Goal: Task Accomplishment & Management: Manage account settings

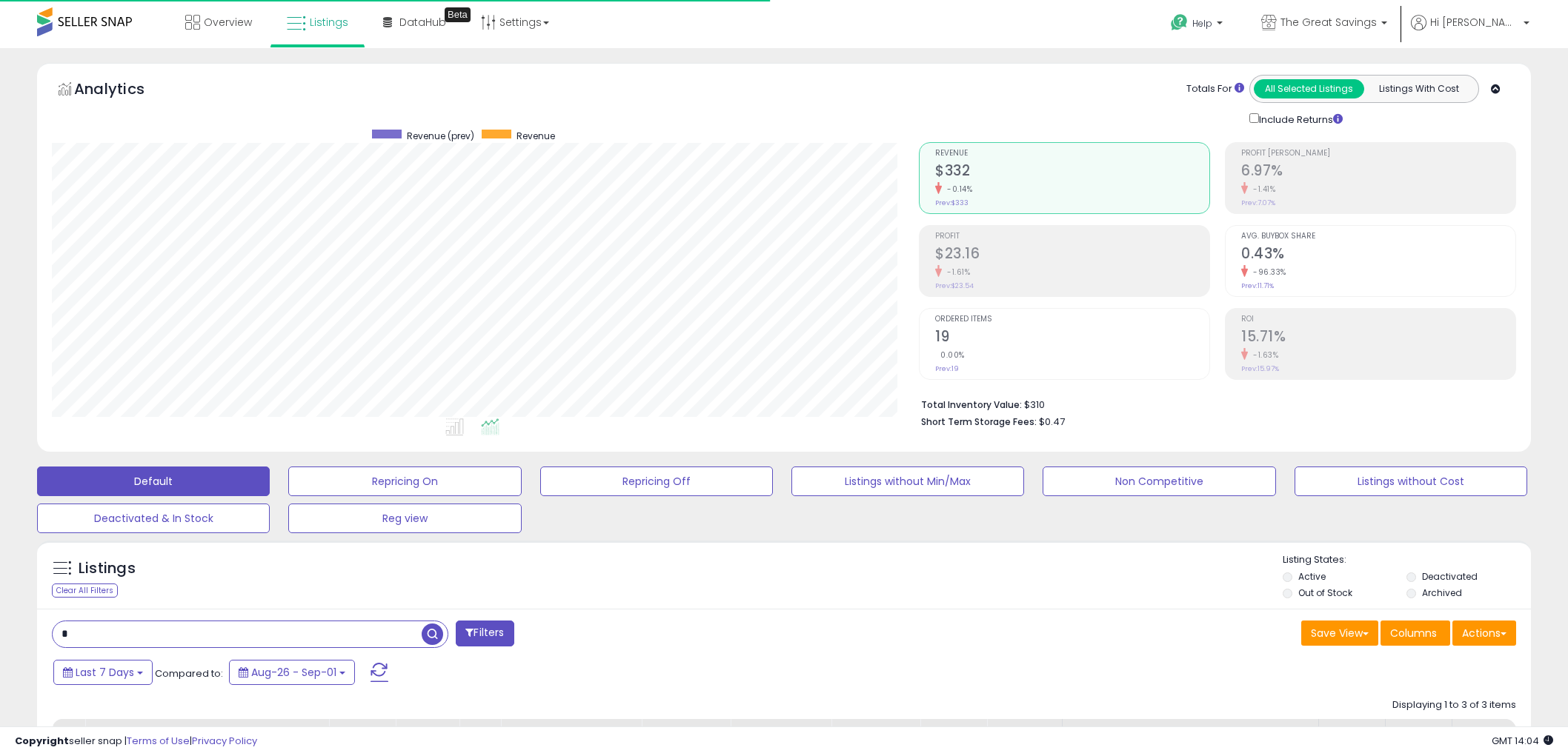
select select "**"
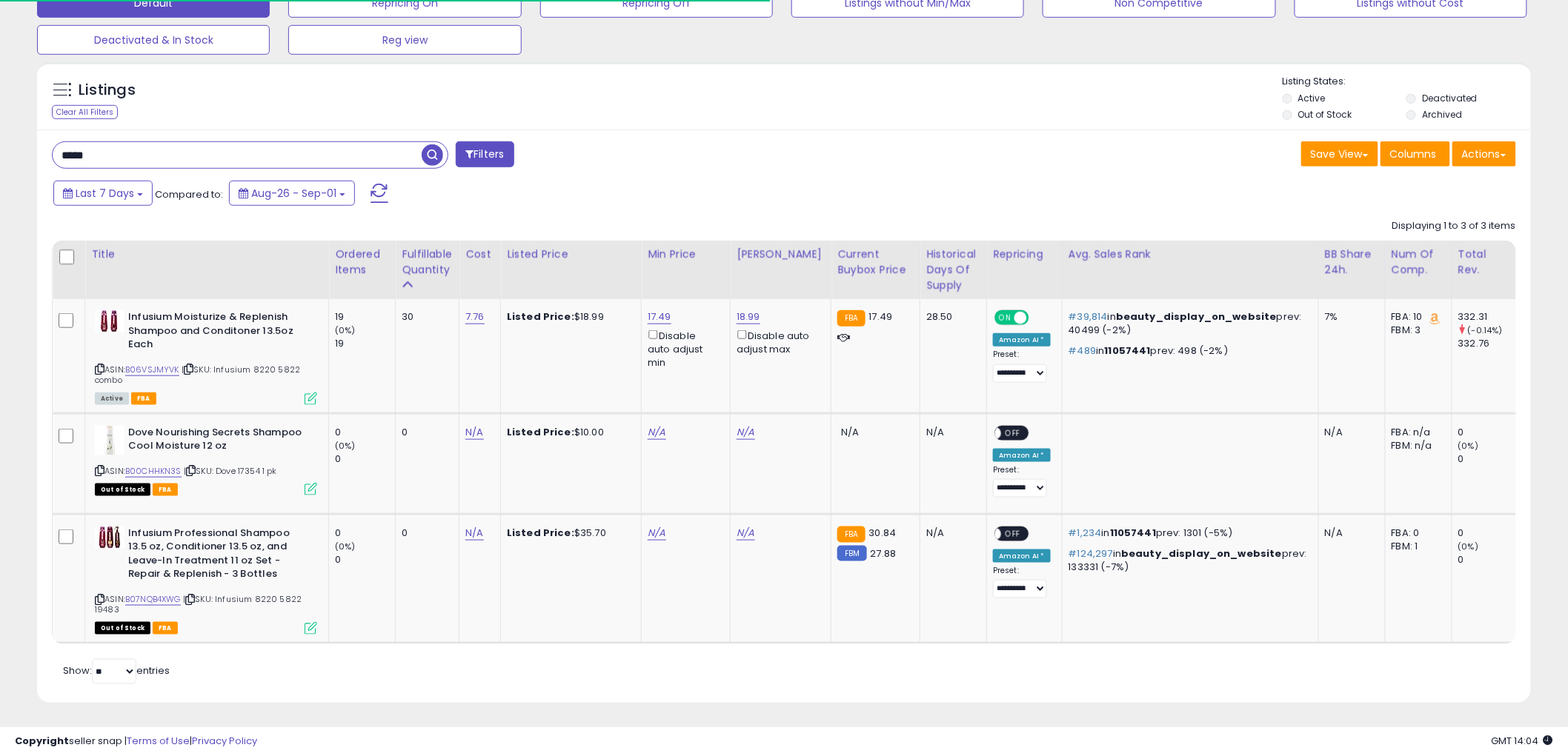
scroll to position [304, 867]
click at [432, 154] on span "button" at bounding box center [432, 155] width 22 height 22
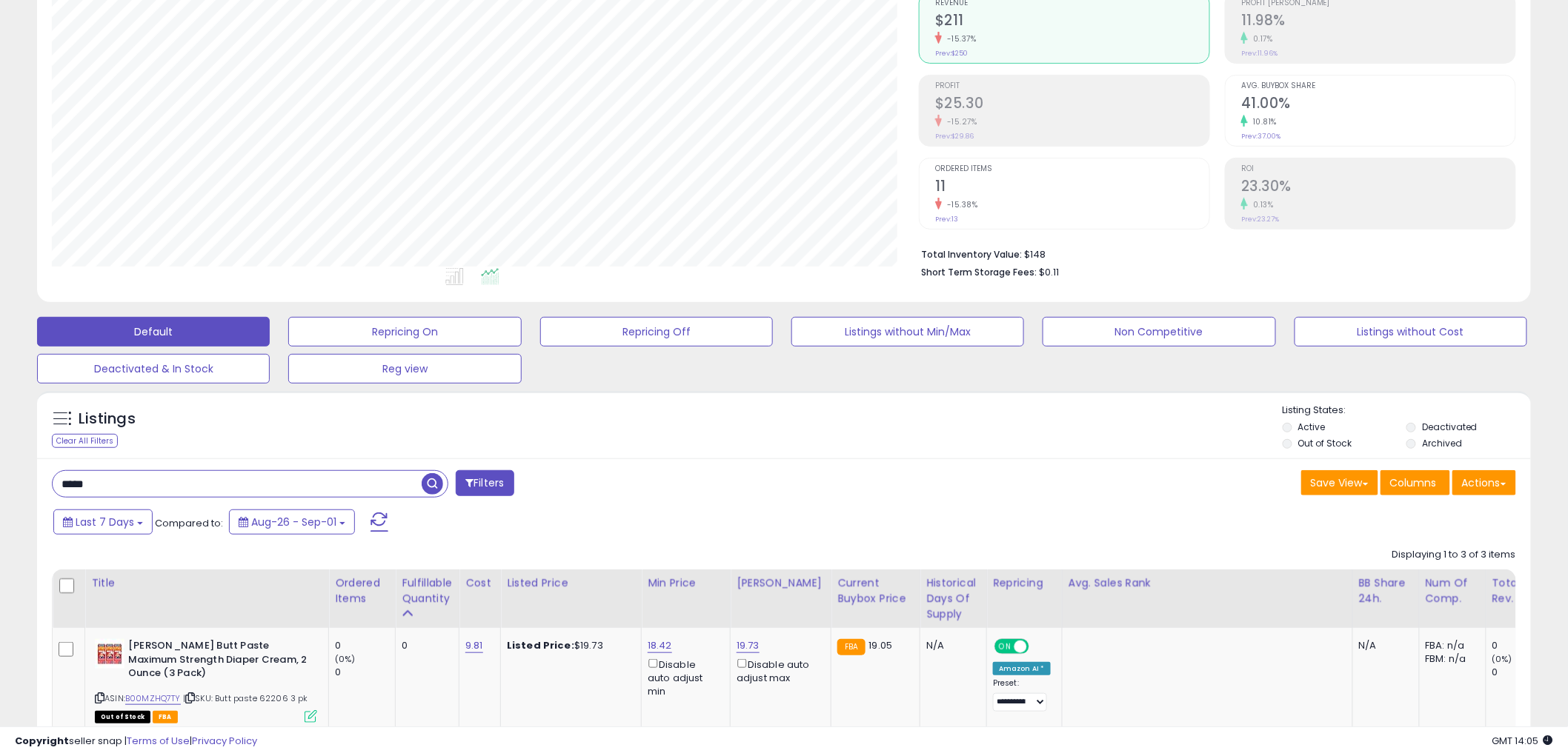
click at [702, 427] on div "Listings Clear All Filters Listing States:" at bounding box center [784, 429] width 1494 height 51
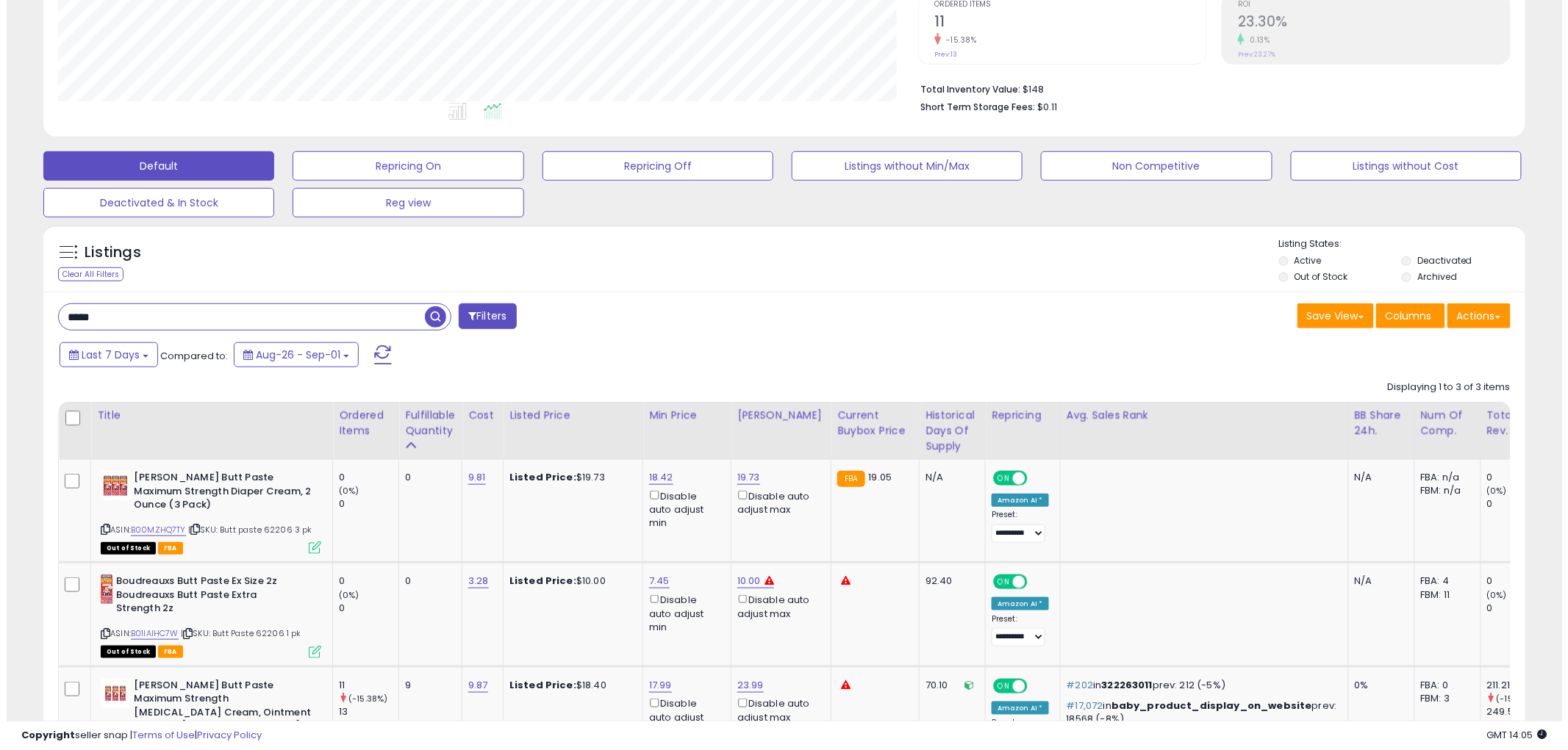
scroll to position [393, 0]
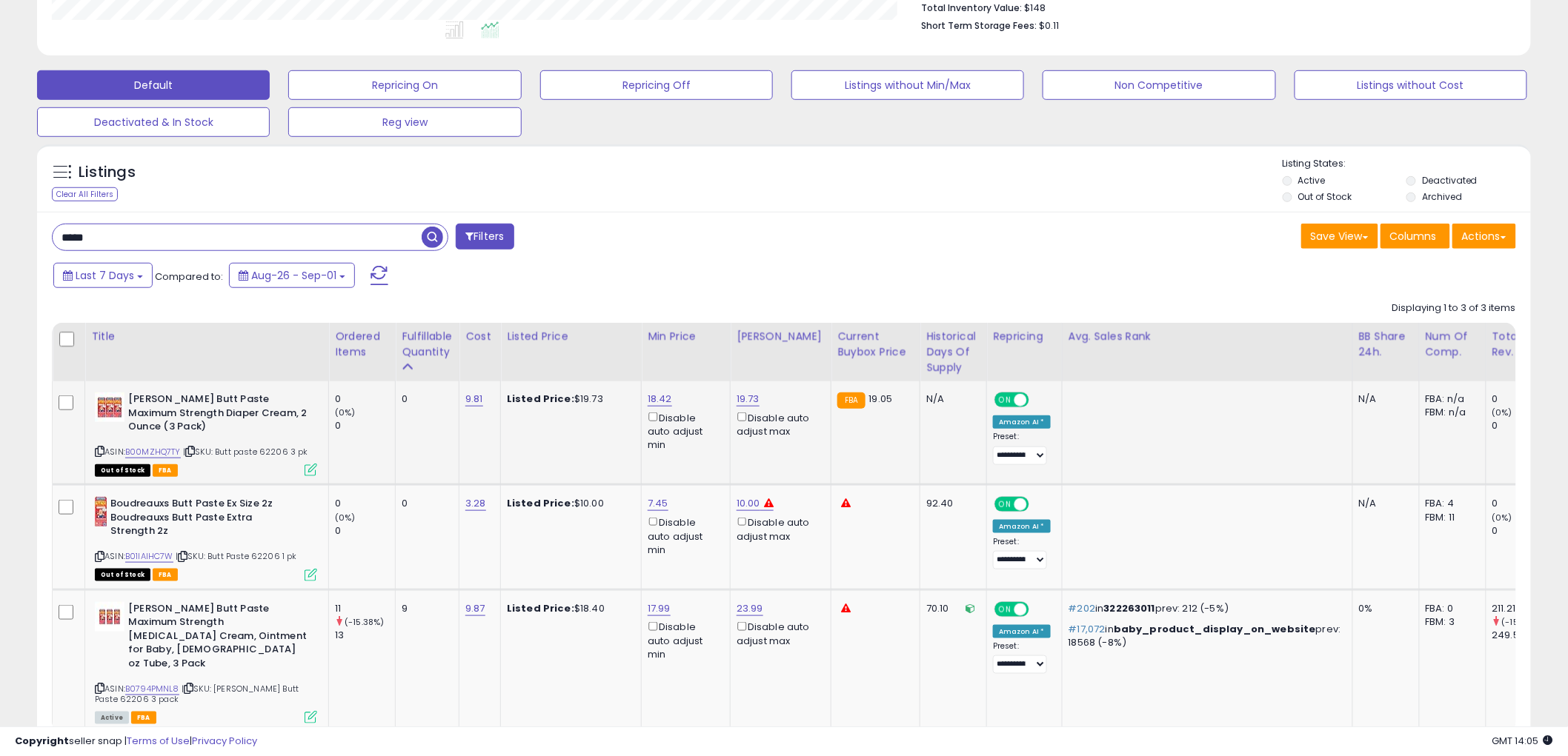
click at [309, 469] on icon at bounding box center [311, 470] width 13 height 13
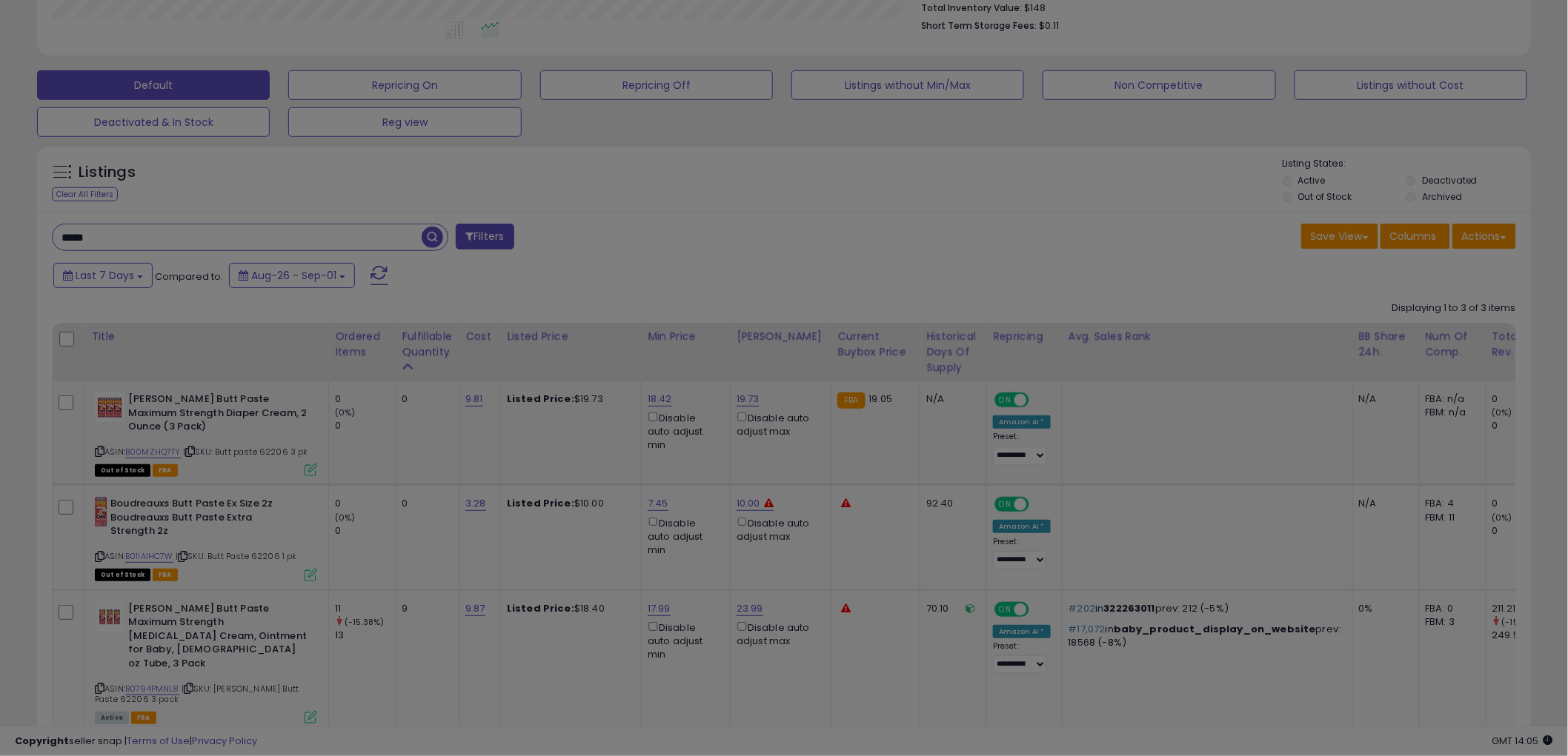
scroll to position [304, 875]
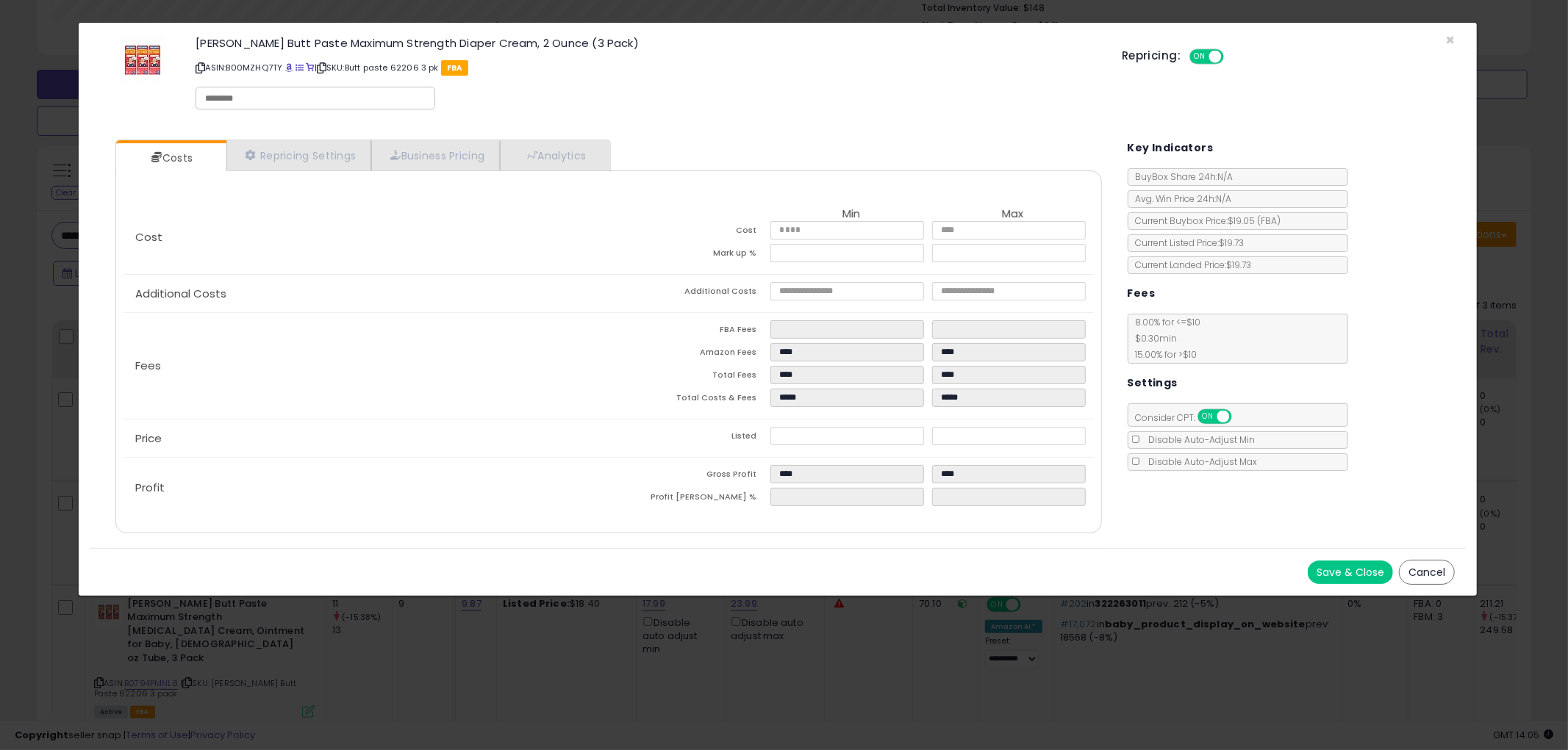
click at [1423, 567] on button "Cancel" at bounding box center [1427, 572] width 56 height 25
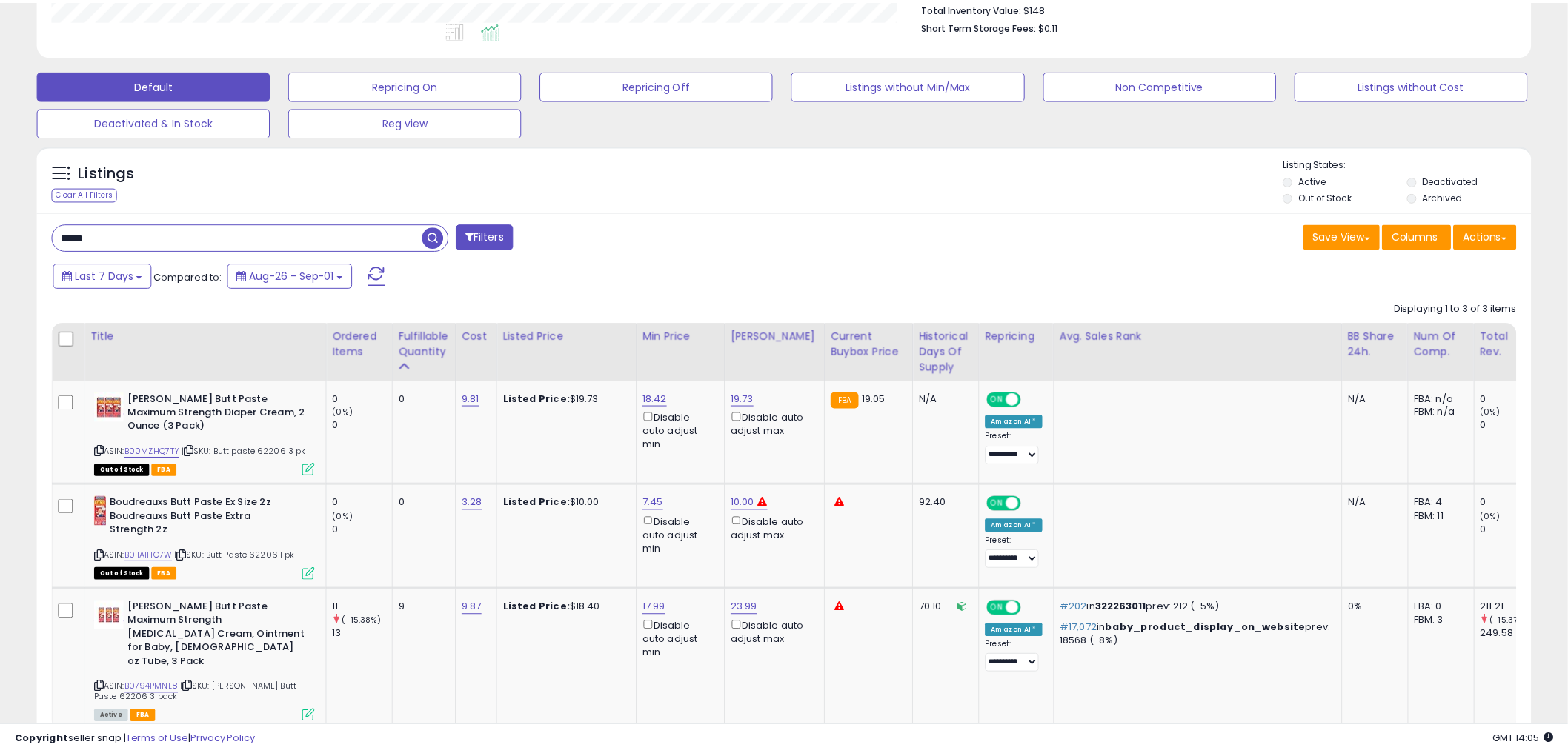
scroll to position [740439, 740114]
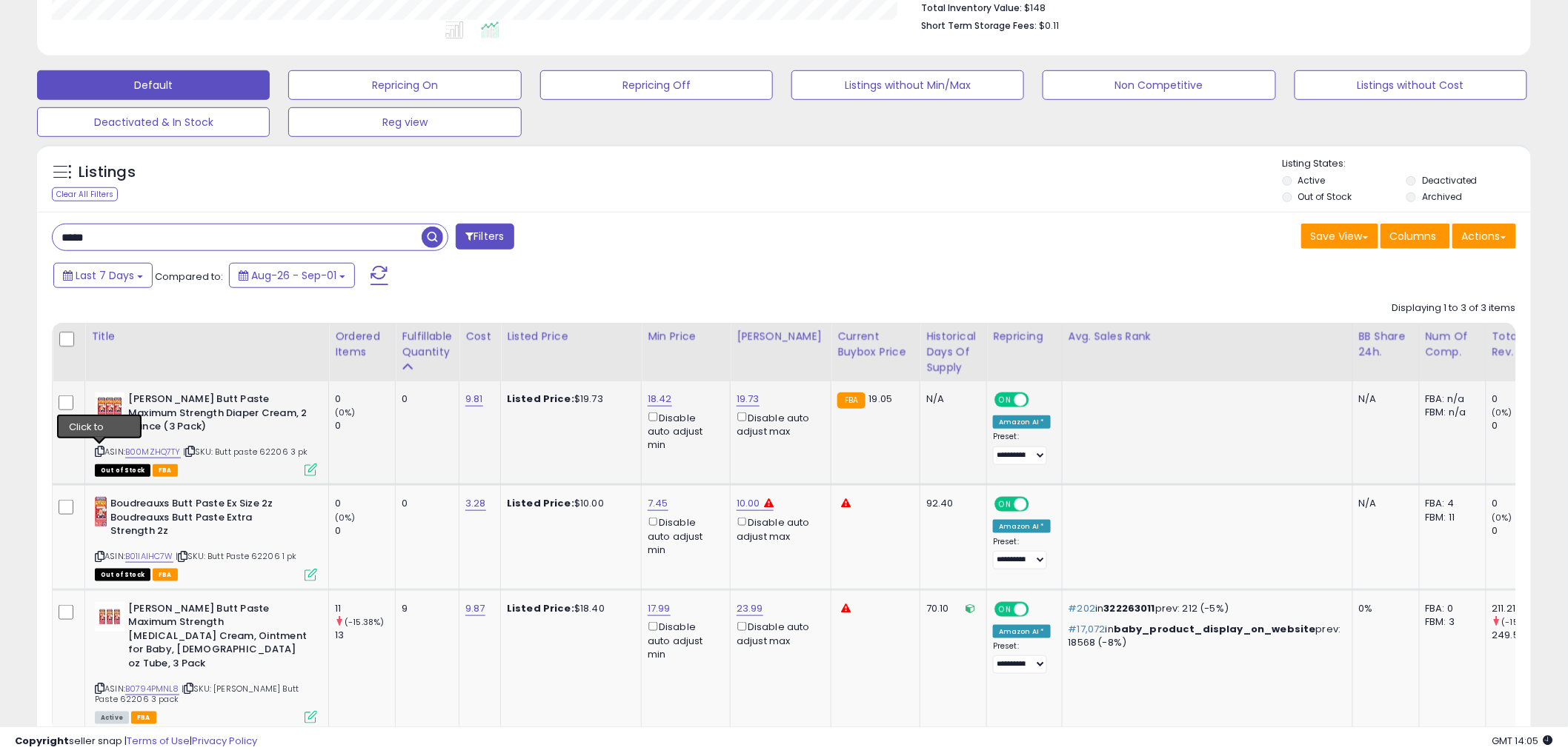
click at [97, 449] on icon at bounding box center [100, 451] width 10 height 8
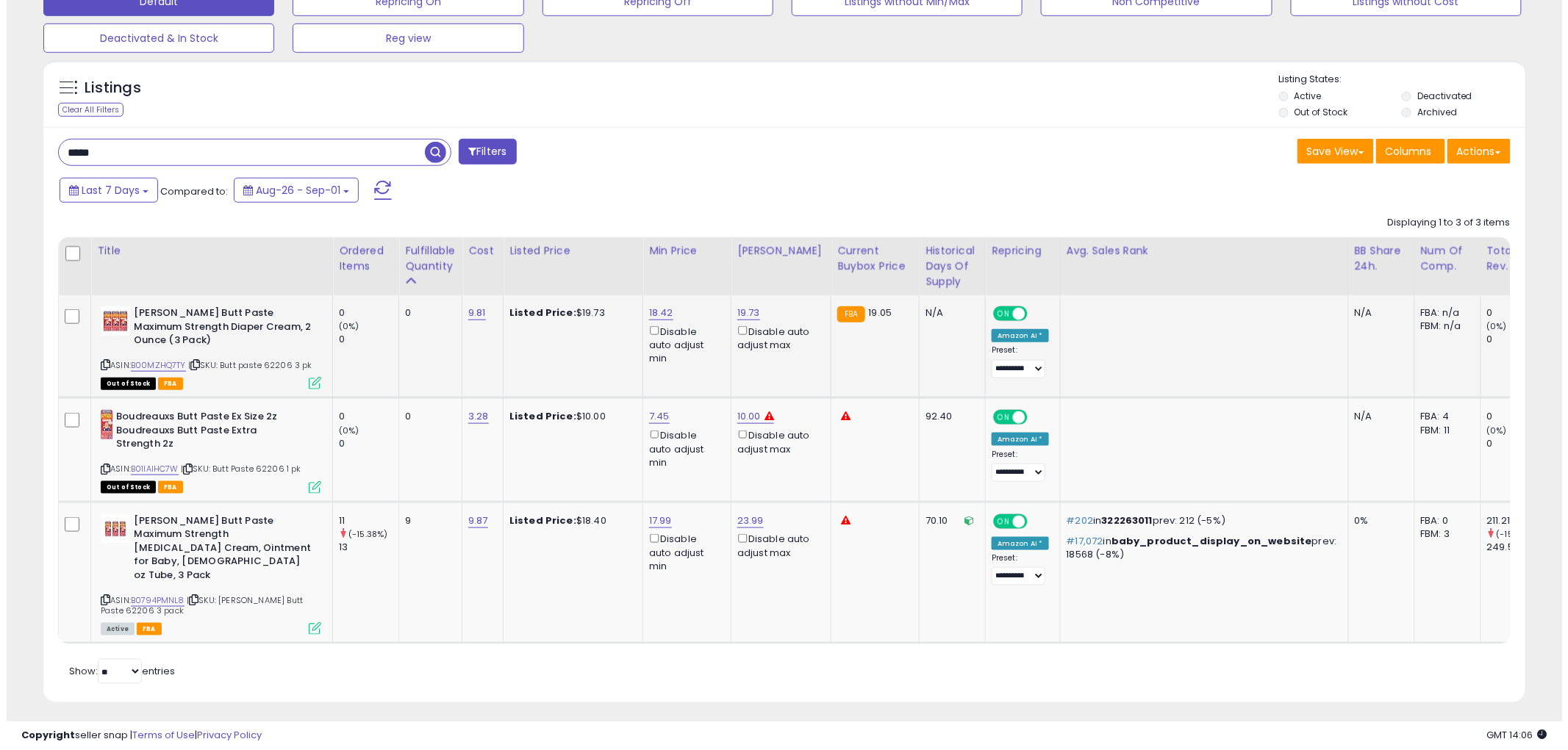
scroll to position [481, 0]
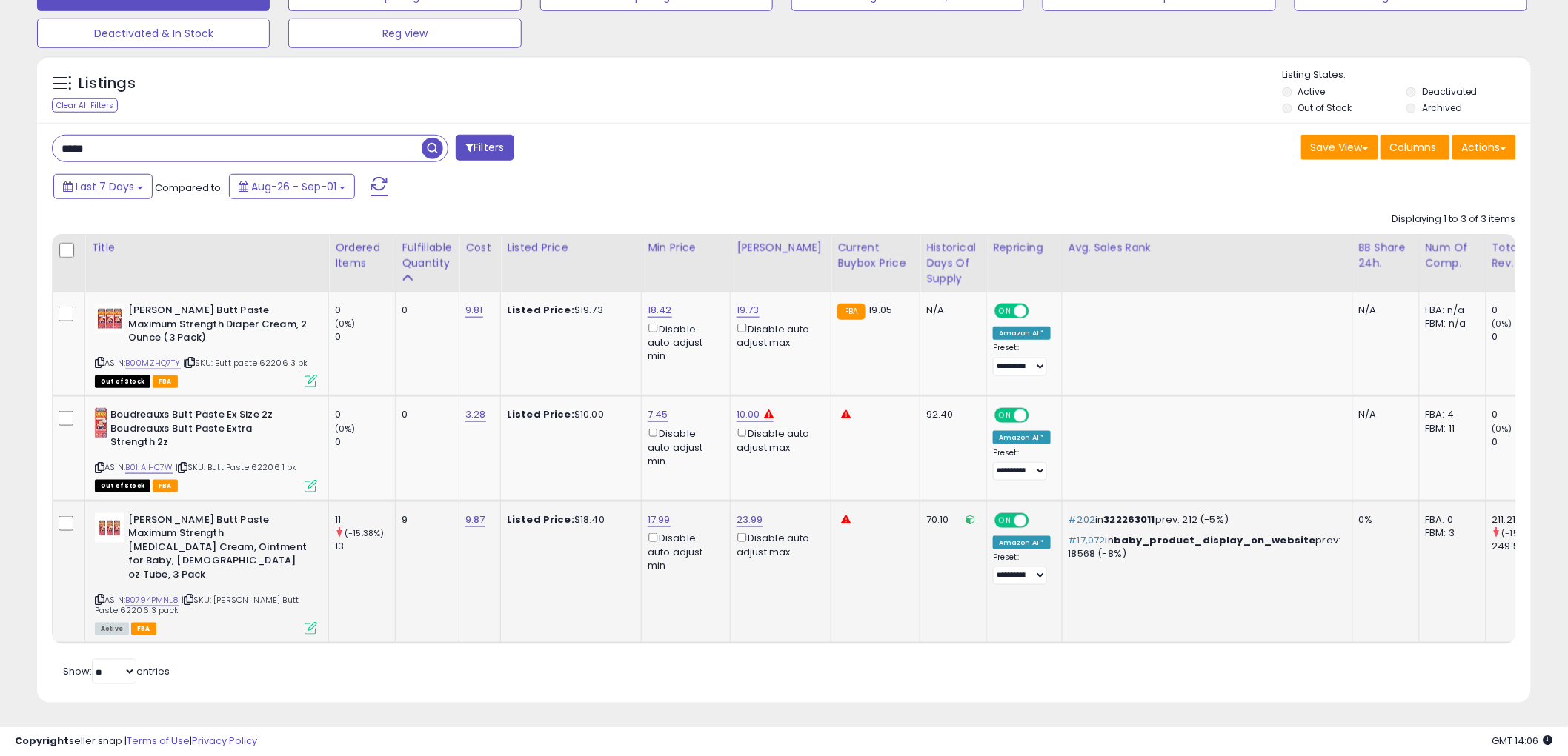
click at [308, 622] on icon at bounding box center [311, 629] width 13 height 13
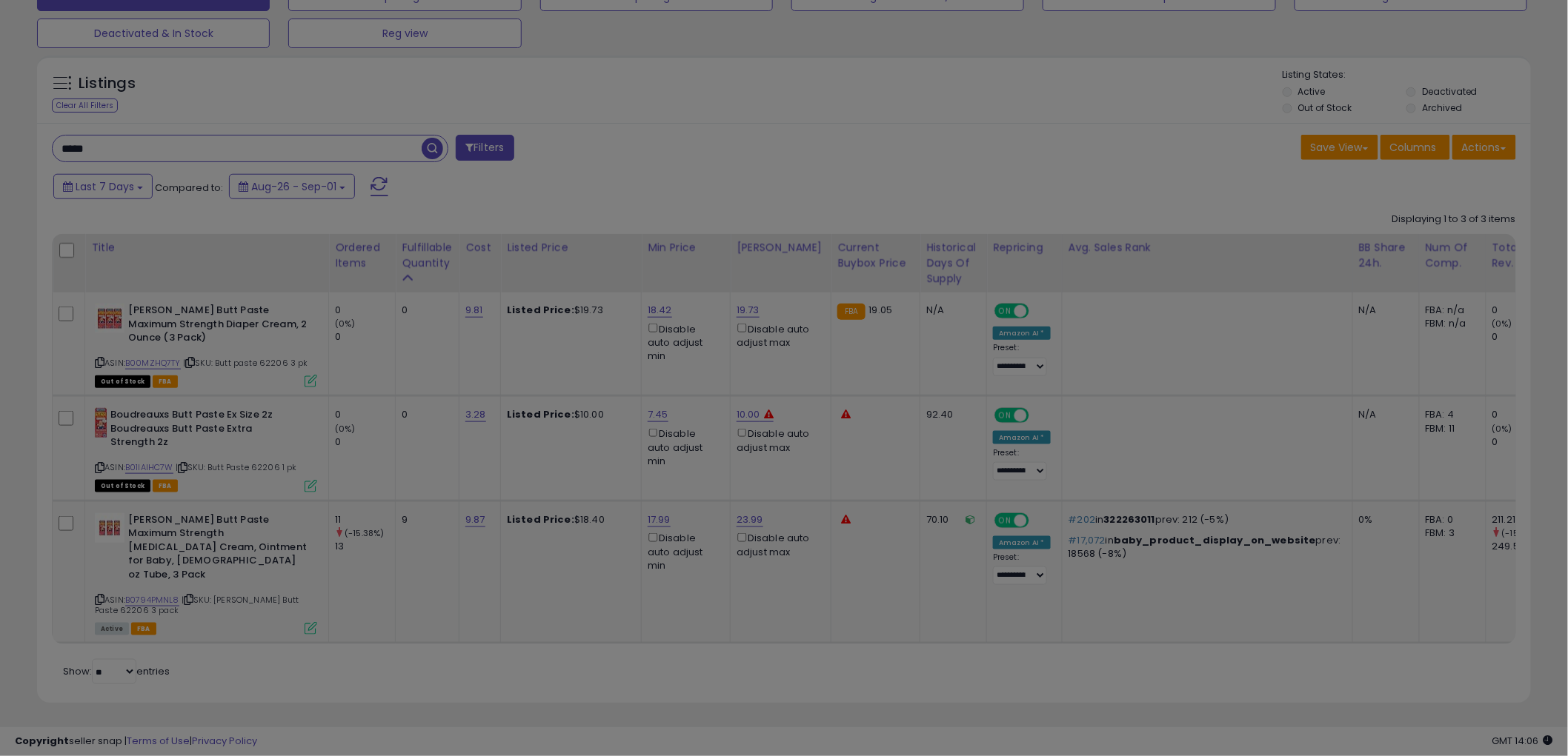
scroll to position [304, 875]
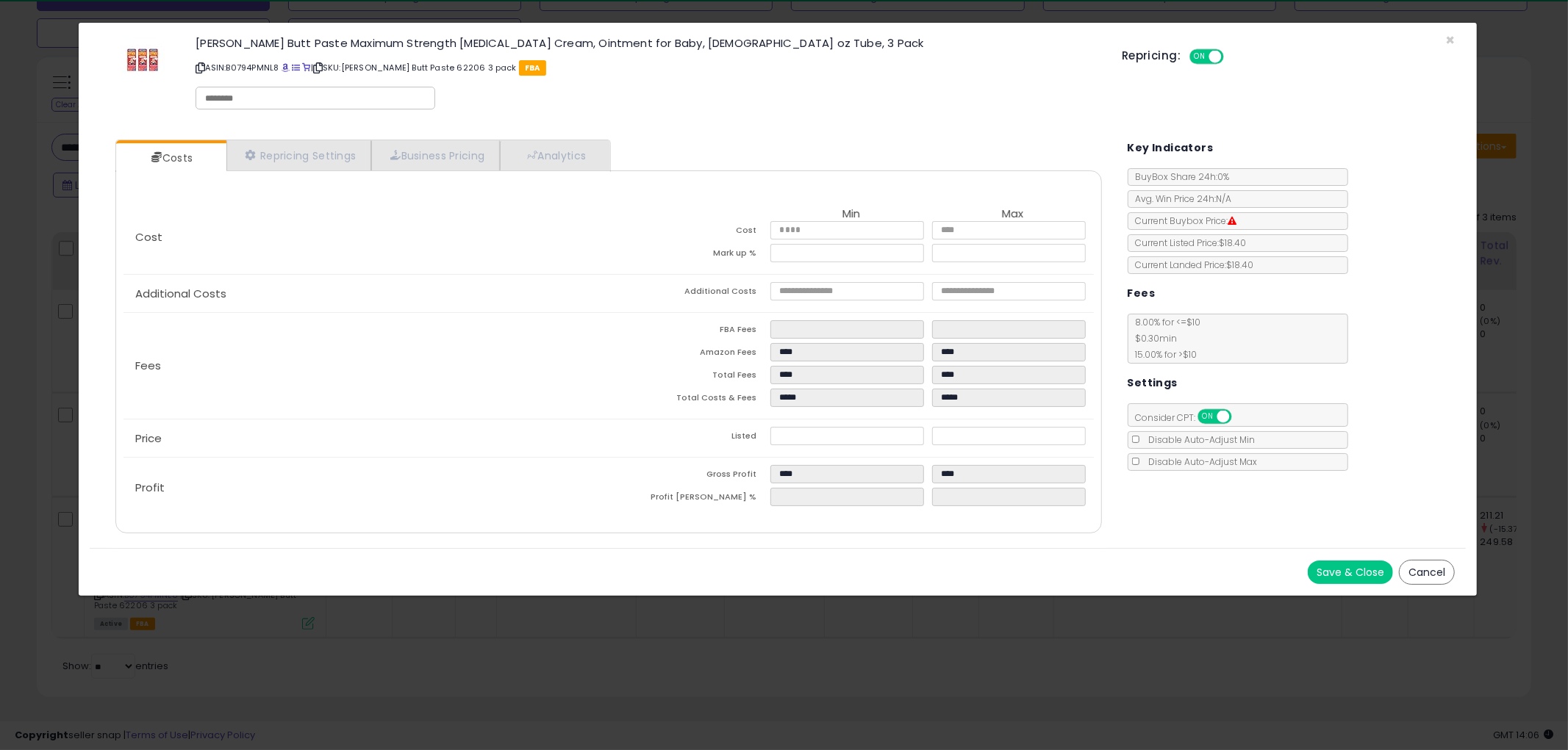
click at [1442, 563] on button "Cancel" at bounding box center [1427, 572] width 56 height 25
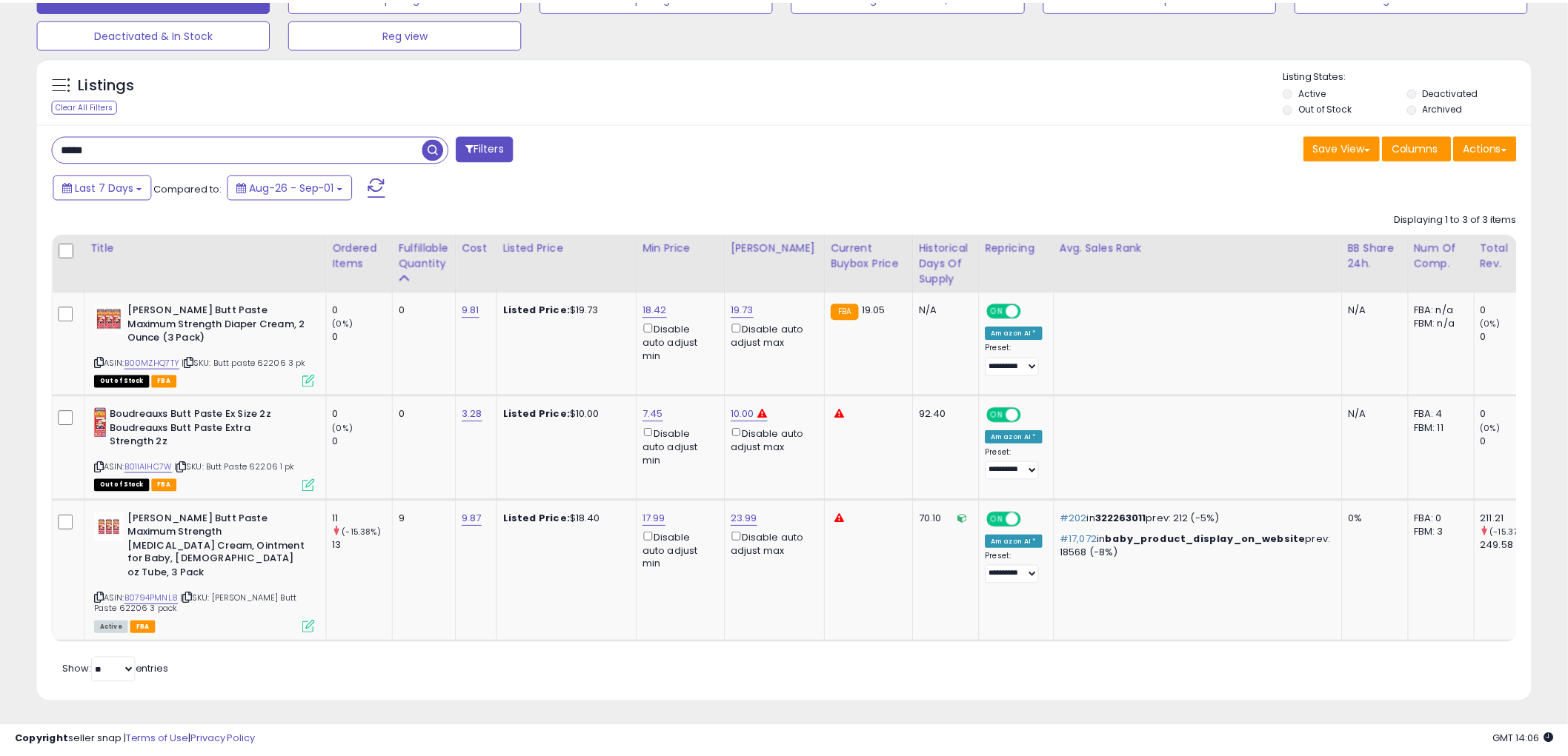
scroll to position [740439, 740114]
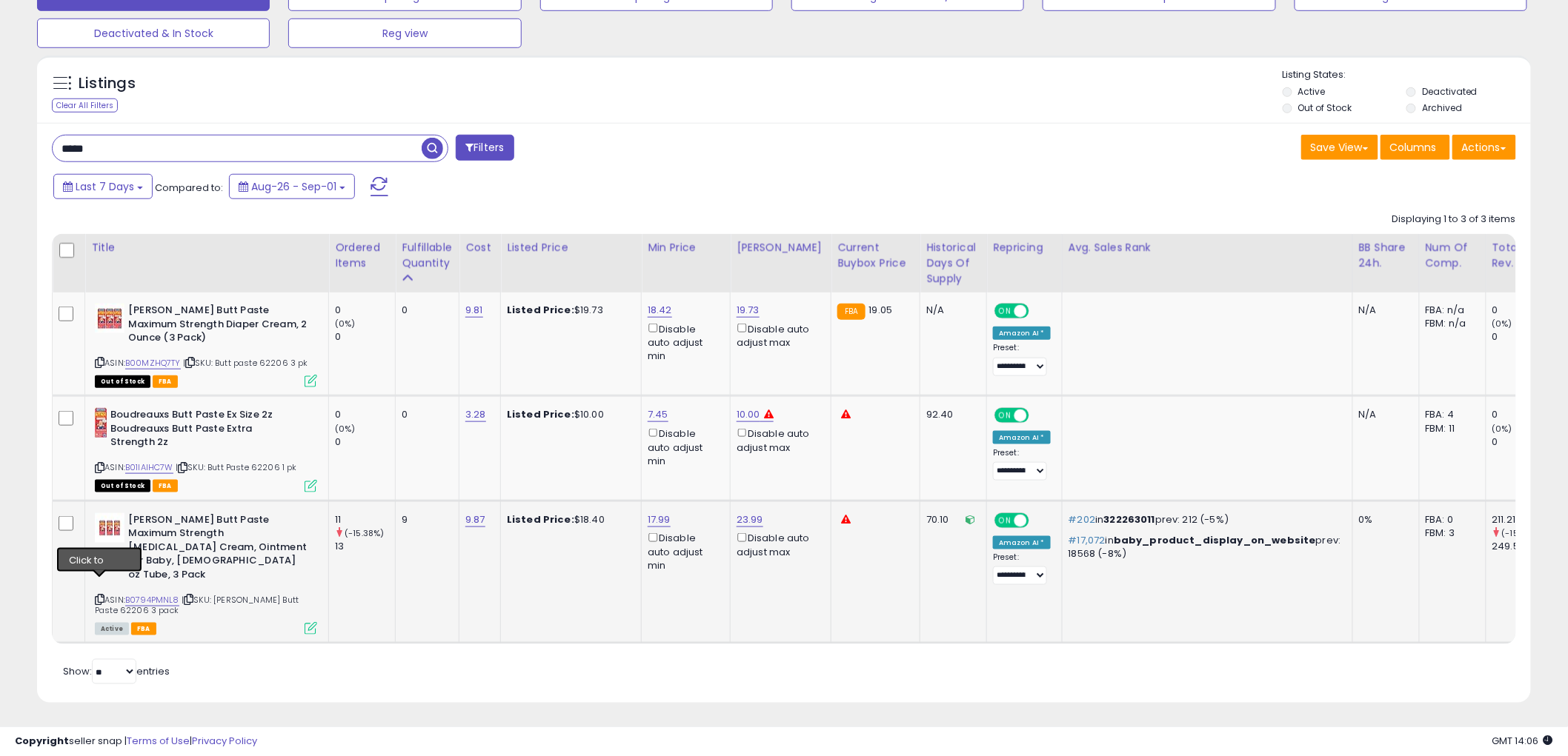
click at [101, 596] on icon at bounding box center [100, 600] width 10 height 8
click at [280, 154] on input "*****" at bounding box center [237, 149] width 369 height 26
click at [427, 148] on span "button" at bounding box center [432, 148] width 22 height 22
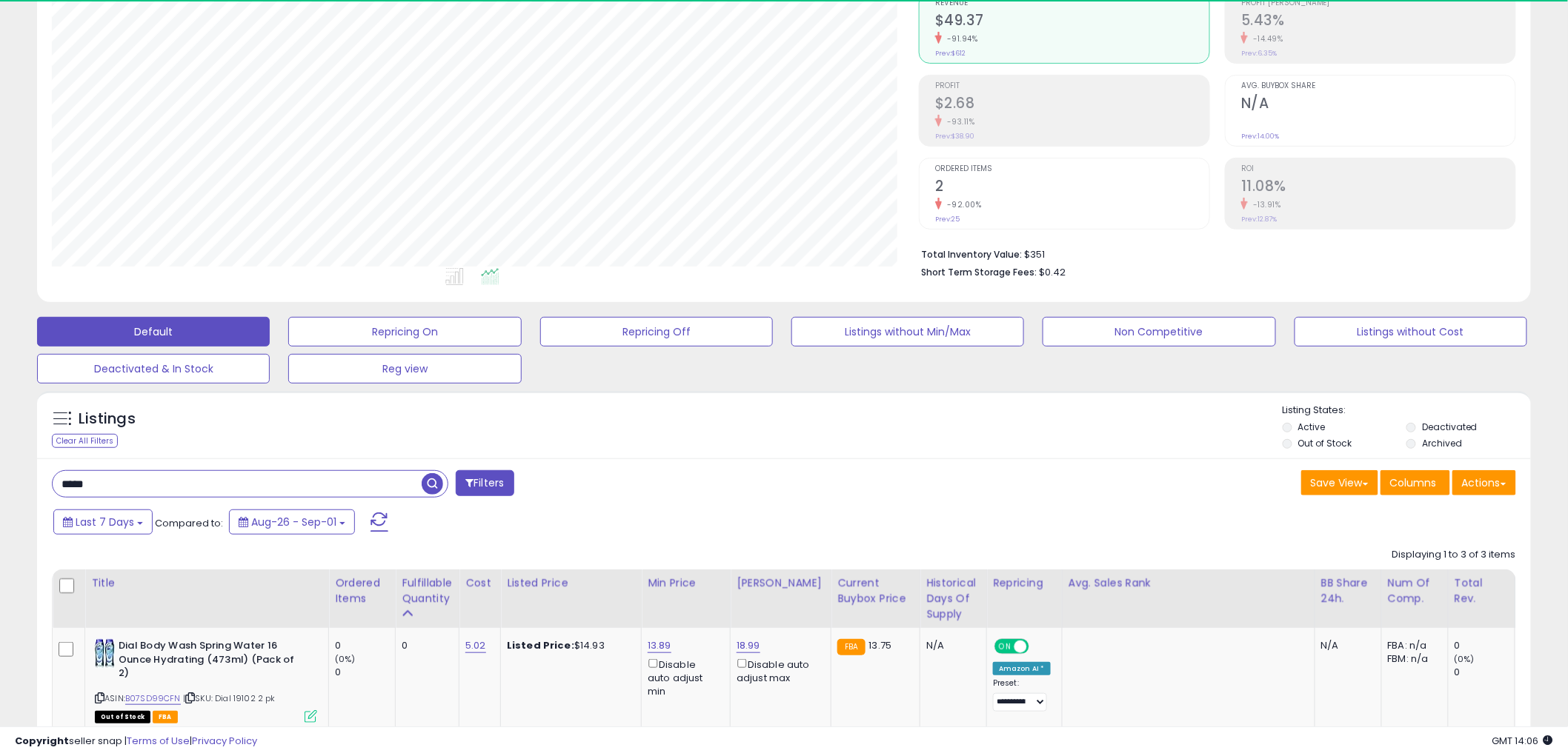
scroll to position [304, 867]
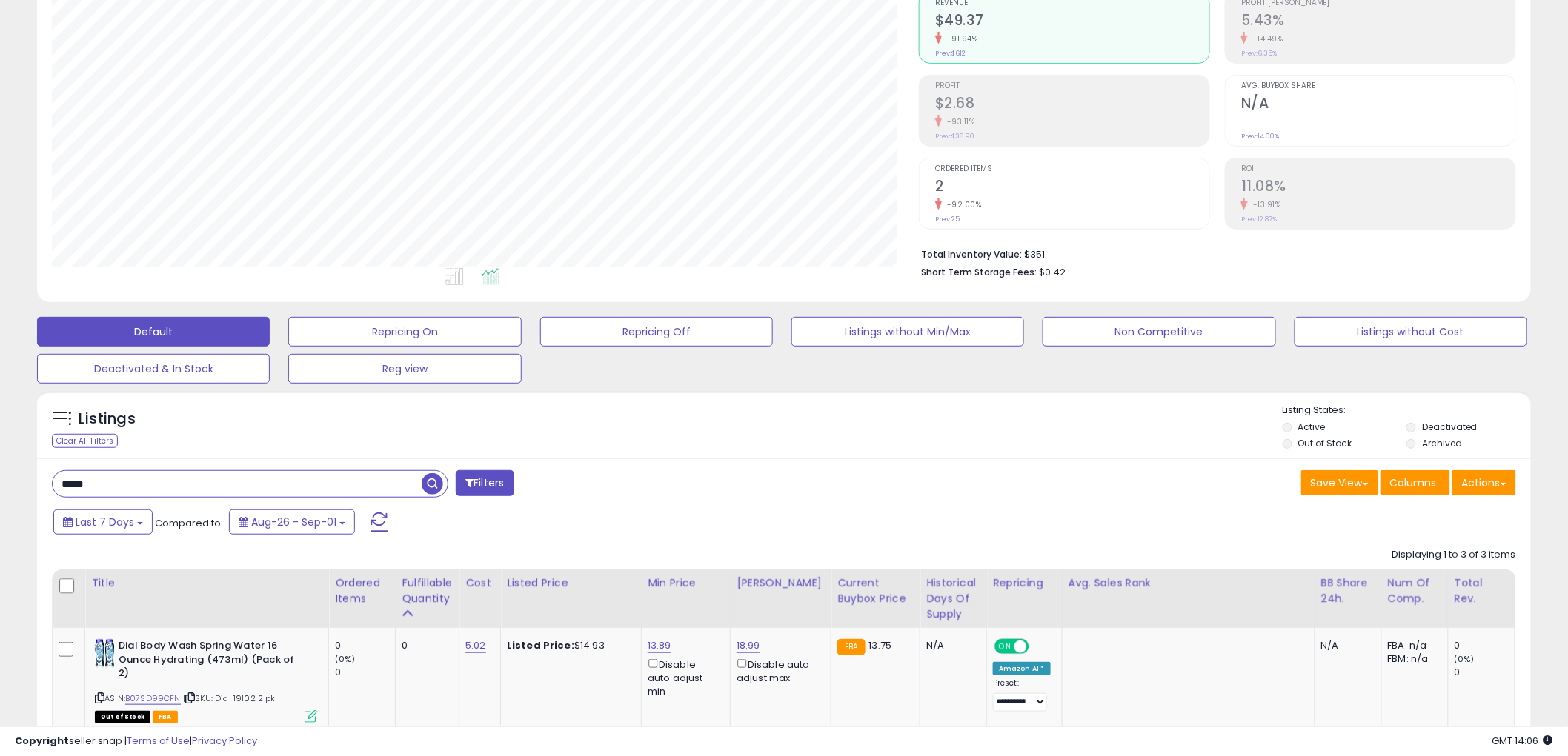
click at [671, 459] on div "***** Filters Save View Save As New View Update Current View" at bounding box center [784, 728] width 1494 height 539
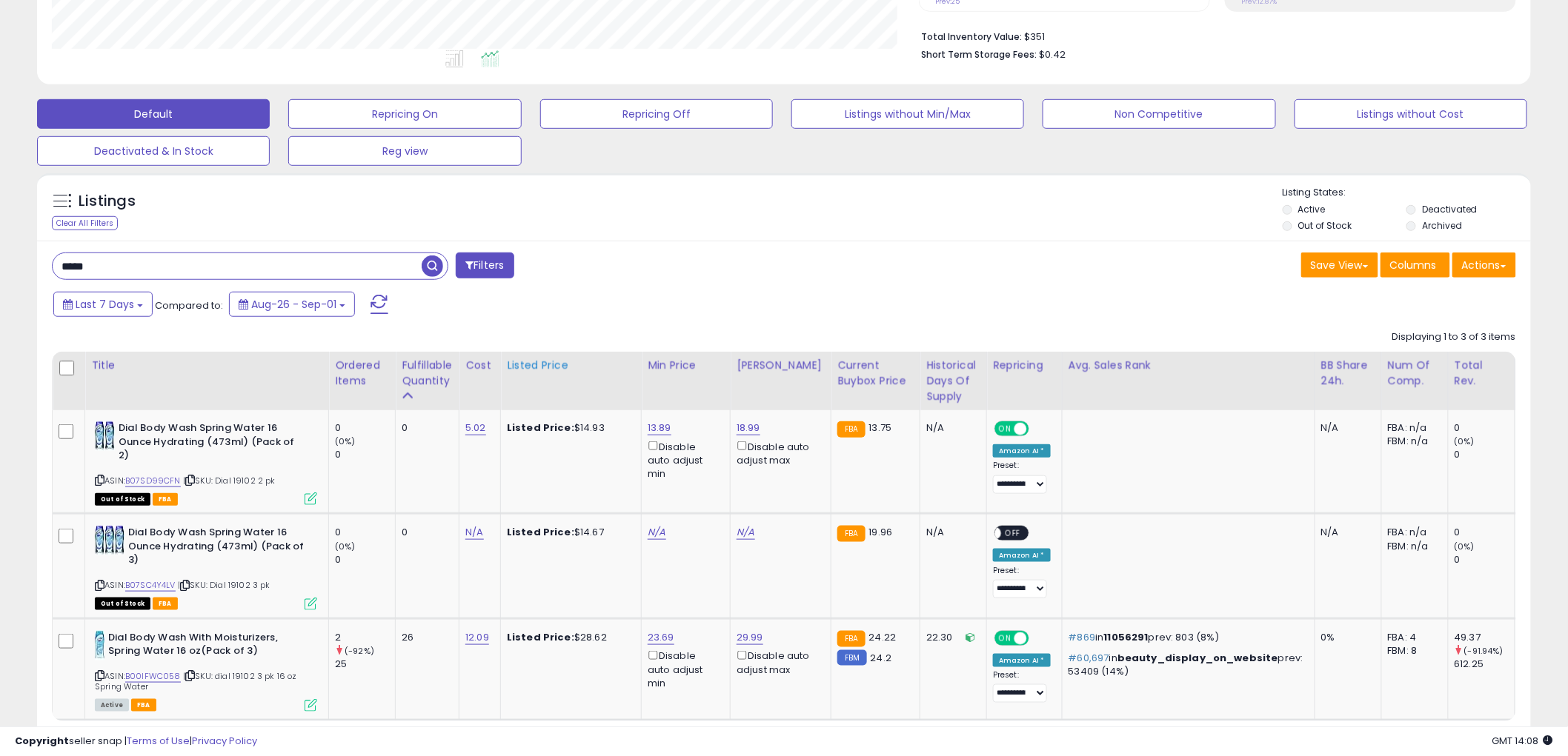
scroll to position [396, 0]
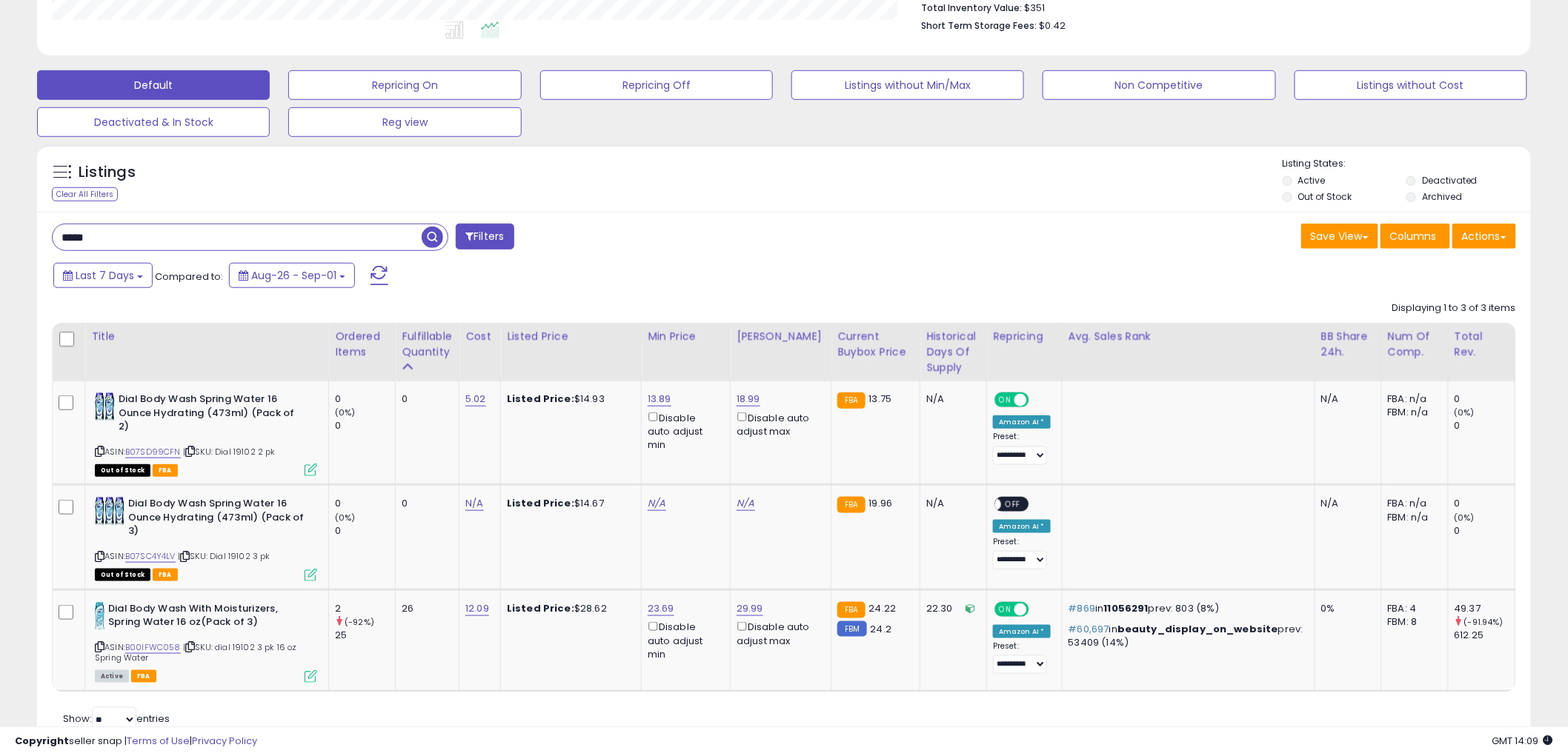
click at [139, 228] on input "*****" at bounding box center [237, 237] width 369 height 26
click at [434, 241] on span "button" at bounding box center [432, 237] width 22 height 22
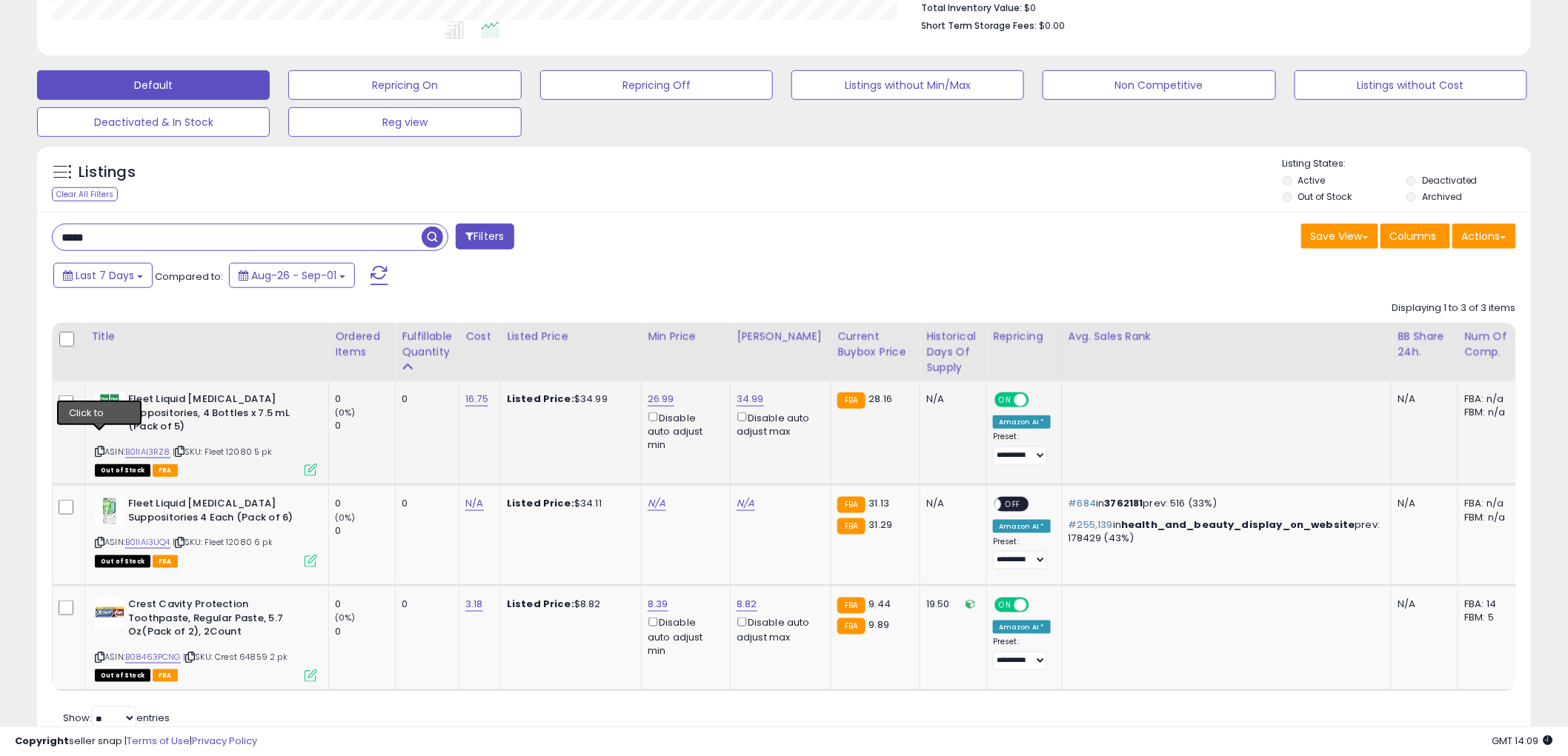
click at [98, 447] on icon at bounding box center [100, 451] width 10 height 8
click at [98, 431] on div "ASIN: B01IAI3RZ8 | SKU: Fleet 12080 5 pk Out of Stock FBA" at bounding box center [206, 433] width 222 height 82
drag, startPoint x: 99, startPoint y: 440, endPoint x: 983, endPoint y: 166, distance: 925.5
click at [105, 428] on div "ASIN: B01IAI3RZ8 | SKU: Fleet 12080 5 pk Out of Stock FBA" at bounding box center [206, 433] width 222 height 82
click at [317, 234] on input "*****" at bounding box center [237, 237] width 369 height 26
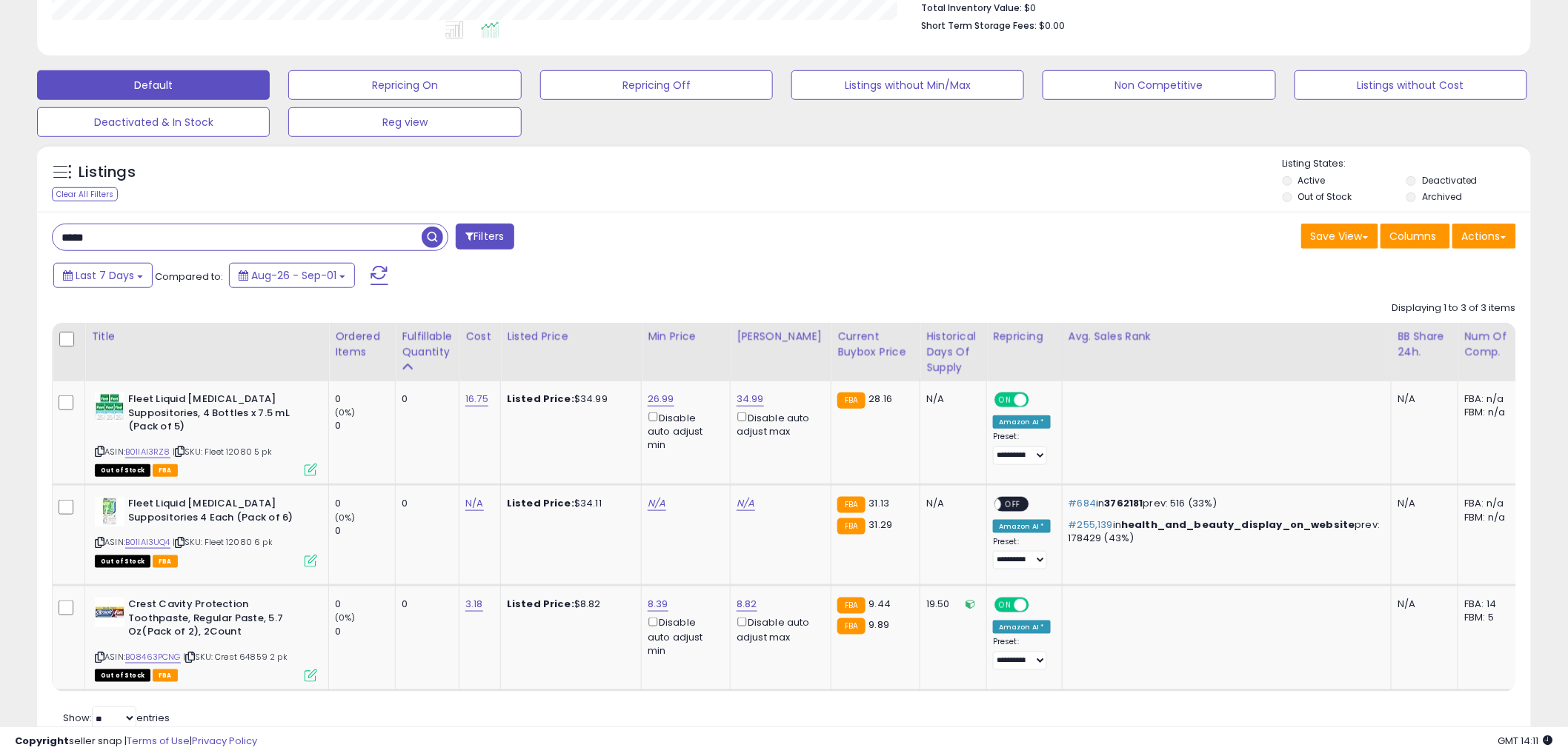
click at [317, 234] on input "*****" at bounding box center [237, 237] width 369 height 26
type input "*****"
click at [434, 232] on span "button" at bounding box center [432, 237] width 22 height 22
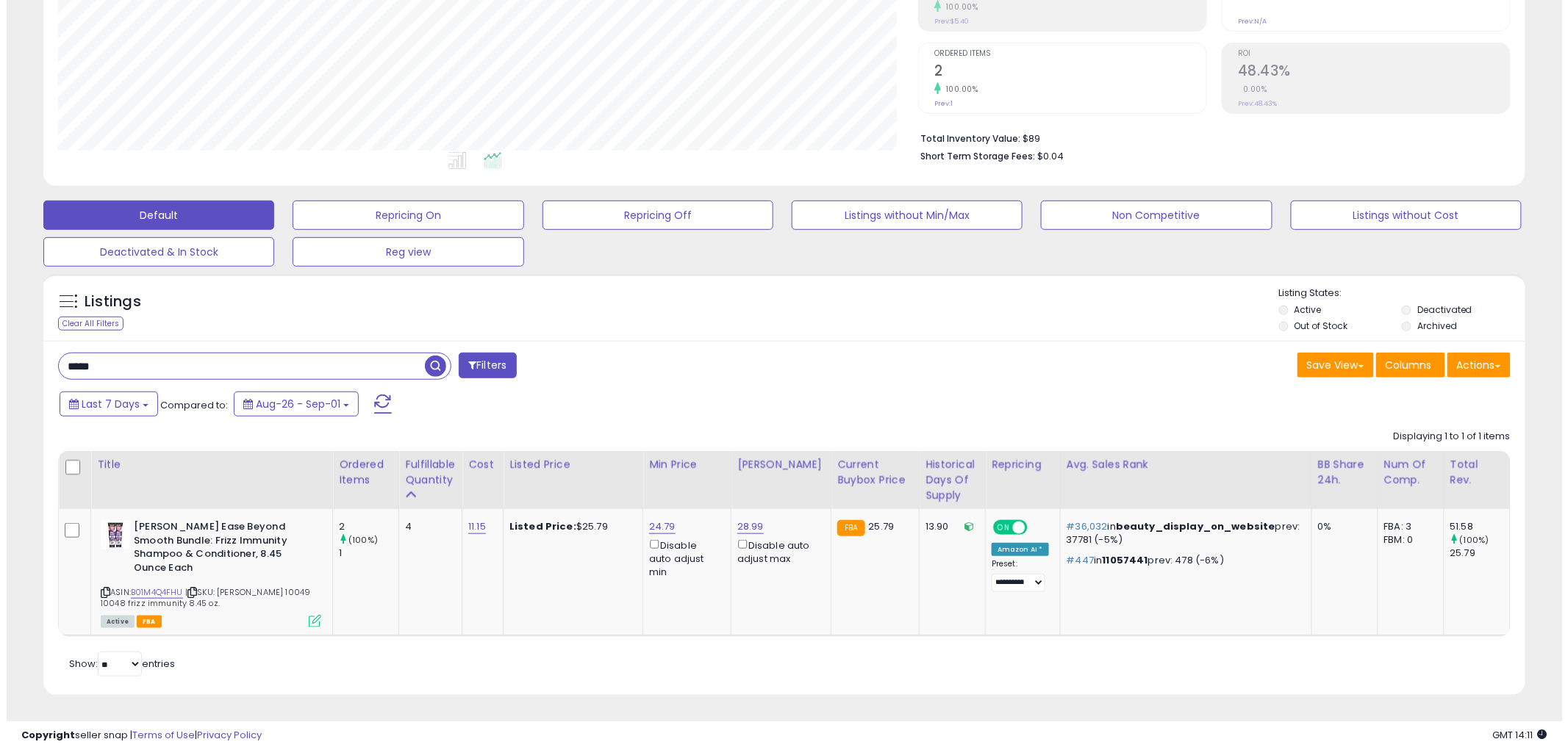
scroll to position [274, 0]
click at [306, 615] on icon at bounding box center [309, 622] width 13 height 13
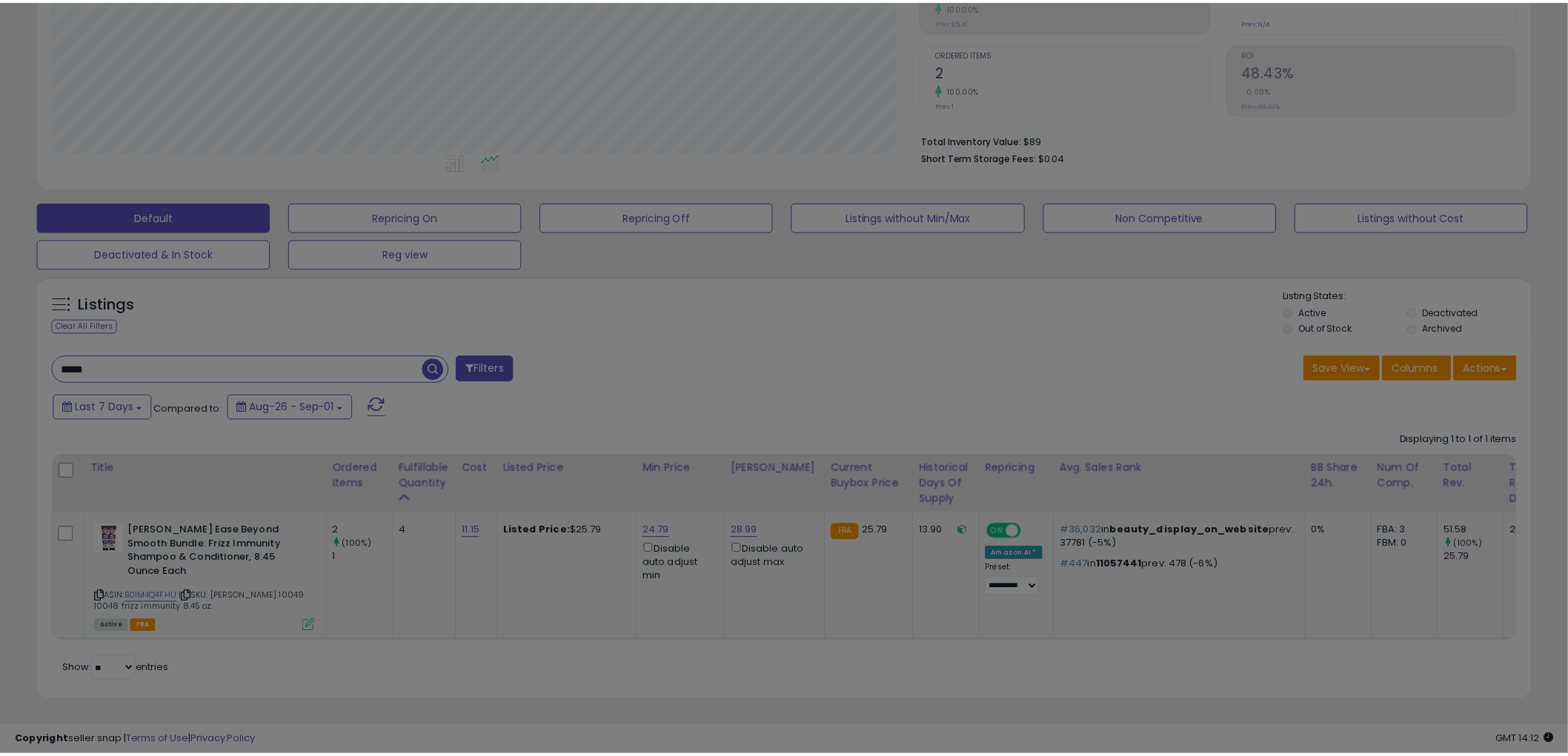
scroll to position [304, 875]
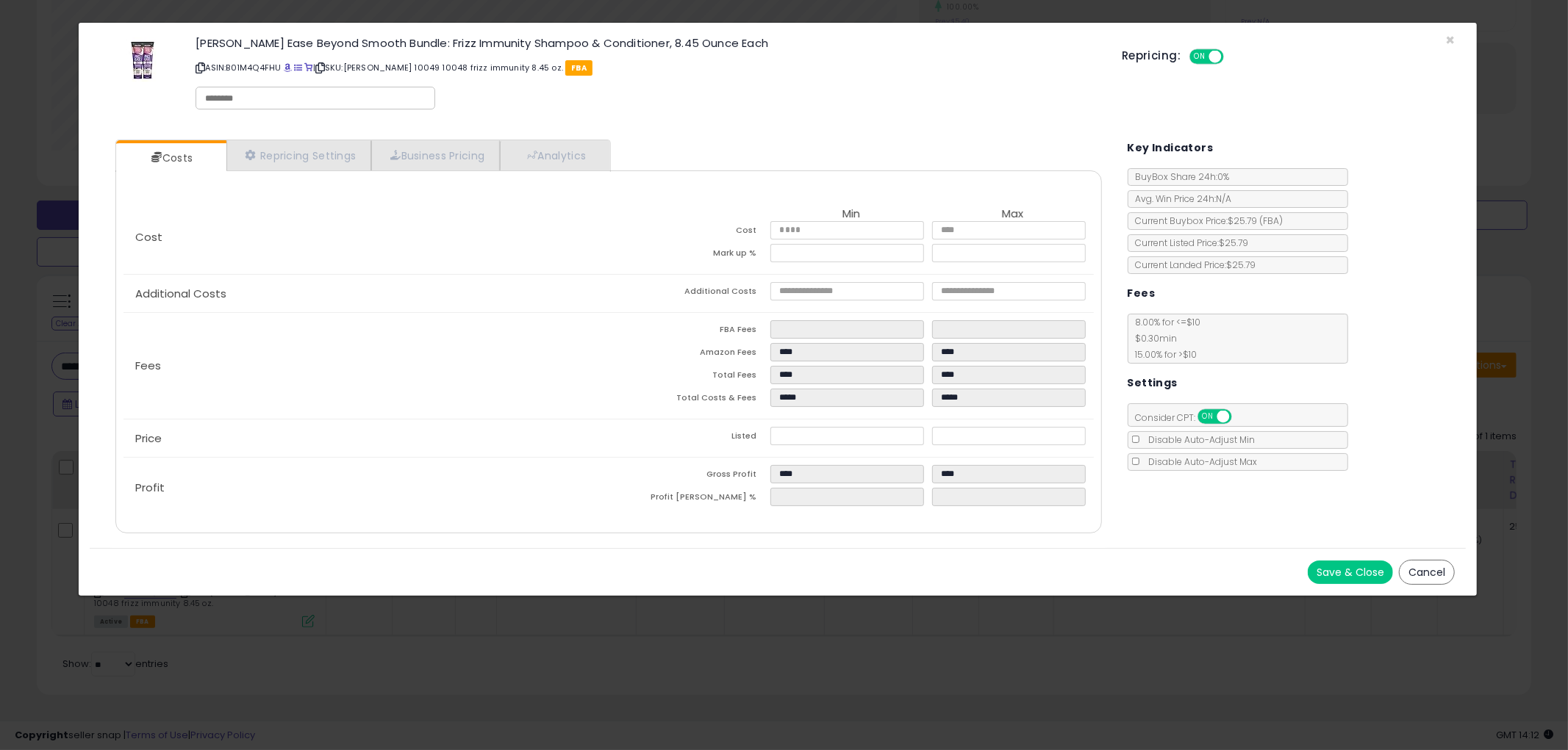
click at [1432, 566] on button "Cancel" at bounding box center [1427, 572] width 56 height 25
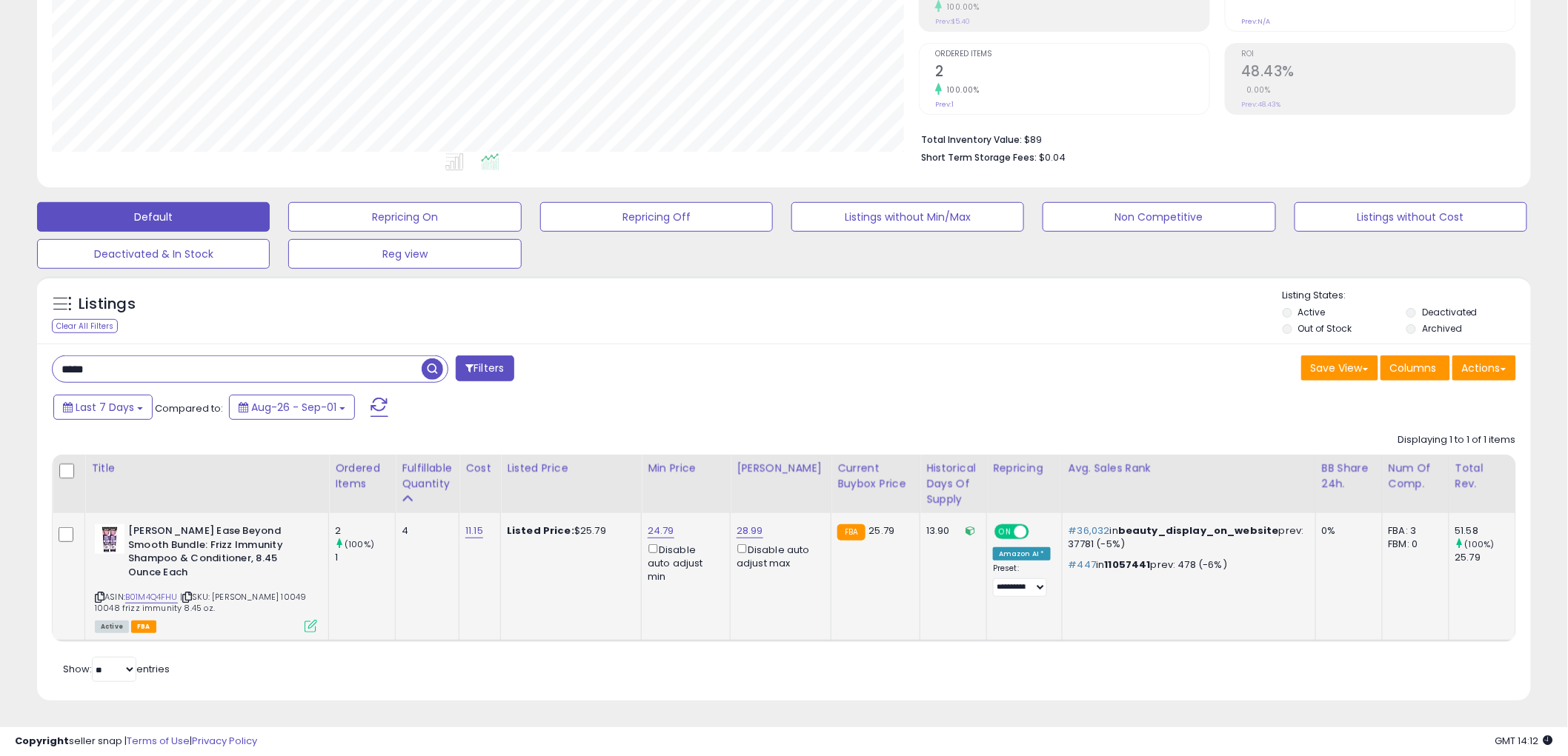
scroll to position [740439, 740114]
drag, startPoint x: 98, startPoint y: 580, endPoint x: 5, endPoint y: 587, distance: 93.3
click at [98, 594] on icon at bounding box center [100, 598] width 10 height 8
click at [665, 524] on link "24.79" at bounding box center [661, 531] width 27 height 14
type input "*****"
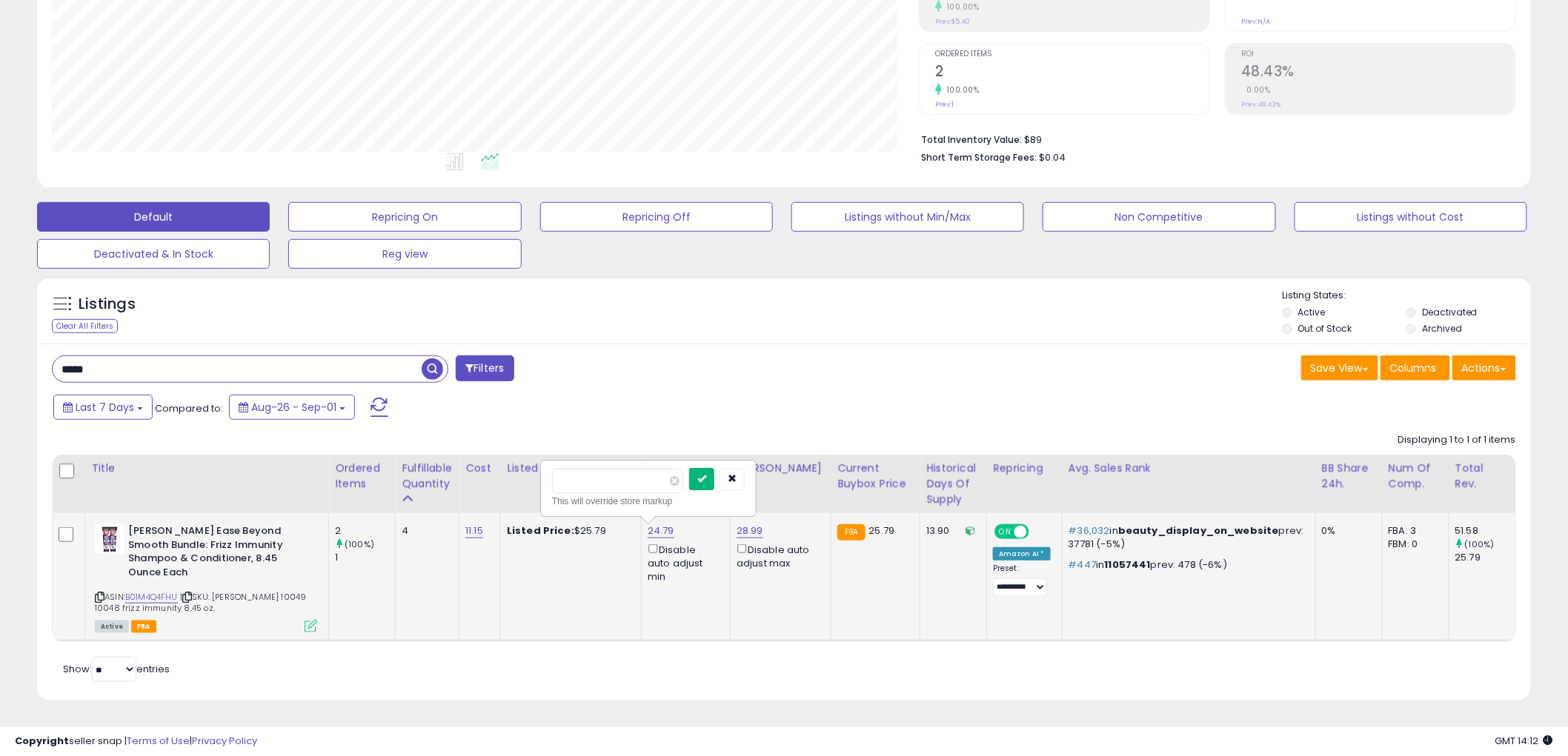
click at [706, 474] on icon "submit" at bounding box center [702, 478] width 9 height 9
click at [107, 356] on input "*****" at bounding box center [237, 369] width 369 height 26
type input "*****"
click at [436, 359] on span "button" at bounding box center [432, 369] width 22 height 22
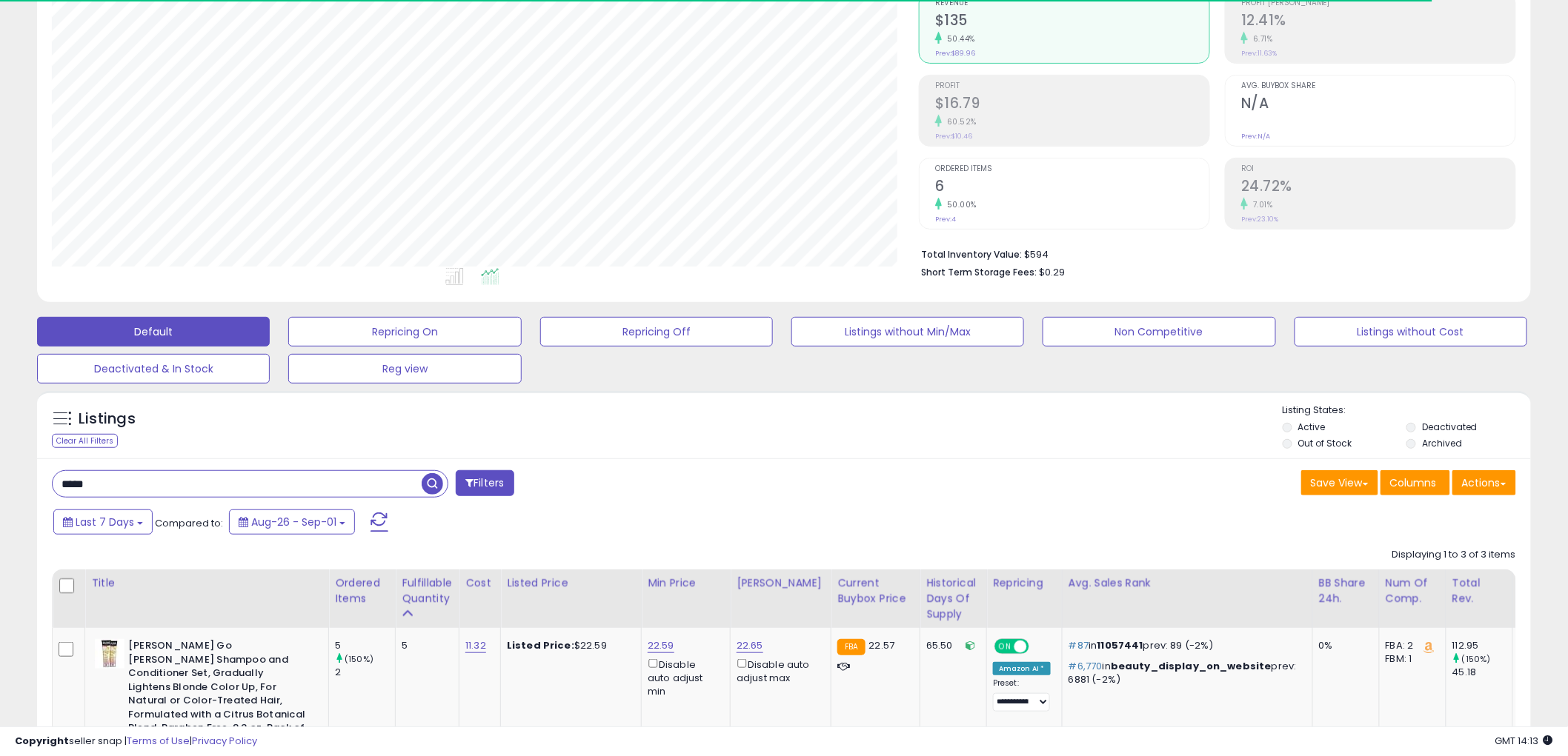
scroll to position [304, 867]
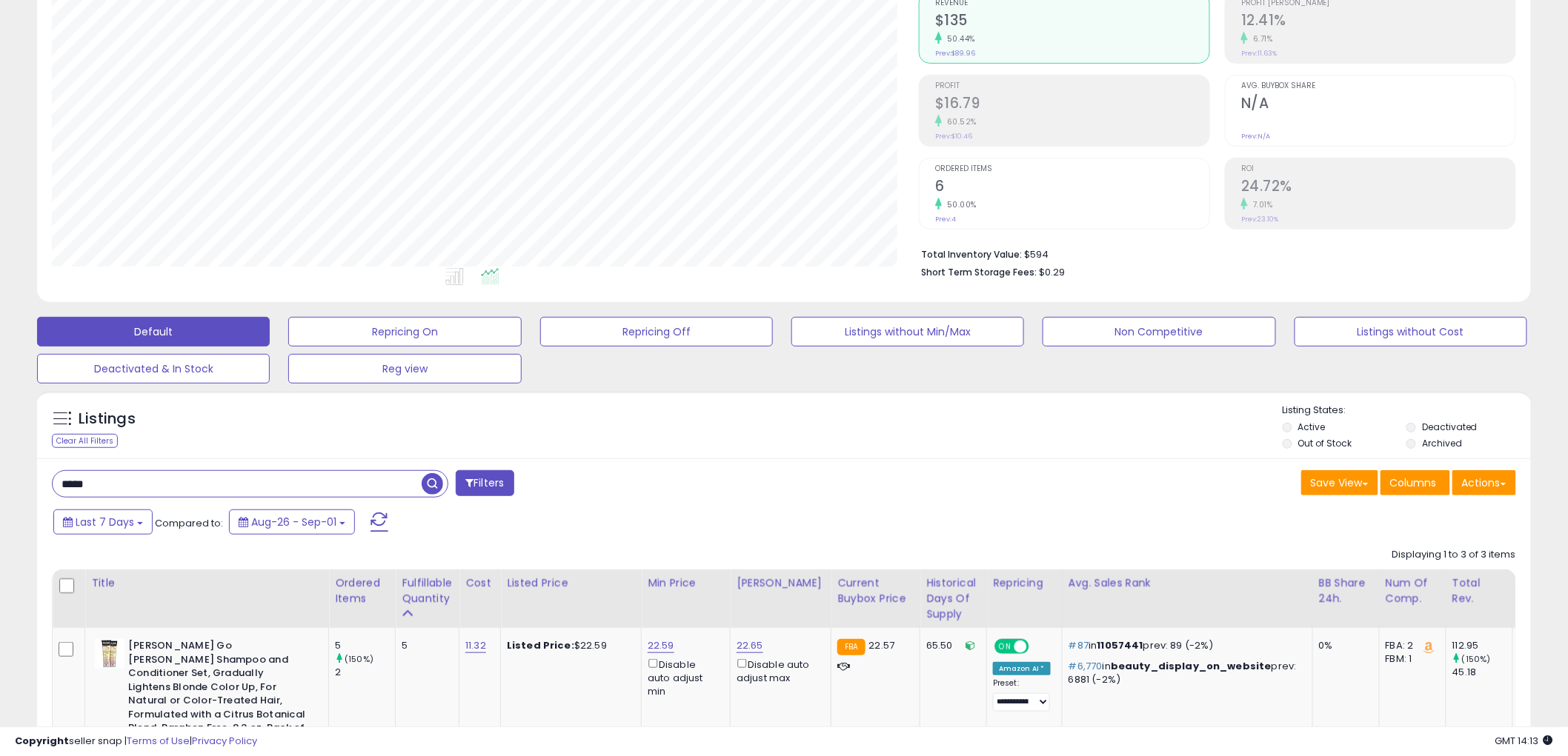
click at [656, 420] on div "Listings Clear All Filters Listing States:" at bounding box center [784, 429] width 1494 height 51
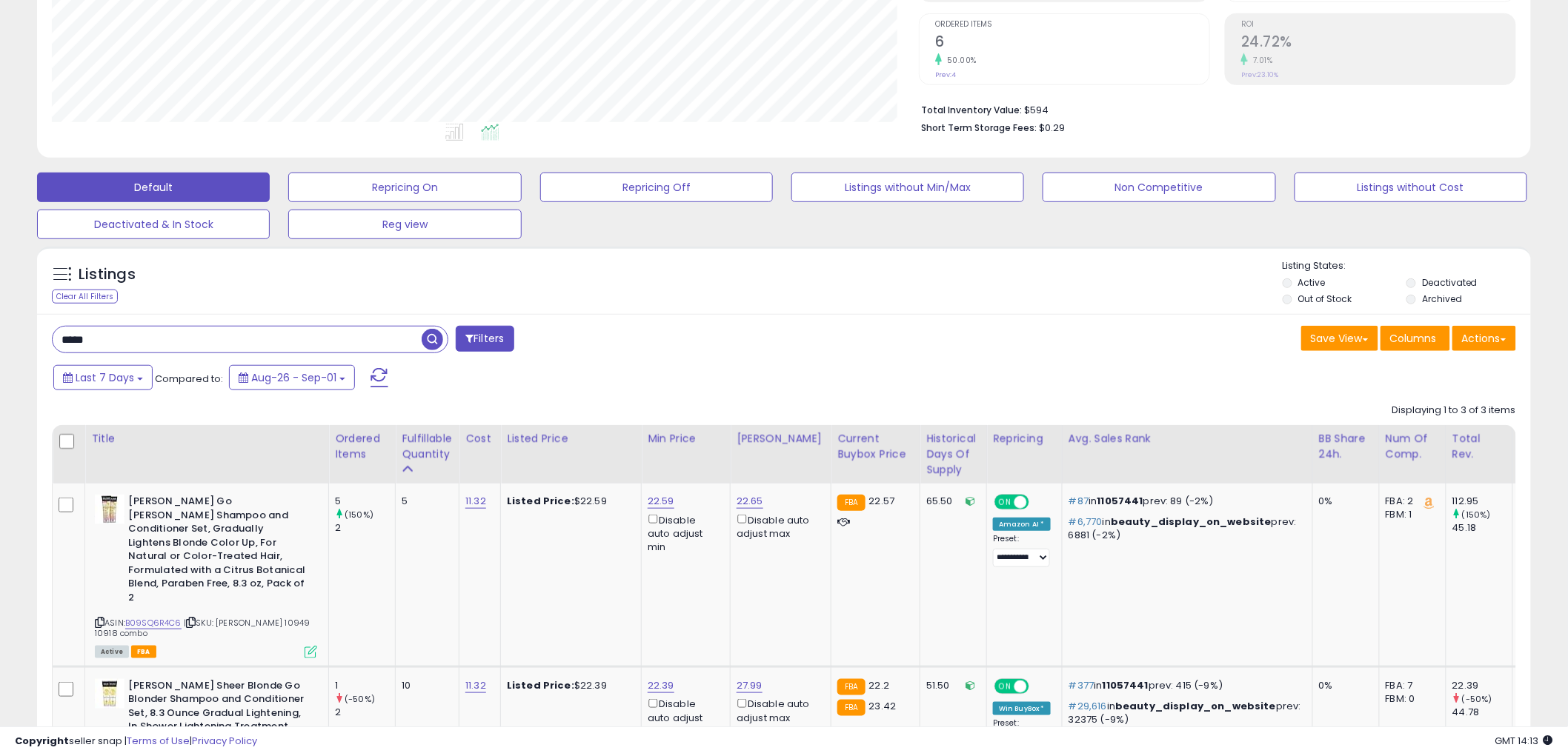
scroll to position [314, 0]
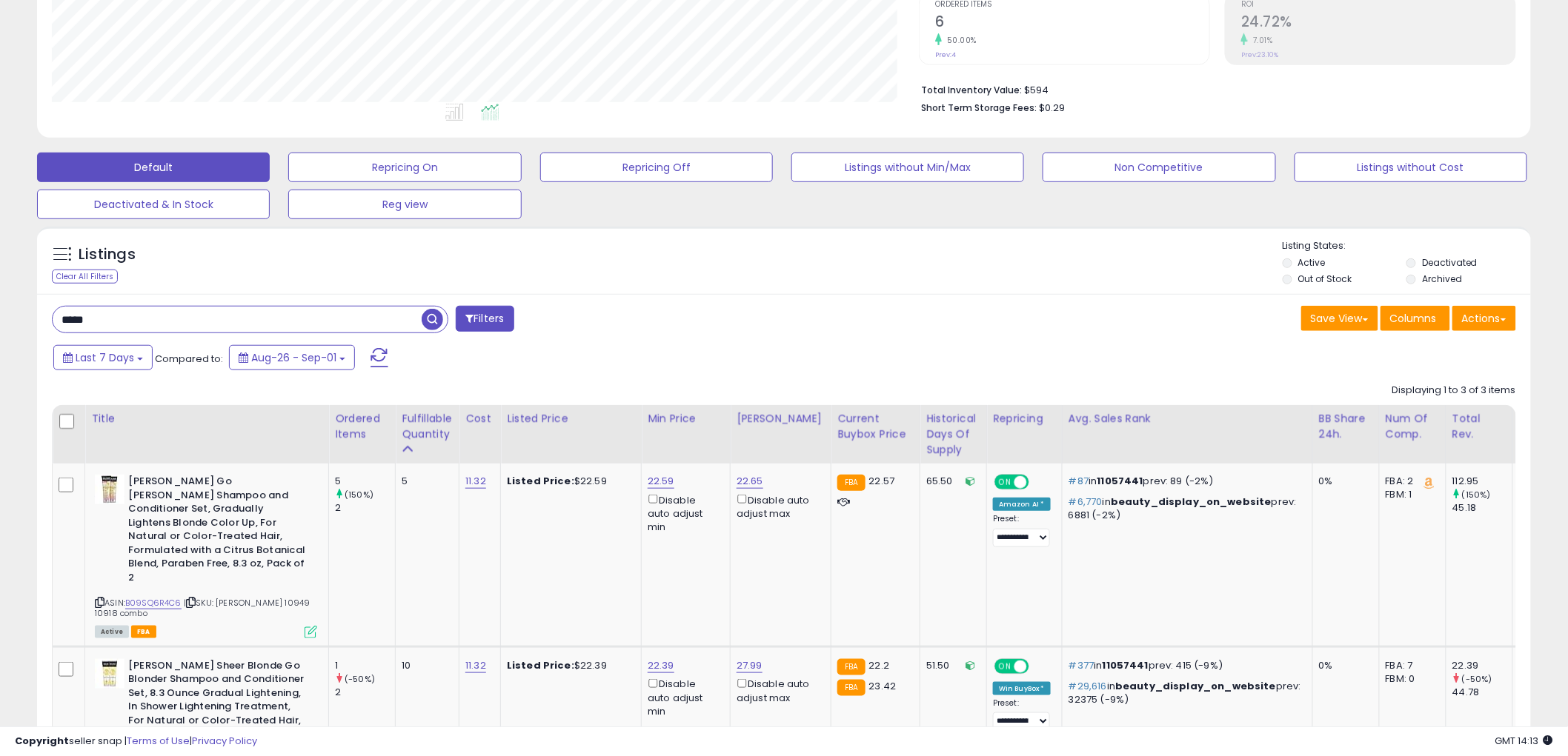
click at [692, 328] on div "***** Filters" at bounding box center [413, 320] width 743 height 30
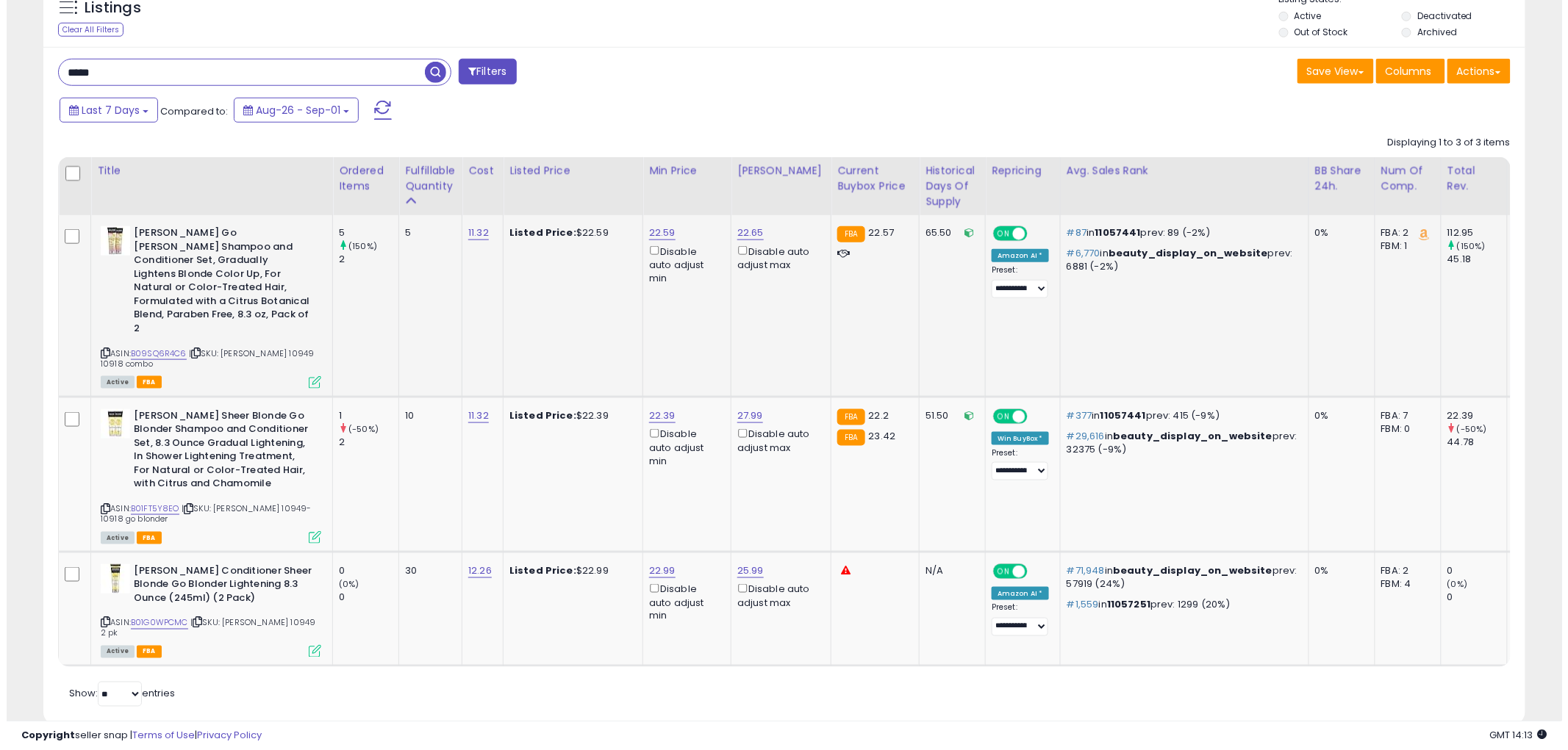
scroll to position [475, 0]
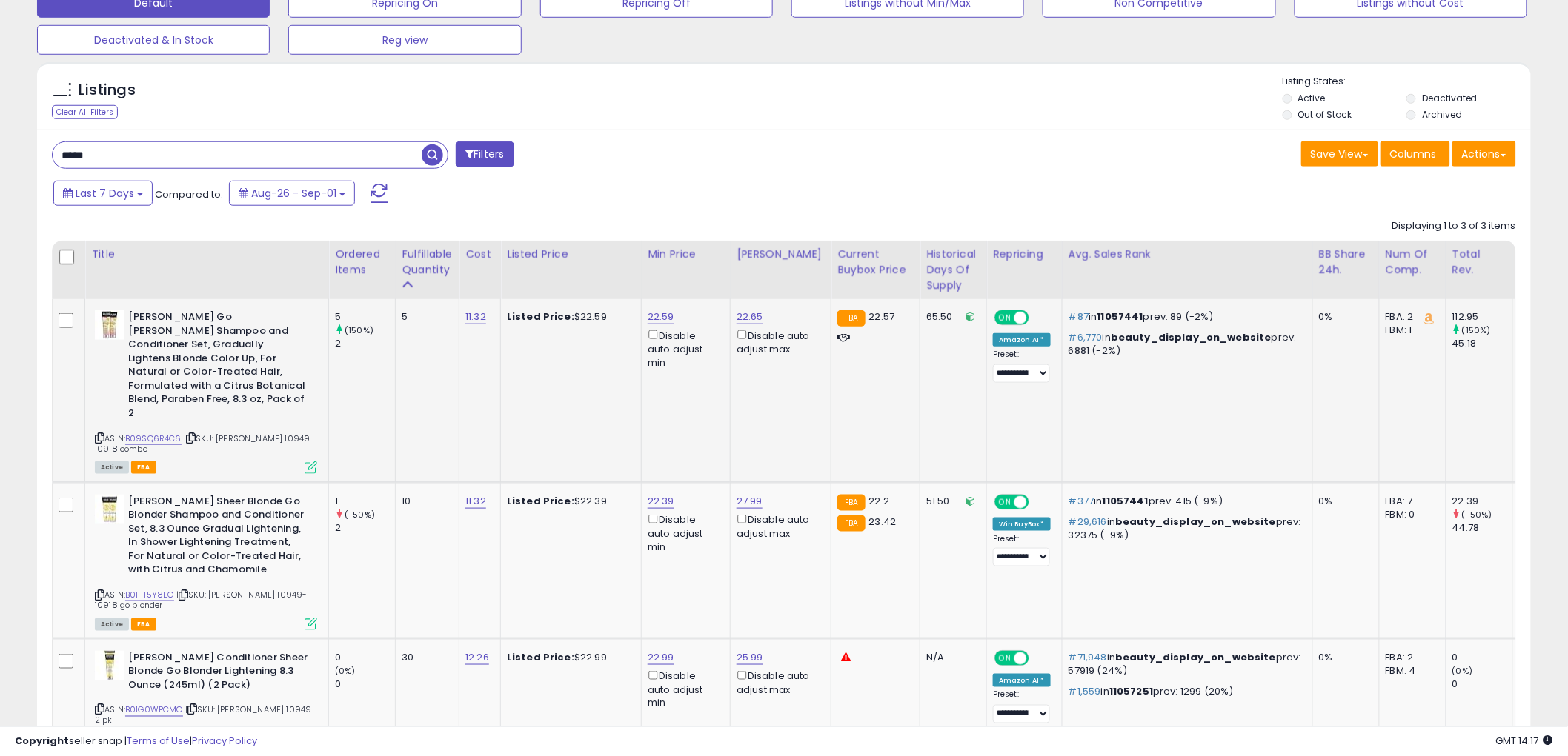
click at [309, 462] on icon at bounding box center [311, 468] width 13 height 13
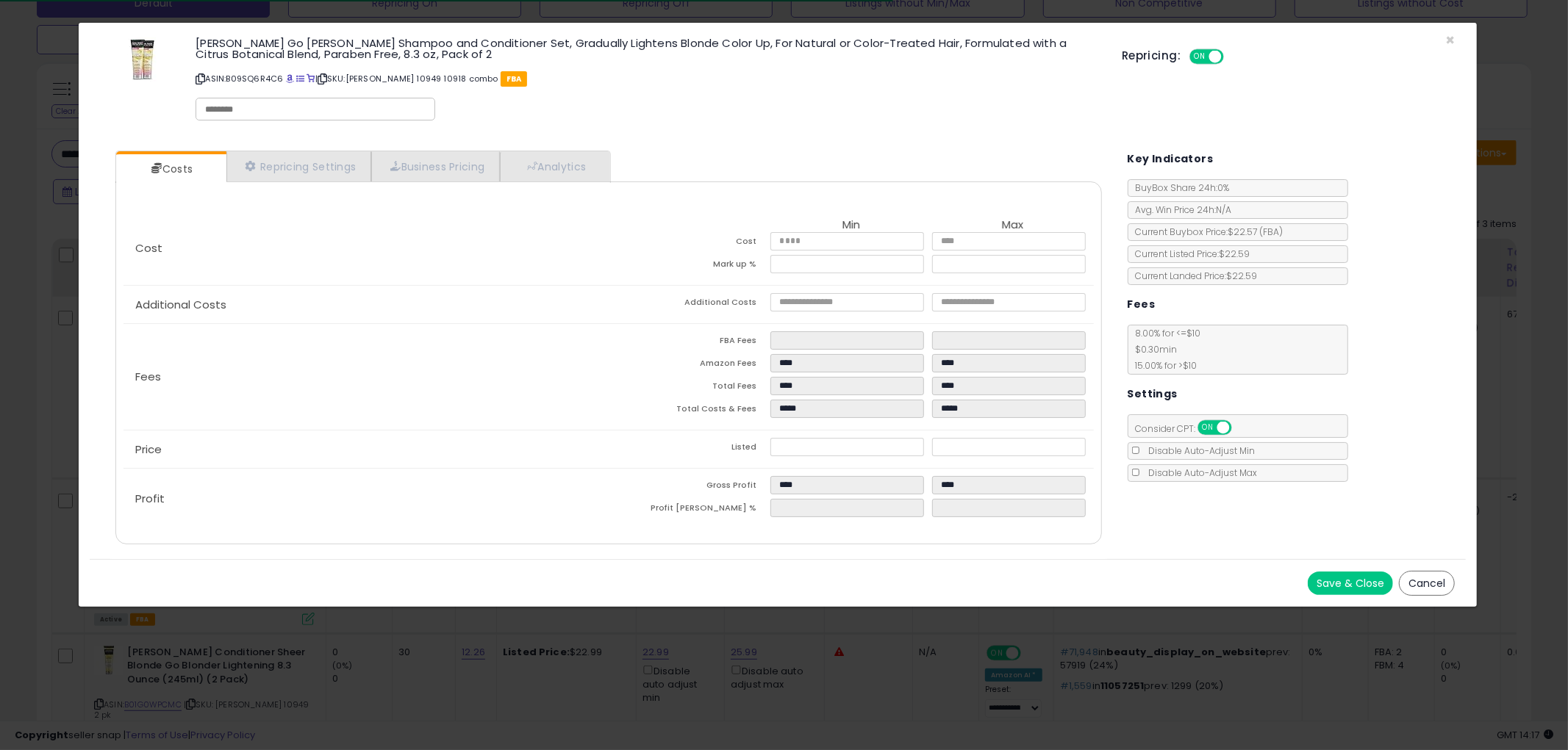
click at [1416, 591] on button "Cancel" at bounding box center [1427, 583] width 56 height 25
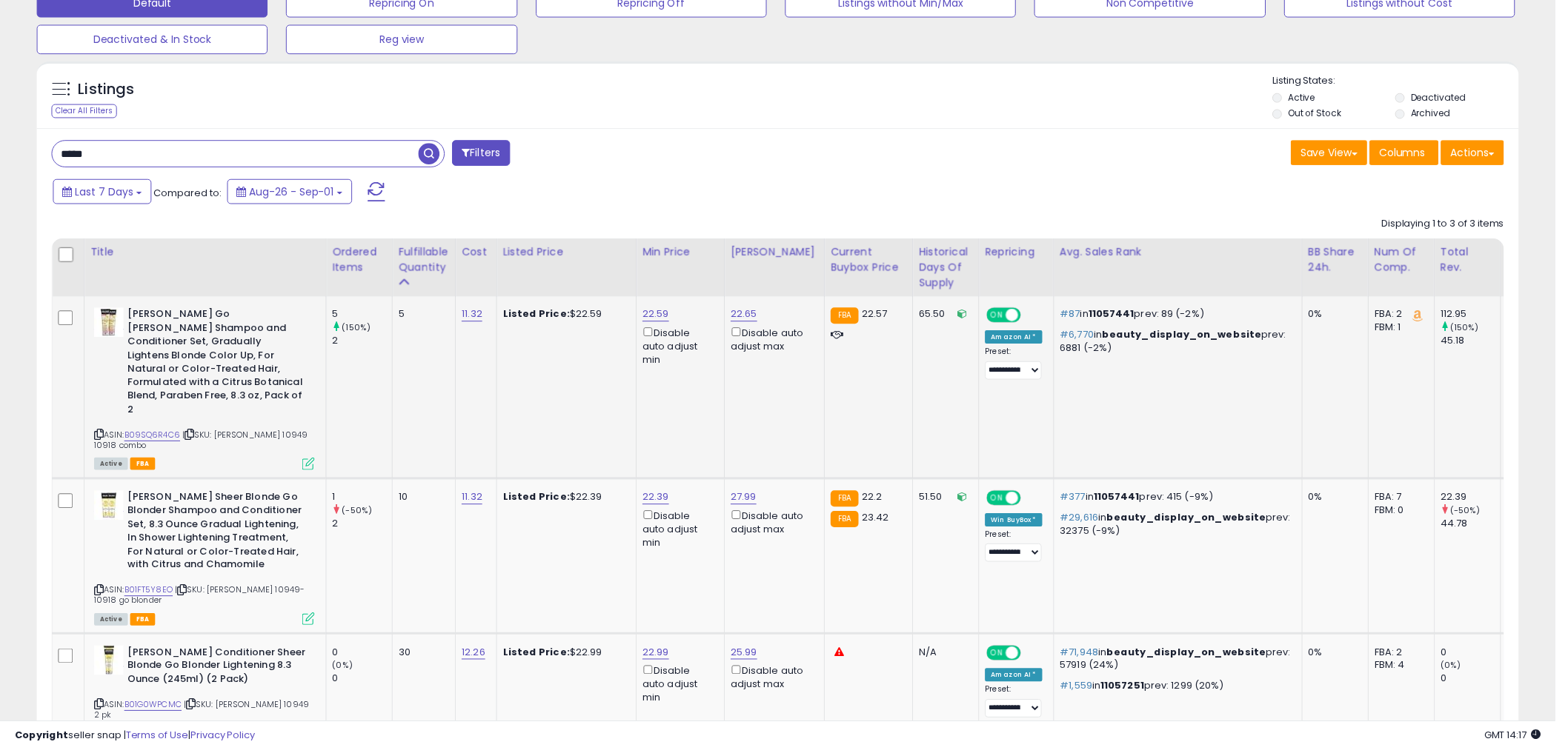
scroll to position [740439, 740114]
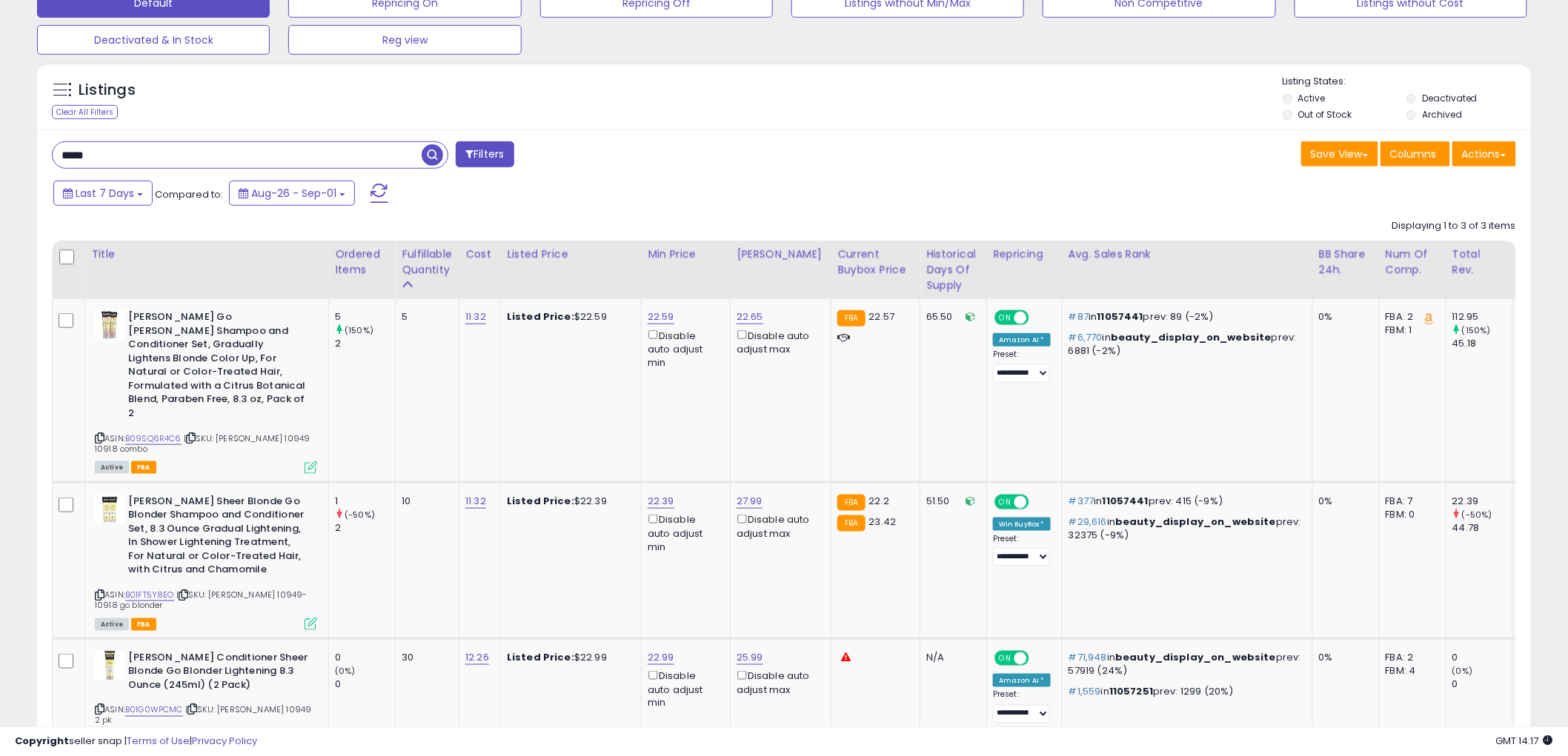
drag, startPoint x: 97, startPoint y: 422, endPoint x: 18, endPoint y: 438, distance: 80.6
click at [97, 434] on icon at bounding box center [100, 438] width 10 height 8
click at [664, 321] on link "22.59" at bounding box center [661, 317] width 27 height 14
type input "*****"
click at [714, 254] on button "submit" at bounding box center [702, 265] width 25 height 23
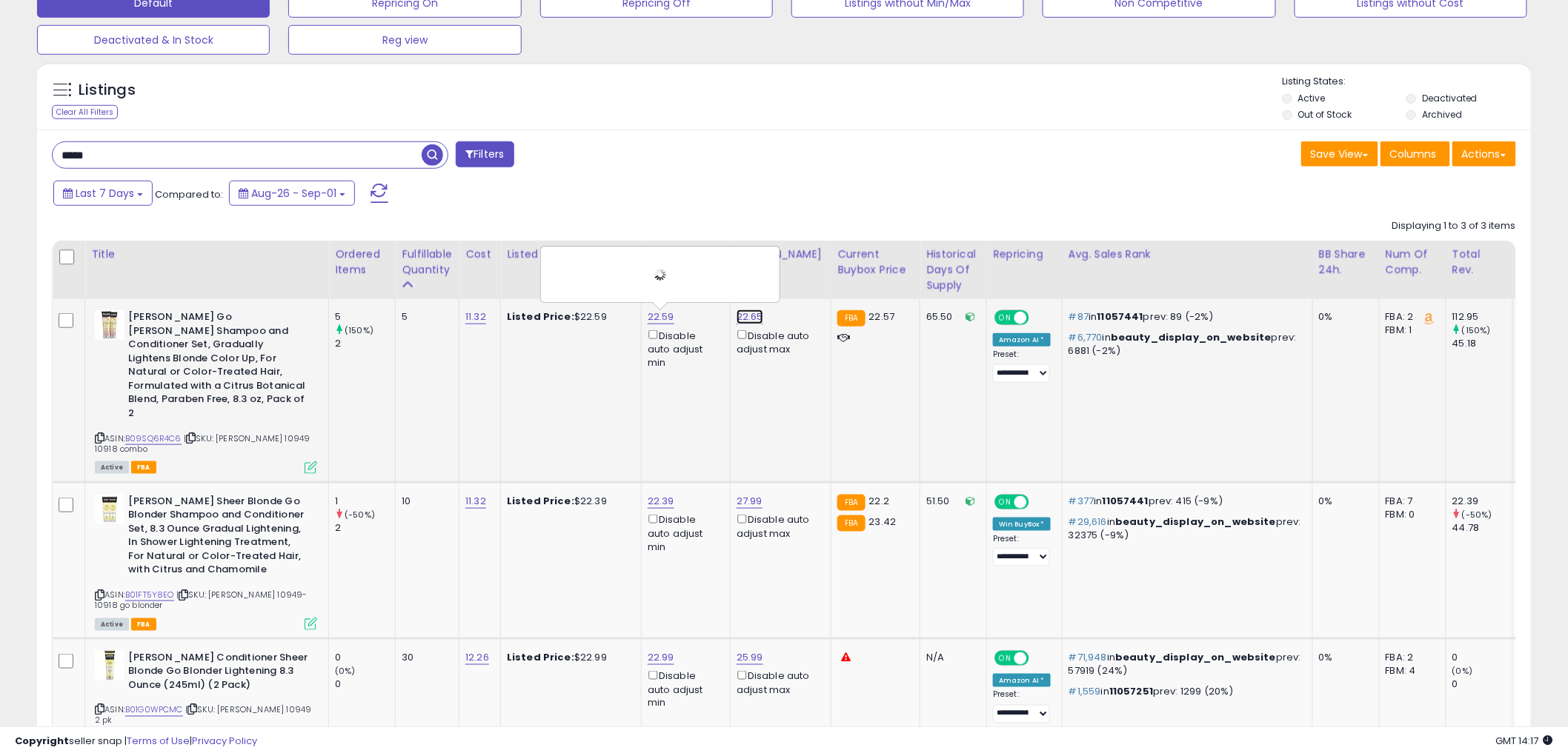
click at [743, 314] on link "22.65" at bounding box center [750, 317] width 27 height 14
click at [750, 315] on link "22.65" at bounding box center [750, 317] width 27 height 14
type input "*****"
click at [795, 261] on icon "submit" at bounding box center [790, 264] width 9 height 9
click at [164, 158] on input "*****" at bounding box center [237, 155] width 369 height 26
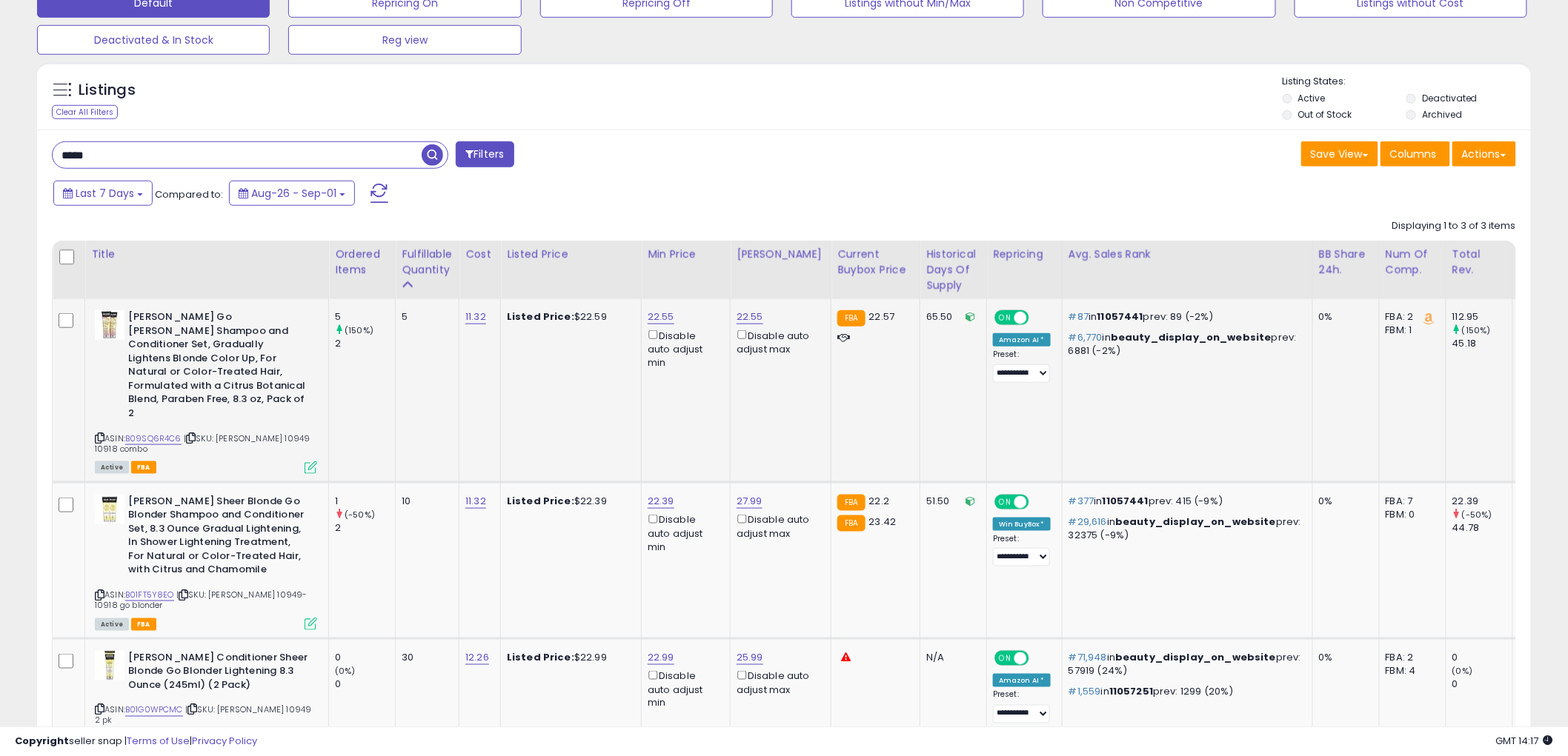
click at [164, 158] on input "*****" at bounding box center [237, 155] width 369 height 26
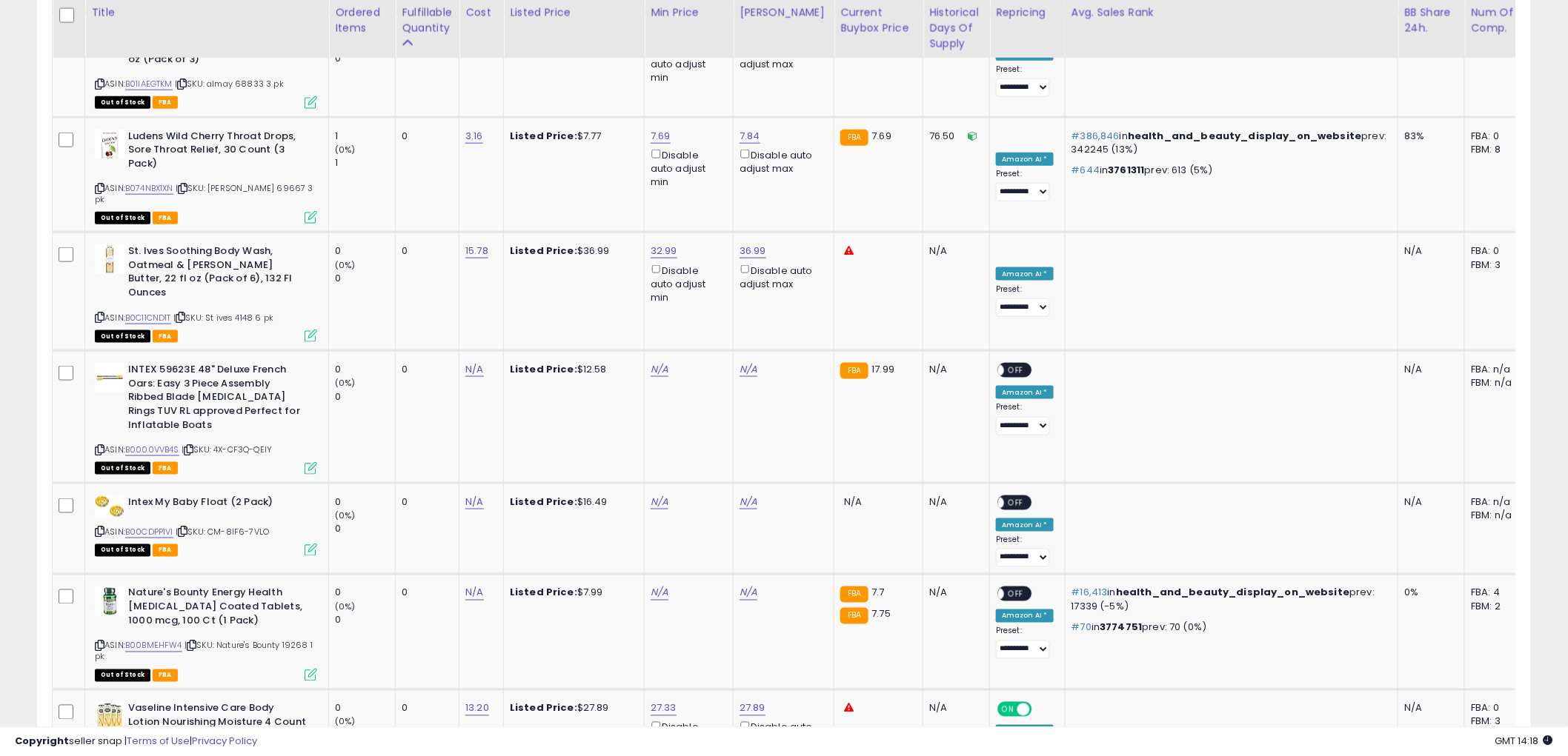
scroll to position [5746, 0]
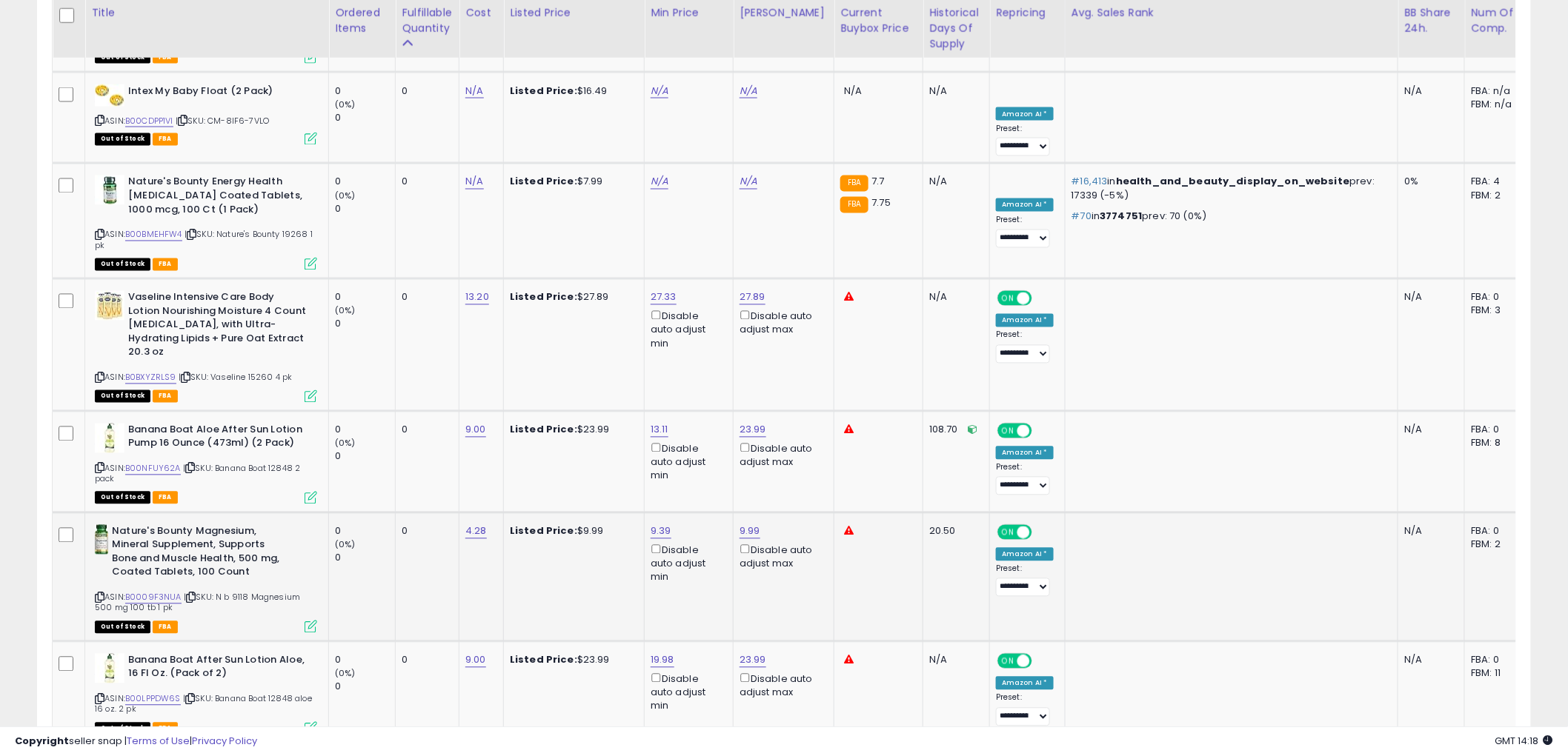
click at [204, 622] on div "Out of Stock FBA" at bounding box center [206, 627] width 222 height 10
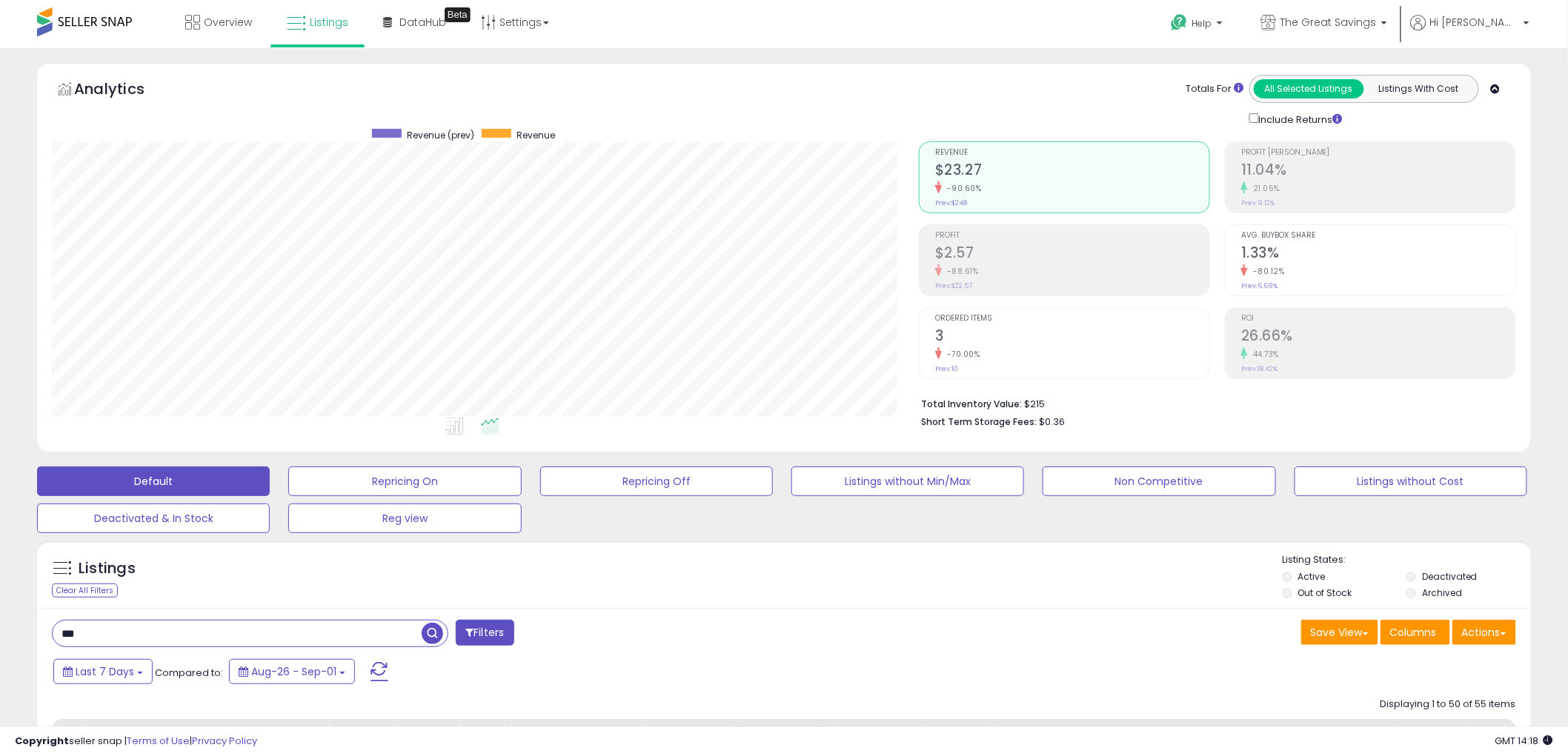
scroll to position [247, 0]
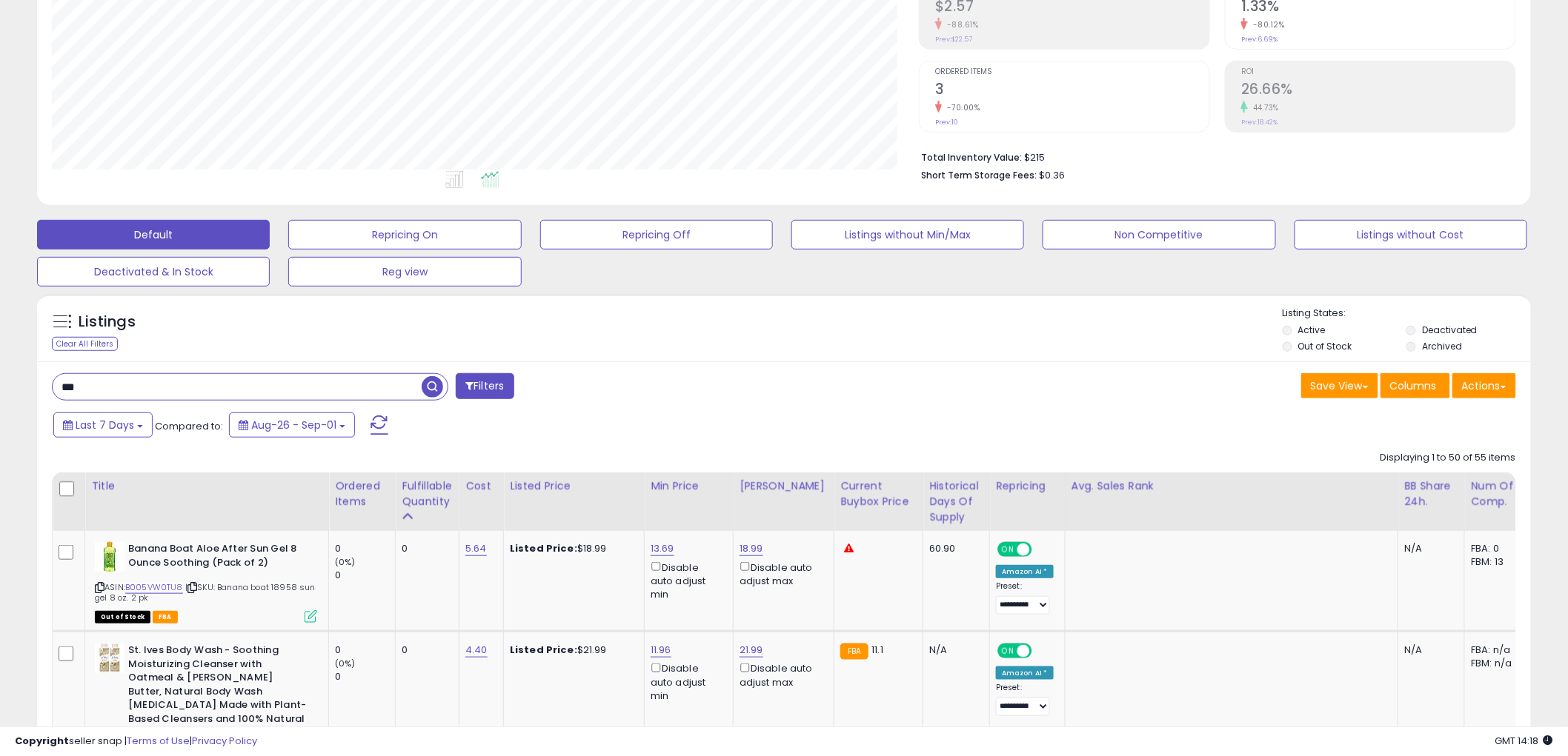
click at [166, 376] on input "***" at bounding box center [237, 387] width 369 height 26
click at [430, 378] on span "button" at bounding box center [432, 387] width 22 height 22
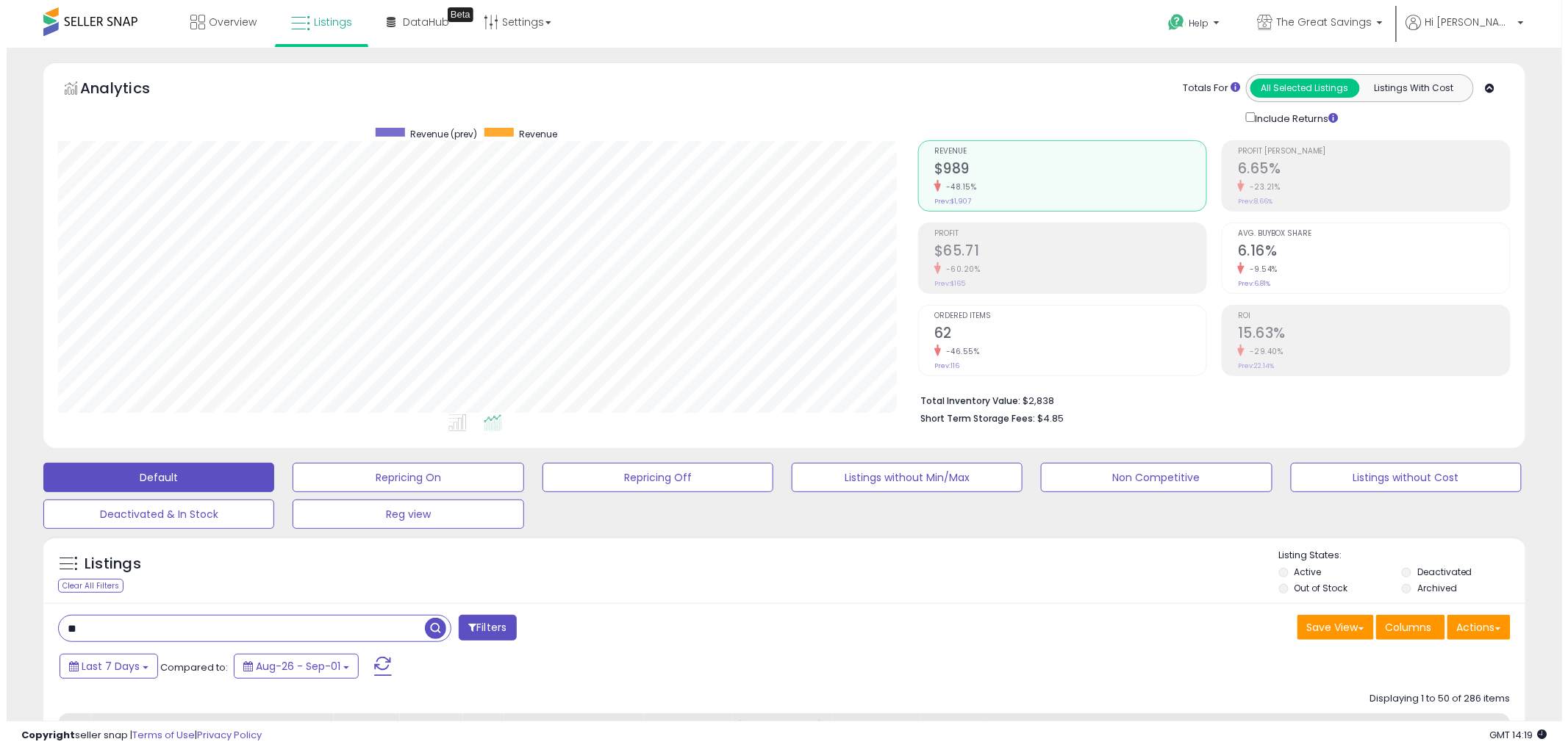
scroll to position [81, 0]
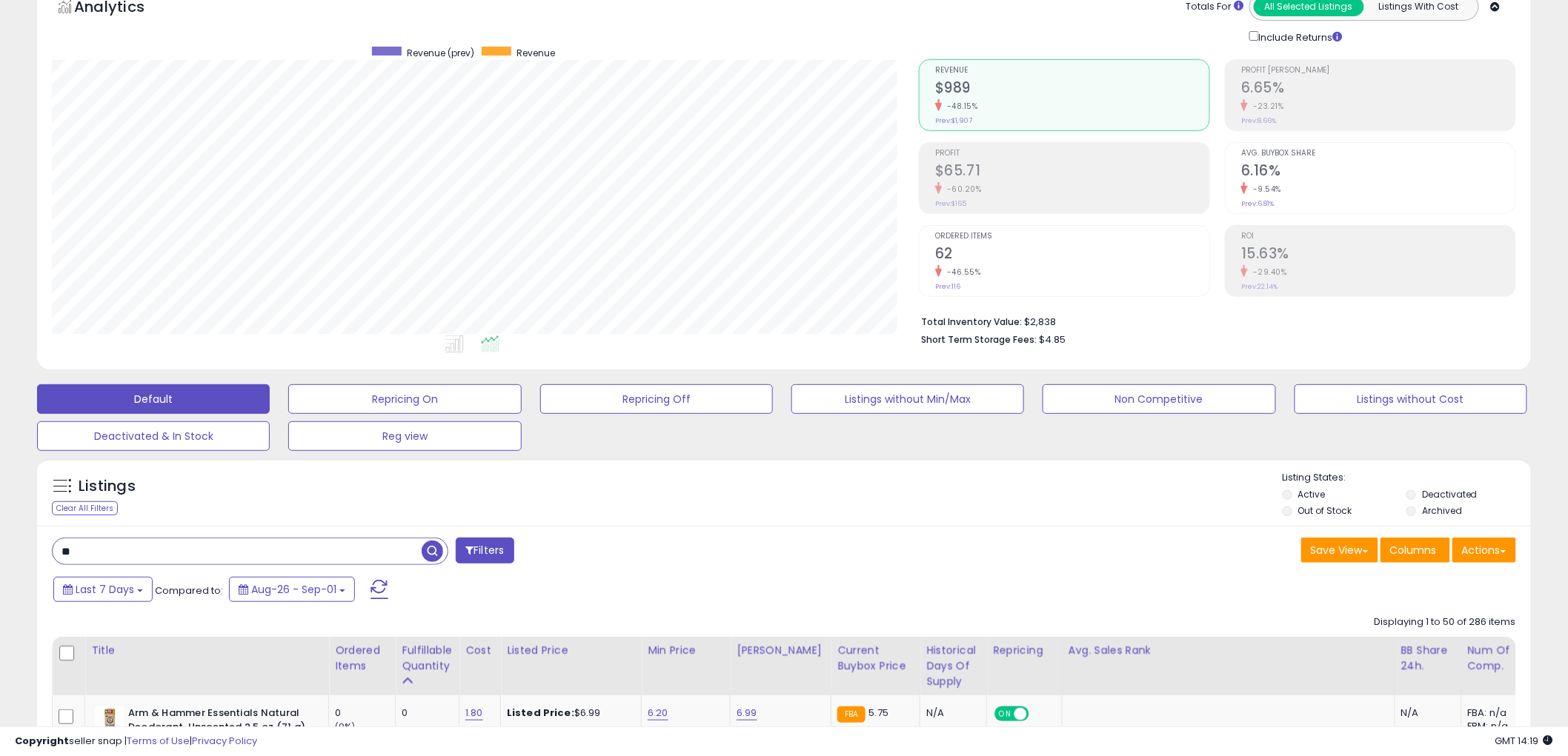
click at [130, 565] on input "**" at bounding box center [237, 552] width 369 height 26
type input "***"
click at [438, 558] on span "button" at bounding box center [432, 551] width 22 height 22
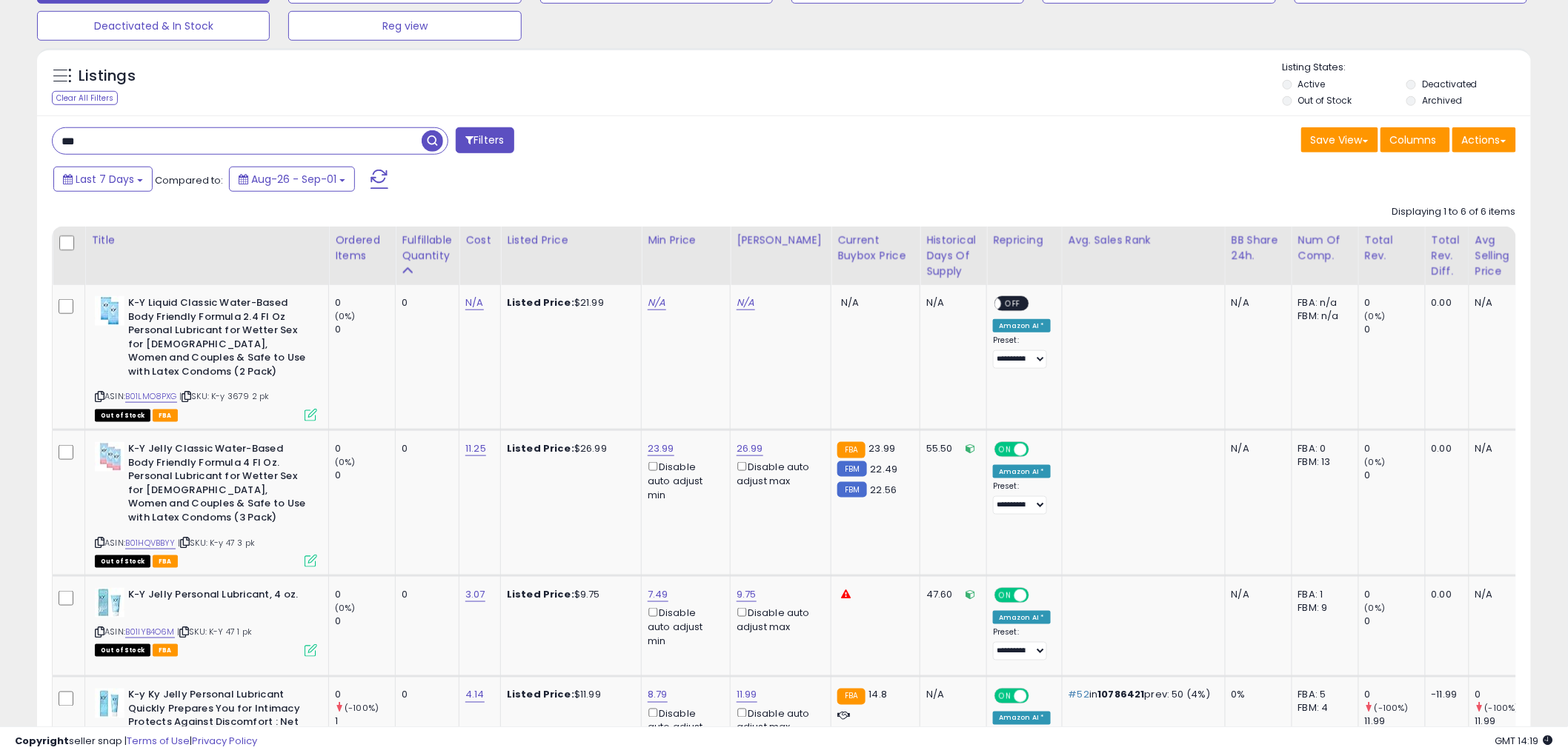
scroll to position [493, 0]
click at [98, 396] on icon at bounding box center [100, 396] width 10 height 8
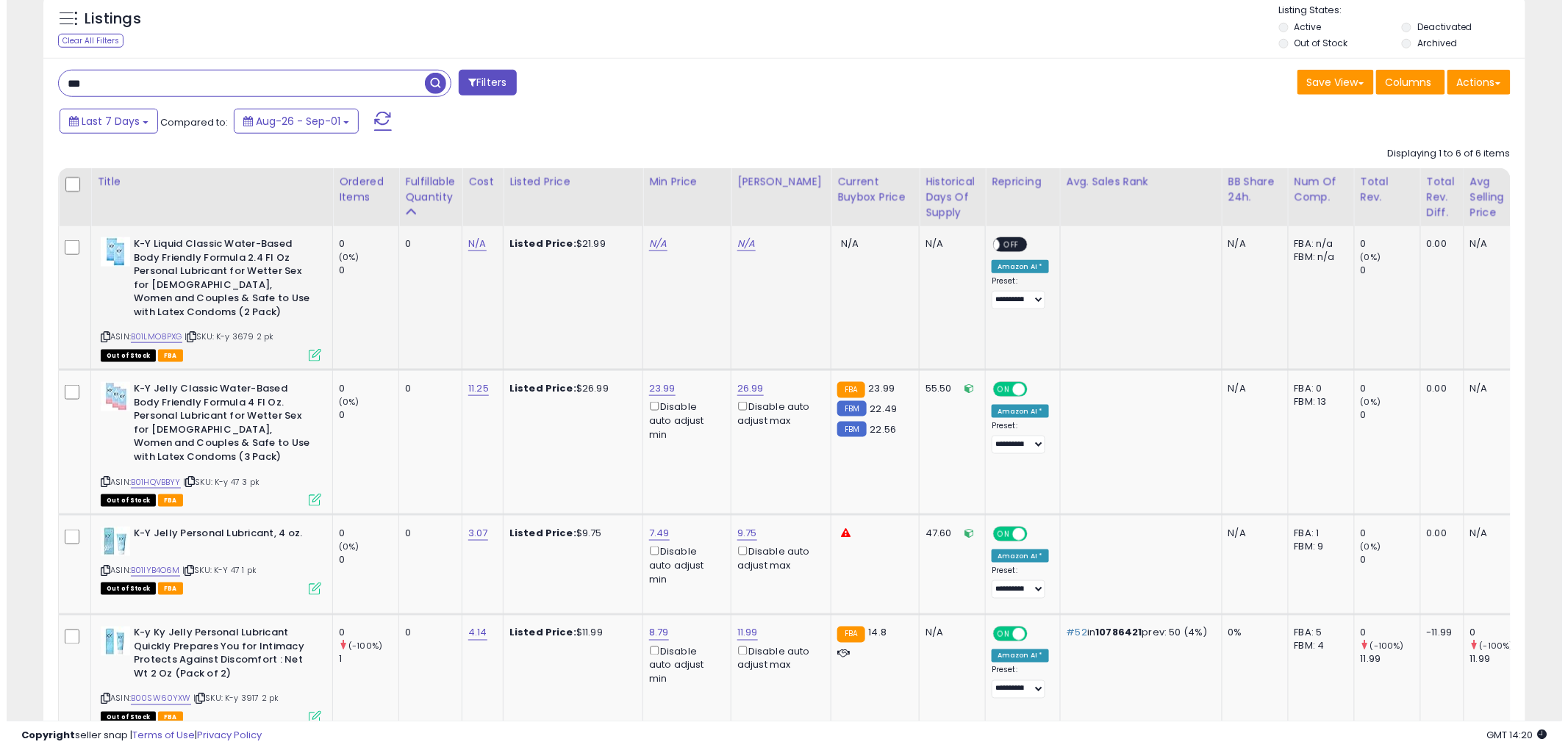
scroll to position [571, 0]
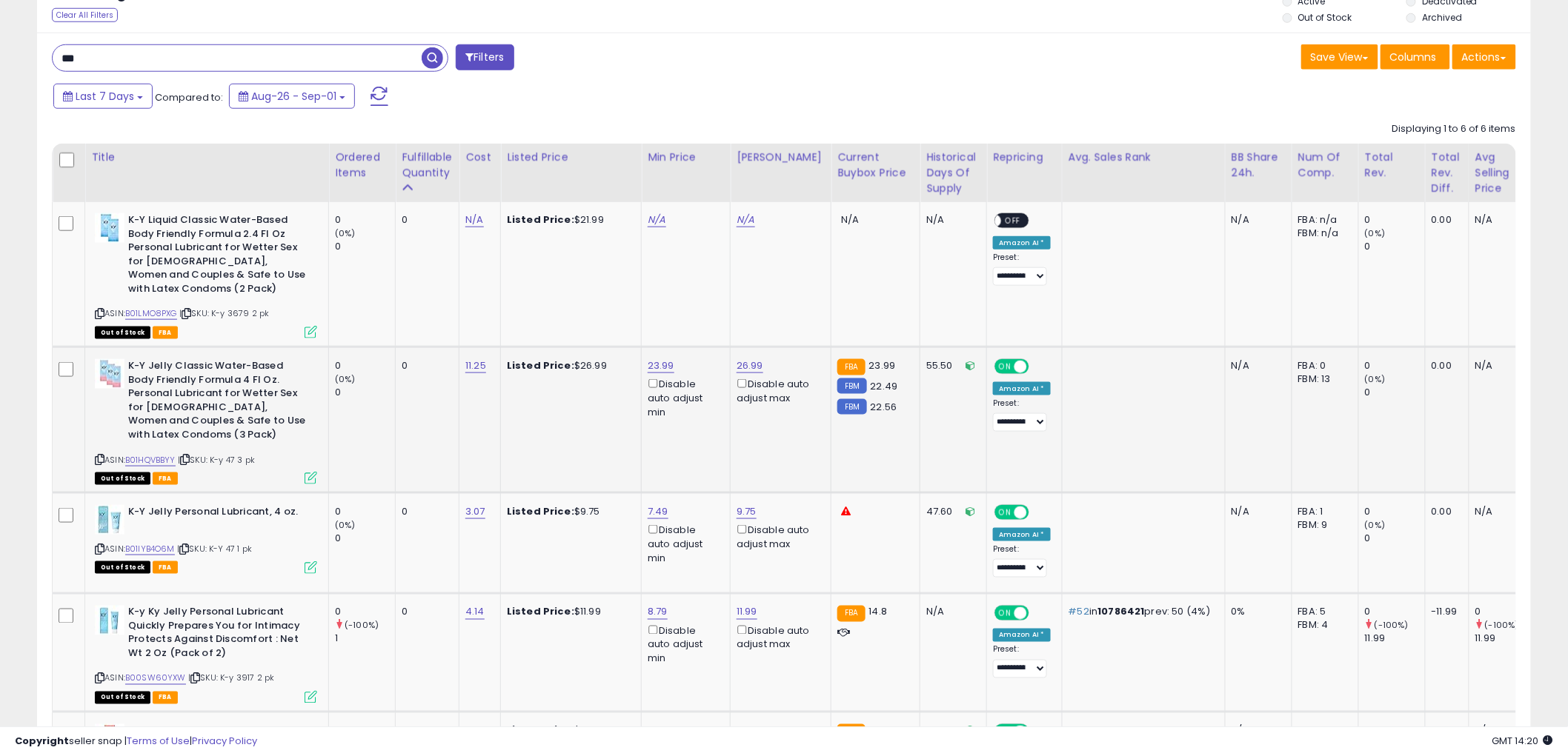
click at [307, 479] on icon at bounding box center [311, 479] width 13 height 13
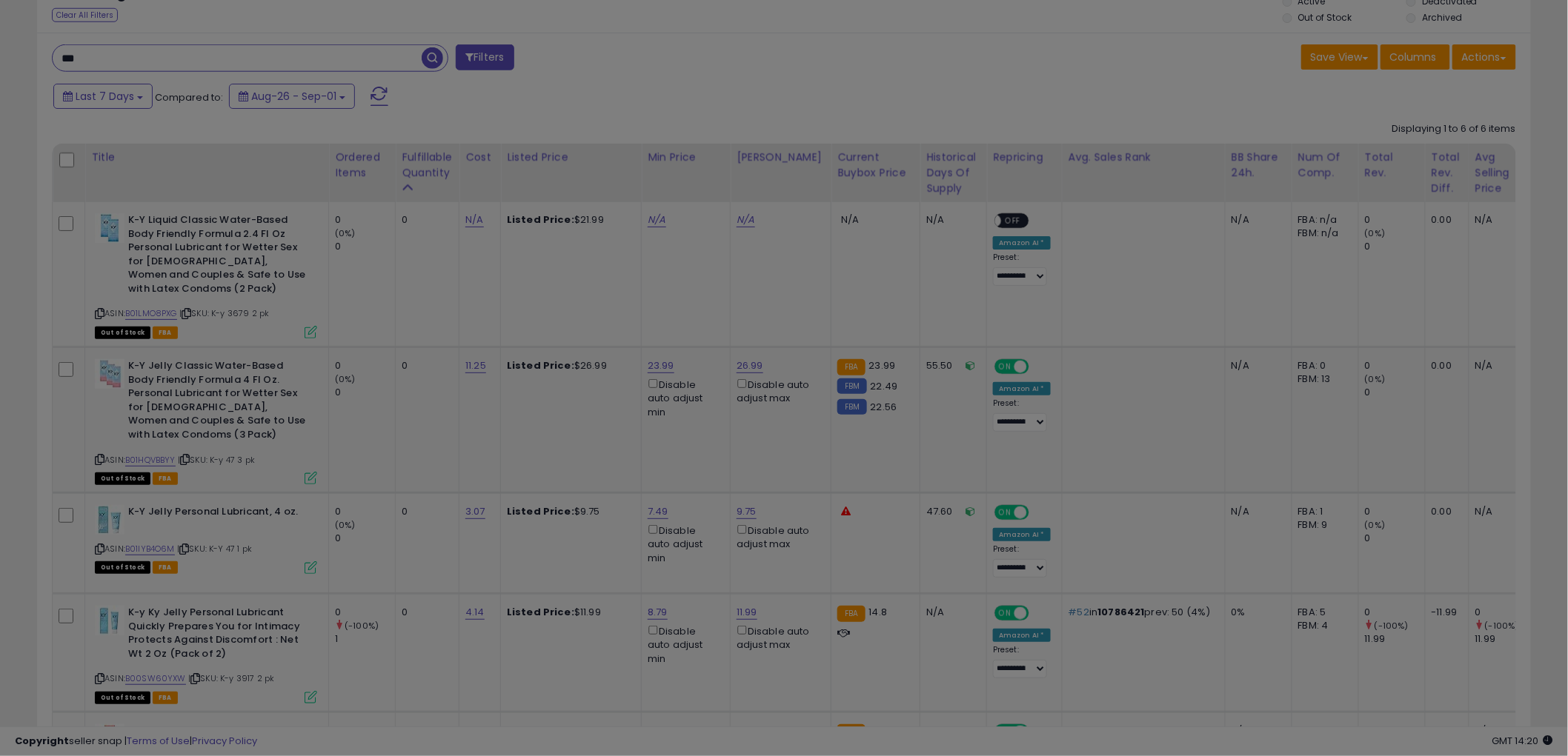
scroll to position [304, 875]
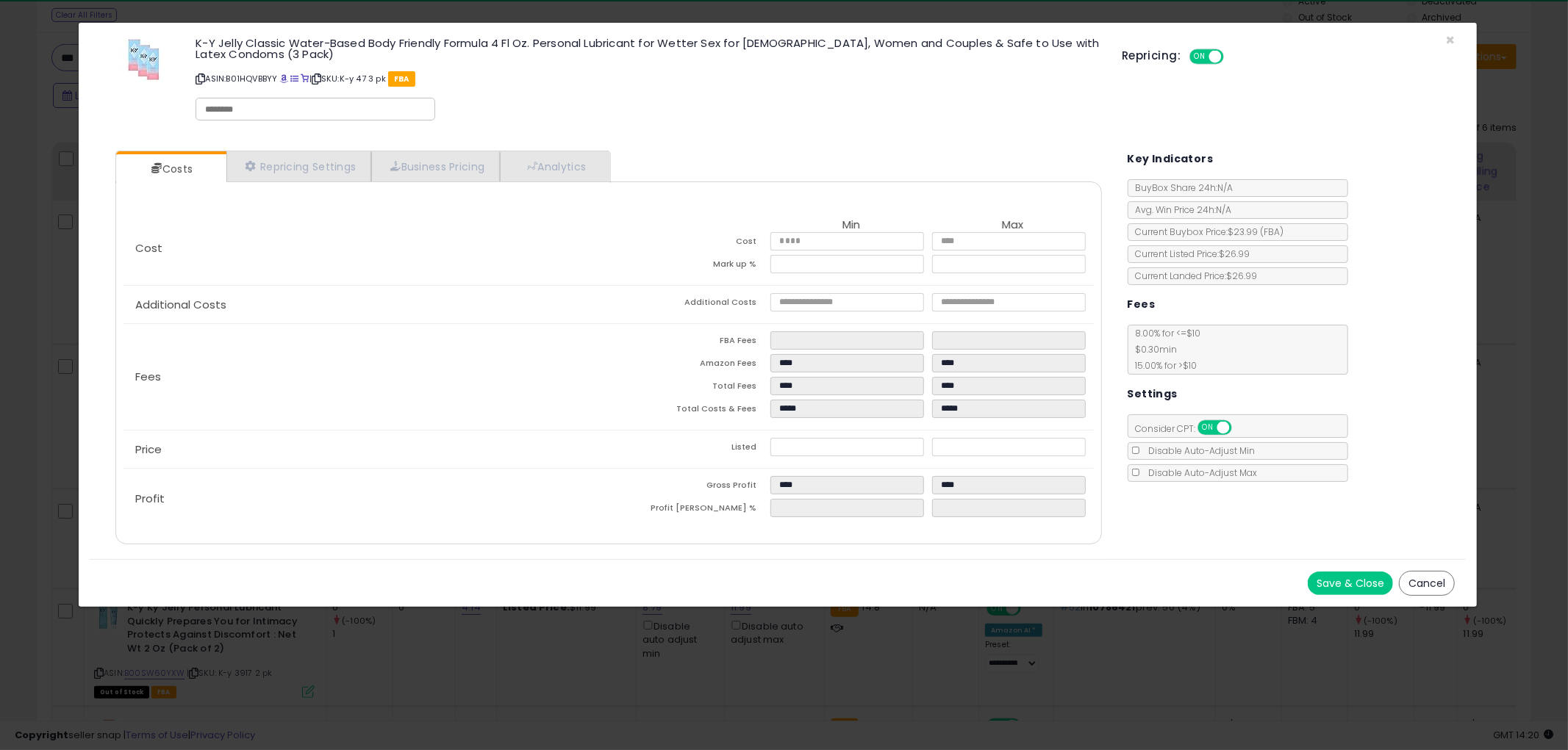
click at [1440, 579] on button "Cancel" at bounding box center [1427, 583] width 56 height 25
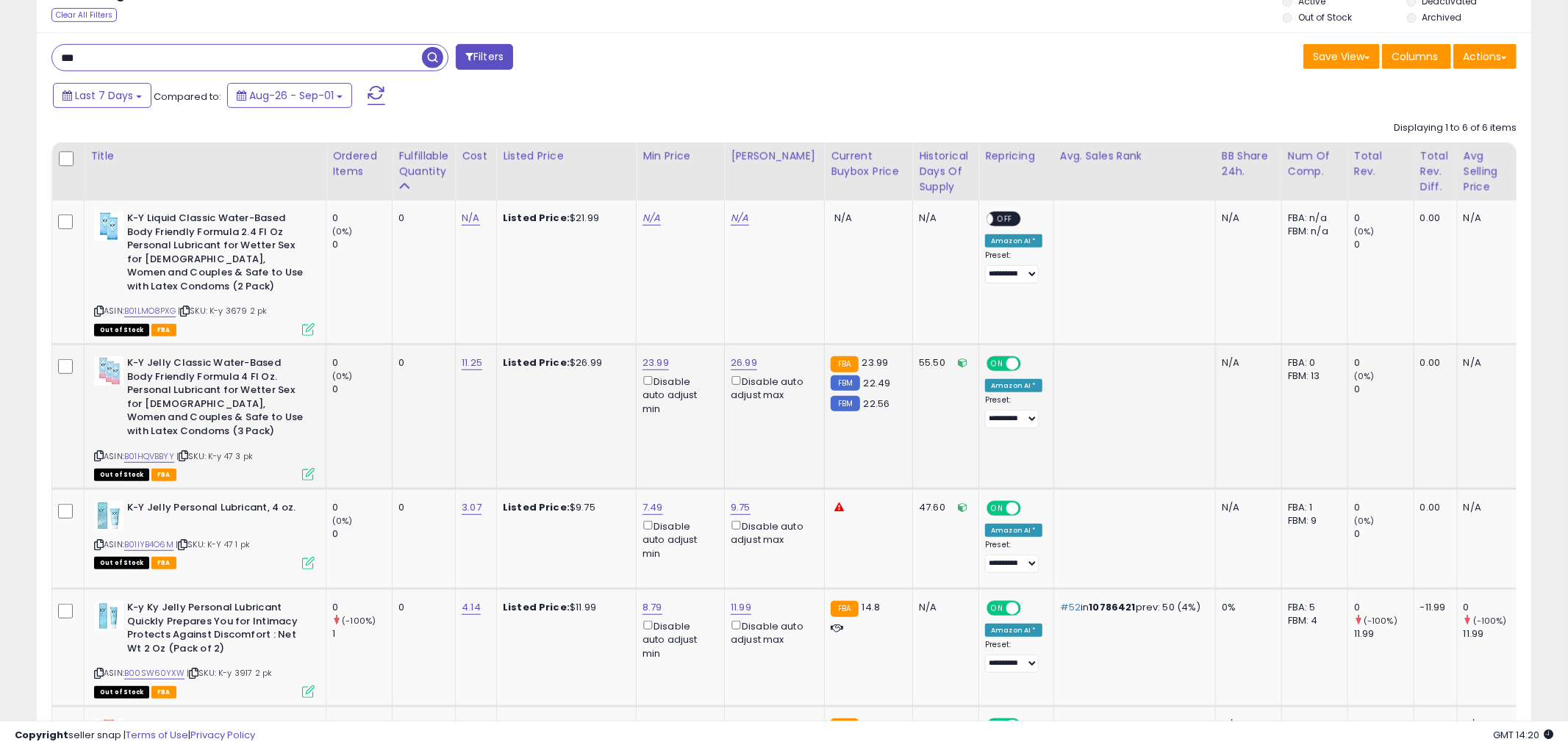
scroll to position [734563, 734087]
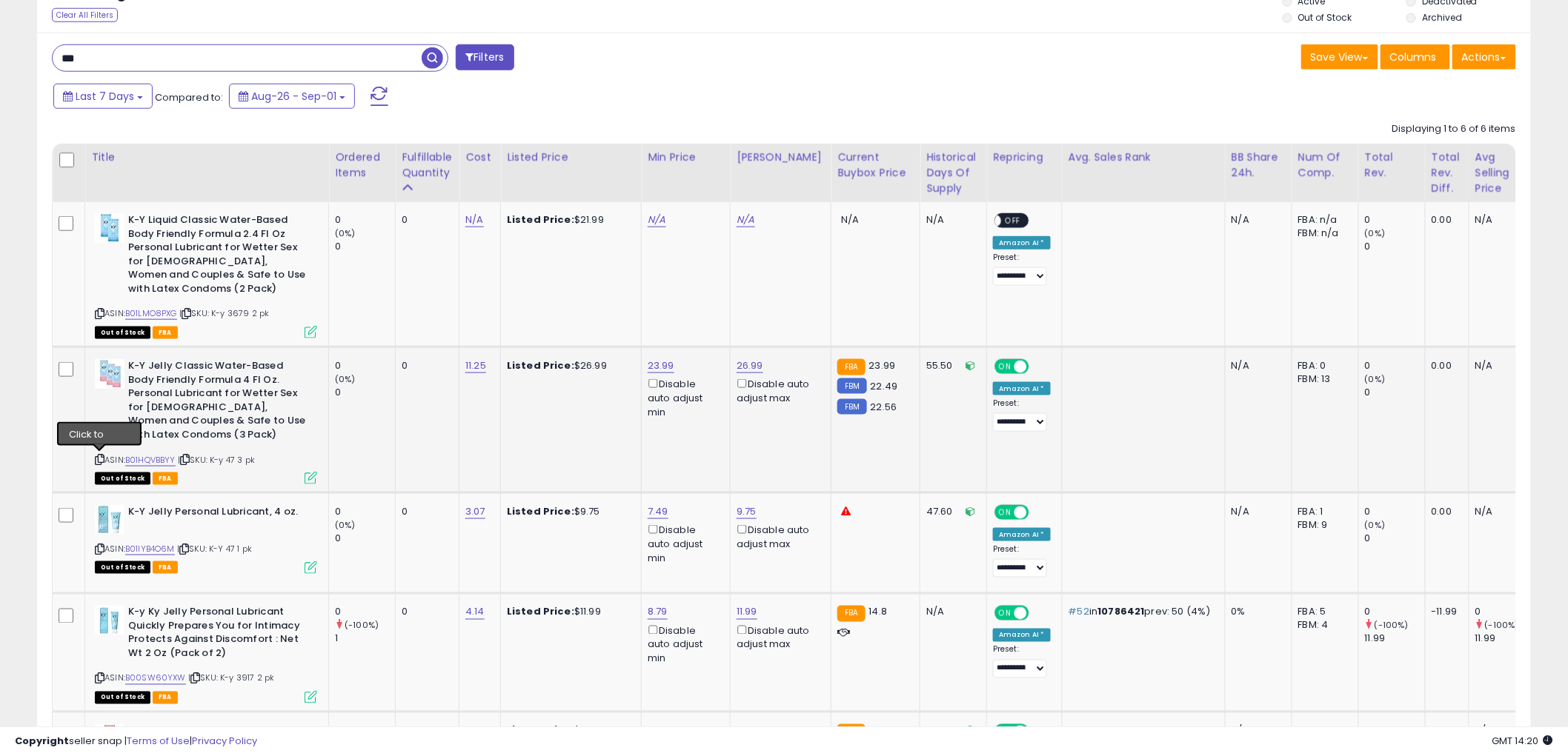
click at [97, 458] on icon at bounding box center [100, 459] width 10 height 8
drag, startPoint x: 97, startPoint y: 454, endPoint x: 23, endPoint y: 442, distance: 75.0
click at [97, 455] on icon at bounding box center [100, 459] width 10 height 8
click at [652, 365] on link "23.99" at bounding box center [661, 366] width 27 height 14
type input "*"
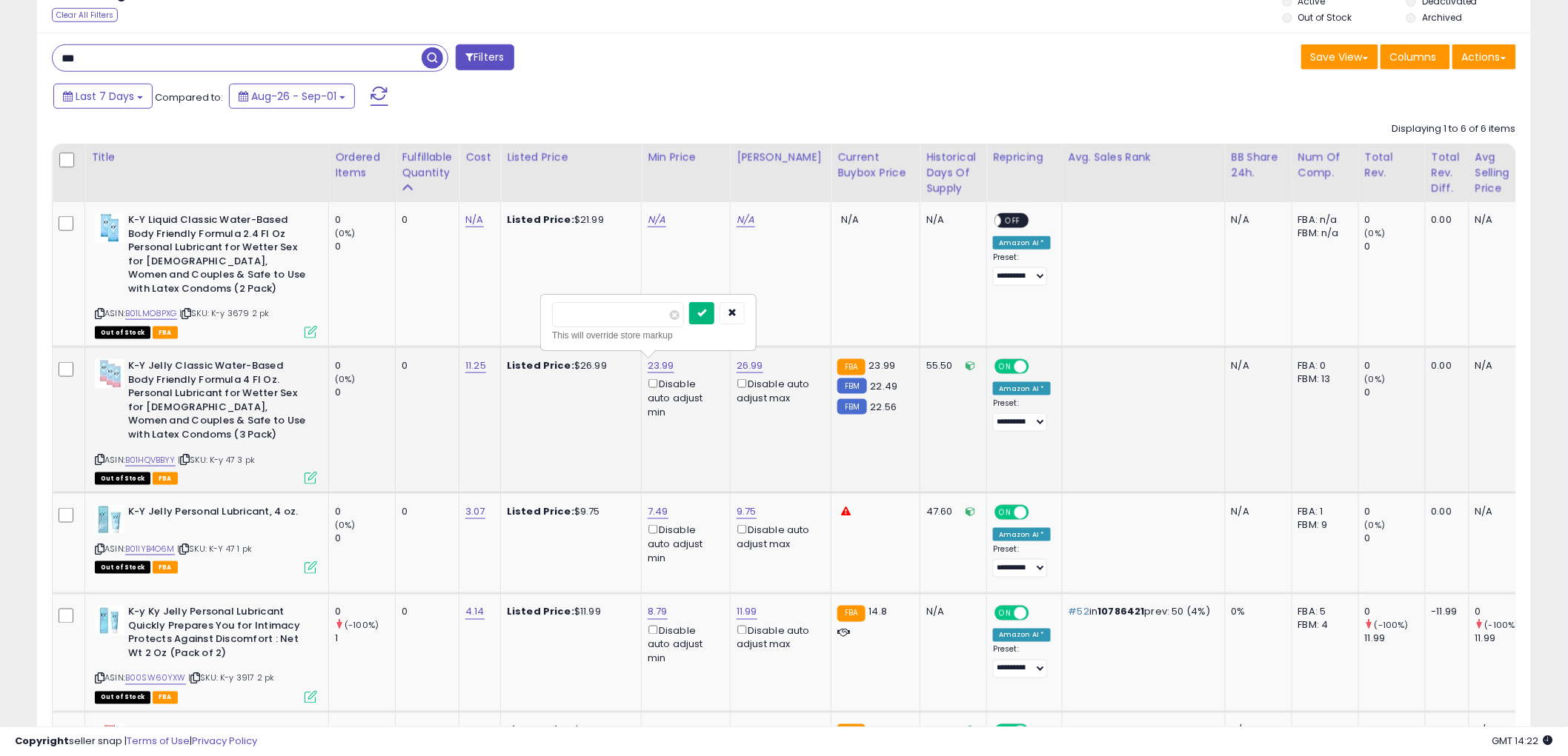
type input "*****"
click at [706, 311] on icon "submit" at bounding box center [702, 312] width 9 height 9
click at [314, 472] on icon at bounding box center [311, 479] width 13 height 13
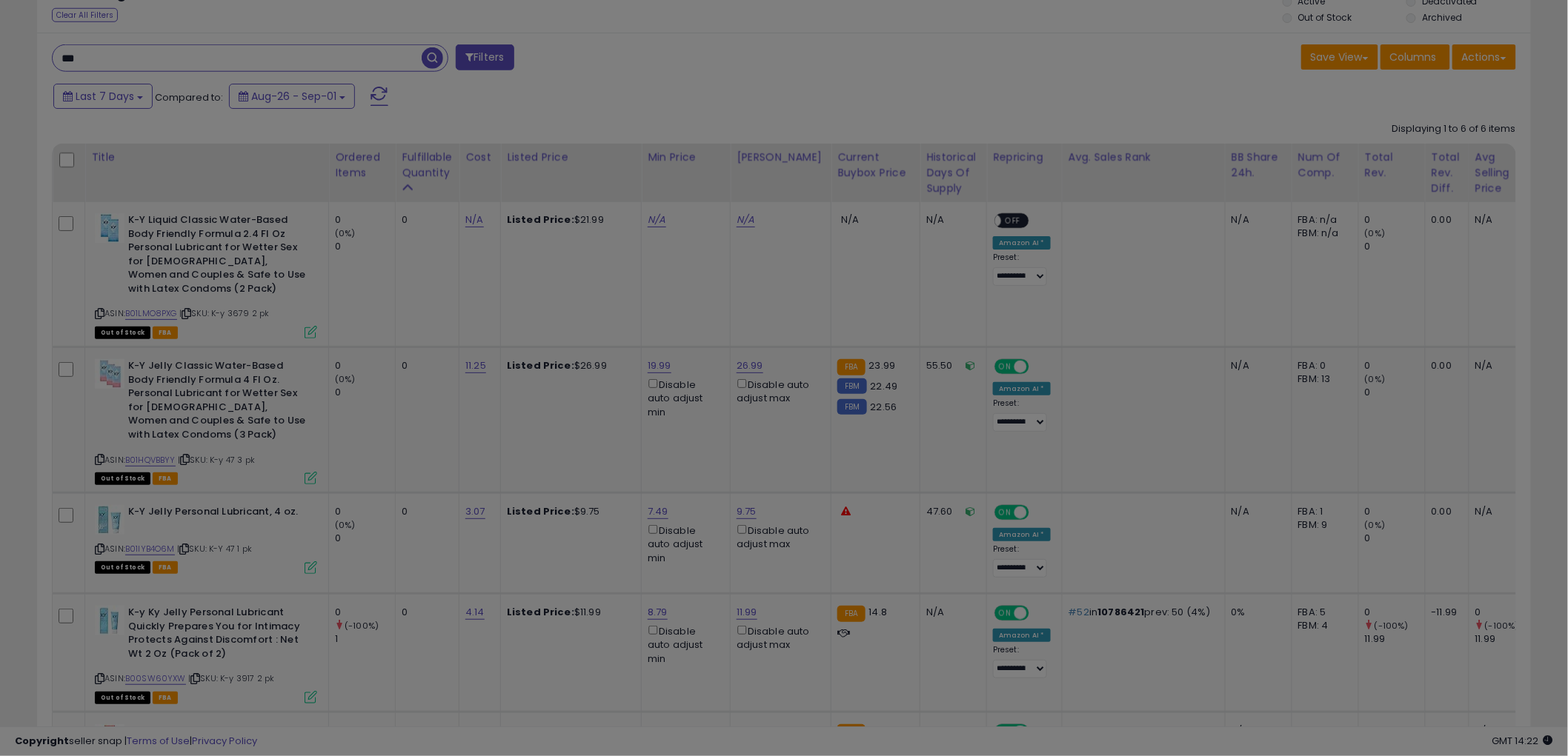
scroll to position [304, 875]
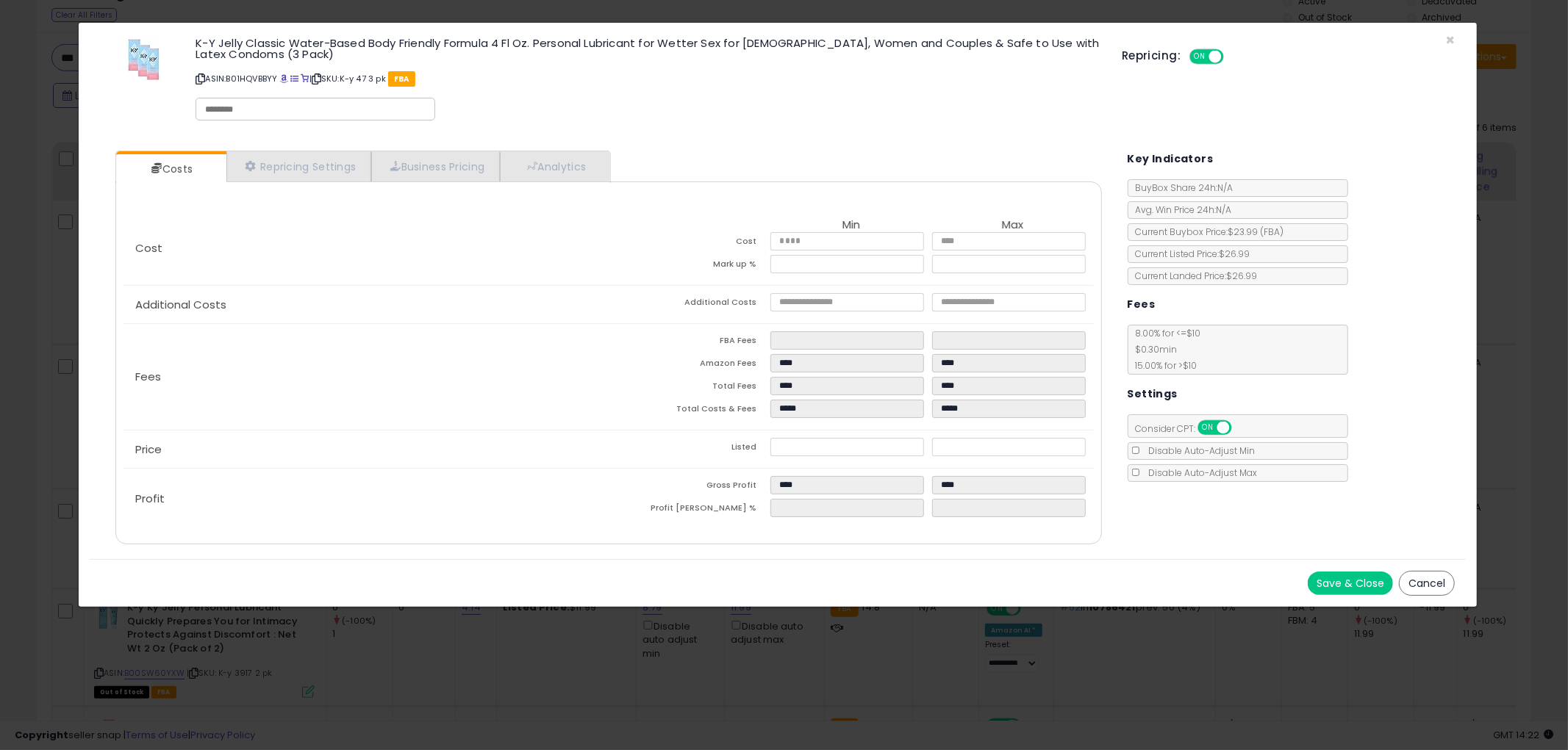
click at [1426, 588] on button "Cancel" at bounding box center [1427, 583] width 56 height 25
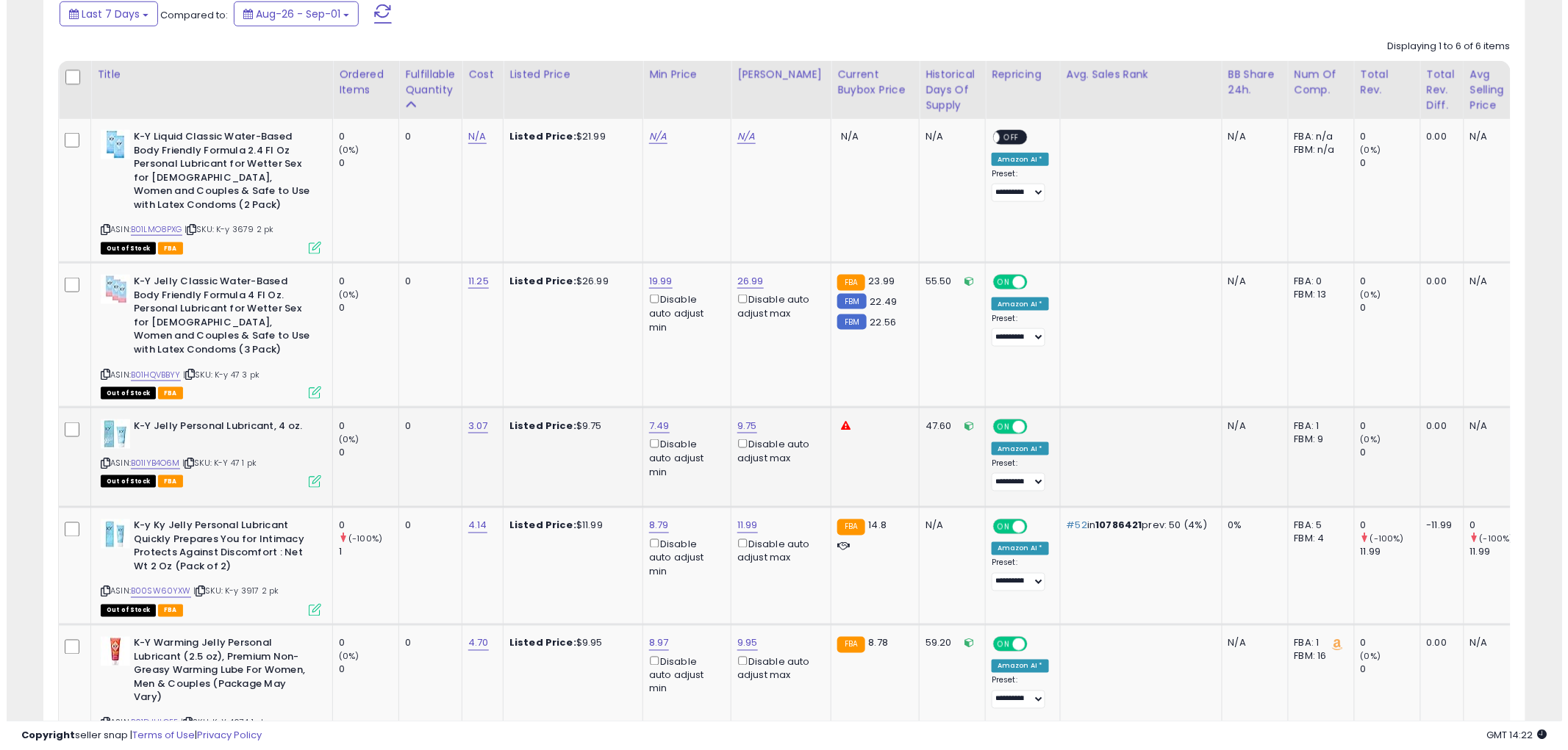
scroll to position [735, 0]
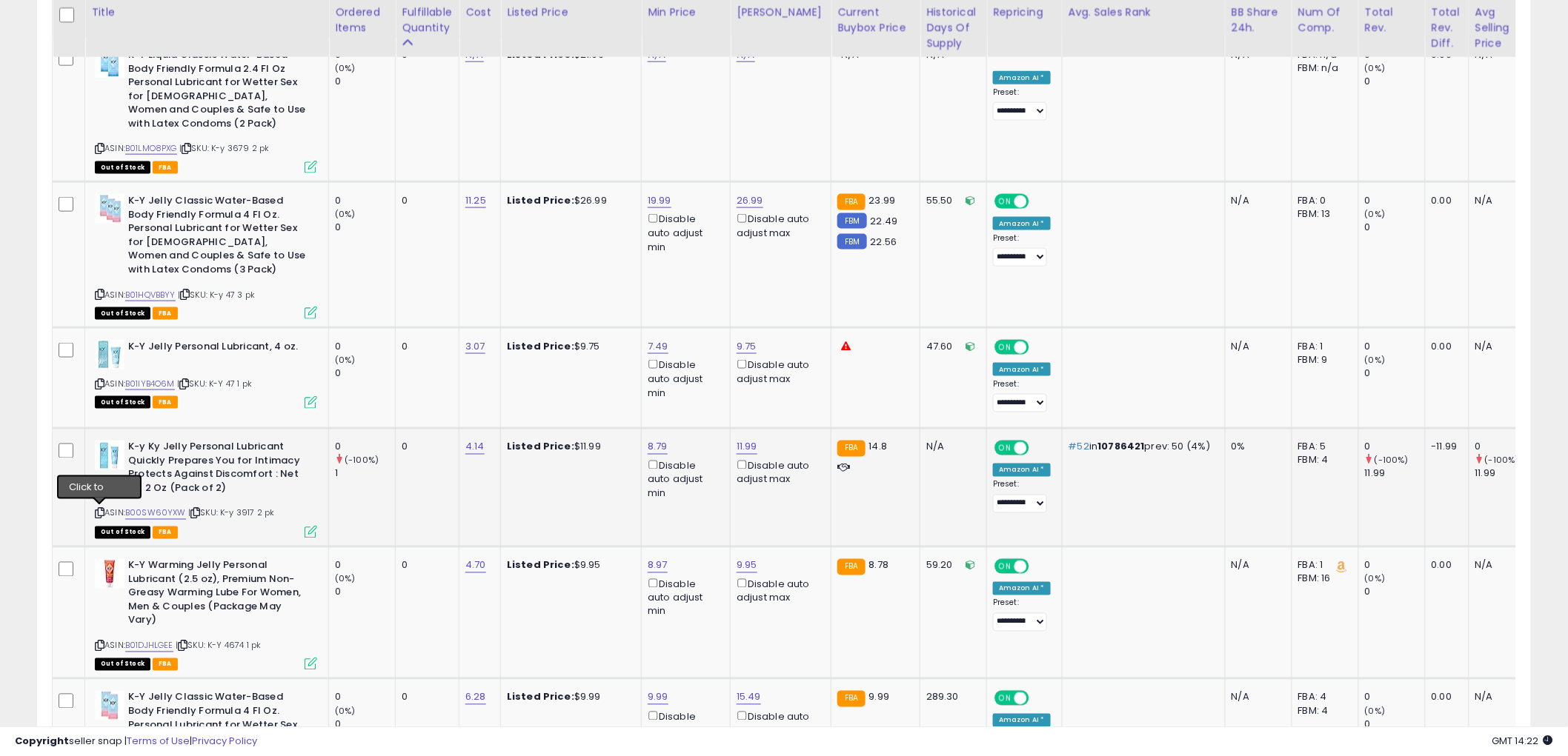
click at [102, 512] on icon at bounding box center [100, 514] width 10 height 8
click at [741, 447] on link "11.99" at bounding box center [747, 447] width 21 height 14
type input "*****"
click at [801, 390] on button "submit" at bounding box center [788, 394] width 25 height 23
click at [654, 446] on link "8.79" at bounding box center [657, 447] width 20 height 14
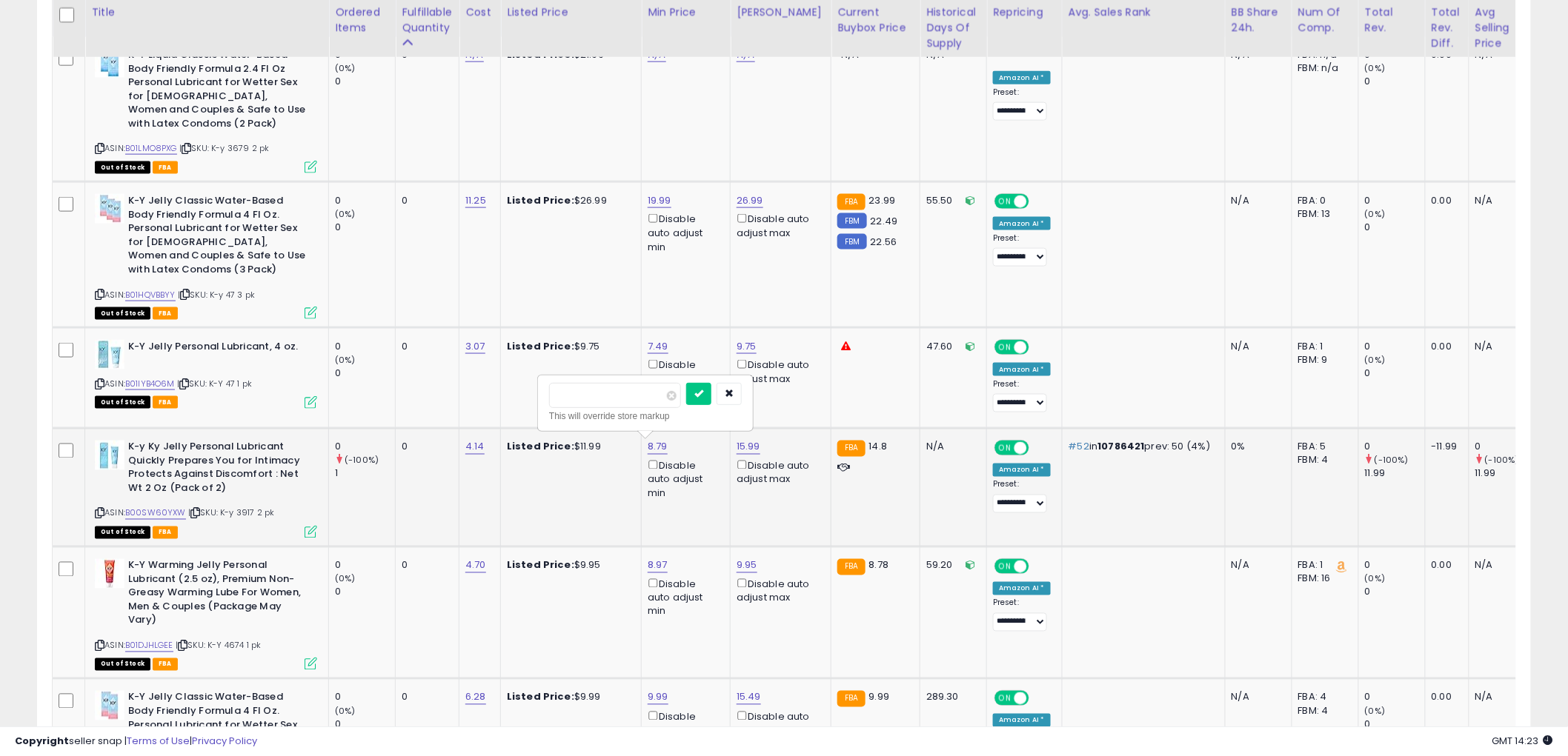
type input "*"
type input "*****"
click at [703, 392] on icon "submit" at bounding box center [698, 393] width 9 height 9
click at [309, 532] on icon at bounding box center [311, 532] width 13 height 13
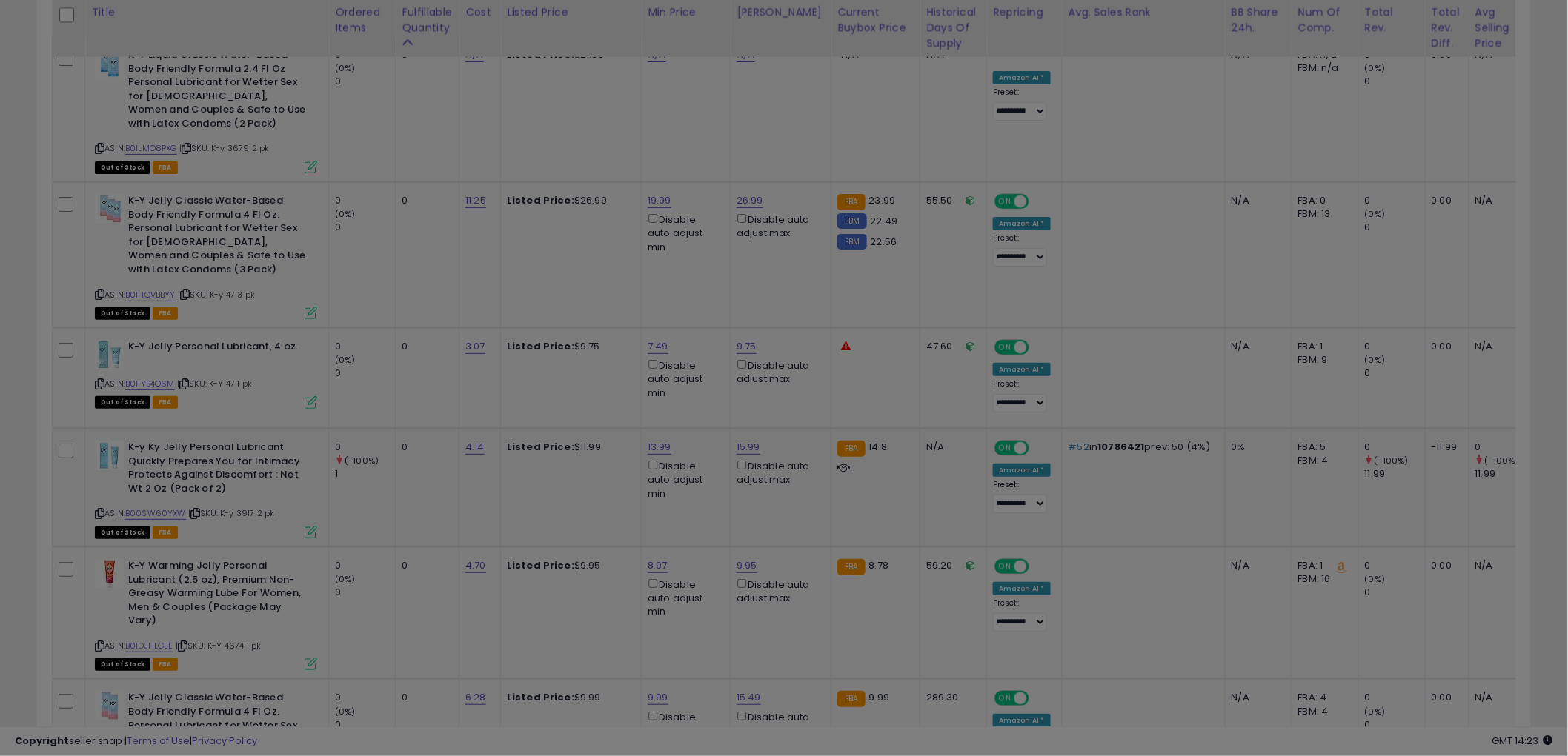
scroll to position [304, 875]
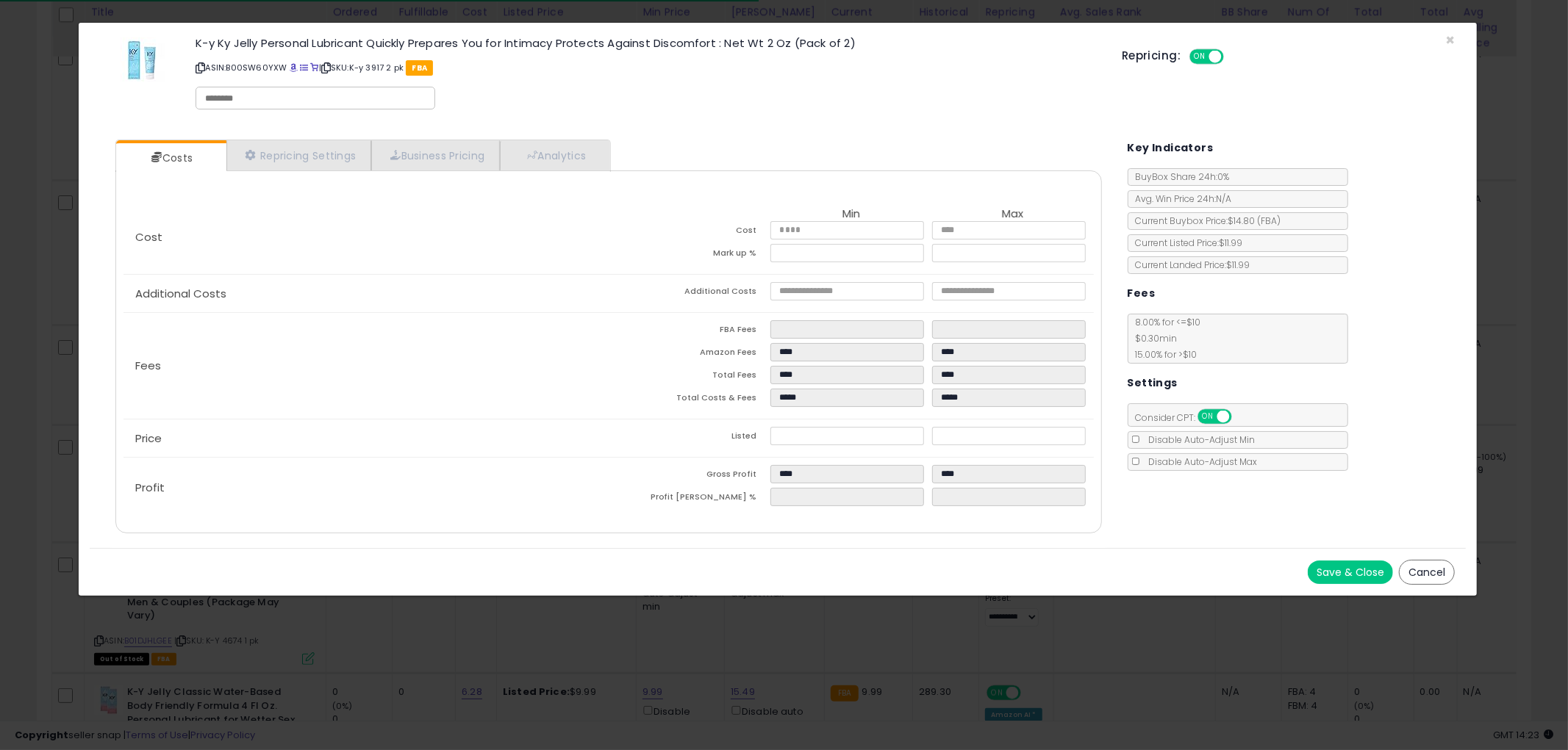
click at [1428, 566] on button "Cancel" at bounding box center [1427, 572] width 56 height 25
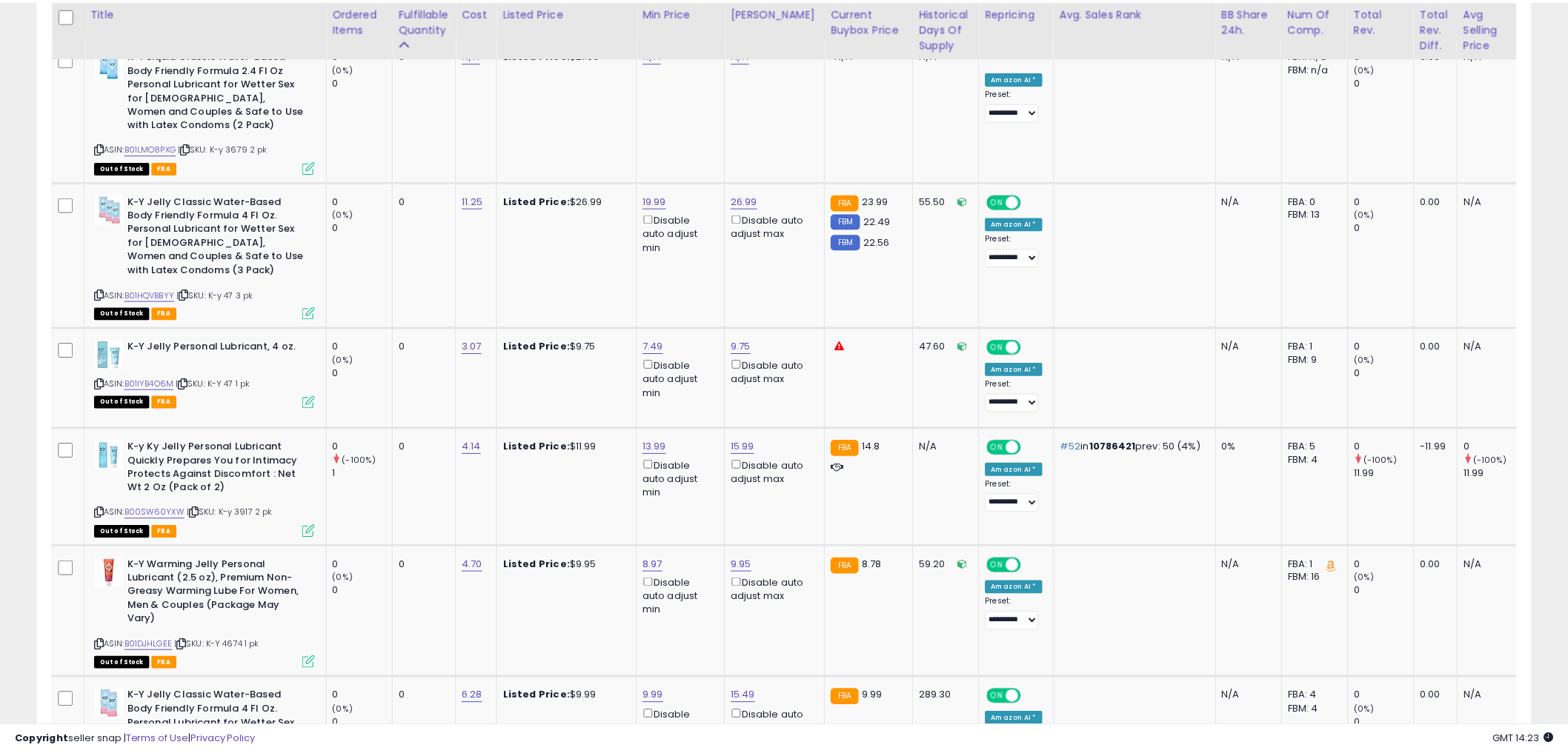
scroll to position [740439, 740114]
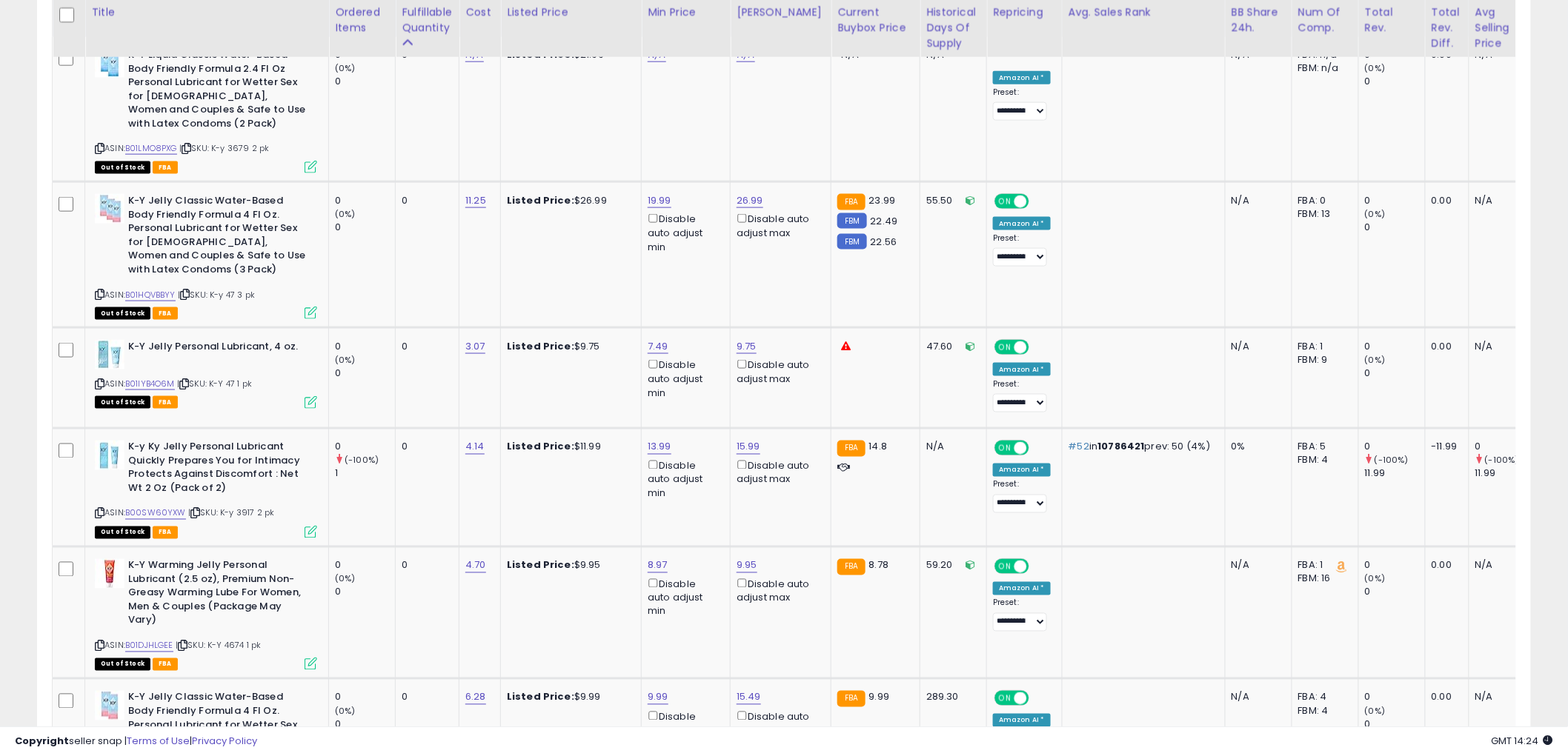
click at [786, 512] on td "15.99 Disable auto adjust max" at bounding box center [780, 487] width 101 height 118
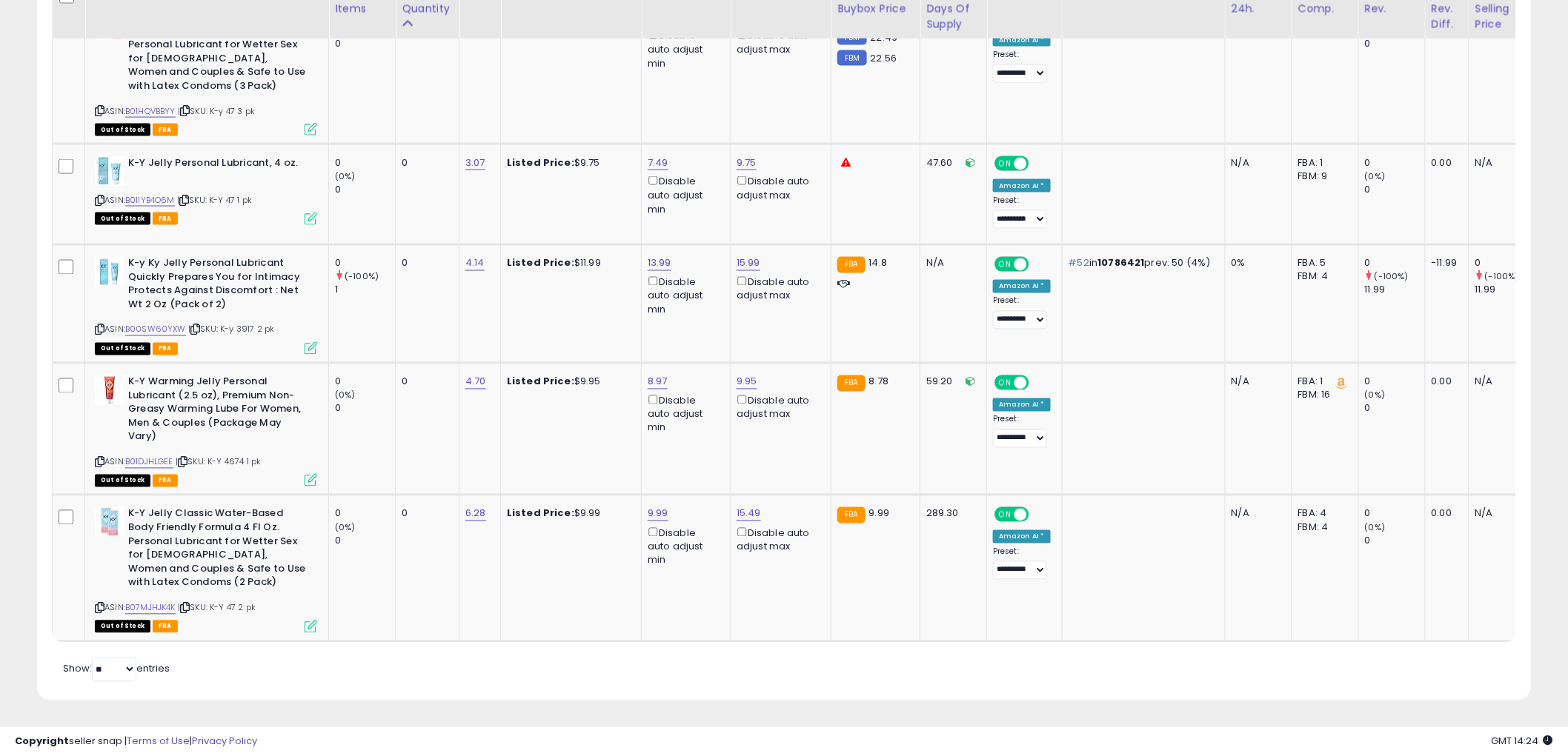
scroll to position [935, 0]
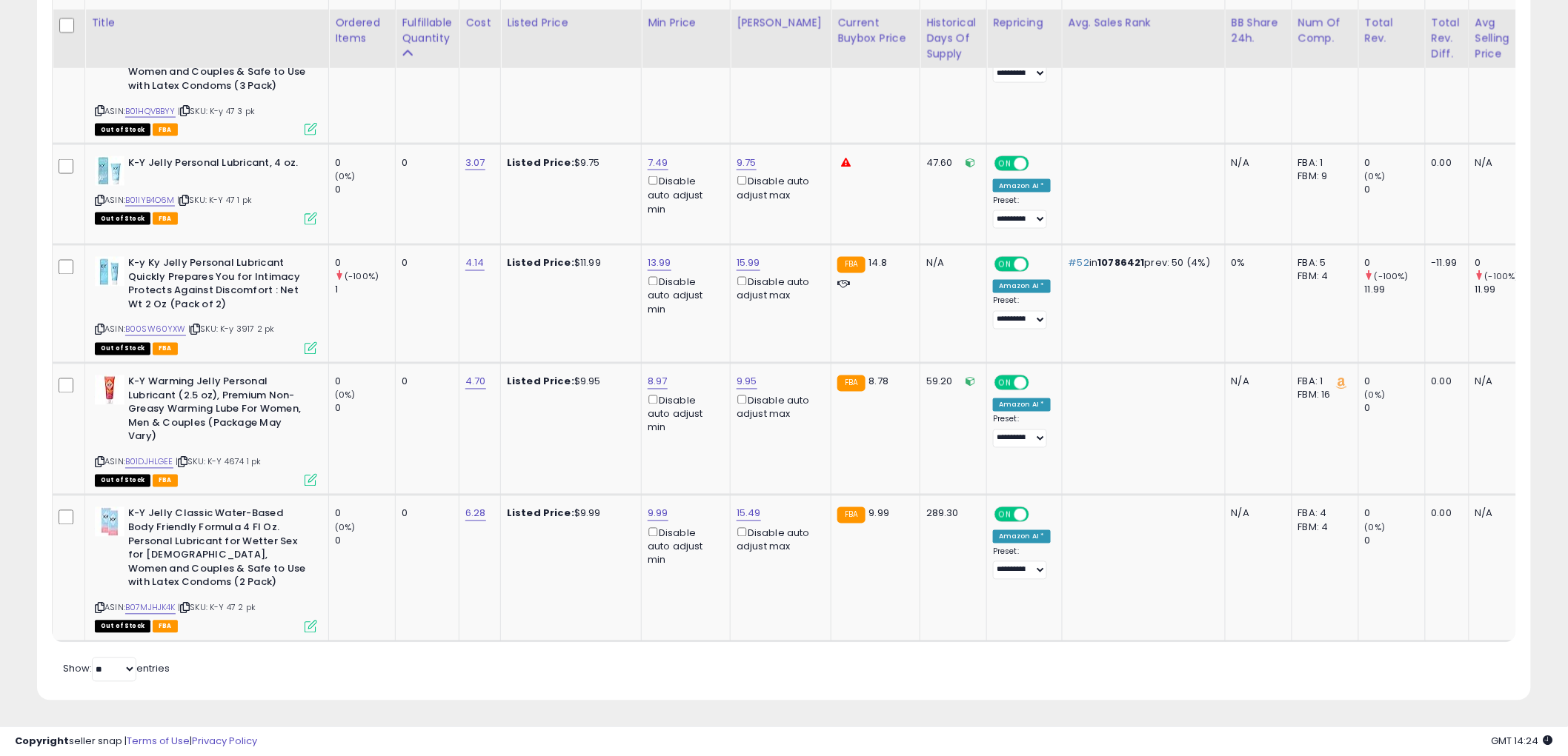
drag, startPoint x: 99, startPoint y: 591, endPoint x: 3, endPoint y: 586, distance: 96.1
click at [91, 584] on div "K-Y Jelly Classic Water-Based Body Friendly Formula 4 Fl Oz. Personal Lubricant…" at bounding box center [204, 569] width 226 height 124
drag, startPoint x: 438, startPoint y: 591, endPoint x: 141, endPoint y: 600, distance: 297.1
click at [418, 596] on td "0" at bounding box center [427, 568] width 64 height 146
click at [100, 605] on icon at bounding box center [100, 609] width 10 height 8
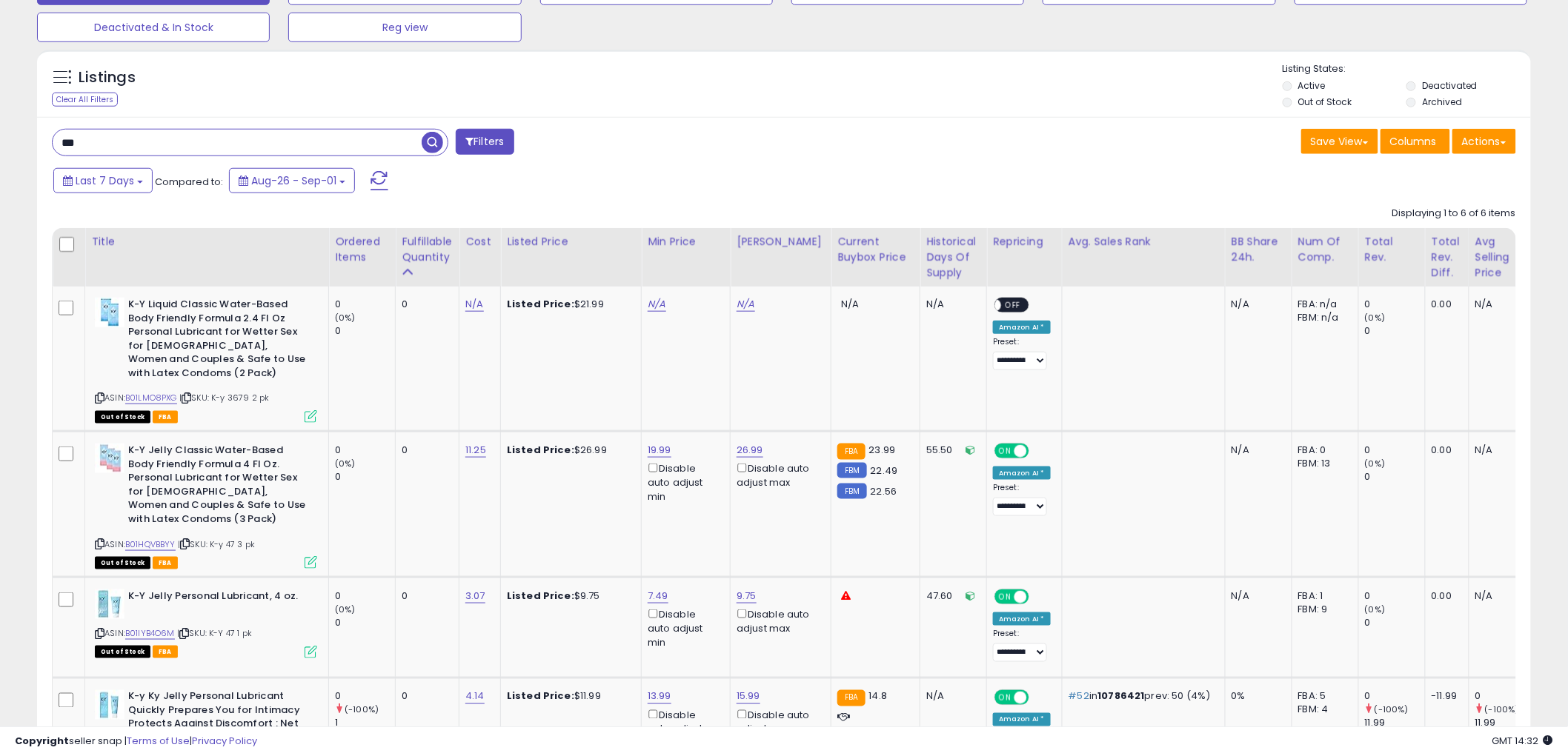
scroll to position [441, 0]
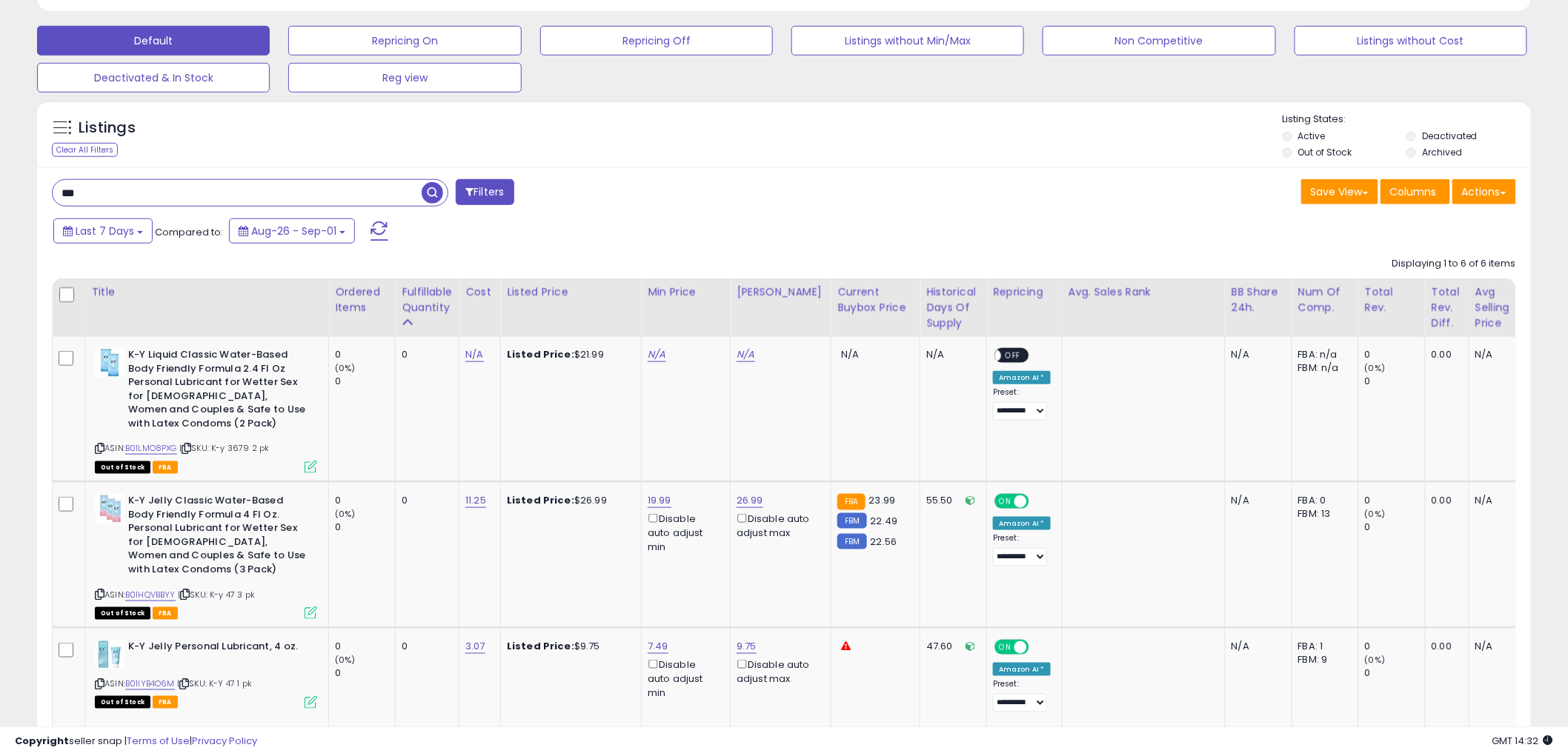
click at [146, 199] on input "***" at bounding box center [237, 193] width 369 height 26
click at [146, 195] on input "***" at bounding box center [237, 193] width 369 height 26
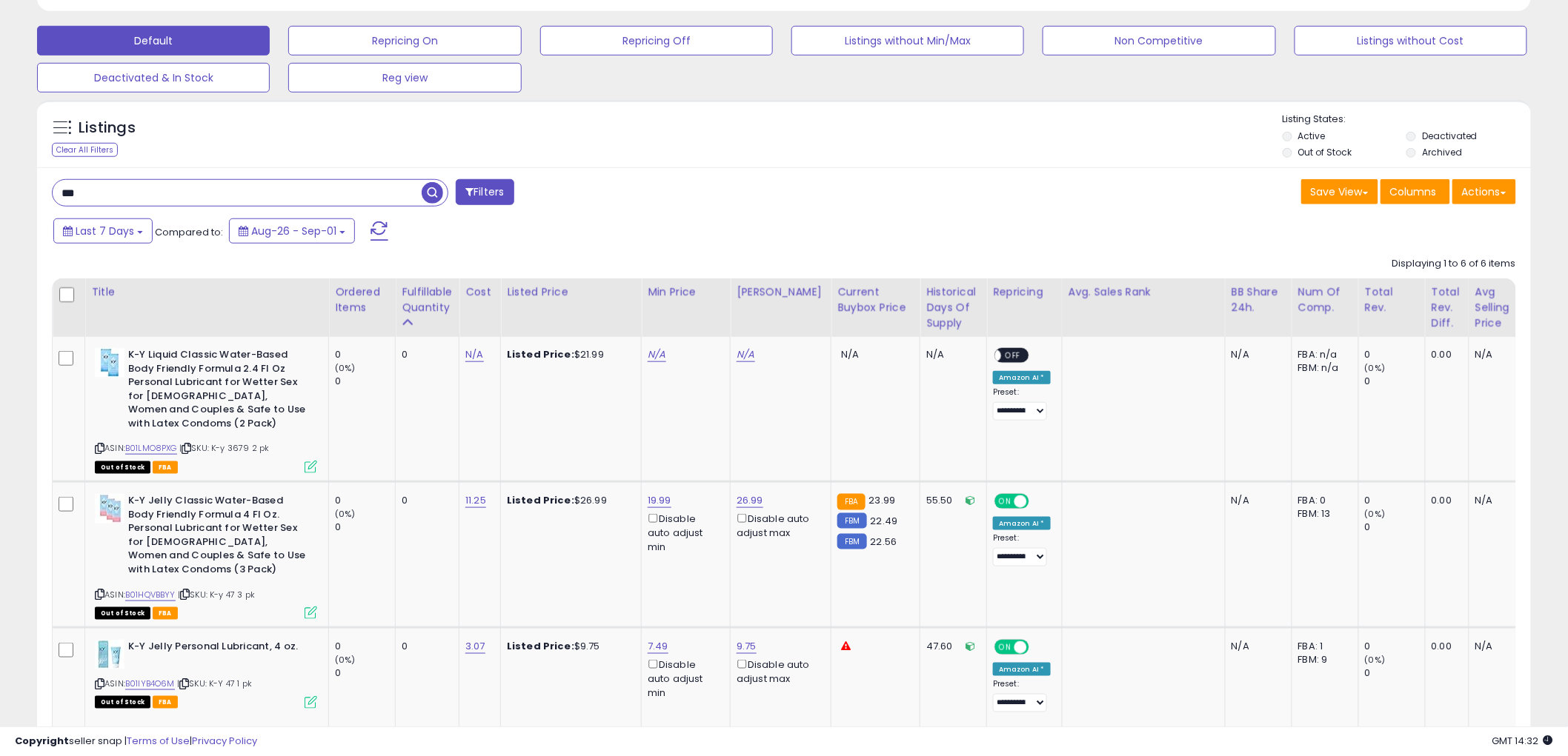
paste input "*******"
type input "**********"
click at [430, 189] on span "button" at bounding box center [432, 193] width 22 height 22
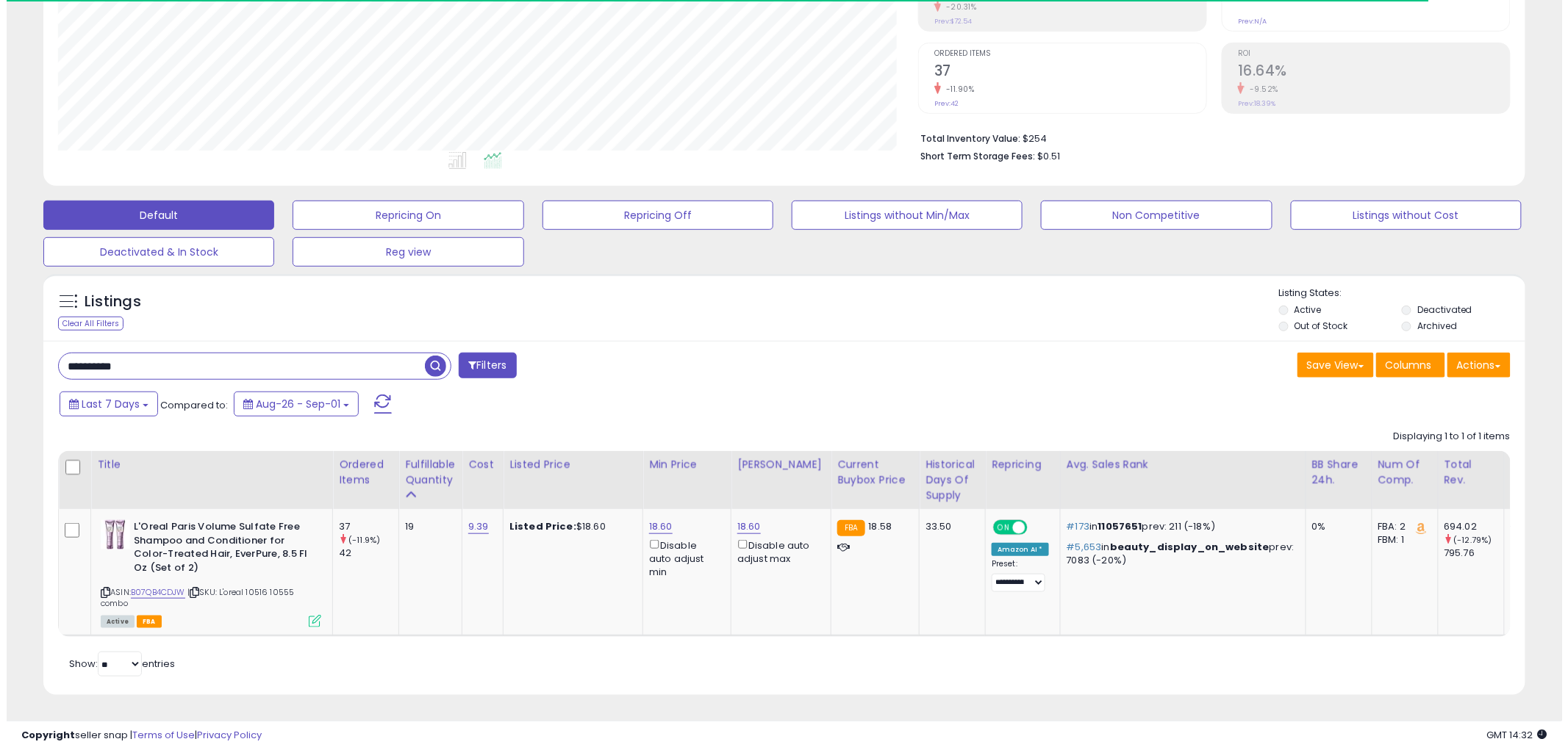
scroll to position [302, 860]
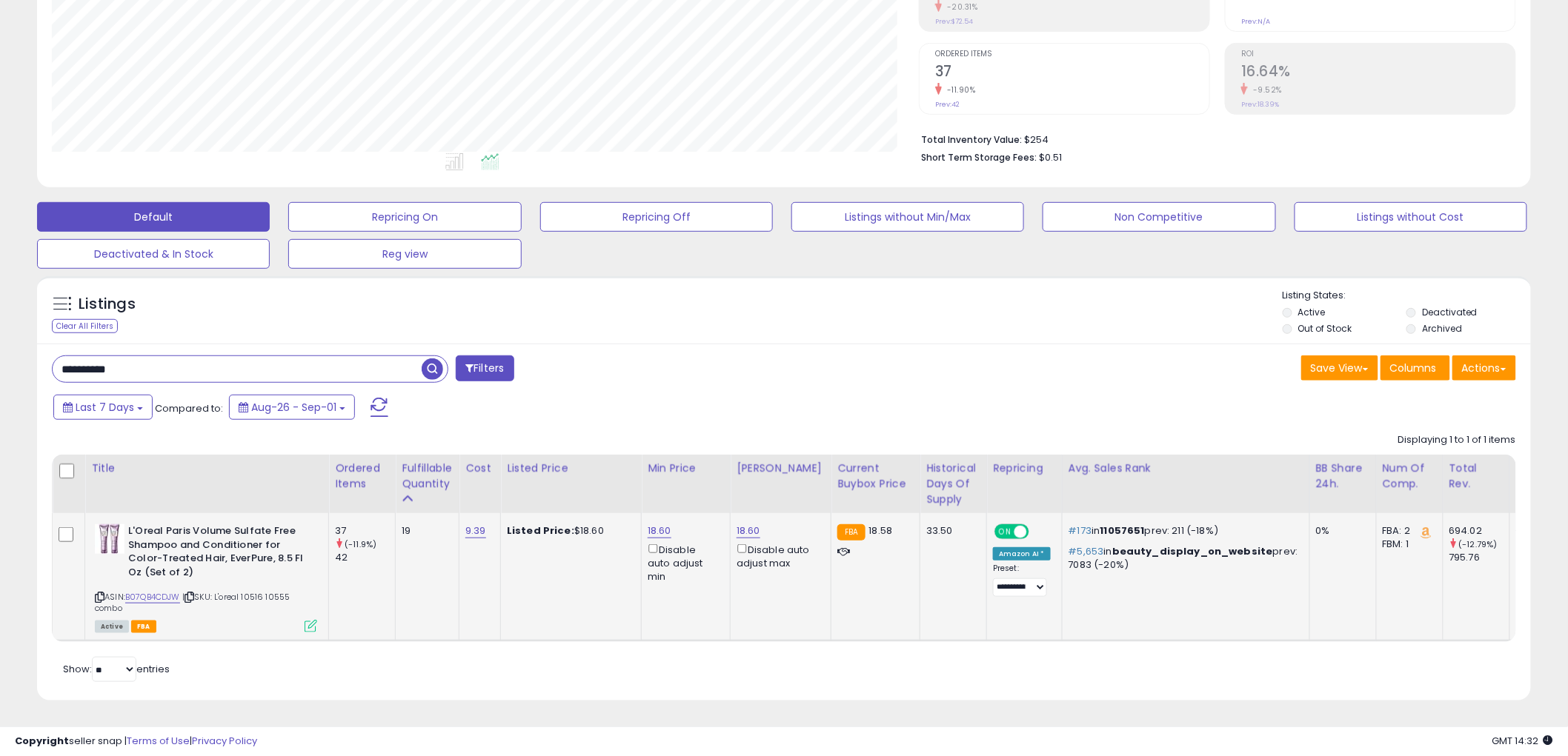
click at [308, 620] on icon at bounding box center [311, 627] width 13 height 13
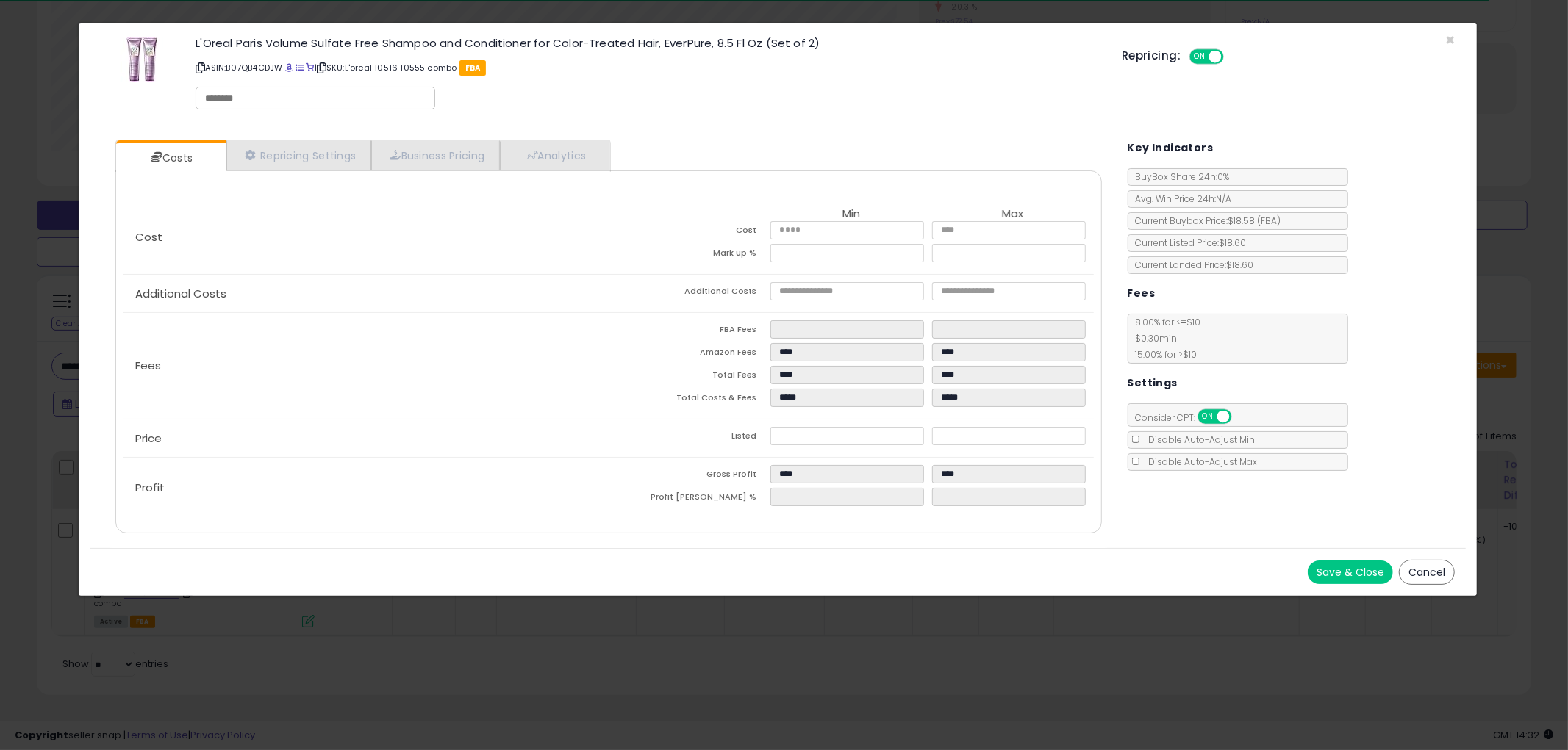
click at [1428, 574] on button "Cancel" at bounding box center [1427, 572] width 56 height 25
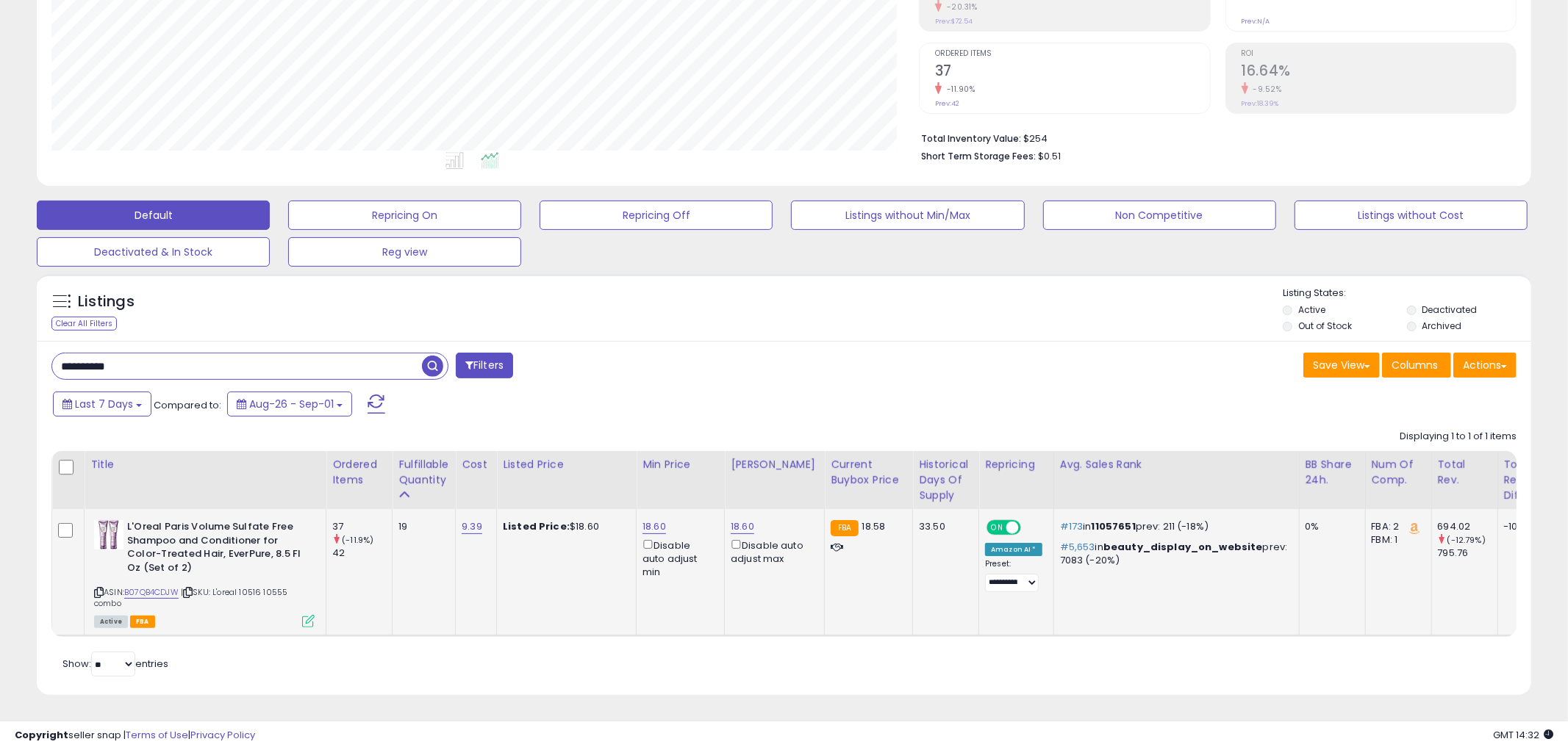
scroll to position [734563, 734087]
click at [306, 615] on icon at bounding box center [309, 622] width 13 height 13
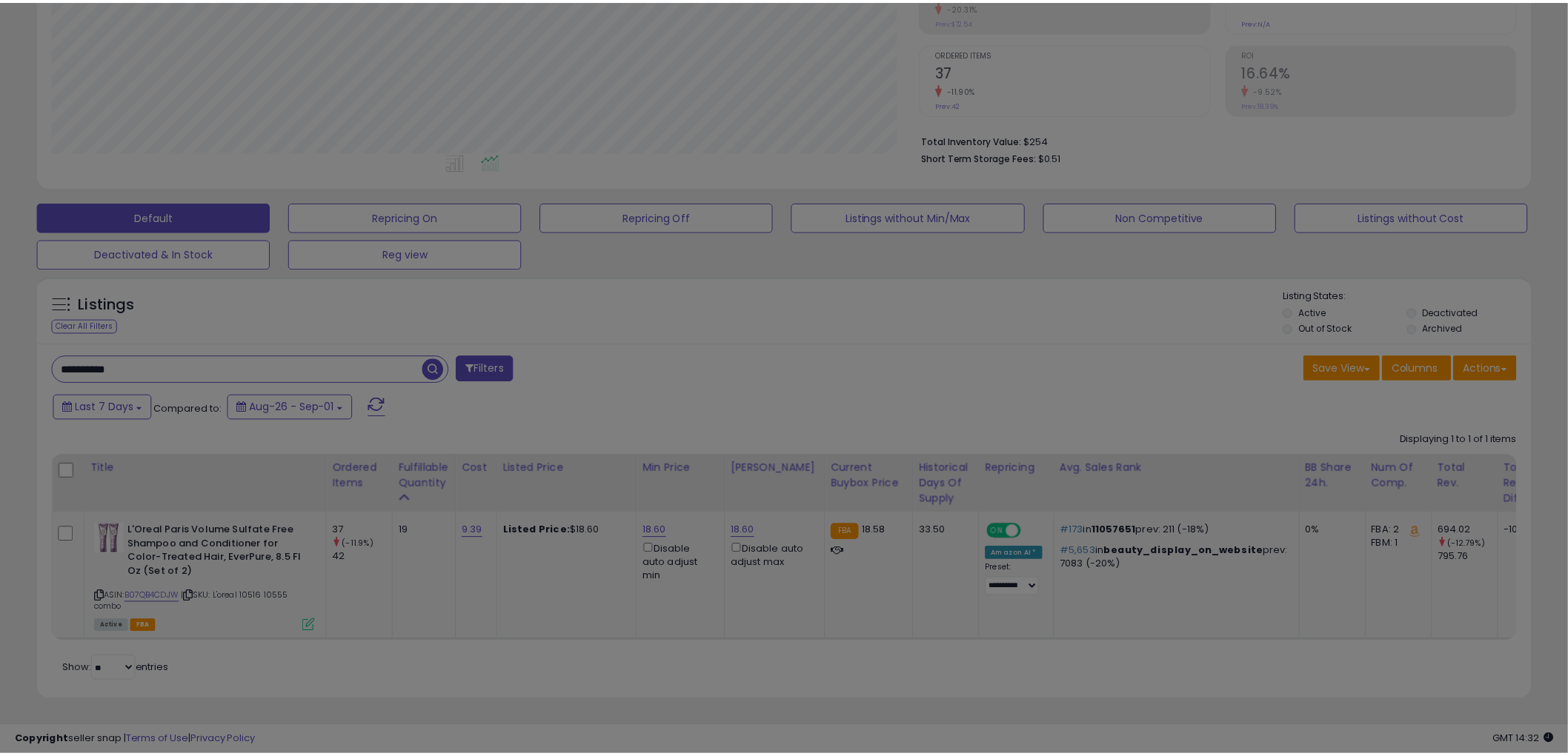
scroll to position [304, 875]
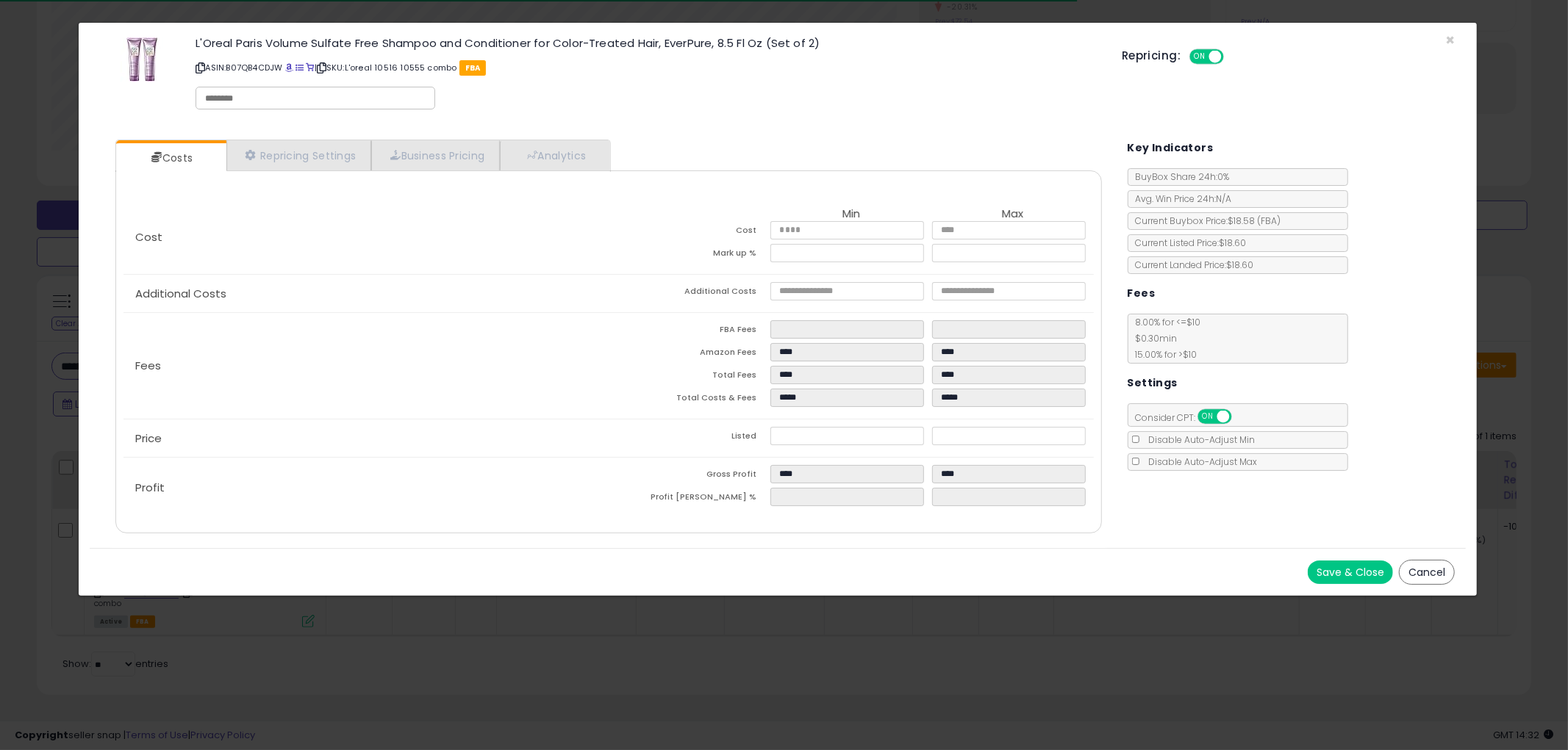
click at [1439, 569] on button "Cancel" at bounding box center [1427, 572] width 56 height 25
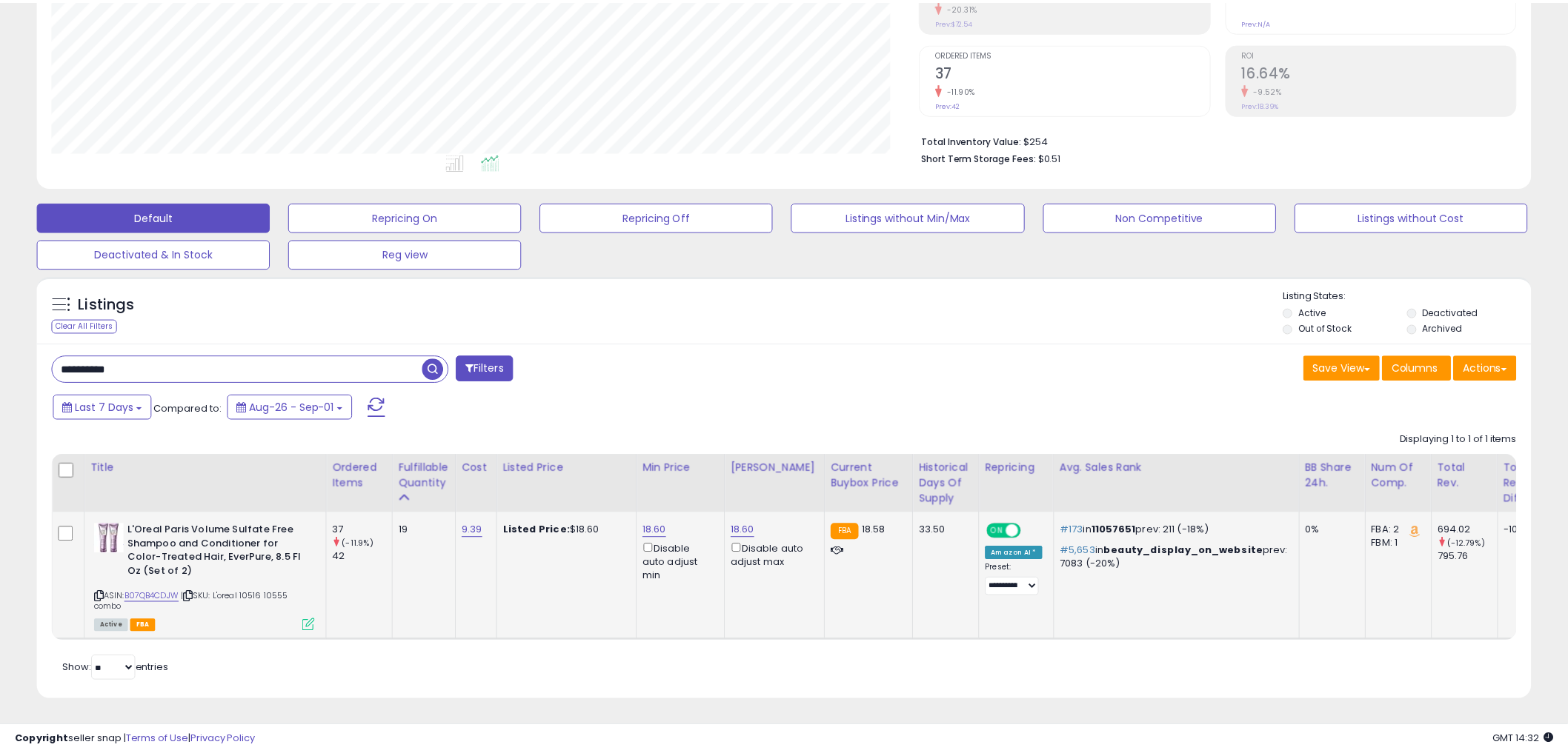
scroll to position [740439, 740114]
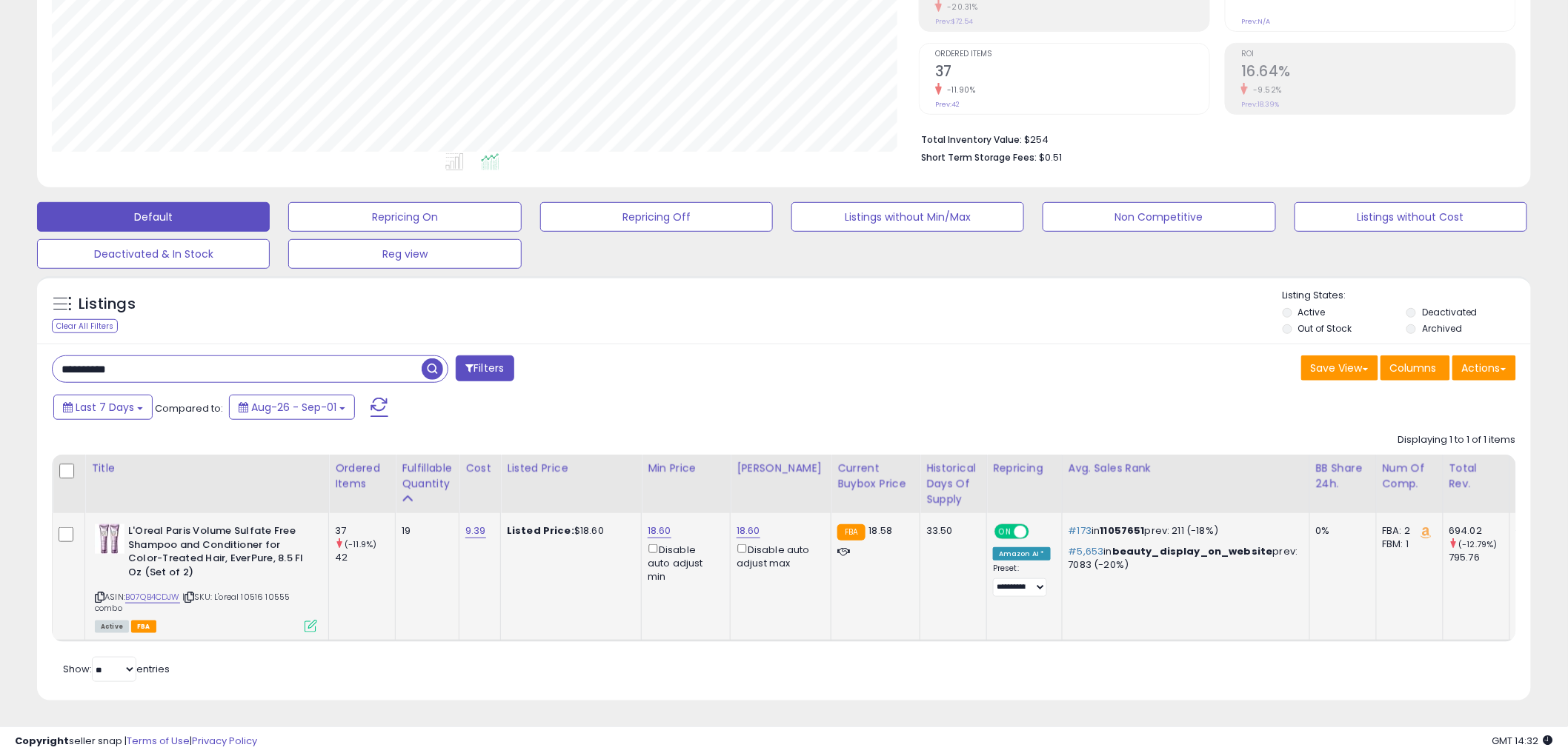
click at [97, 594] on icon at bounding box center [100, 598] width 10 height 8
click at [663, 524] on link "18.60" at bounding box center [659, 531] width 23 height 14
type input "*****"
click at [706, 474] on icon "submit" at bounding box center [701, 478] width 9 height 9
click at [748, 524] on link "18.60" at bounding box center [748, 531] width 23 height 14
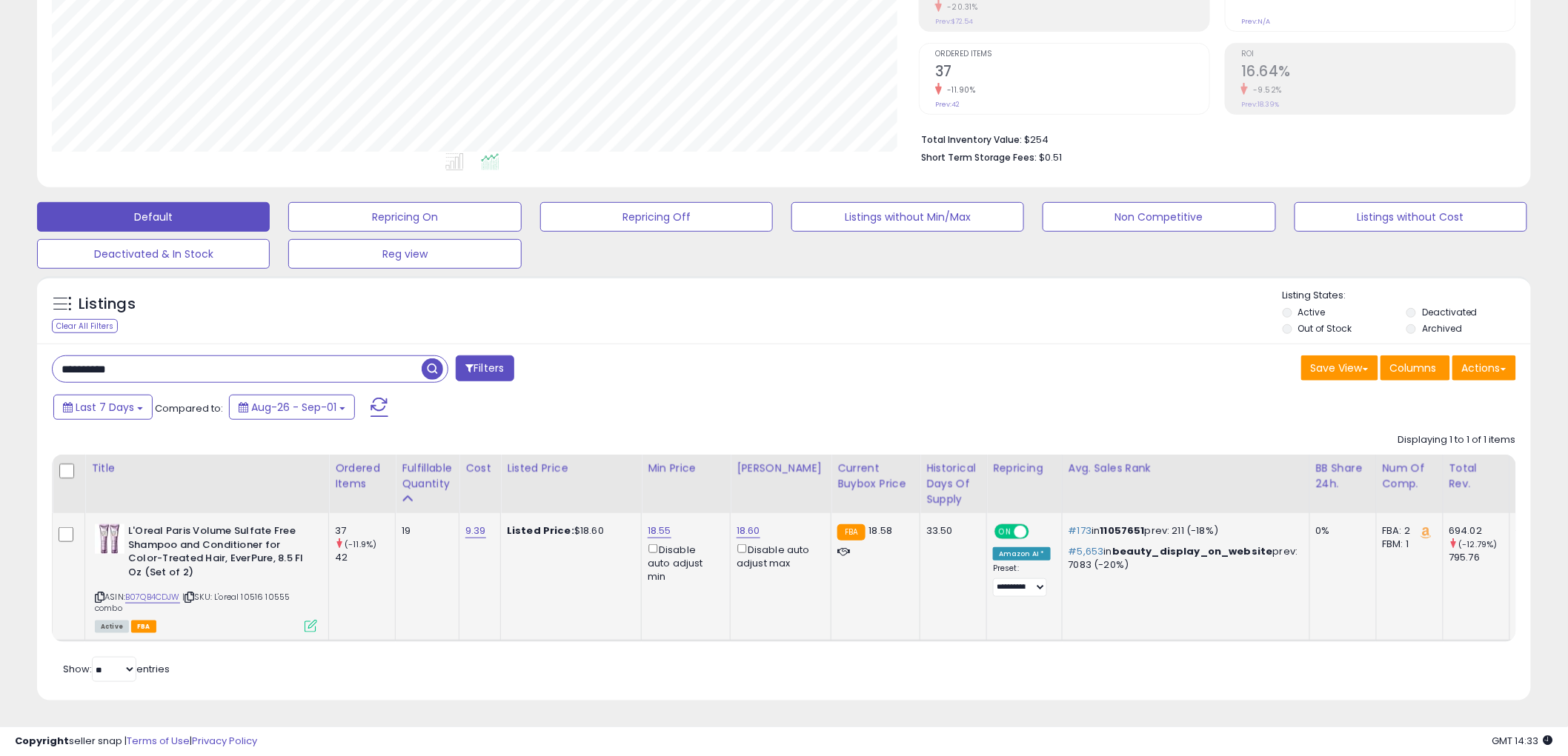
click at [746, 528] on div "18.60 Disable auto adjust max" at bounding box center [778, 547] width 83 height 46
click at [747, 524] on link "18.60" at bounding box center [748, 531] width 23 height 14
type input "*****"
click at [802, 468] on button "submit" at bounding box center [789, 479] width 25 height 23
click at [154, 356] on input "**********" at bounding box center [237, 369] width 369 height 26
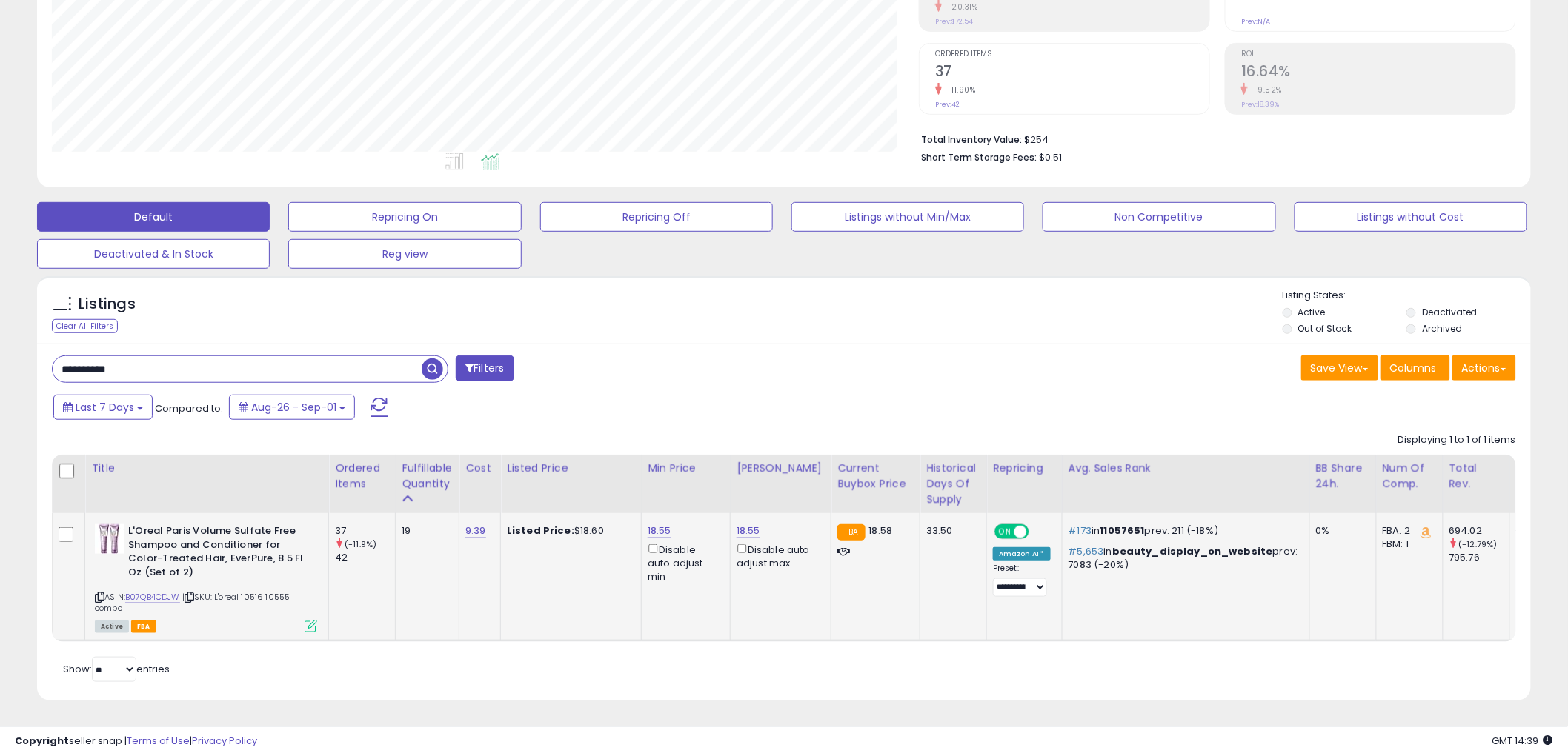
click at [154, 356] on input "**********" at bounding box center [237, 369] width 369 height 26
paste input "text"
click at [438, 359] on span "button" at bounding box center [432, 369] width 22 height 22
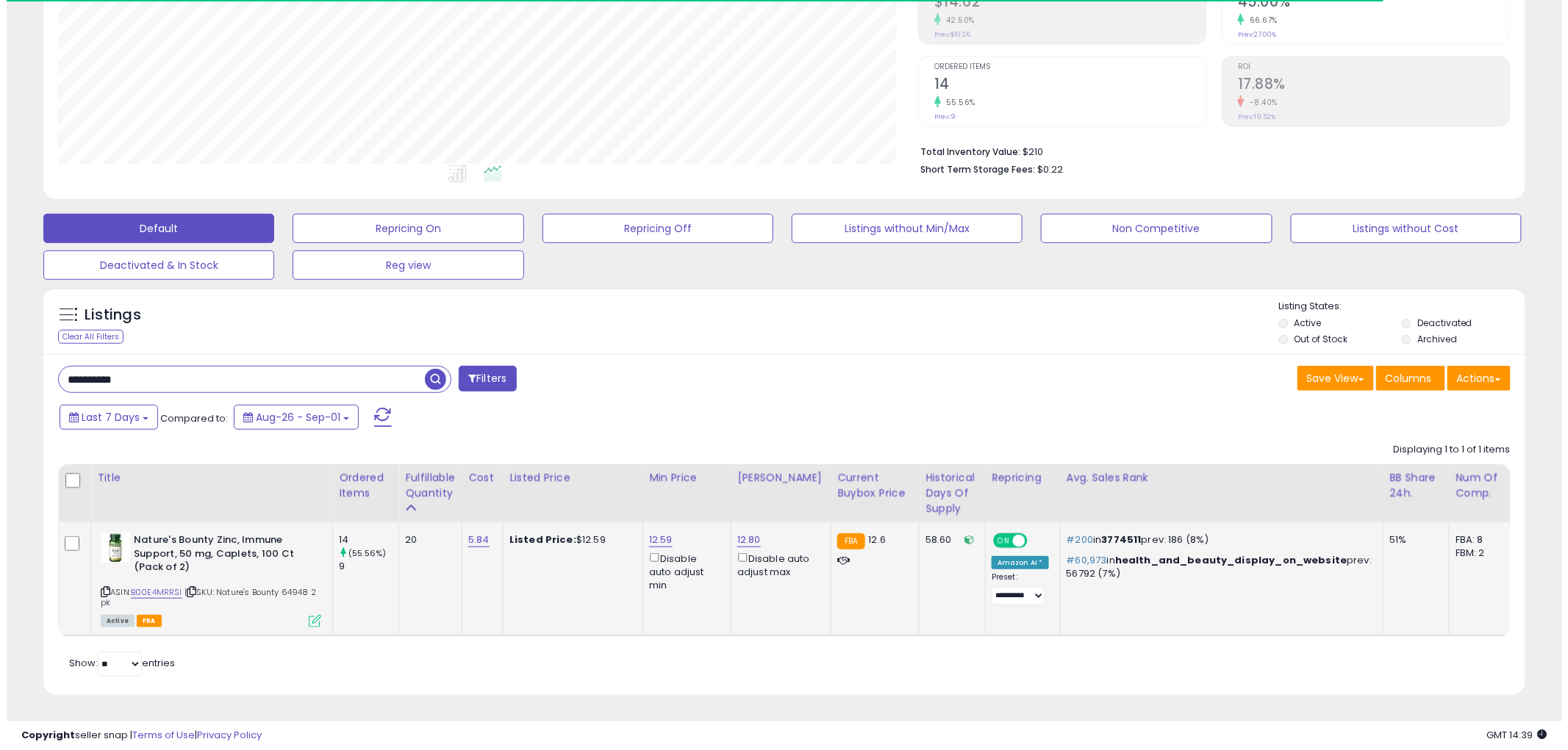
scroll to position [302, 860]
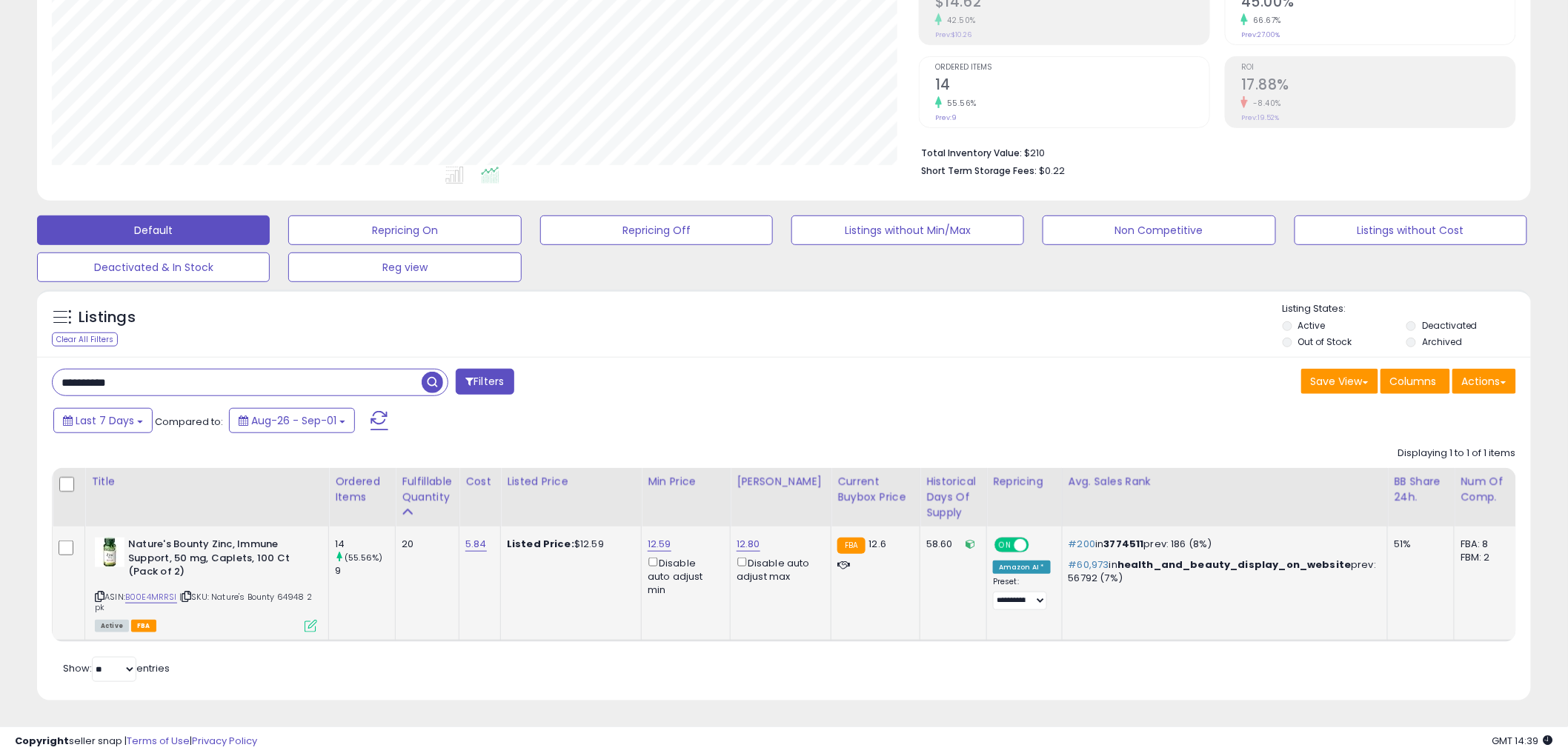
click at [313, 620] on icon at bounding box center [311, 627] width 13 height 13
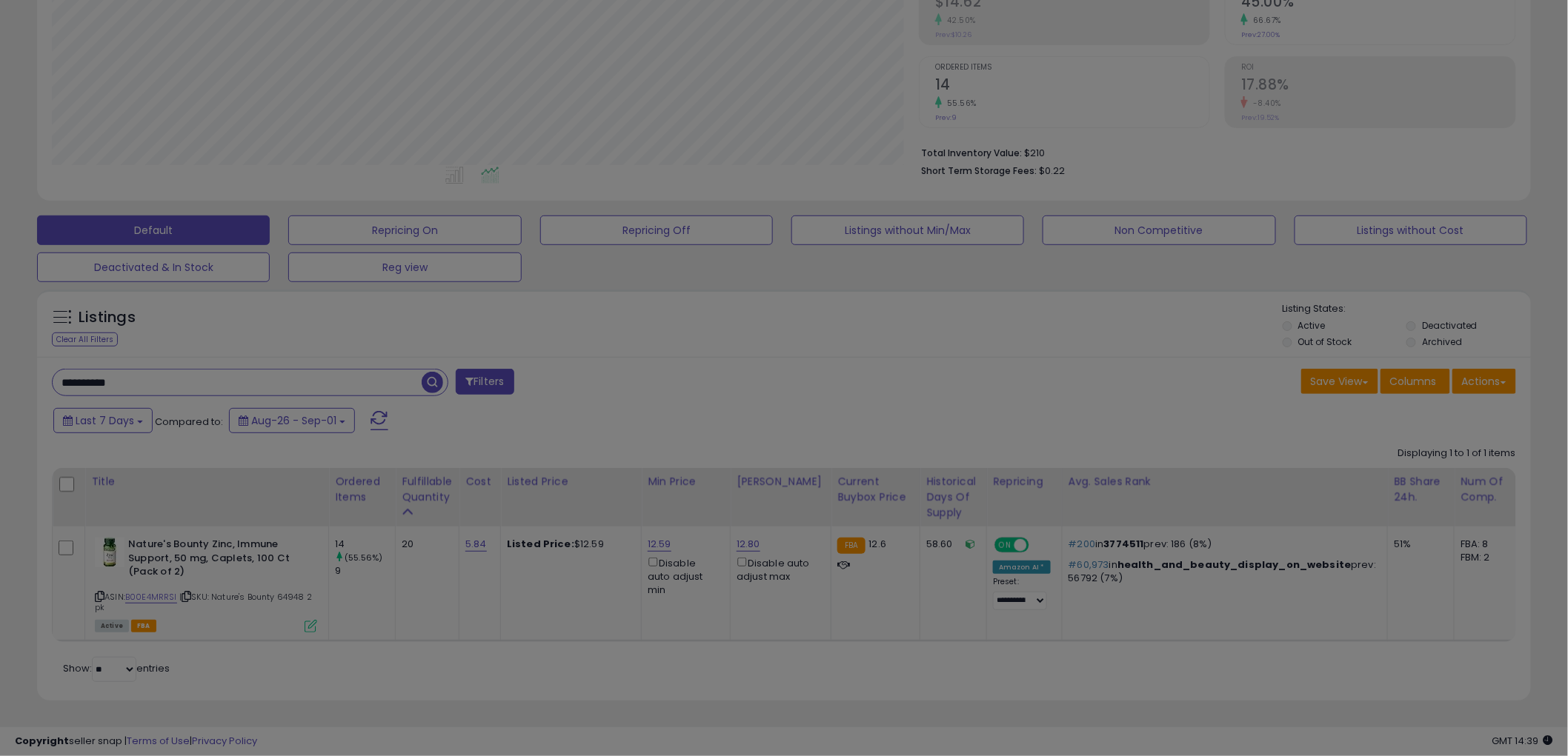
scroll to position [304, 875]
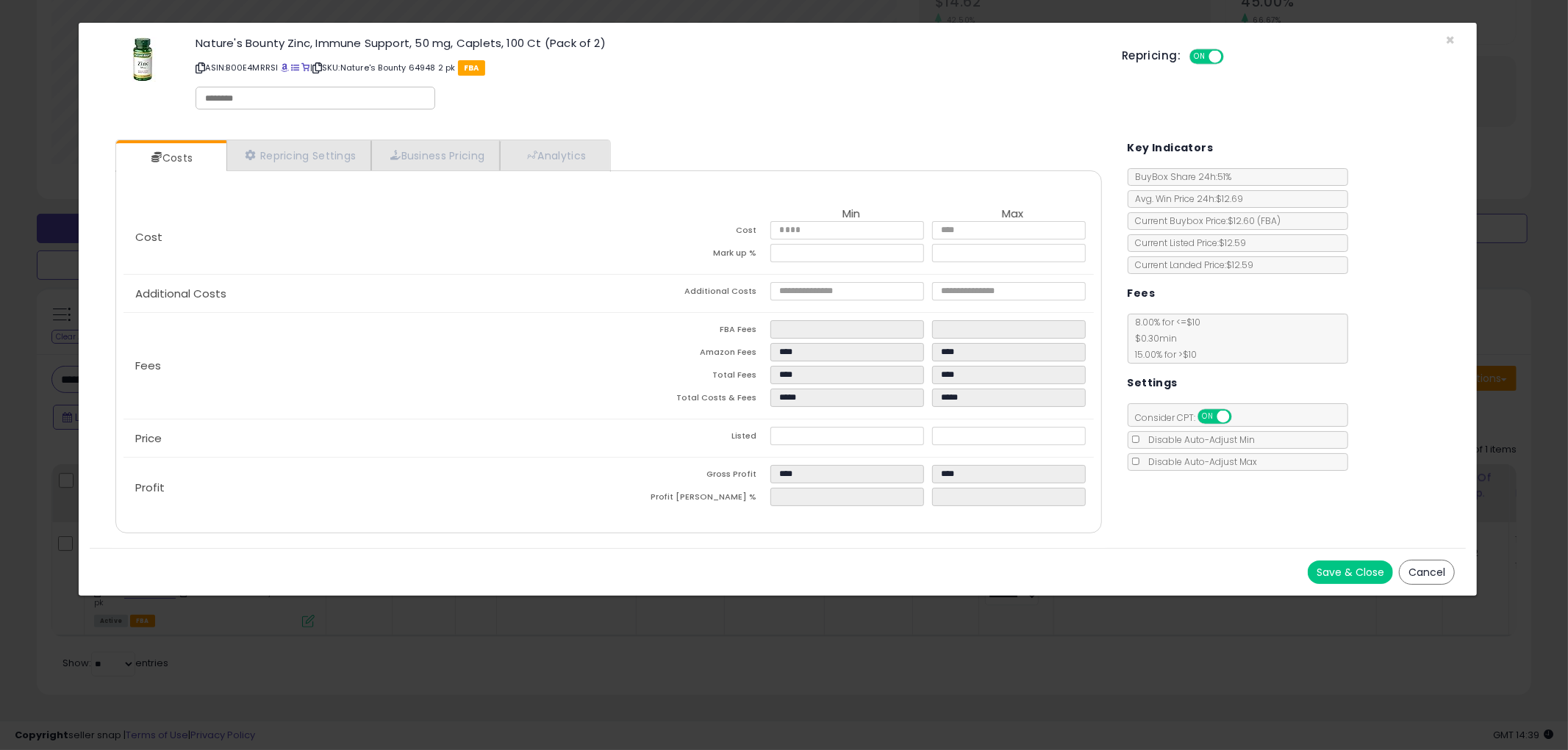
click at [1411, 574] on button "Cancel" at bounding box center [1427, 572] width 56 height 25
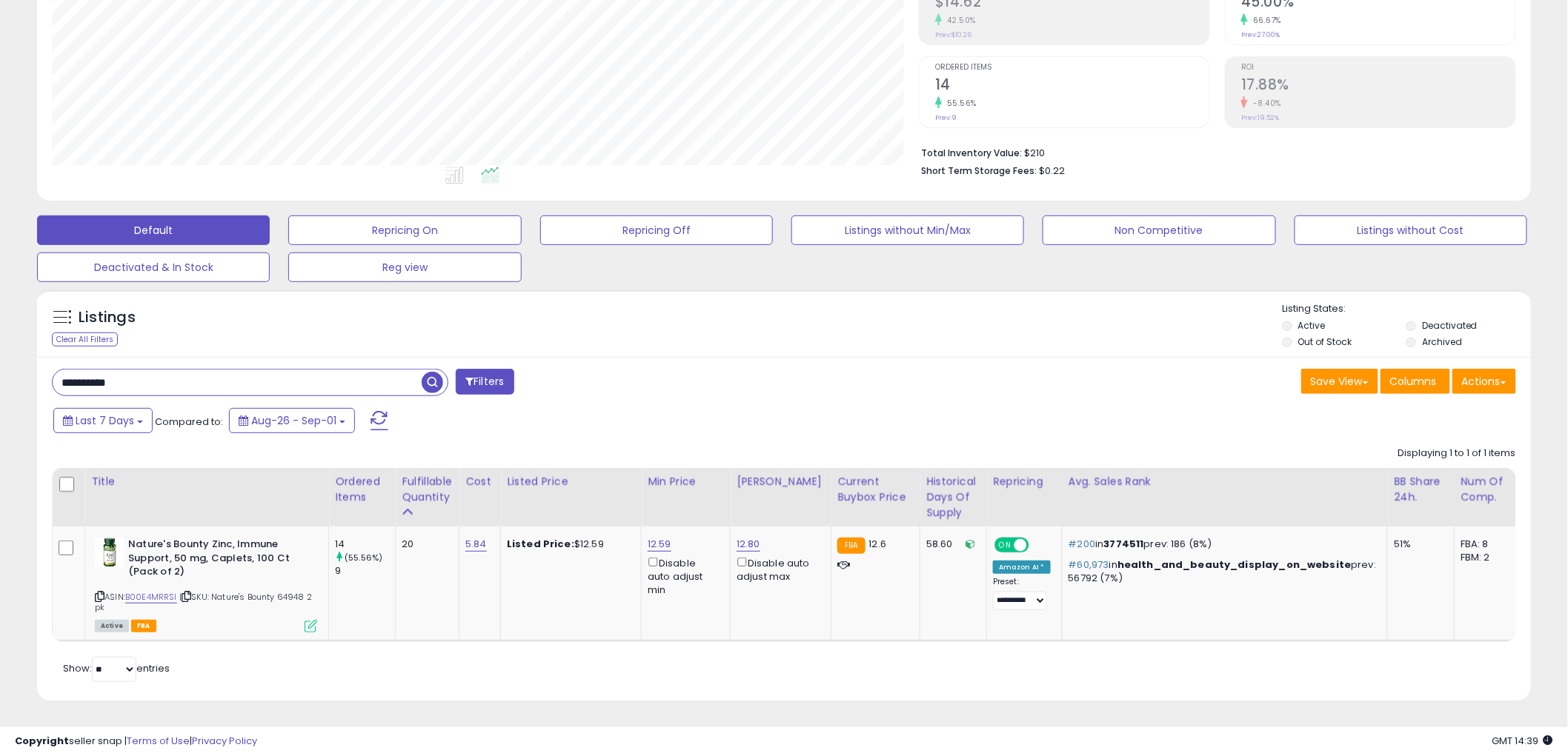
scroll to position [740439, 740114]
click at [97, 593] on icon at bounding box center [100, 597] width 10 height 8
click at [209, 370] on input "**********" at bounding box center [237, 383] width 369 height 26
paste input "text"
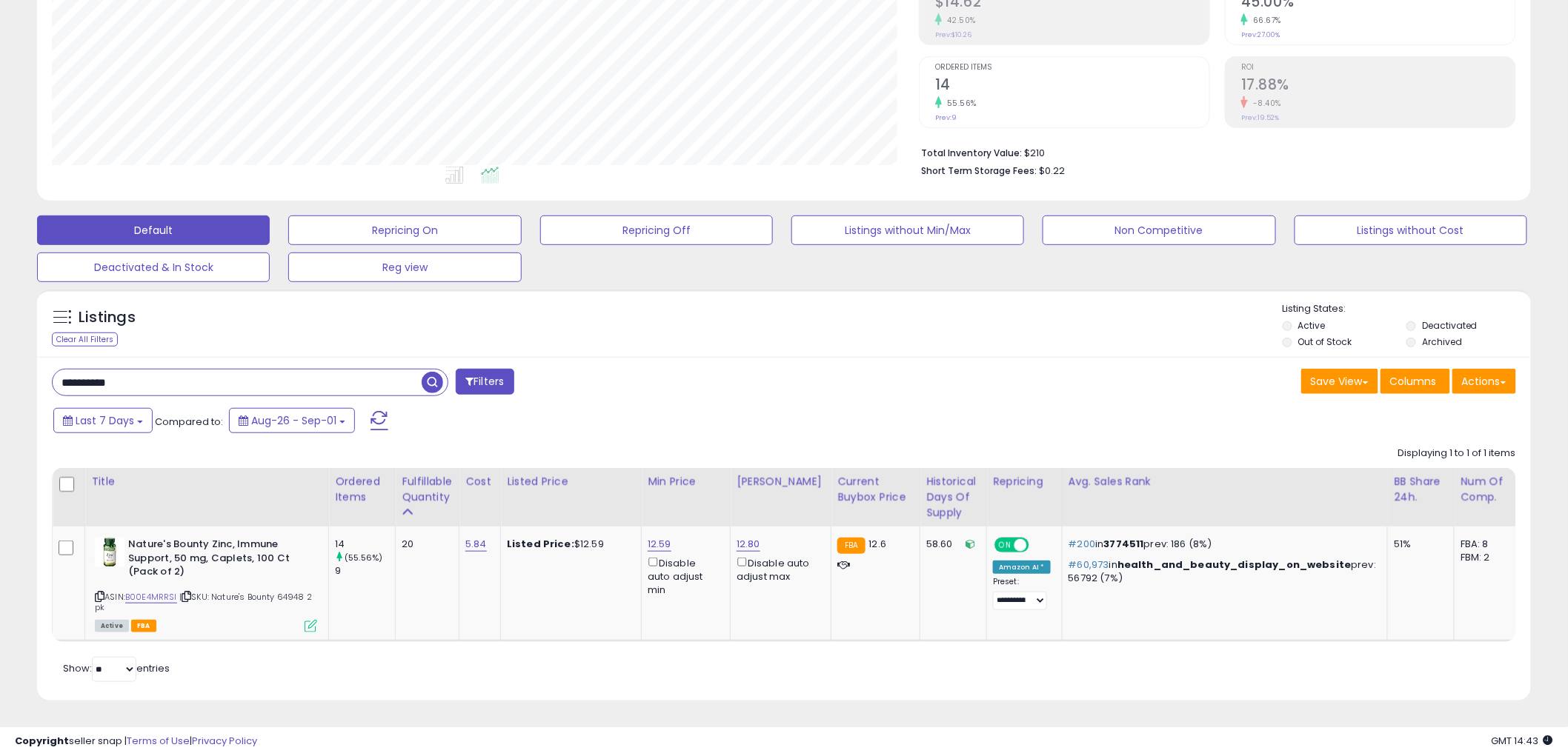
click at [427, 372] on span "button" at bounding box center [432, 382] width 22 height 22
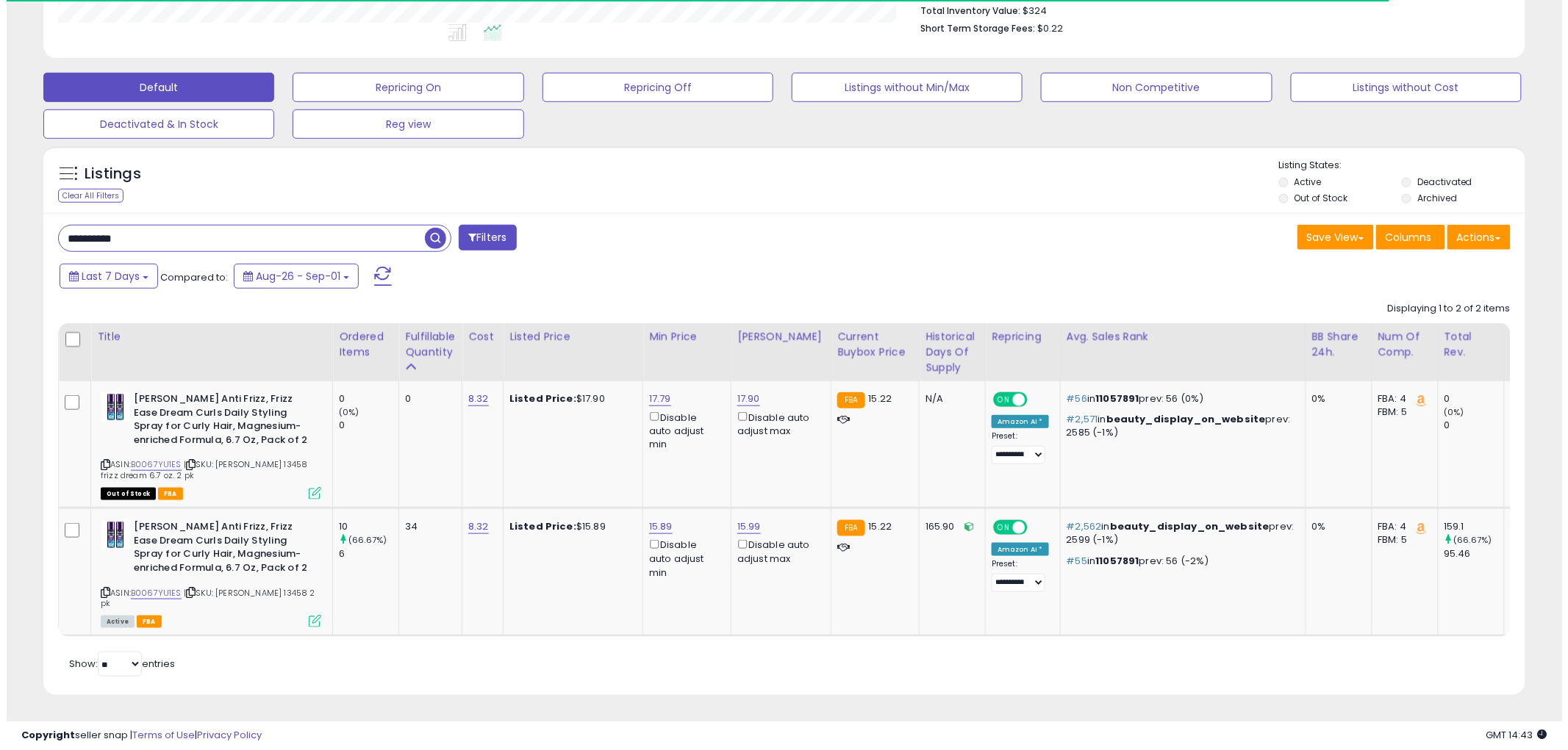
scroll to position [302, 860]
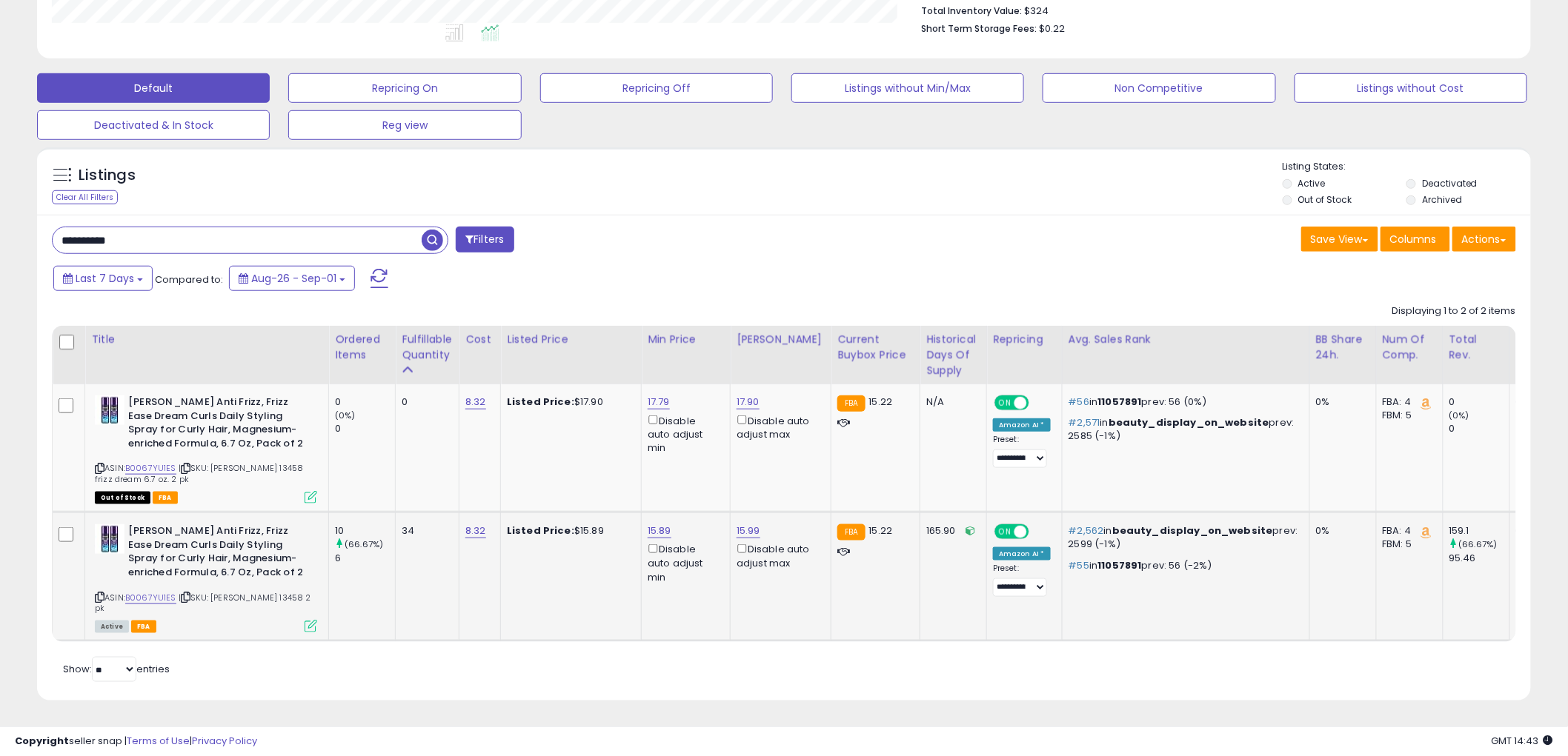
click at [312, 620] on icon at bounding box center [311, 627] width 13 height 13
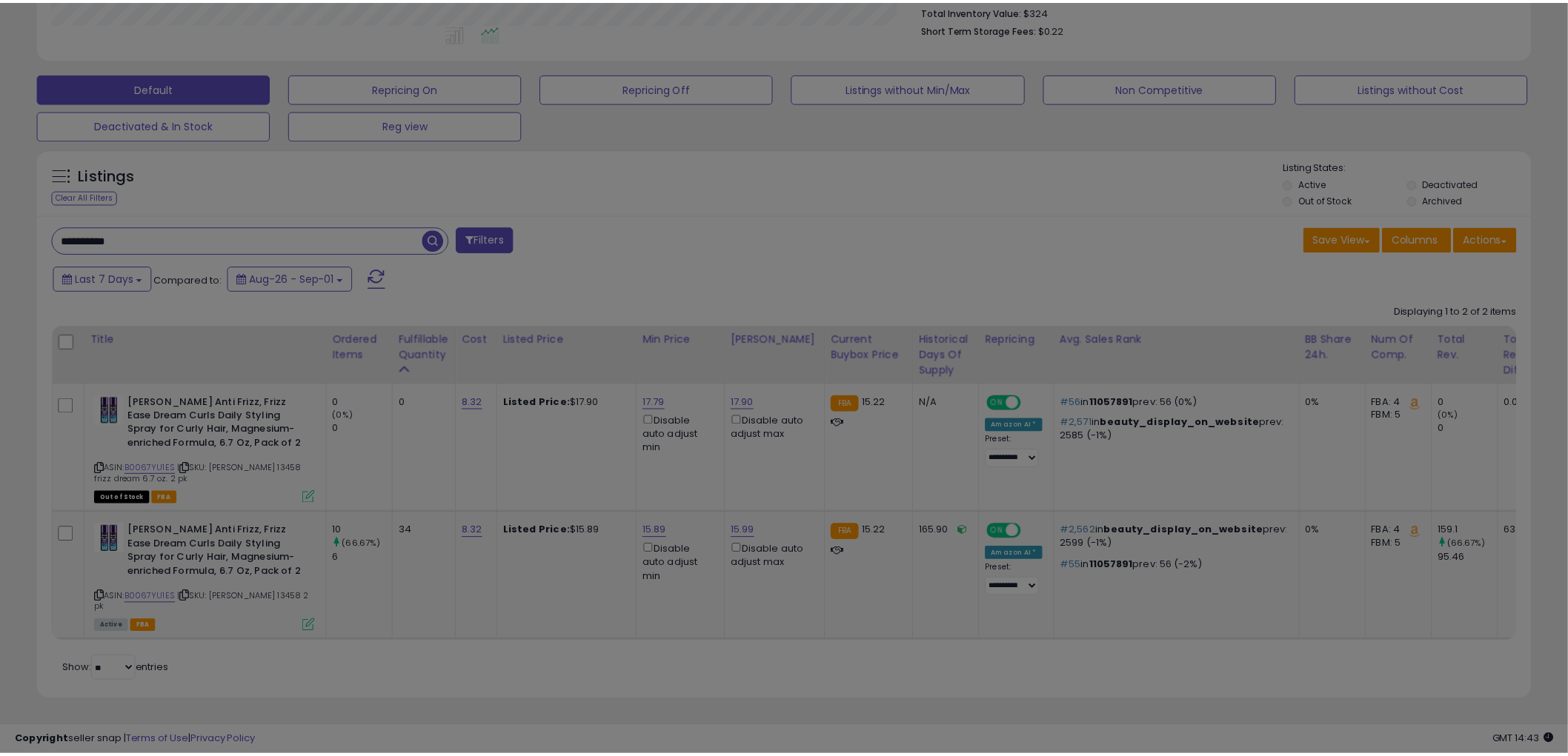
scroll to position [304, 875]
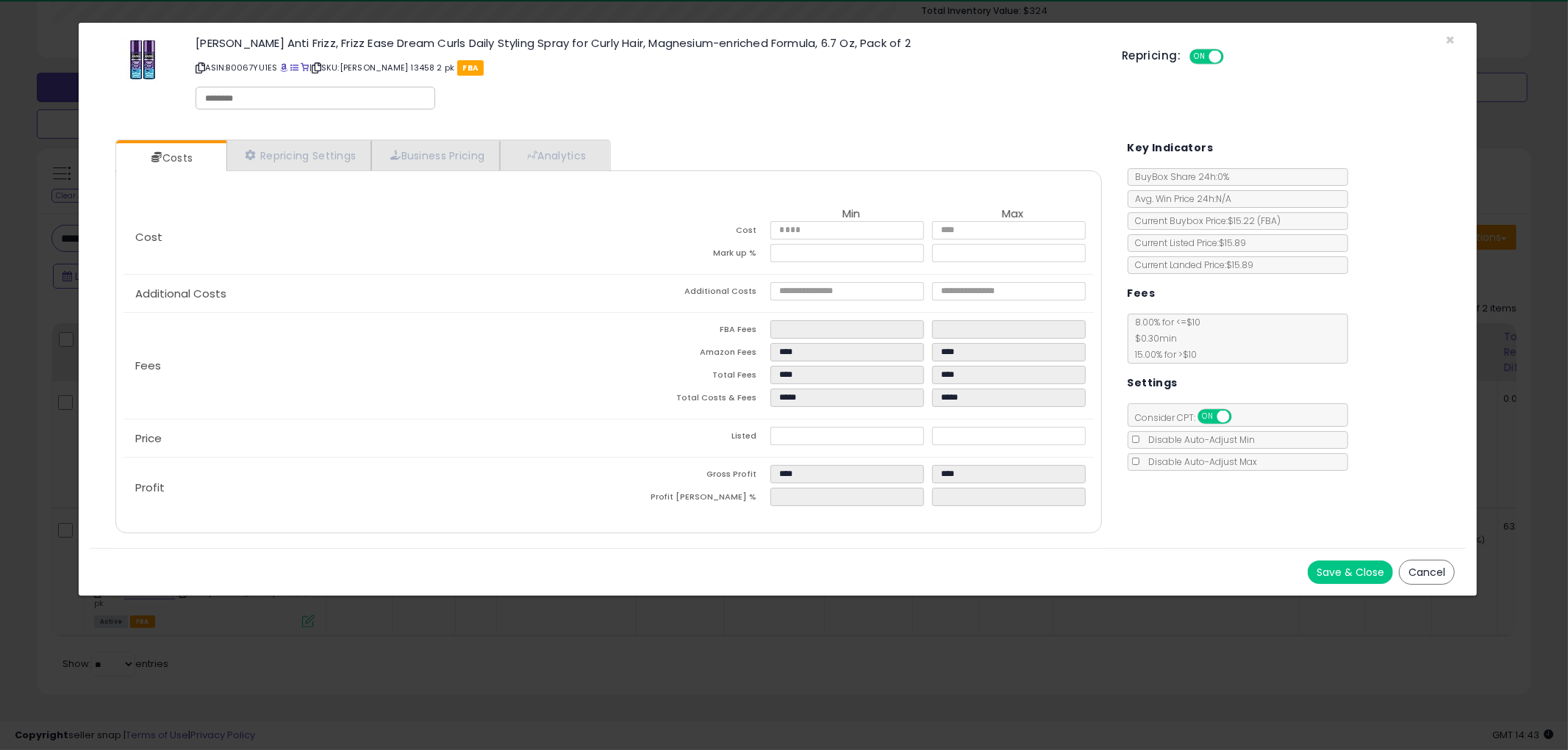
click at [1416, 579] on button "Cancel" at bounding box center [1427, 572] width 56 height 25
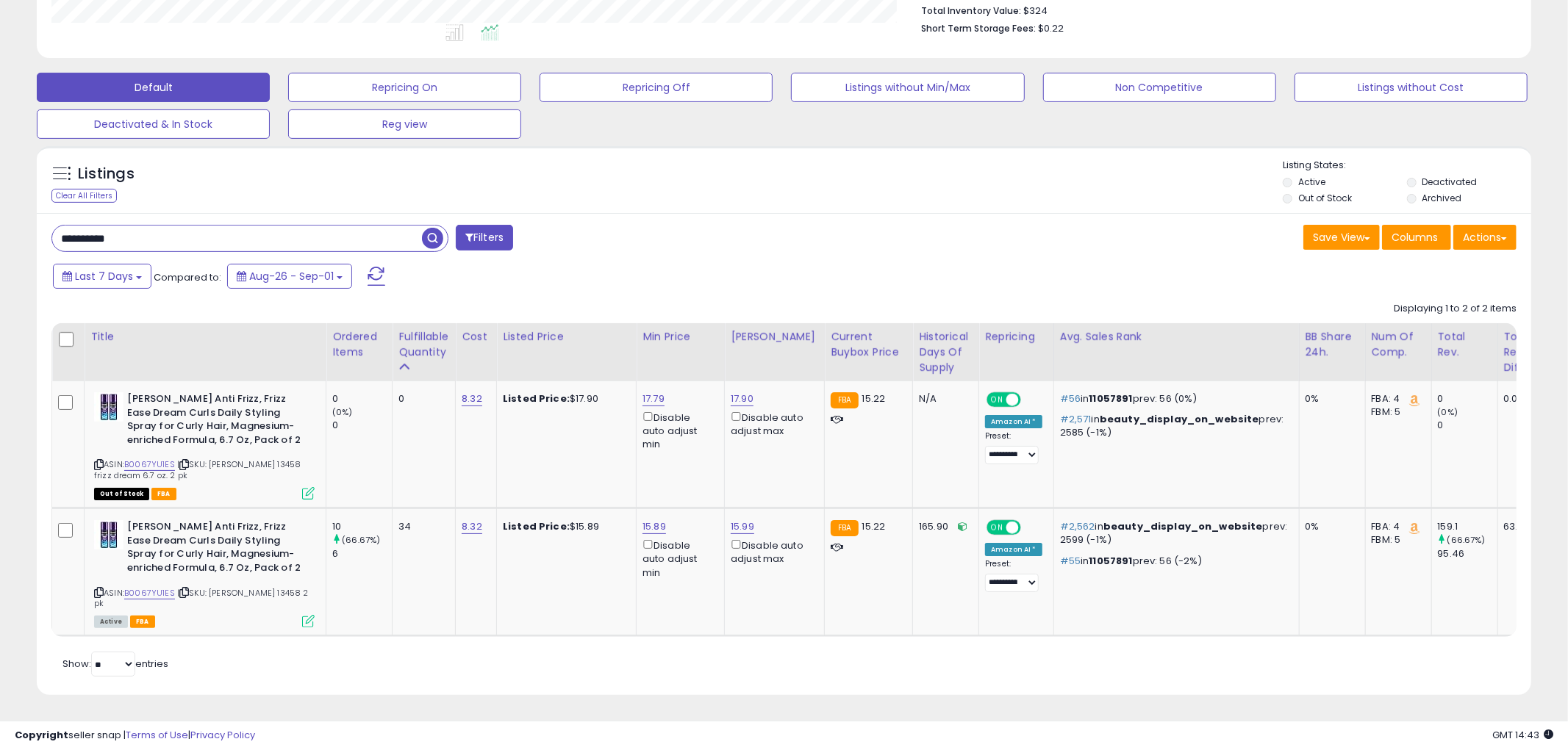
scroll to position [734563, 734087]
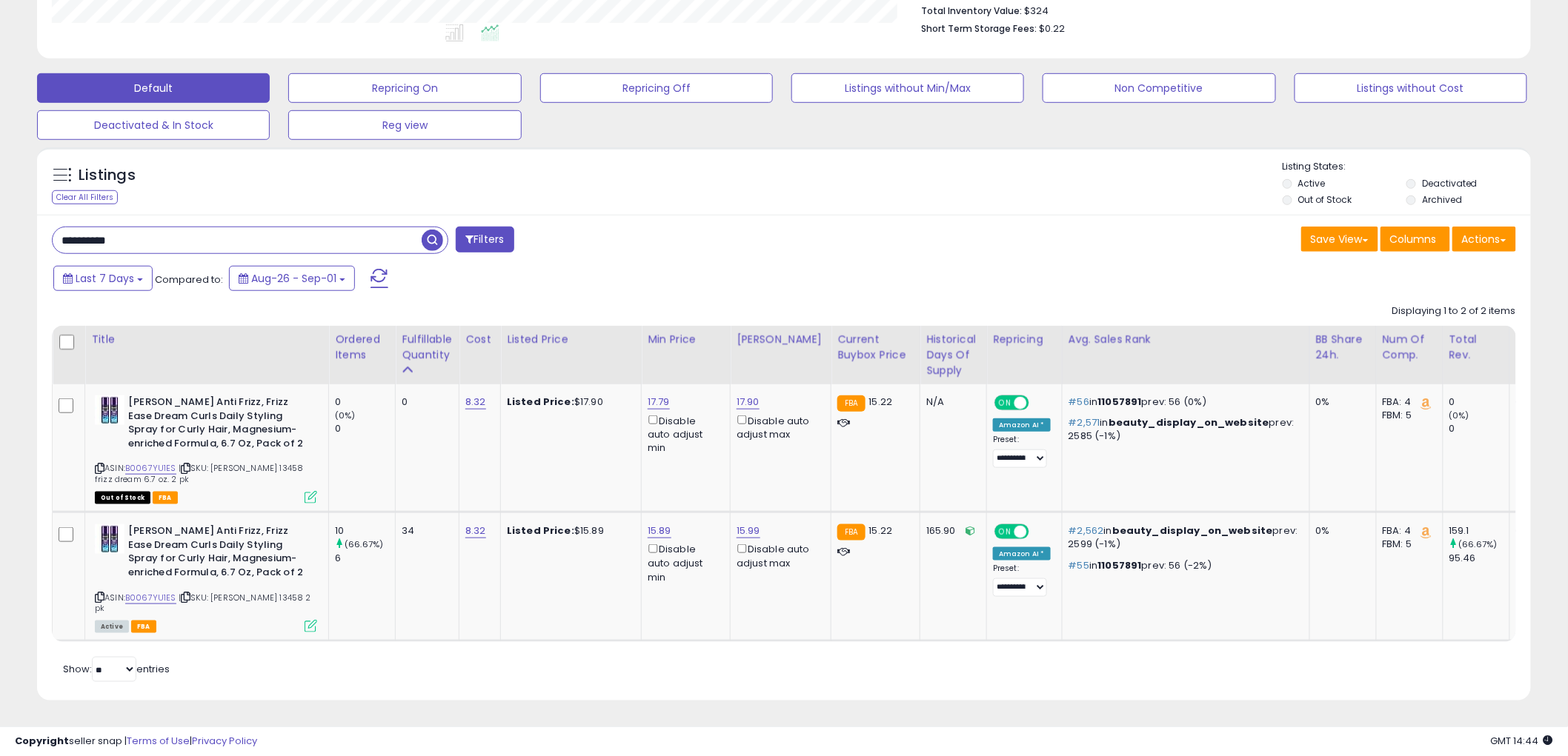
click at [180, 232] on input "**********" at bounding box center [237, 240] width 369 height 26
paste input "text"
click at [456, 233] on button "Filters" at bounding box center [484, 240] width 58 height 26
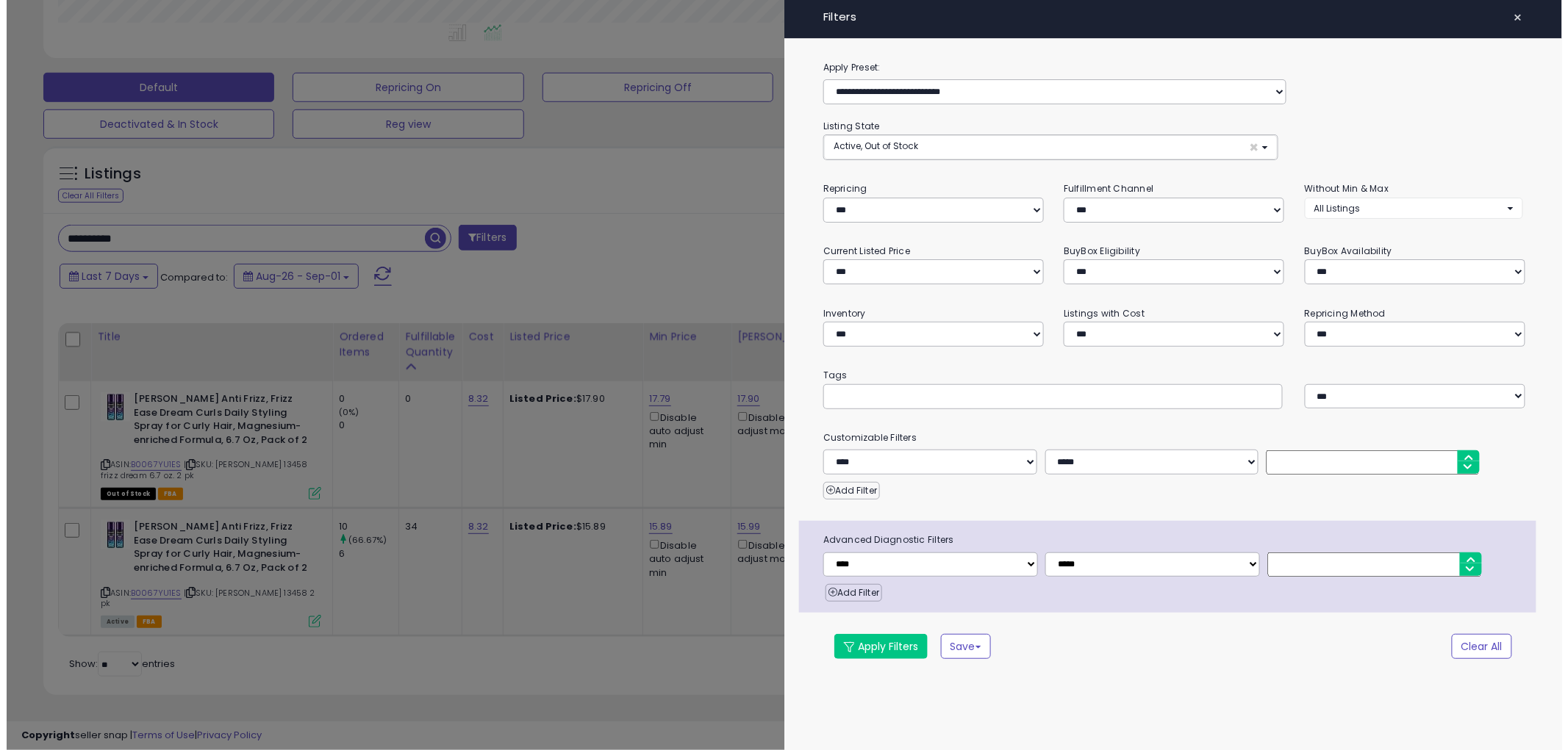
scroll to position [302, 868]
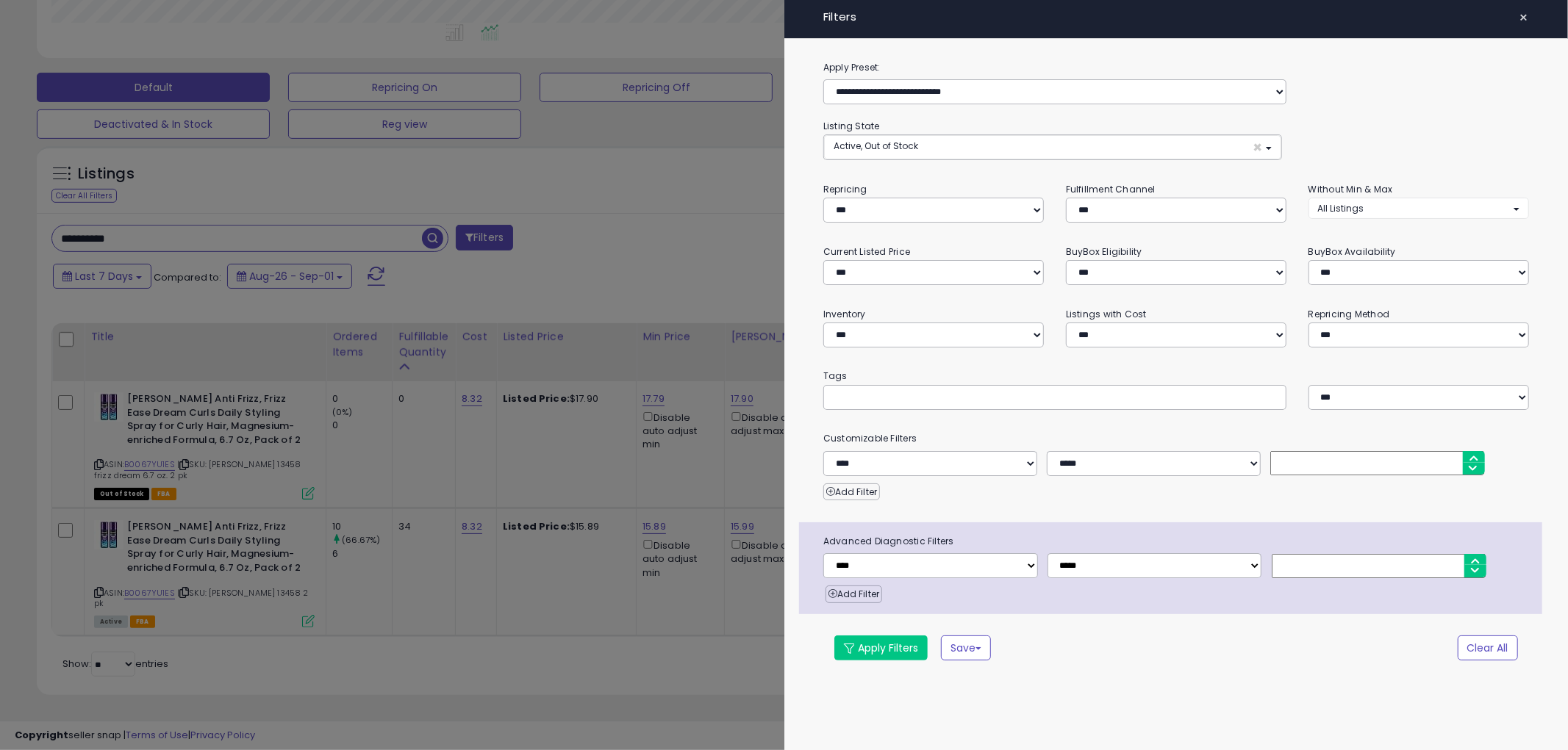
click at [424, 229] on div at bounding box center [784, 375] width 1568 height 750
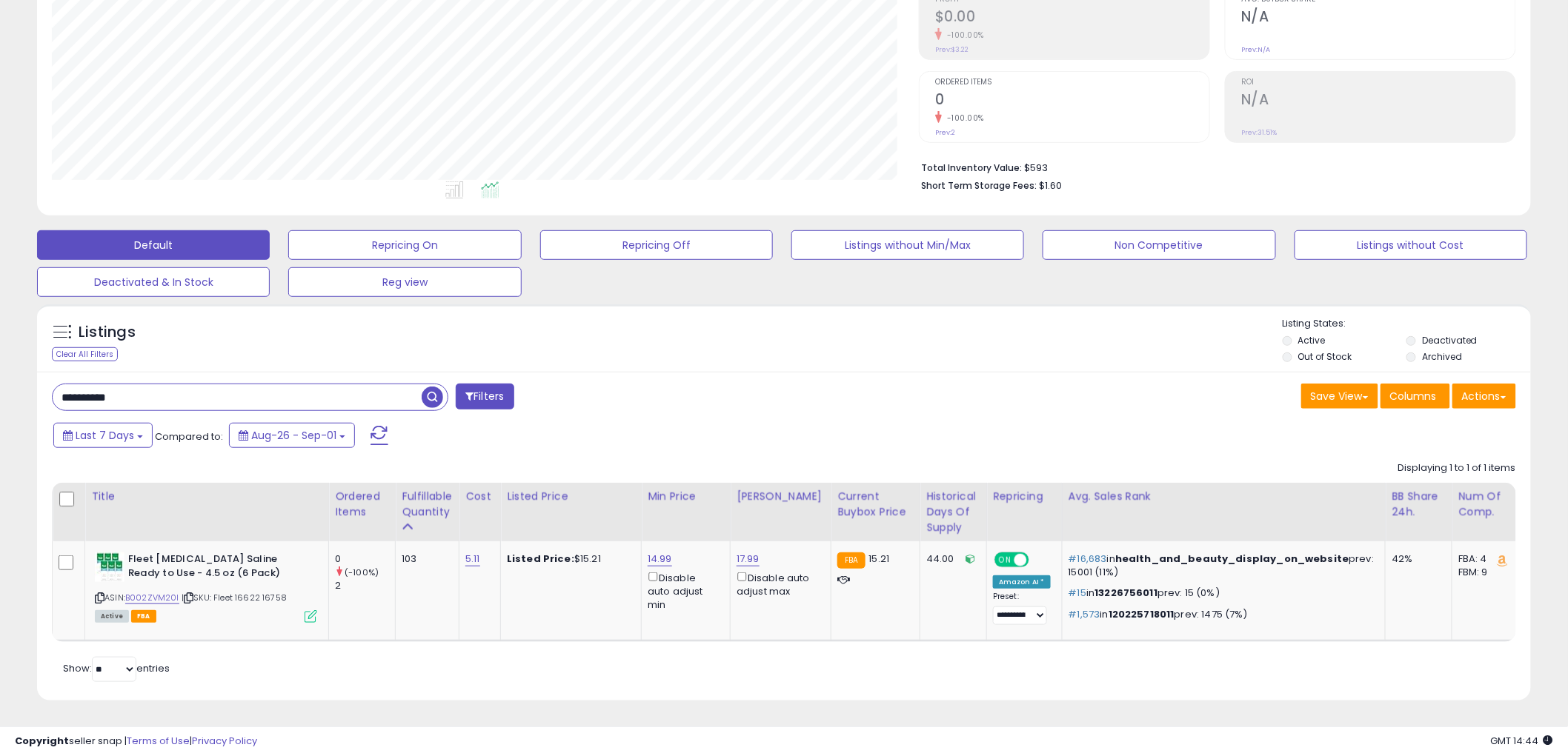
scroll to position [304, 867]
click at [197, 384] on input "**********" at bounding box center [237, 397] width 369 height 26
paste input "text"
click at [427, 387] on span "button" at bounding box center [432, 397] width 22 height 22
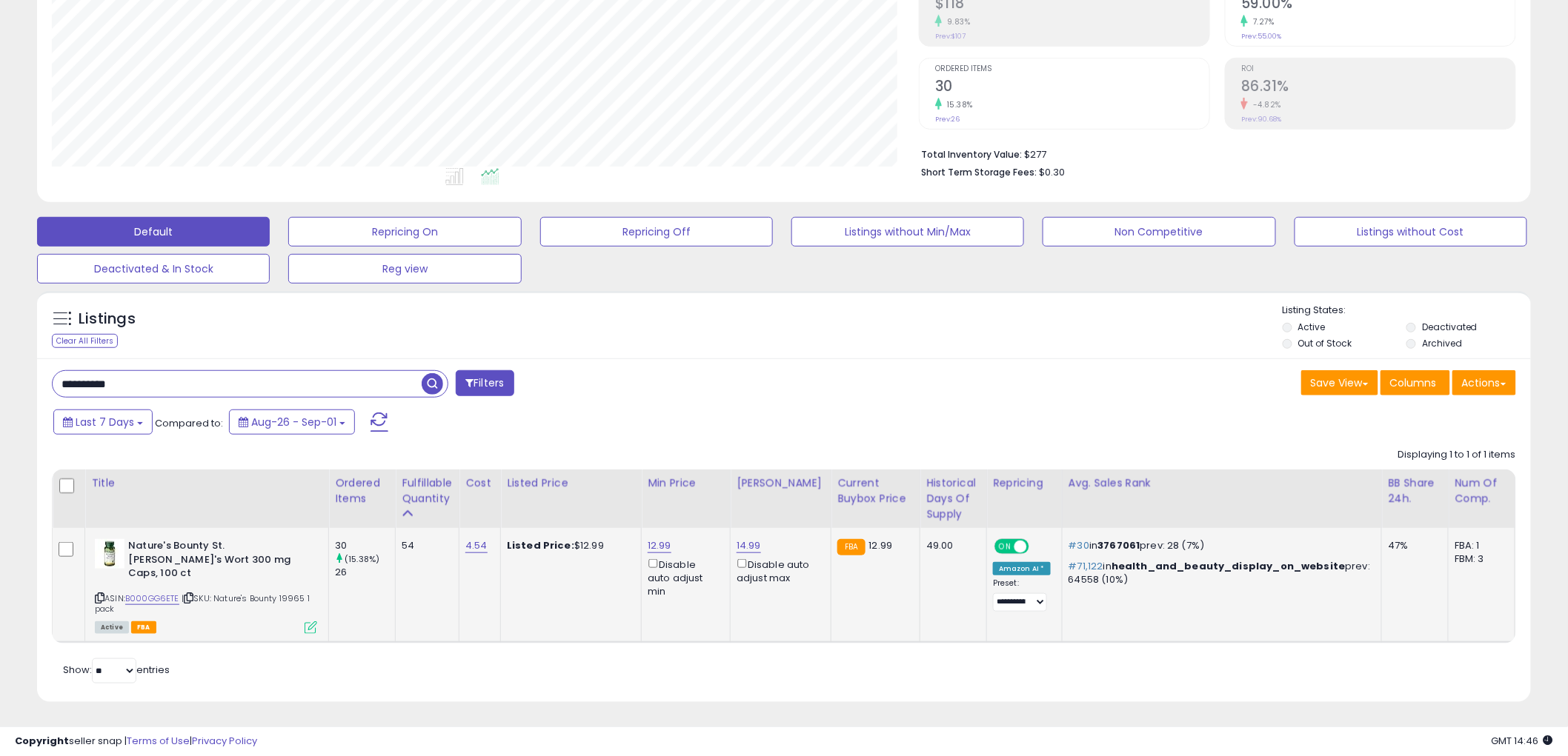
click at [307, 622] on icon at bounding box center [311, 628] width 13 height 13
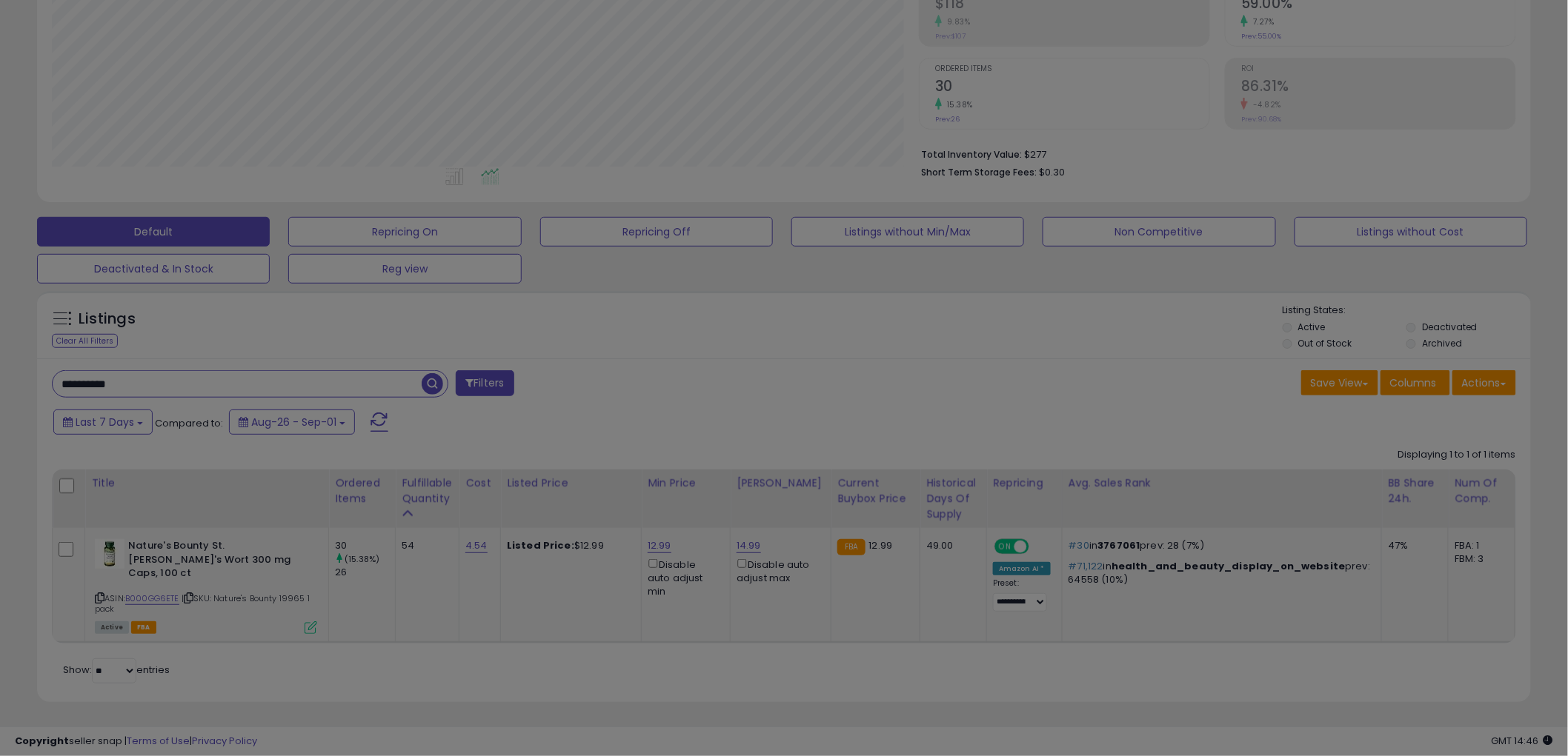
scroll to position [304, 875]
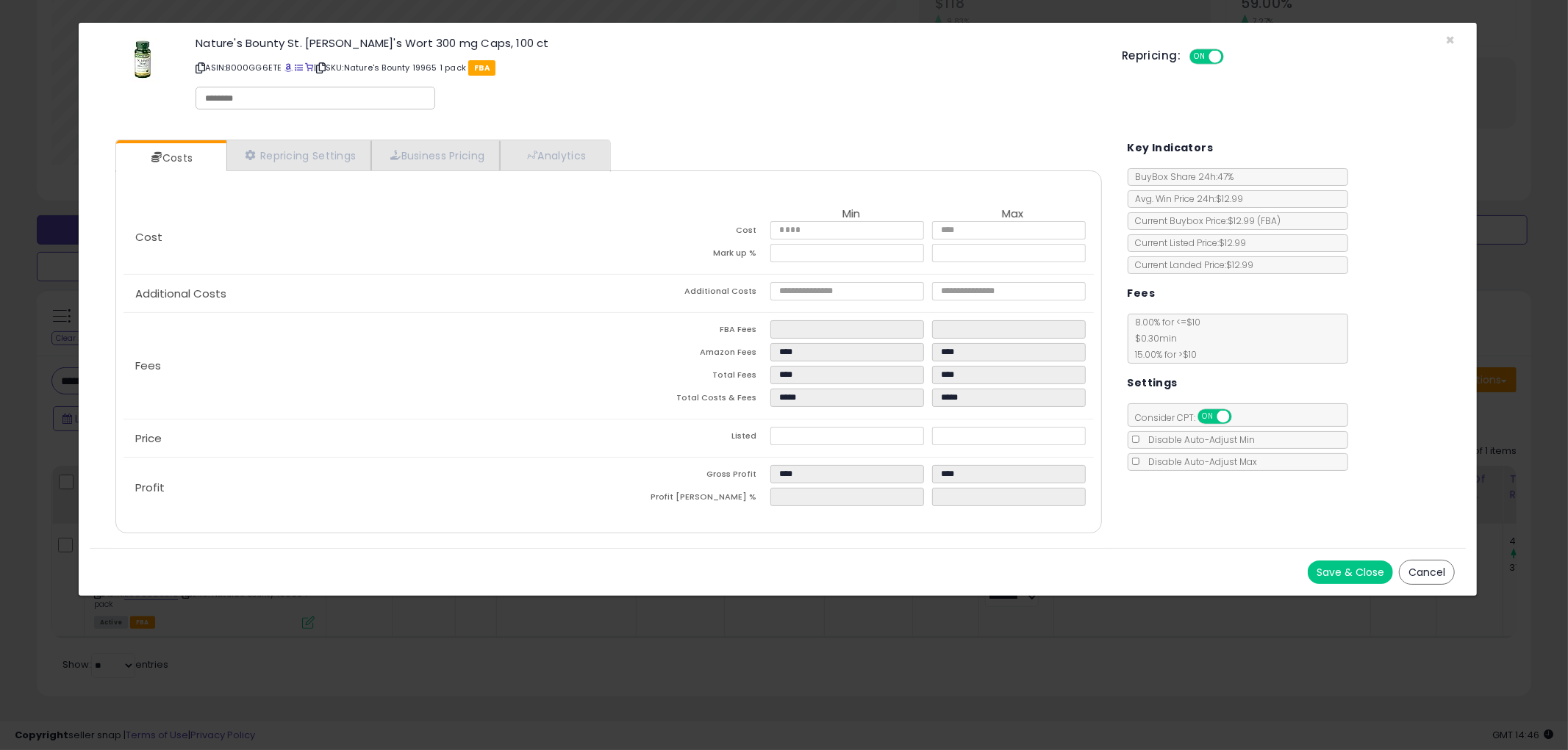
click at [1434, 564] on button "Cancel" at bounding box center [1427, 572] width 56 height 25
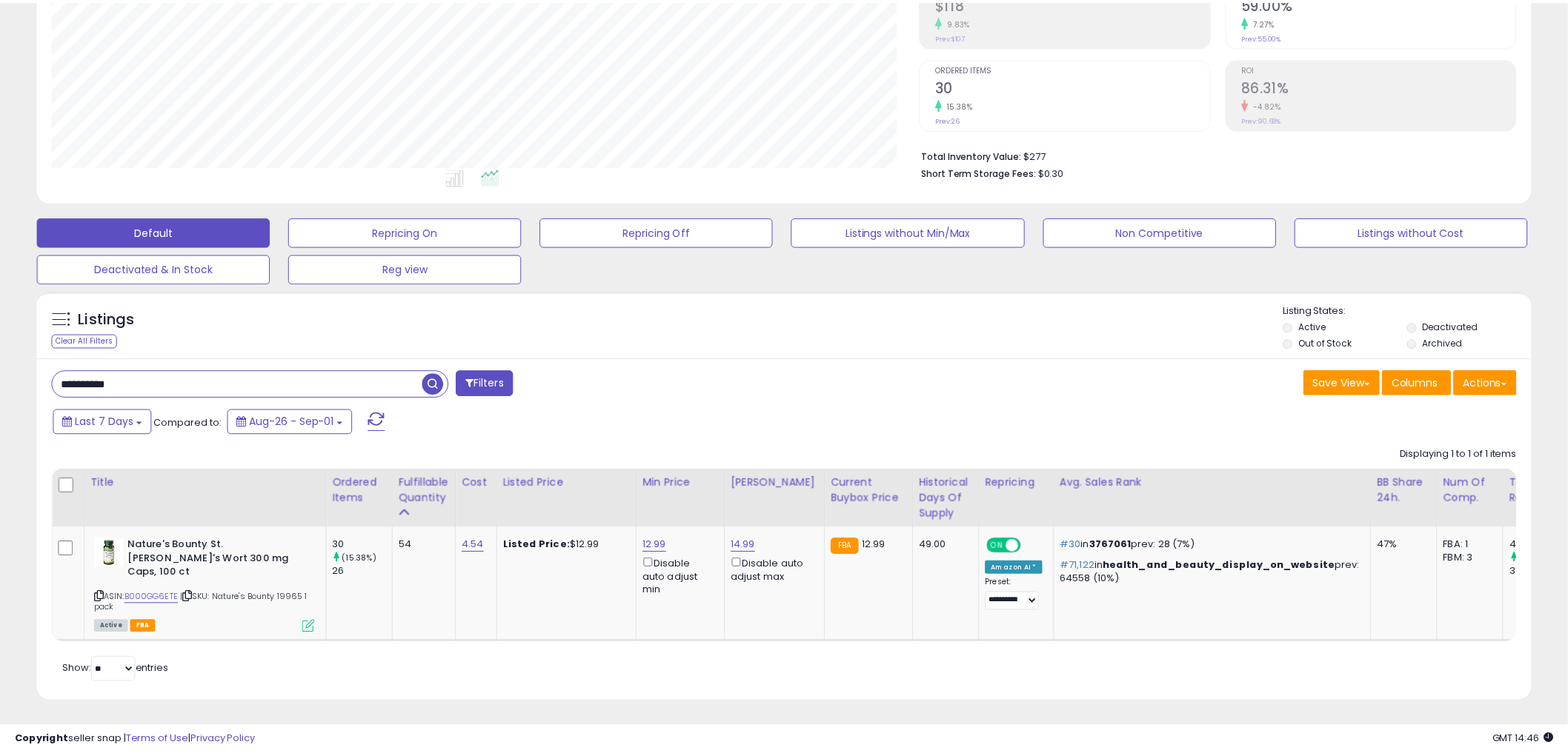
scroll to position [740439, 740114]
click at [174, 380] on input "**********" at bounding box center [237, 384] width 369 height 26
paste input "text"
click at [433, 383] on span "button" at bounding box center [432, 384] width 22 height 22
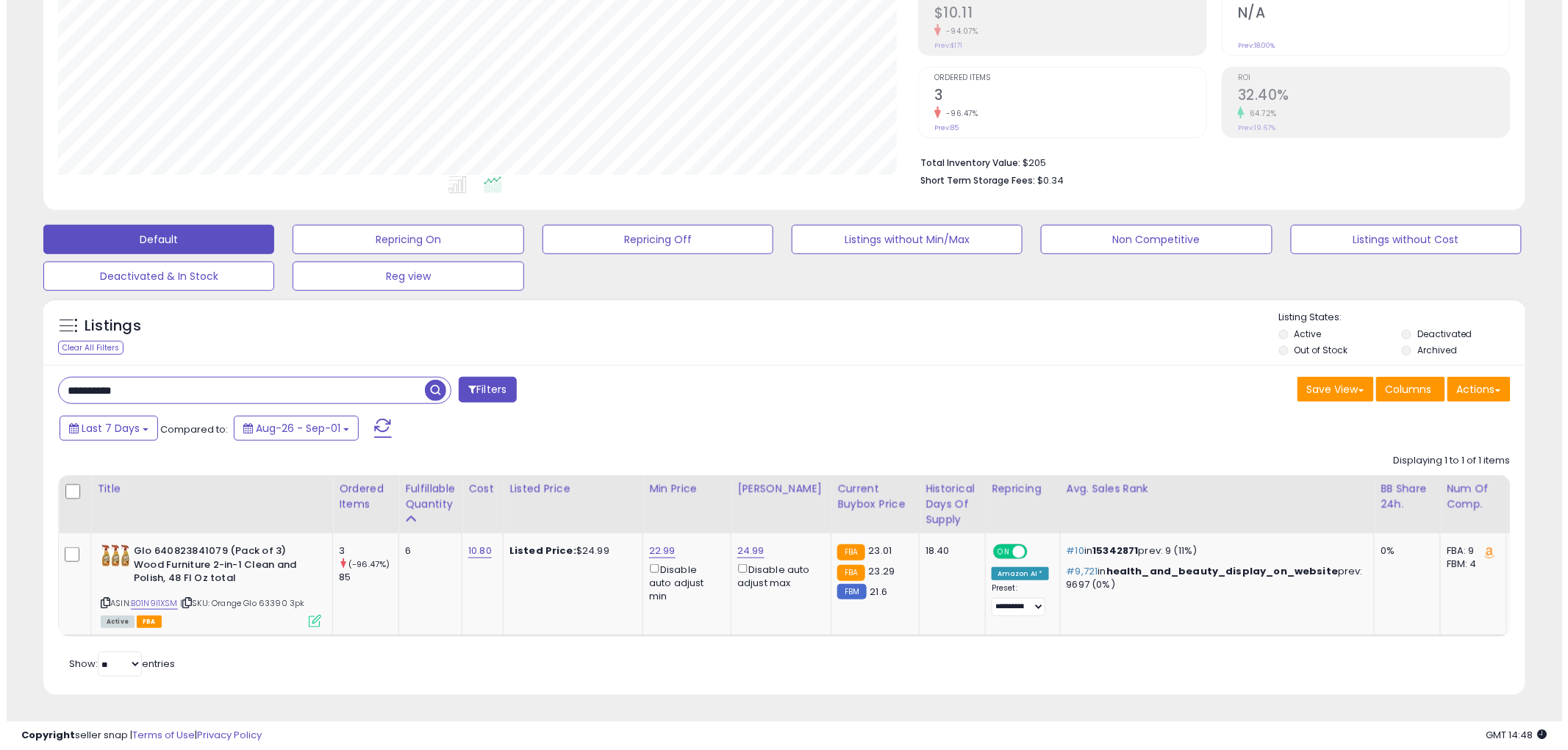
scroll to position [251, 0]
click at [307, 615] on icon at bounding box center [309, 622] width 13 height 13
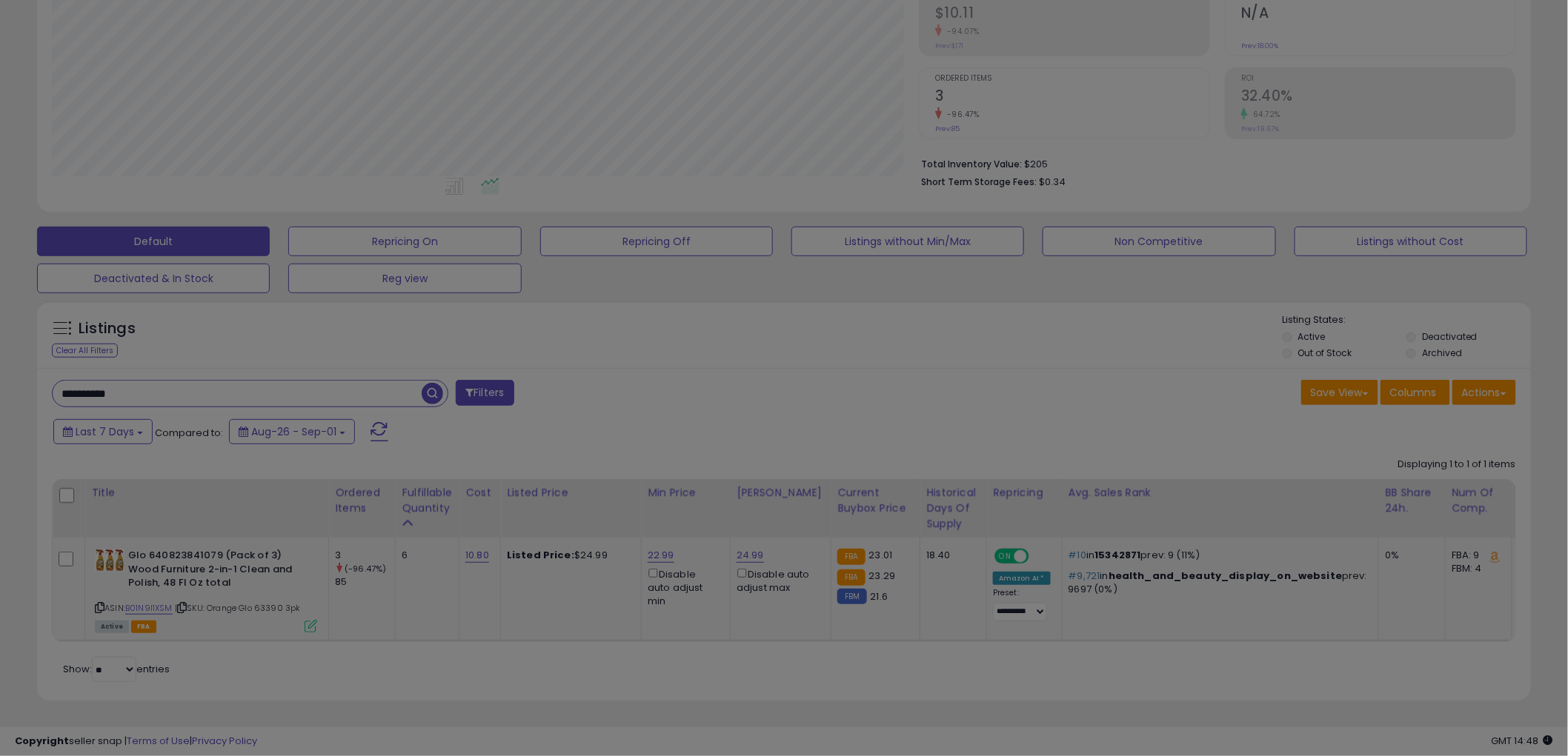
scroll to position [304, 875]
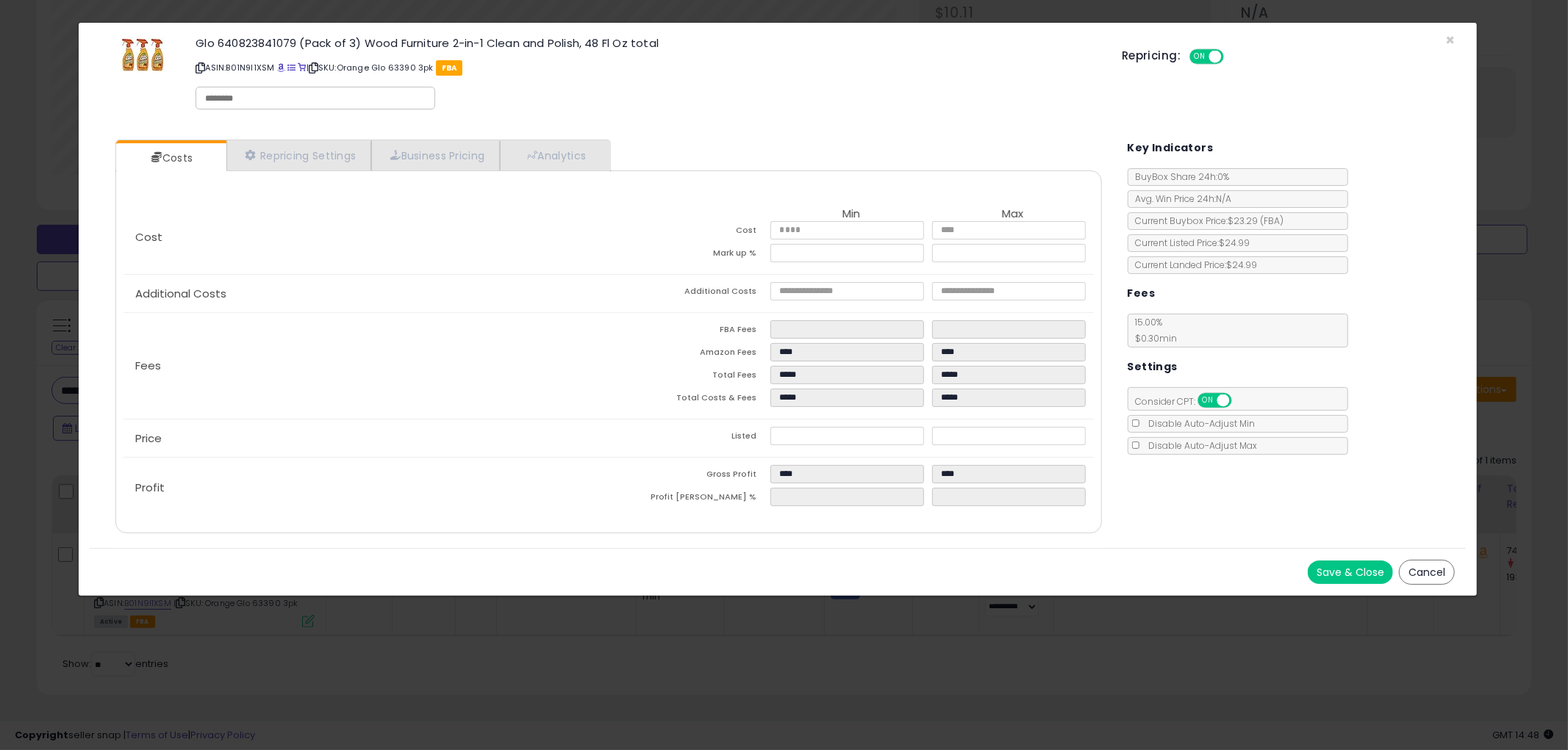
click at [1420, 567] on button "Cancel" at bounding box center [1427, 572] width 56 height 25
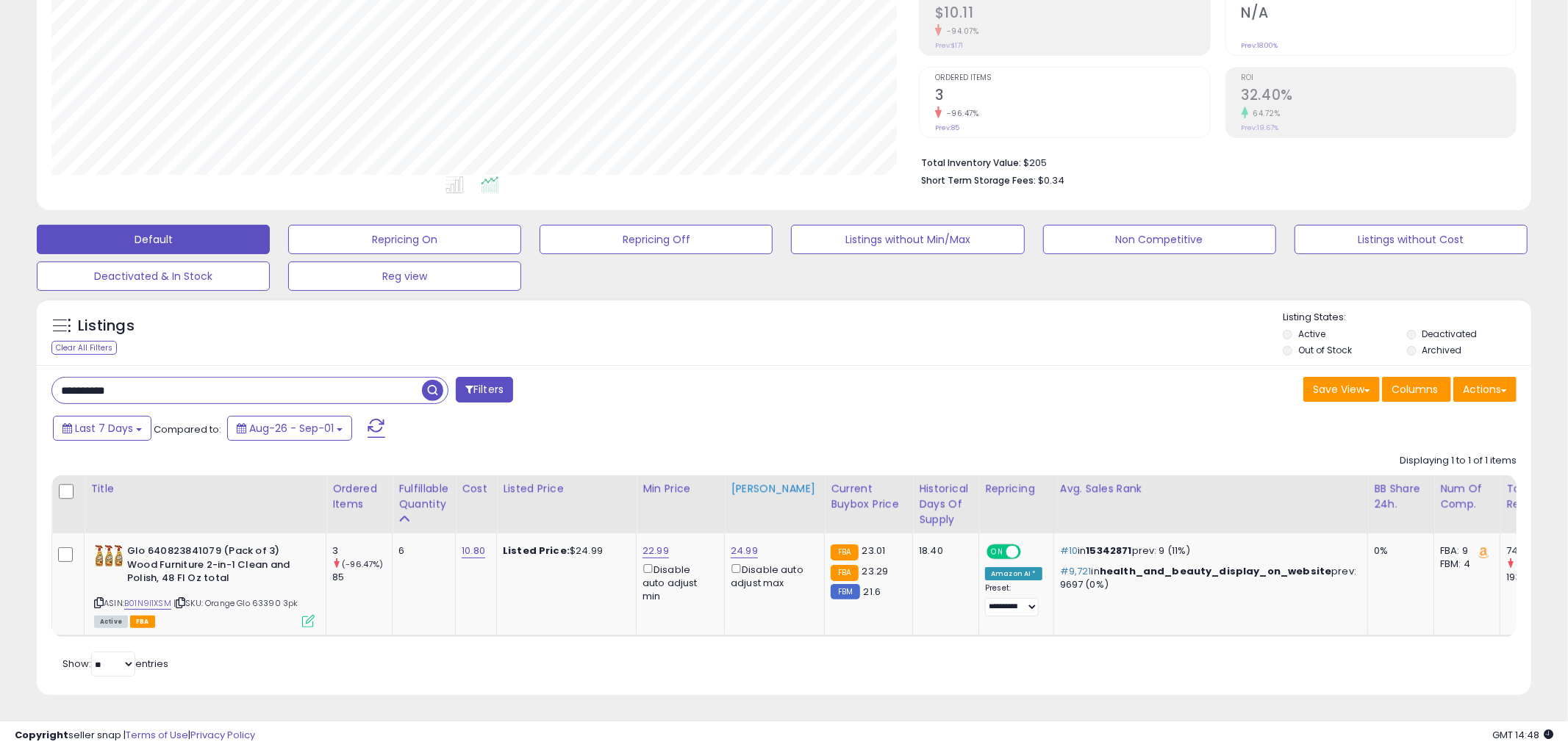
scroll to position [734563, 734087]
click at [304, 615] on icon at bounding box center [309, 622] width 13 height 13
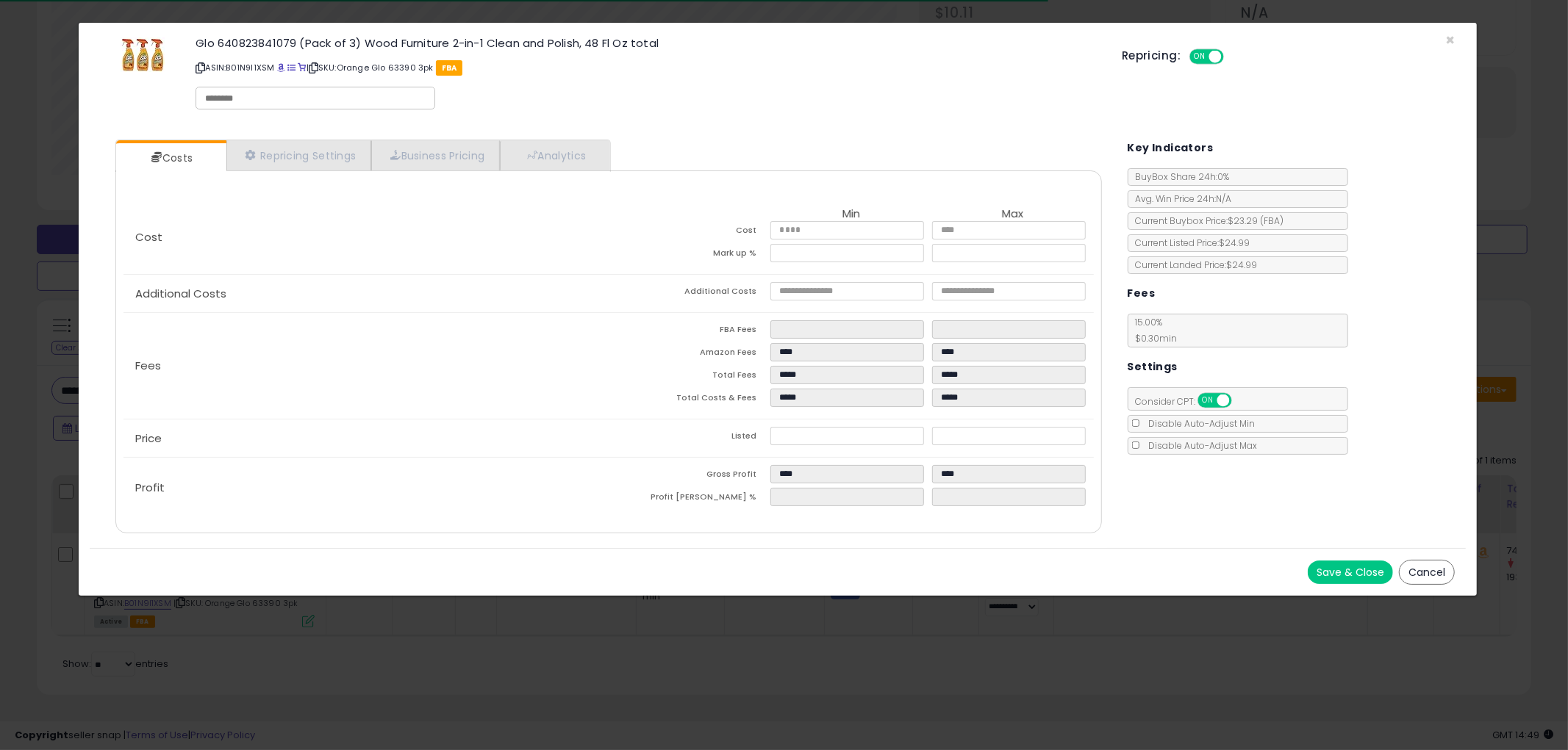
click at [1419, 574] on button "Cancel" at bounding box center [1427, 572] width 56 height 25
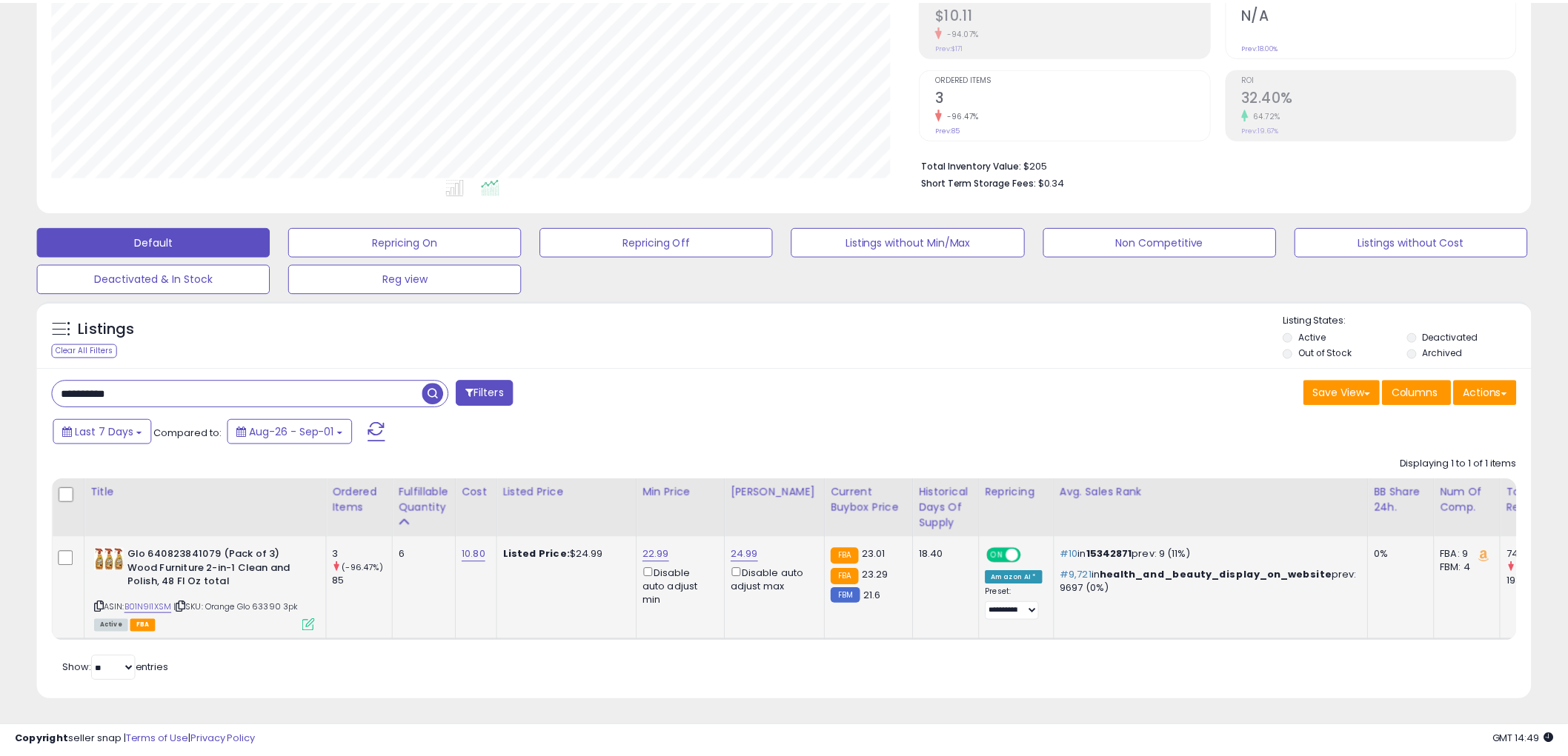
scroll to position [740439, 740114]
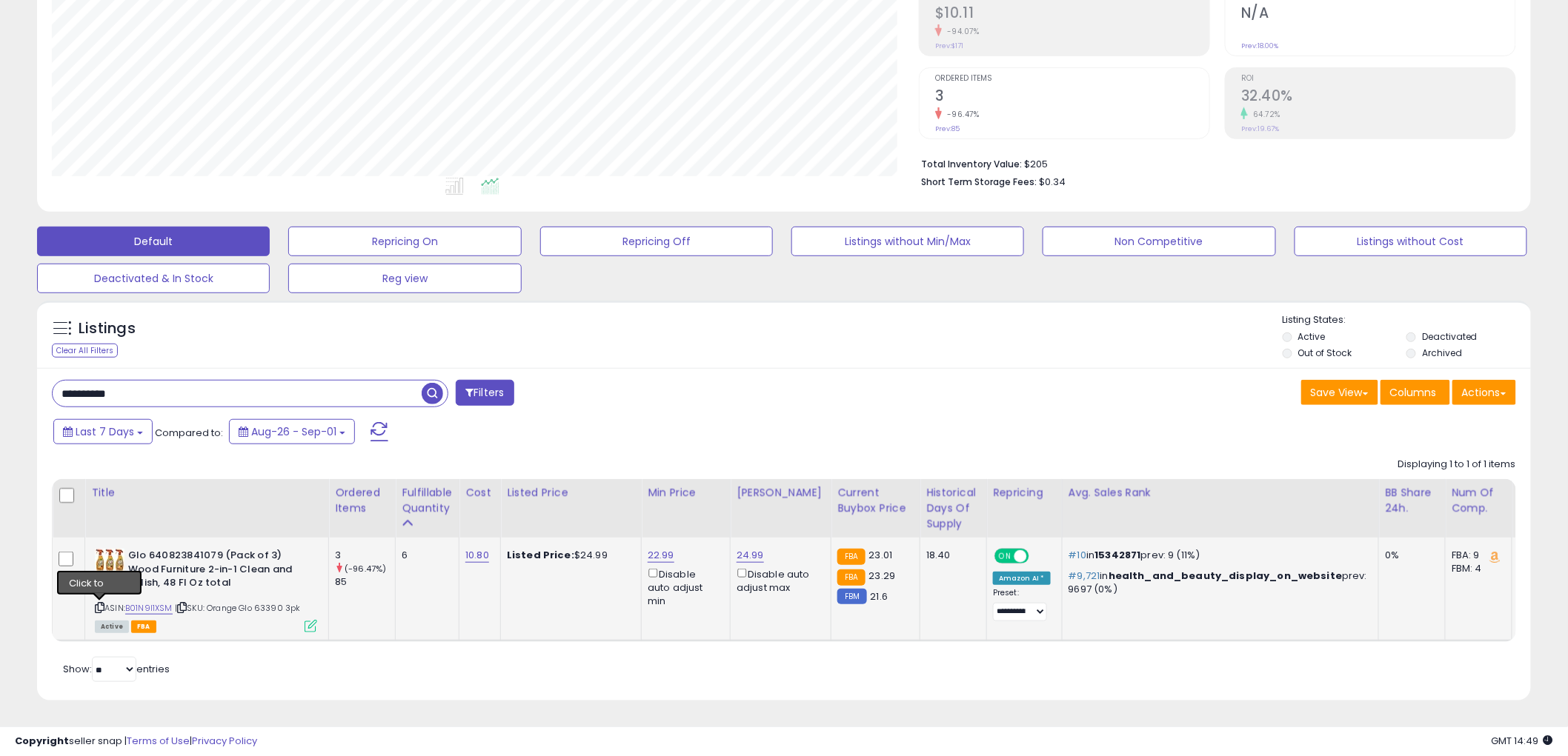
click at [98, 604] on icon at bounding box center [100, 608] width 10 height 8
click at [176, 386] on input "**********" at bounding box center [237, 393] width 369 height 26
paste input "text"
click at [433, 383] on span "button" at bounding box center [432, 393] width 22 height 22
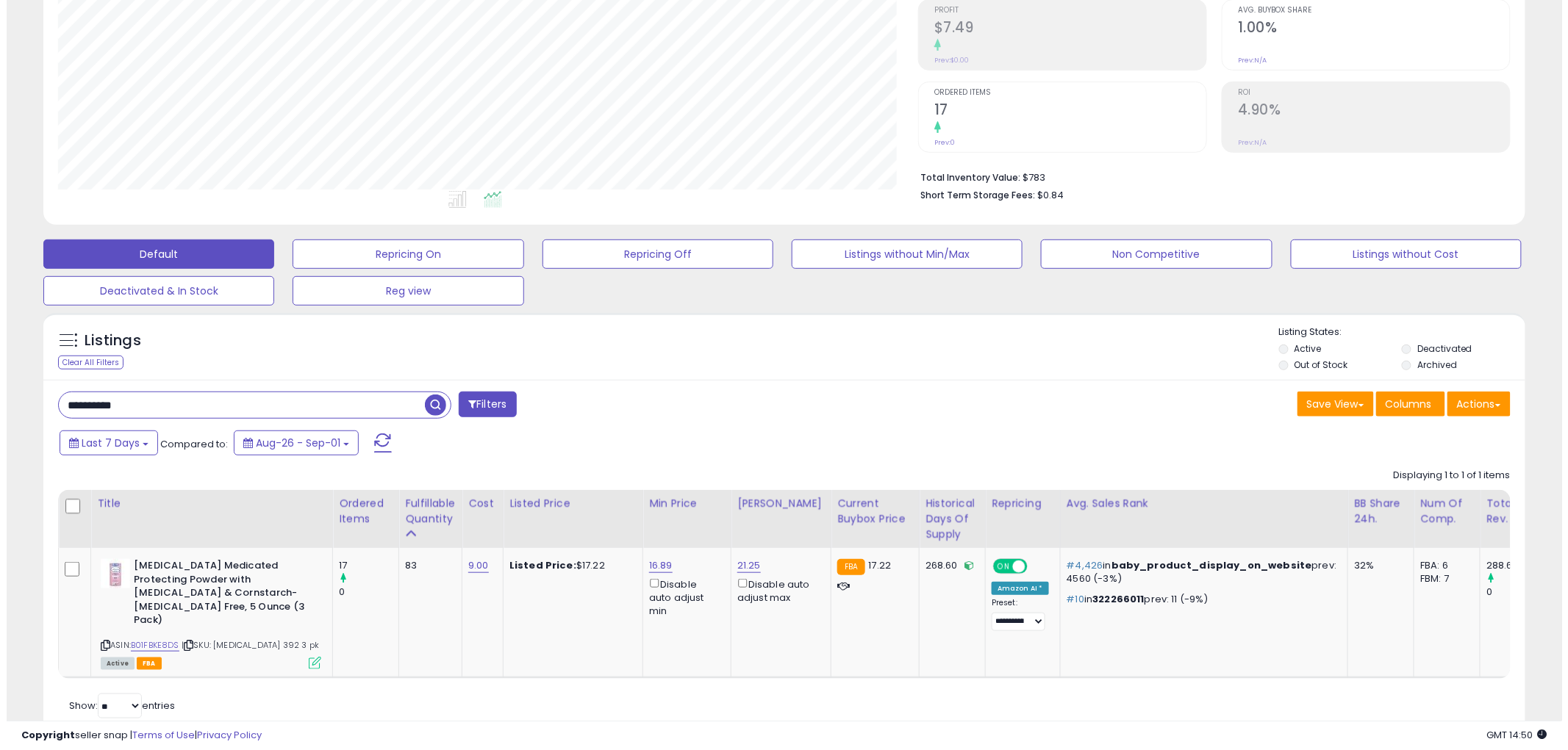
scroll to position [265, 0]
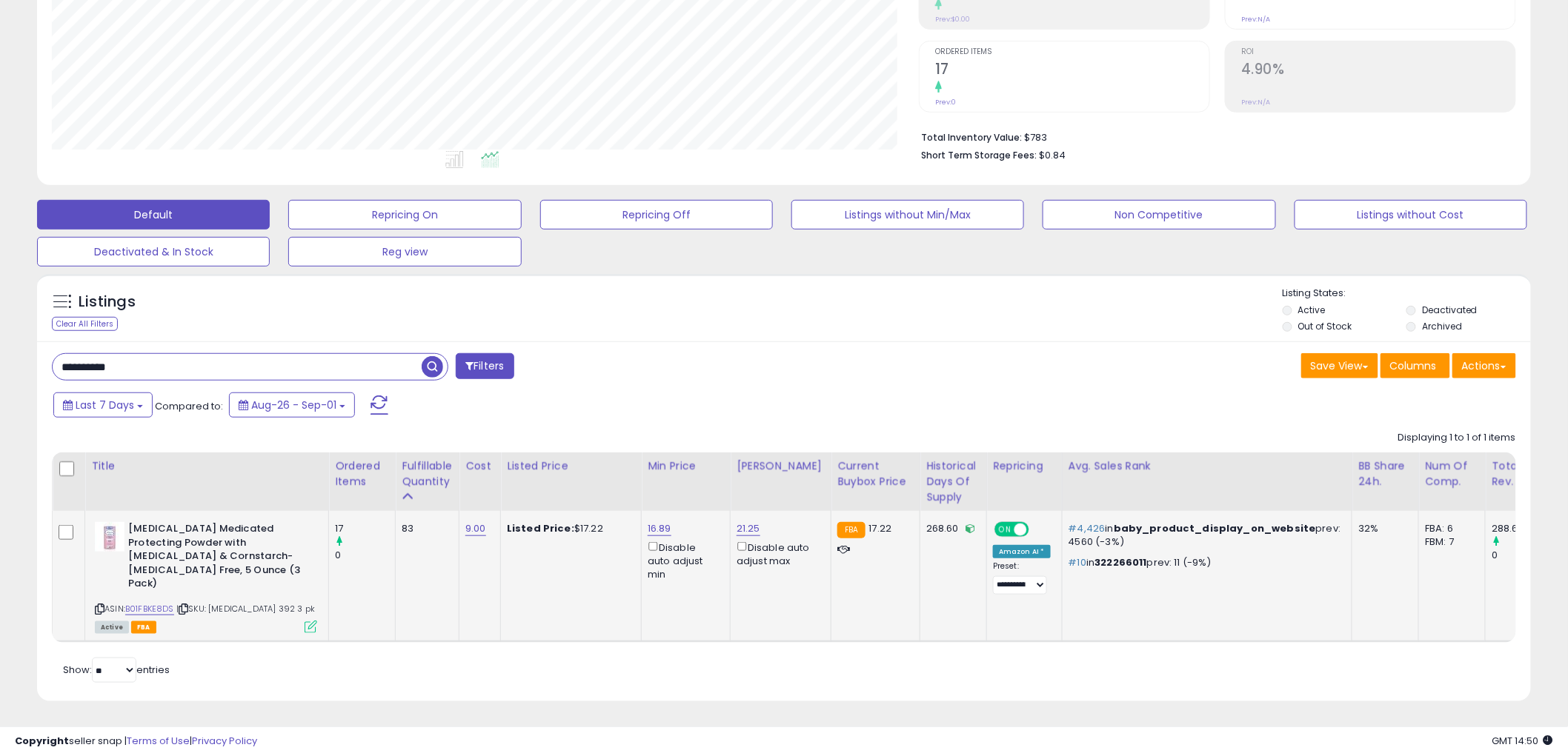
click at [313, 621] on icon at bounding box center [311, 627] width 13 height 13
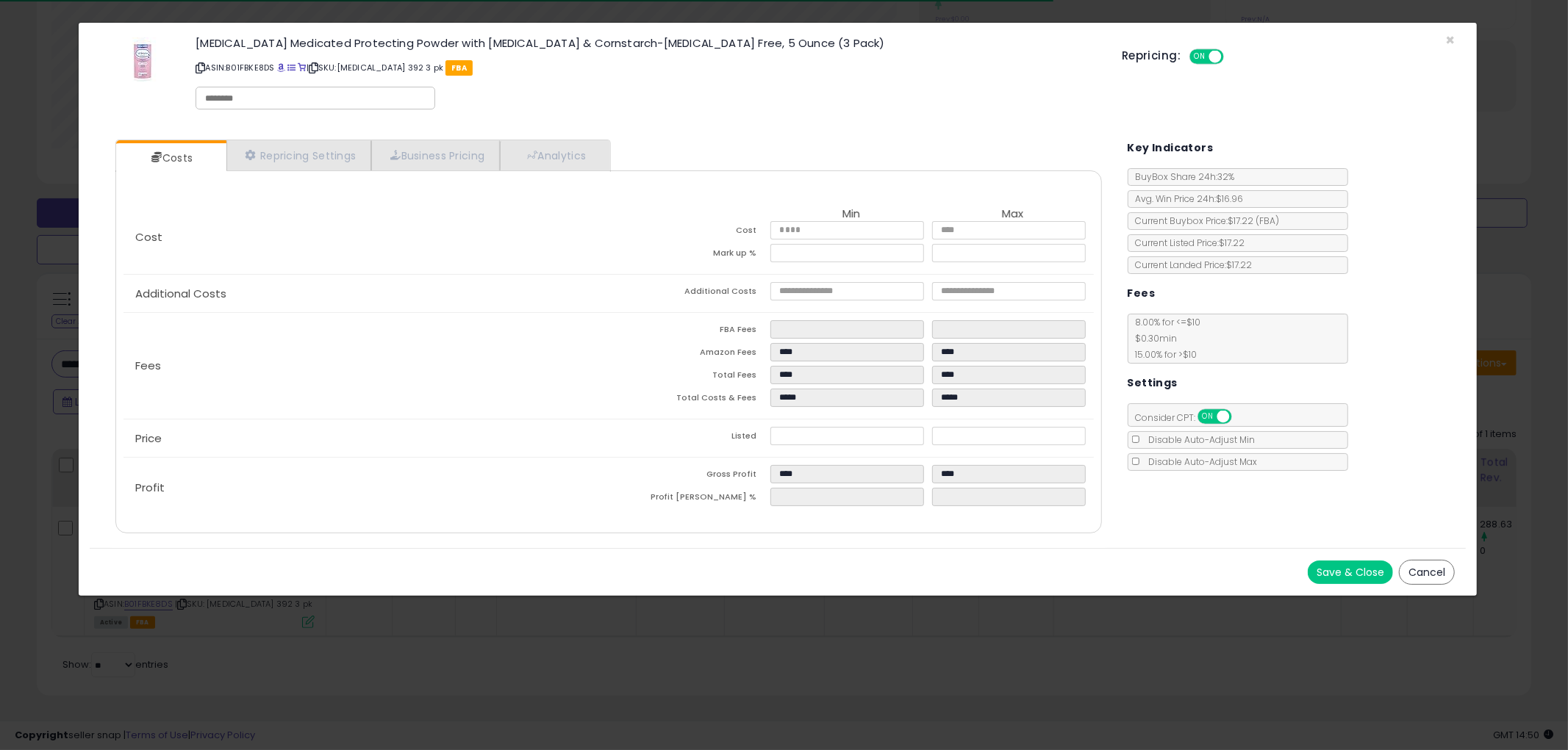
click at [1420, 563] on button "Cancel" at bounding box center [1427, 572] width 56 height 25
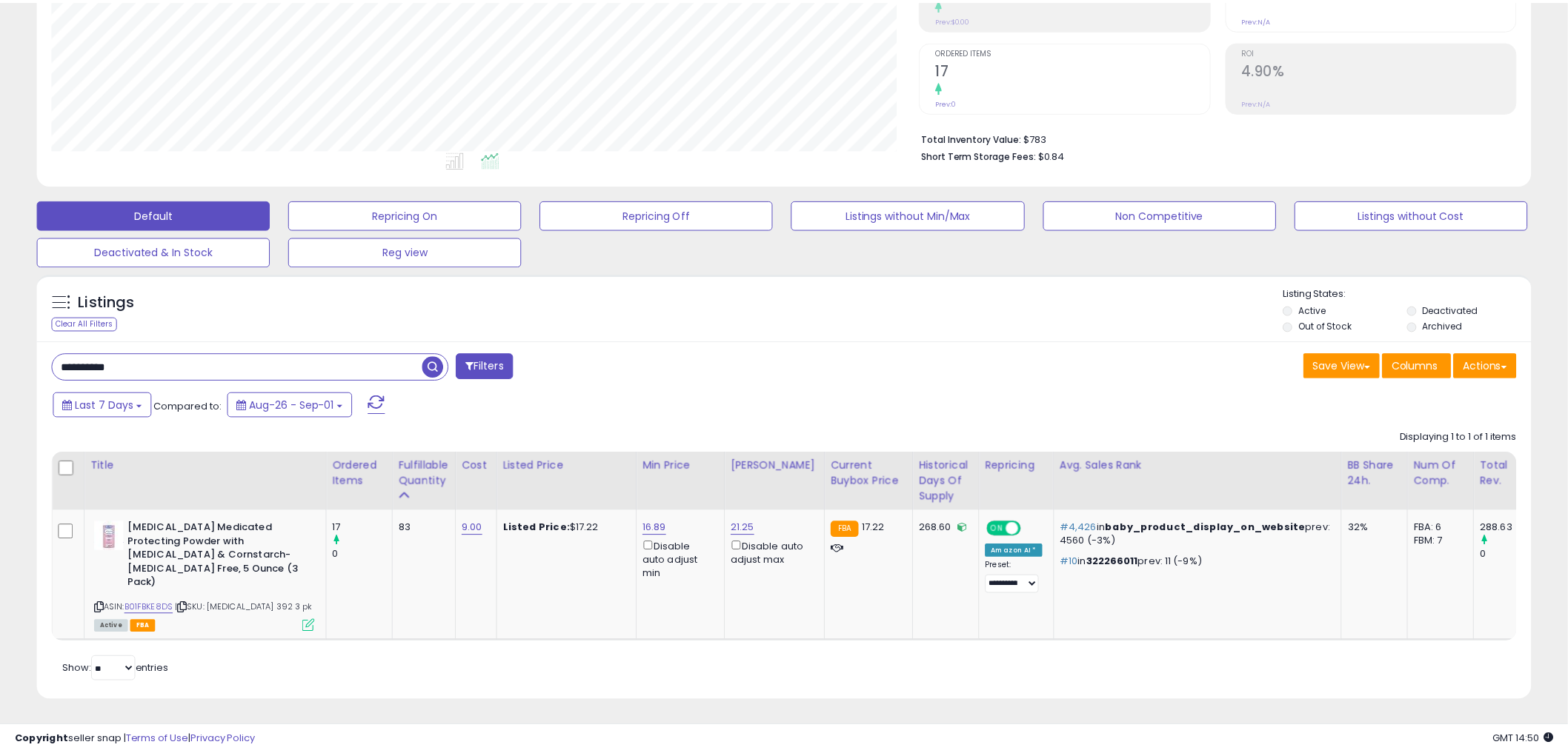
scroll to position [740439, 740114]
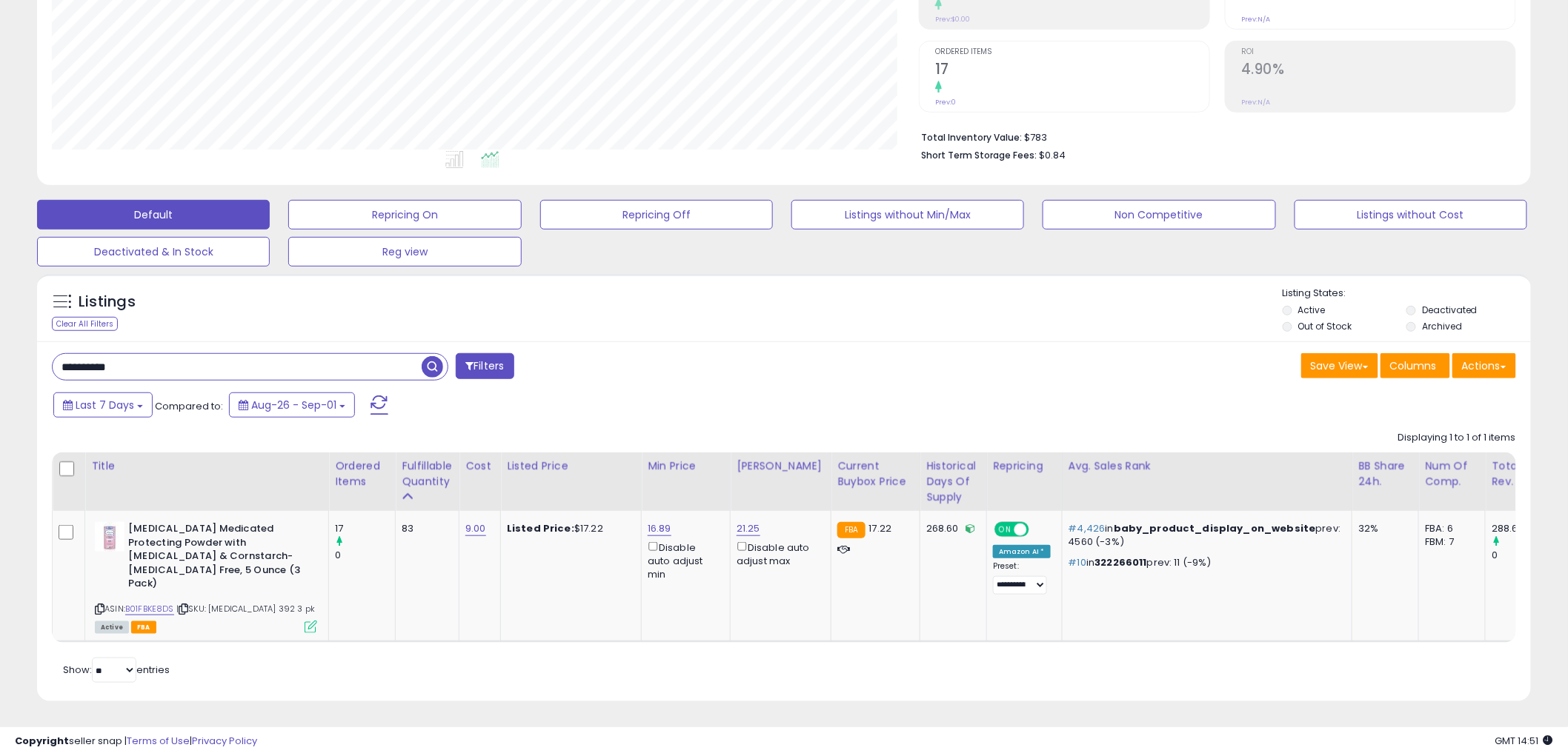
click at [179, 368] on input "**********" at bounding box center [237, 367] width 369 height 26
paste input "text"
click at [430, 363] on span "button" at bounding box center [432, 367] width 22 height 22
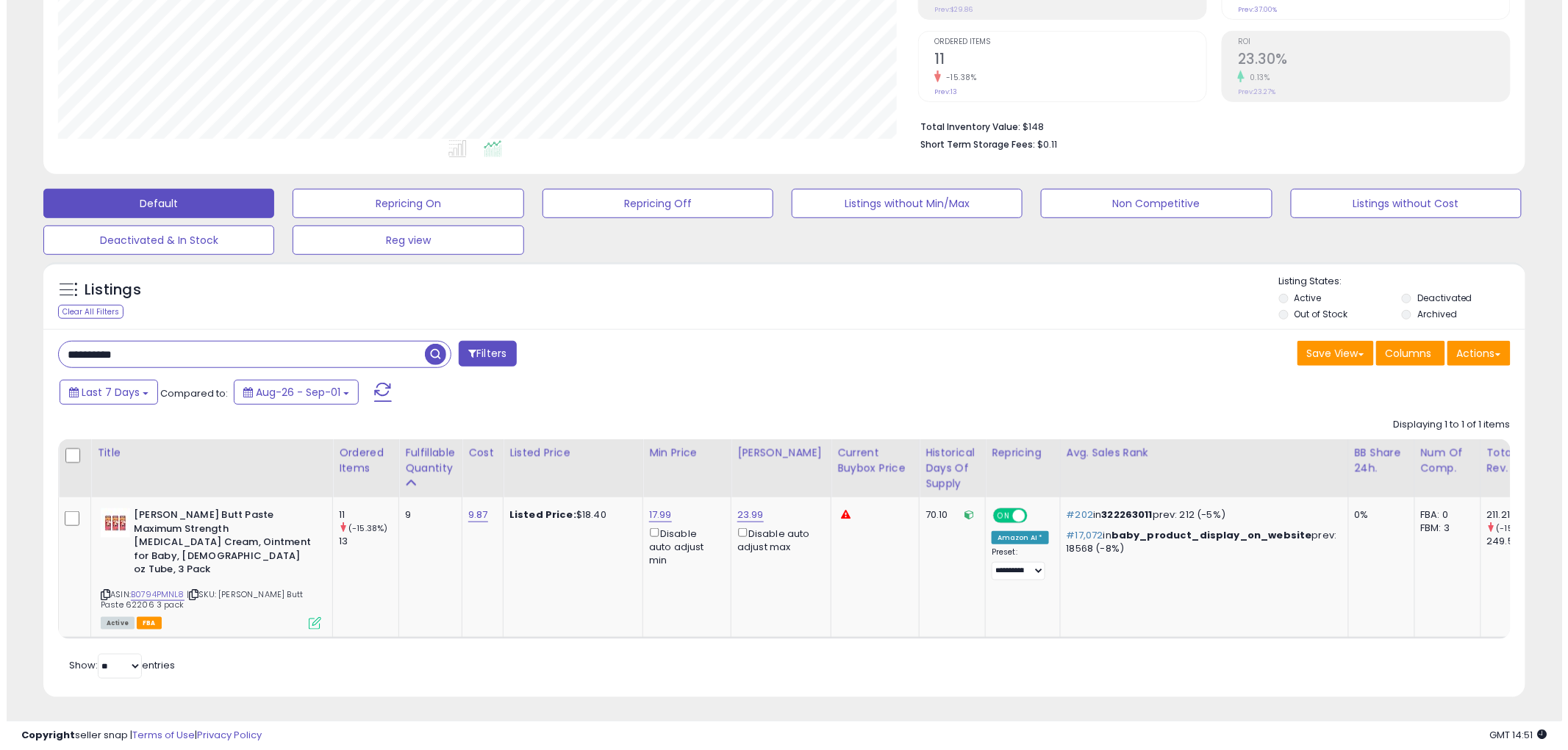
scroll to position [302, 860]
click at [310, 617] on icon at bounding box center [309, 623] width 13 height 13
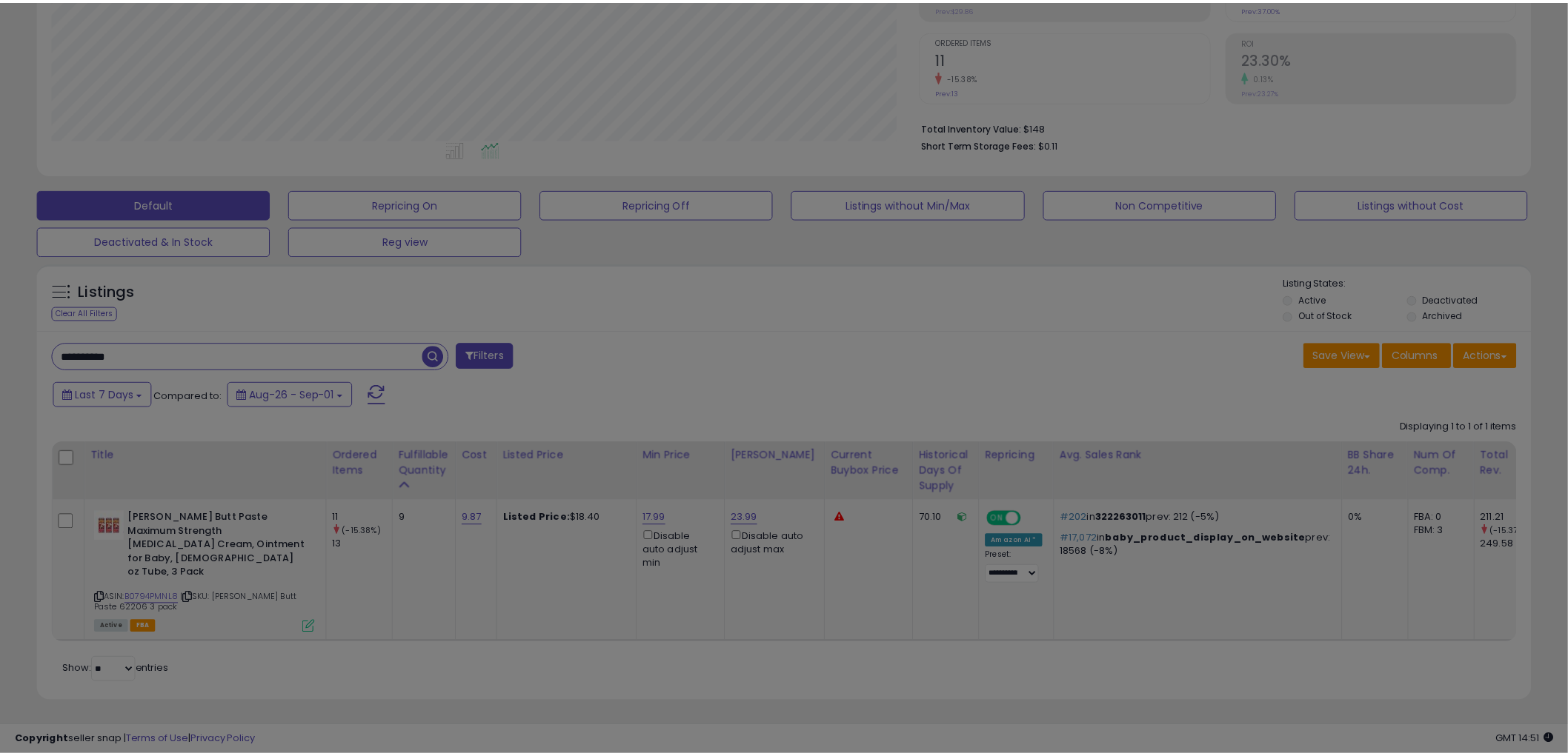
scroll to position [304, 875]
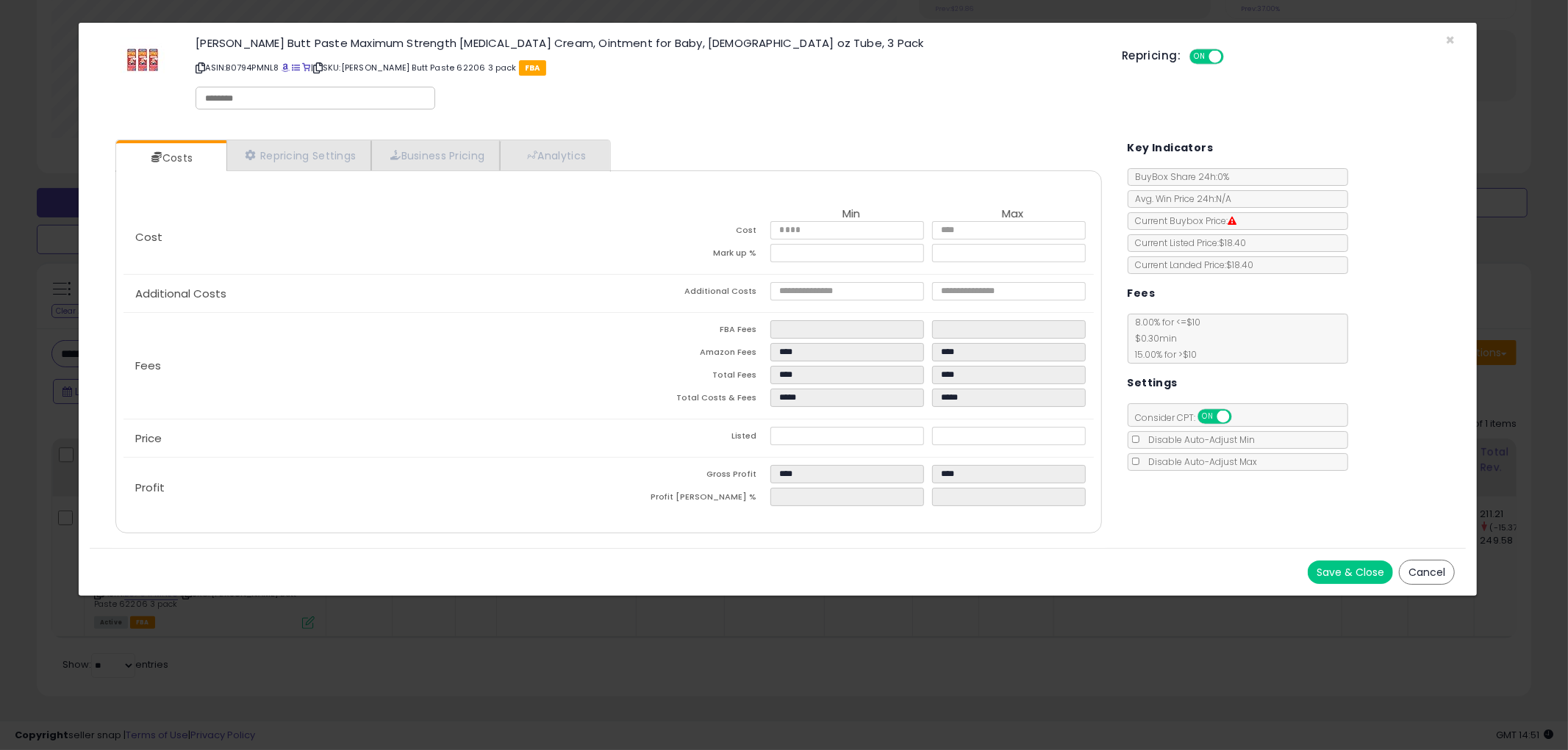
click at [1431, 574] on button "Cancel" at bounding box center [1427, 572] width 56 height 25
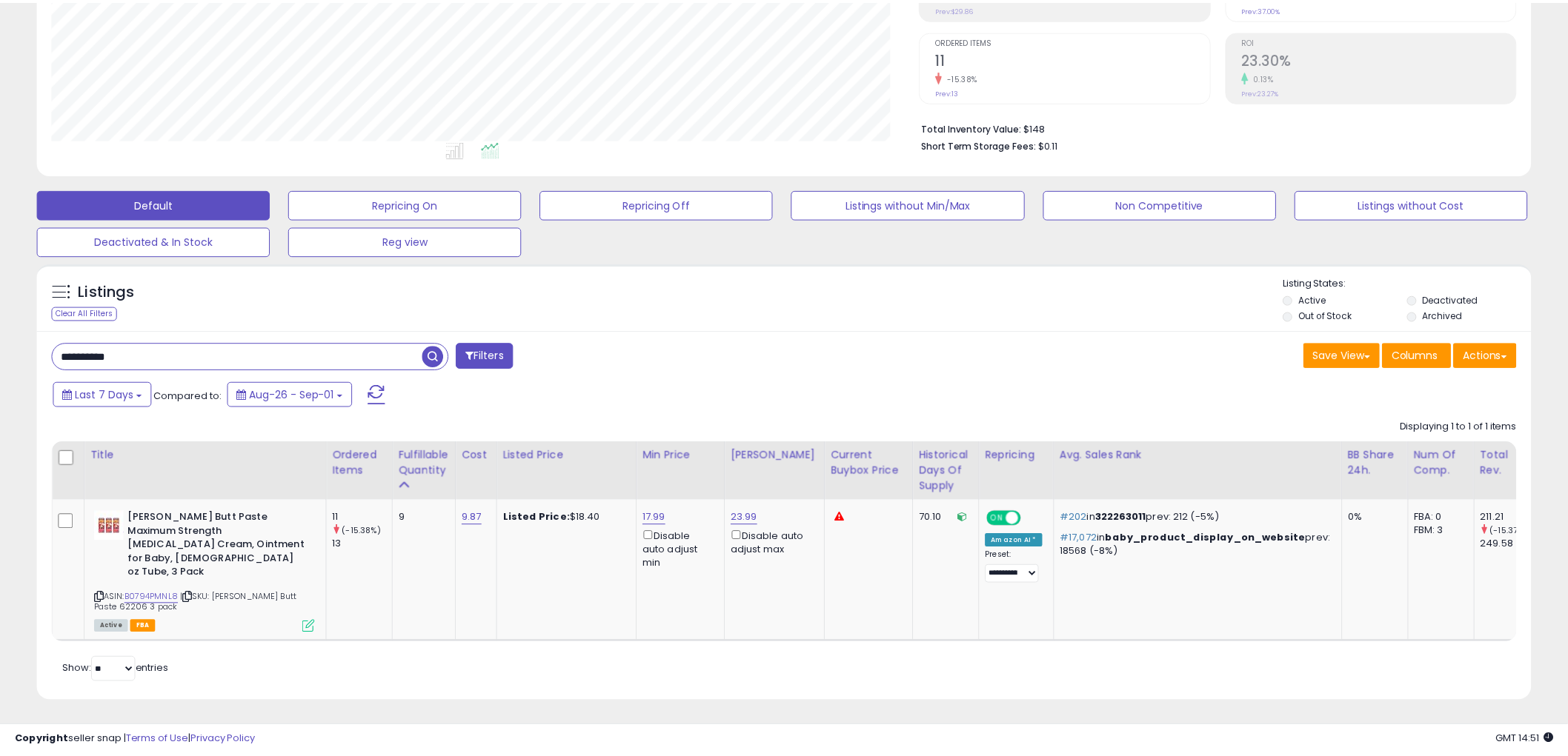
scroll to position [740439, 740114]
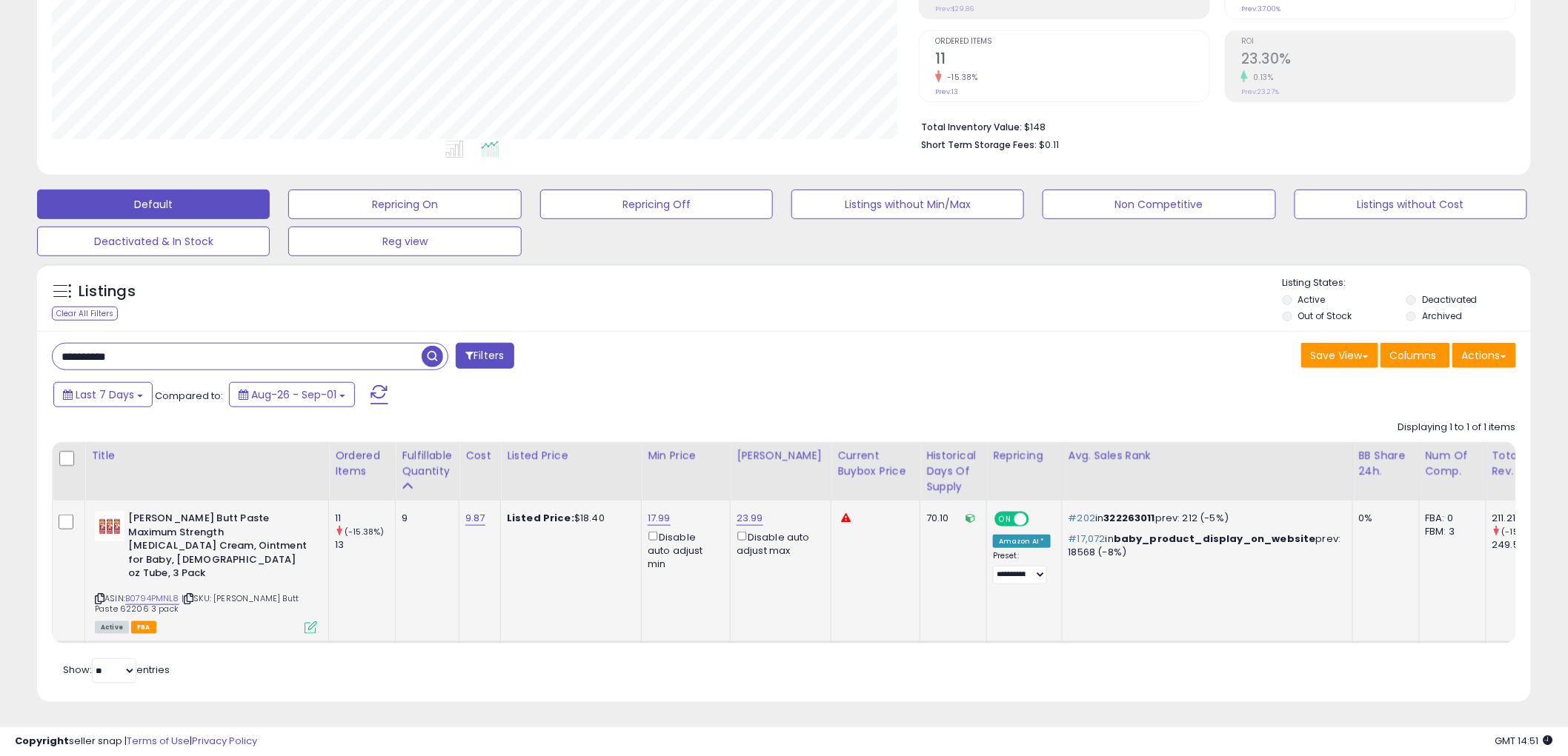
click at [100, 595] on icon at bounding box center [100, 599] width 10 height 8
click at [187, 353] on input "**********" at bounding box center [237, 356] width 369 height 26
type input "*****"
click at [428, 358] on span "button" at bounding box center [432, 356] width 22 height 22
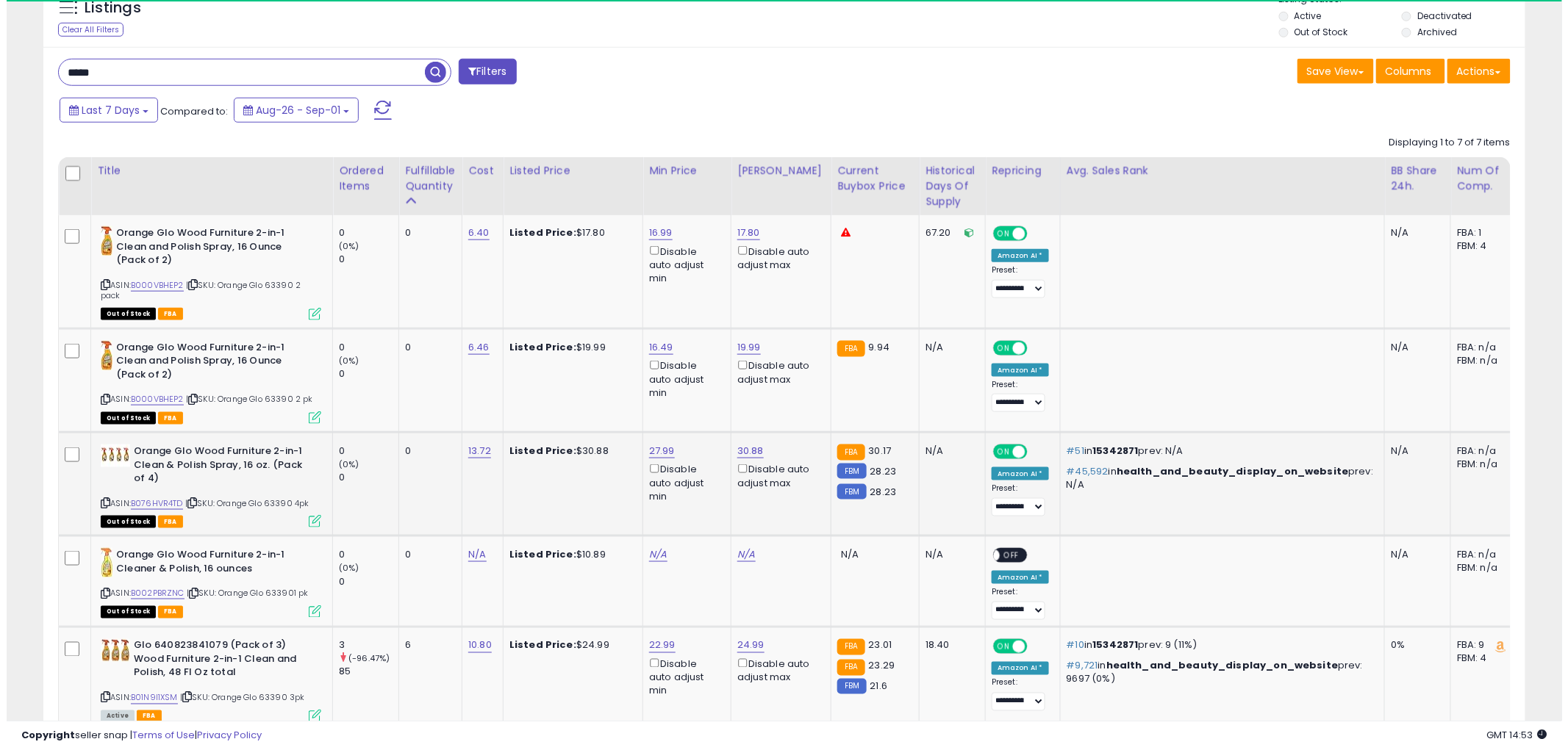
scroll to position [302, 860]
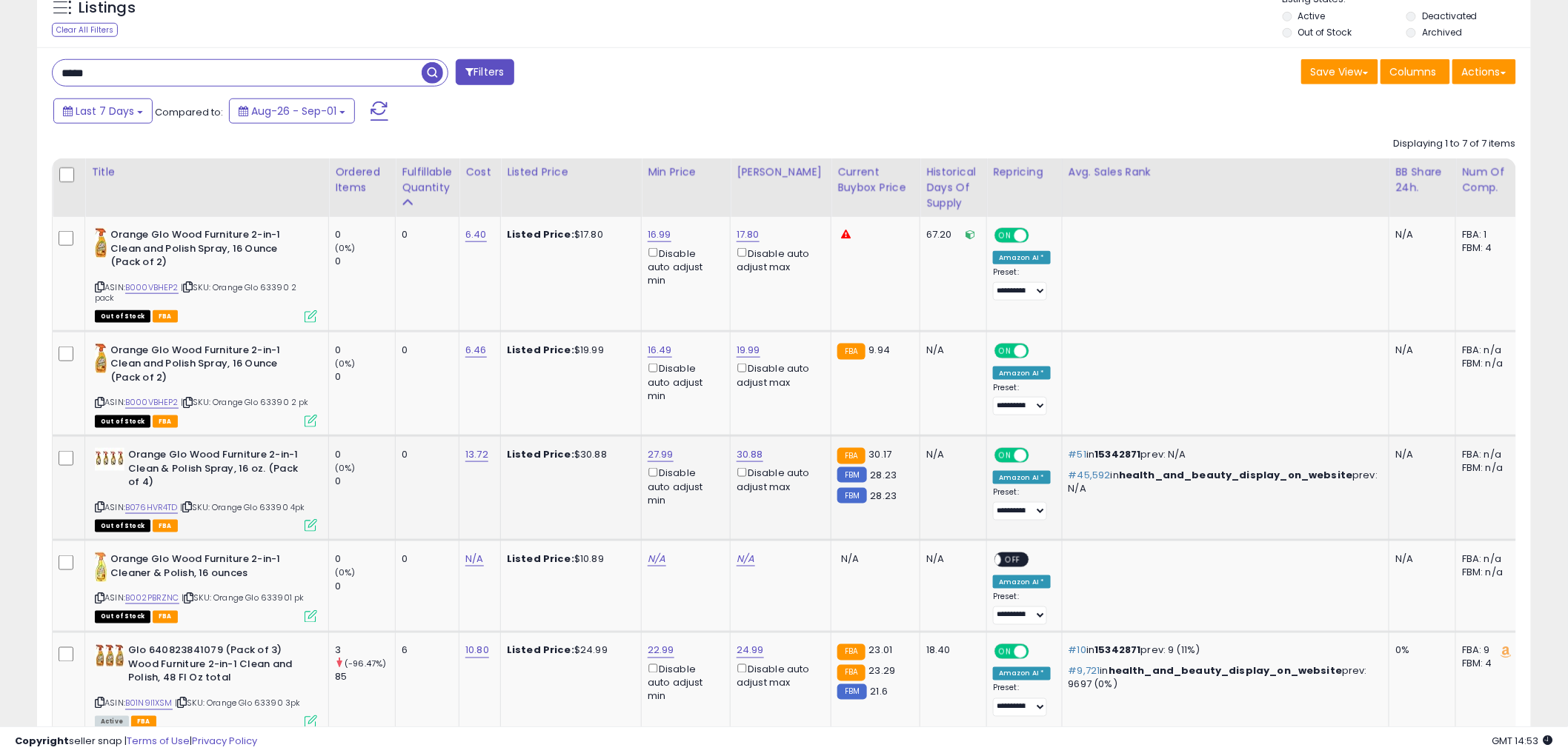
click at [305, 520] on icon at bounding box center [311, 526] width 13 height 13
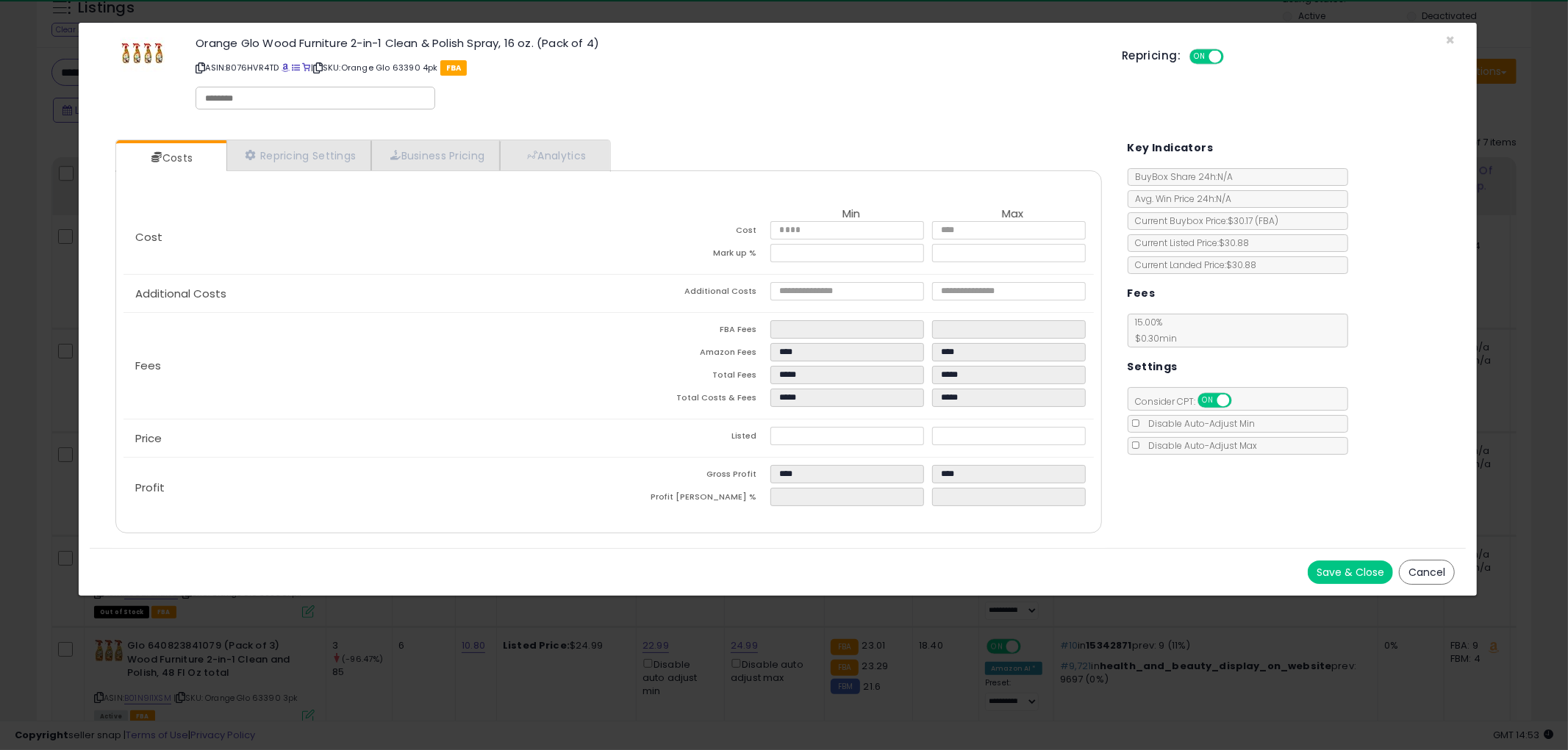
click at [1420, 569] on button "Cancel" at bounding box center [1427, 572] width 56 height 25
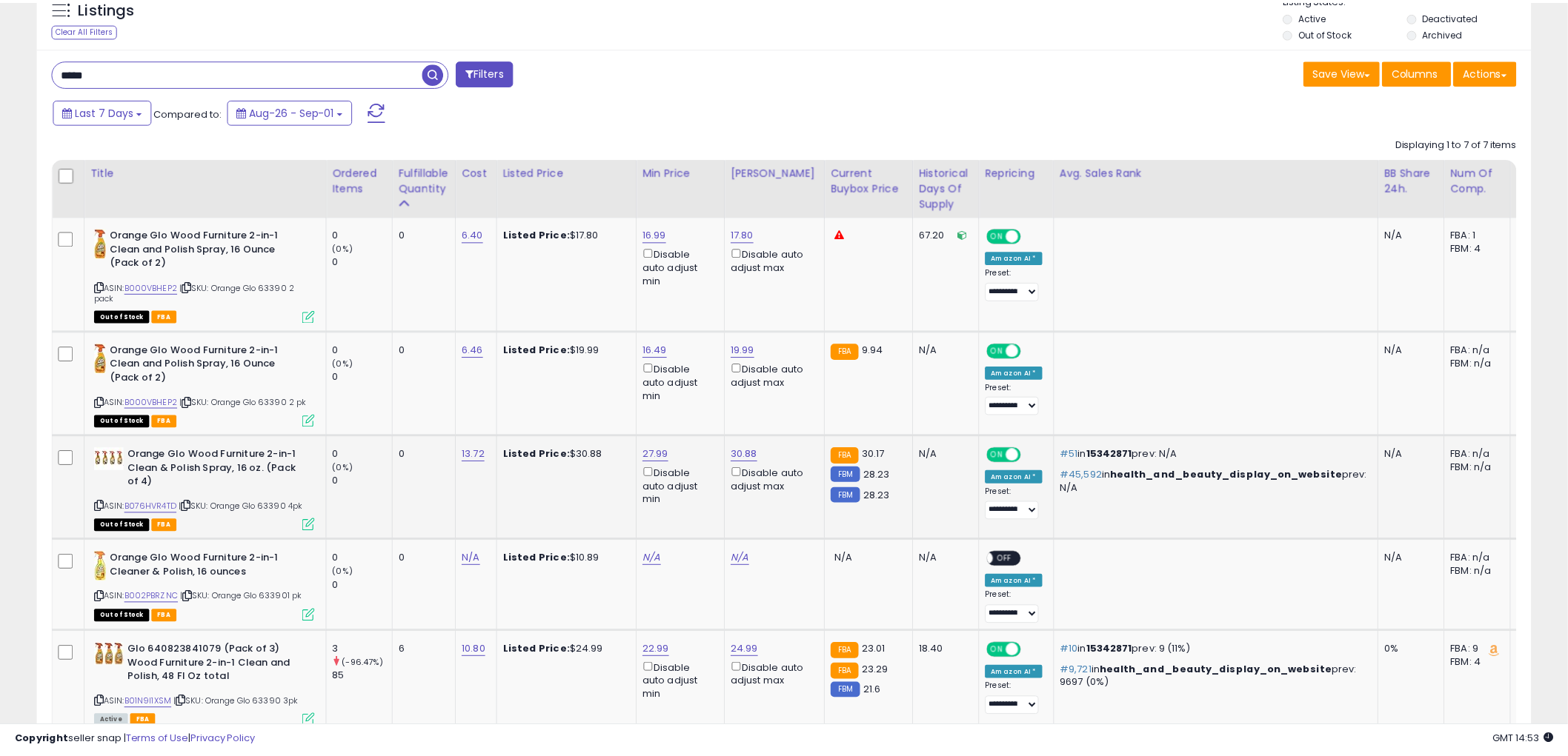
scroll to position [740439, 740114]
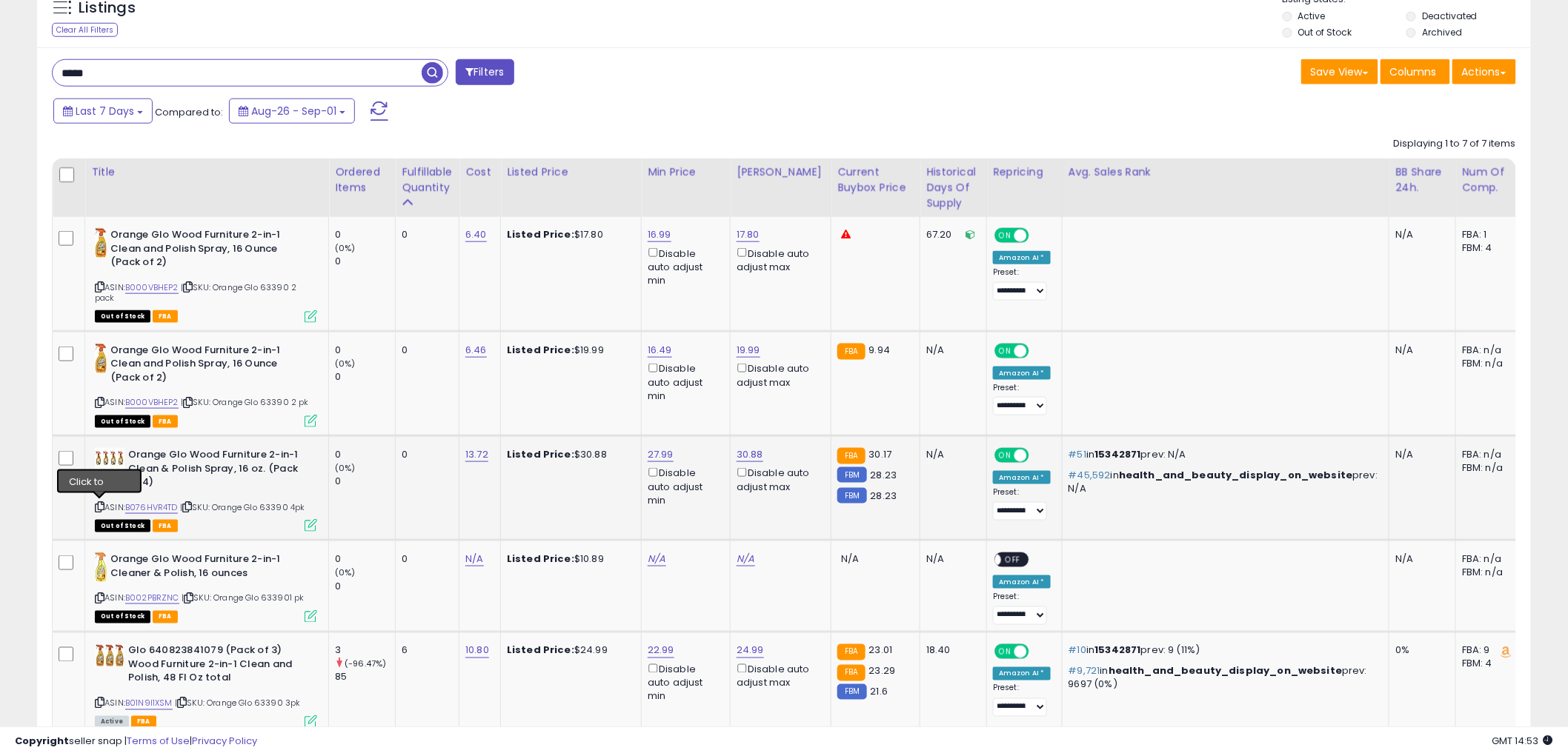
click at [101, 503] on icon at bounding box center [100, 507] width 10 height 8
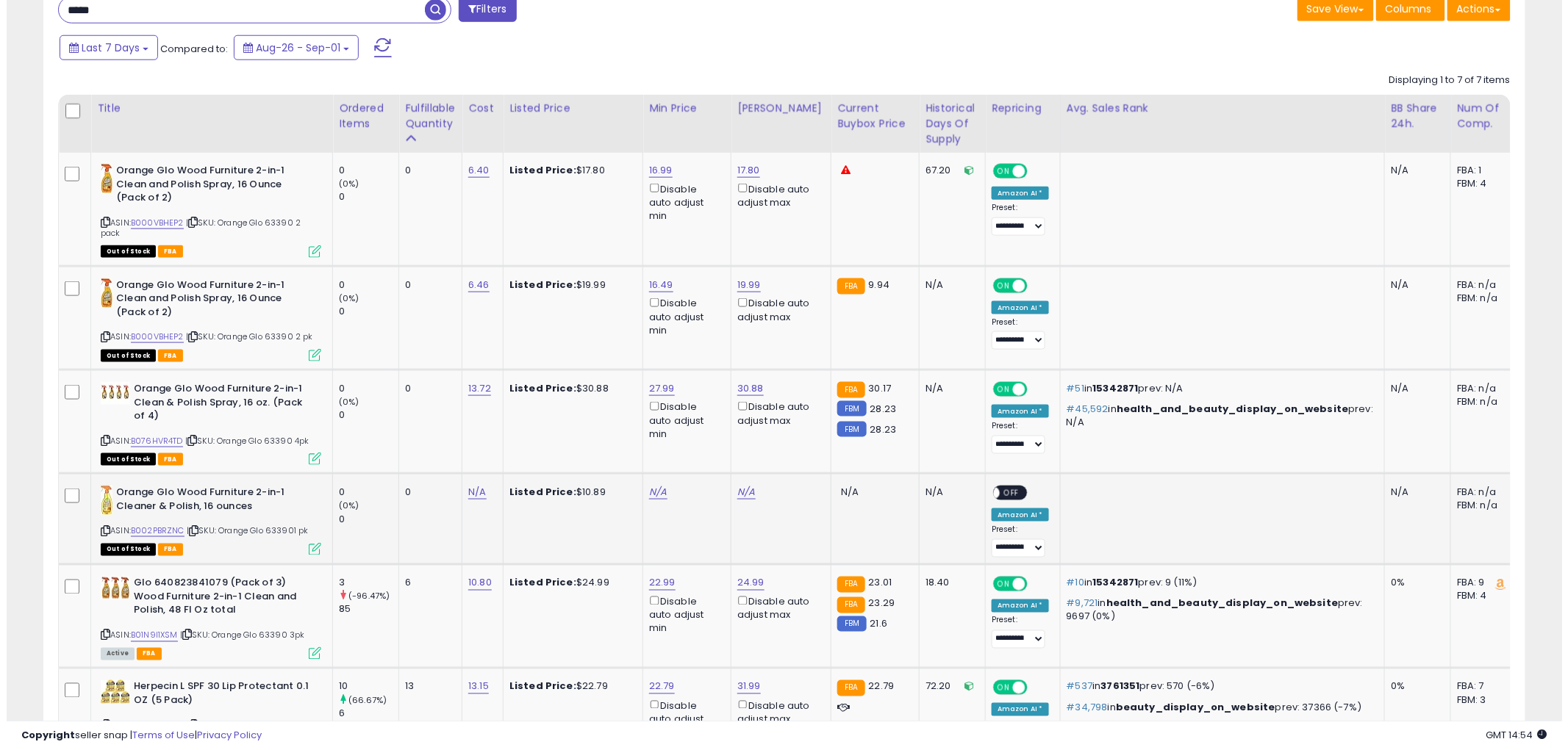
scroll to position [720, 0]
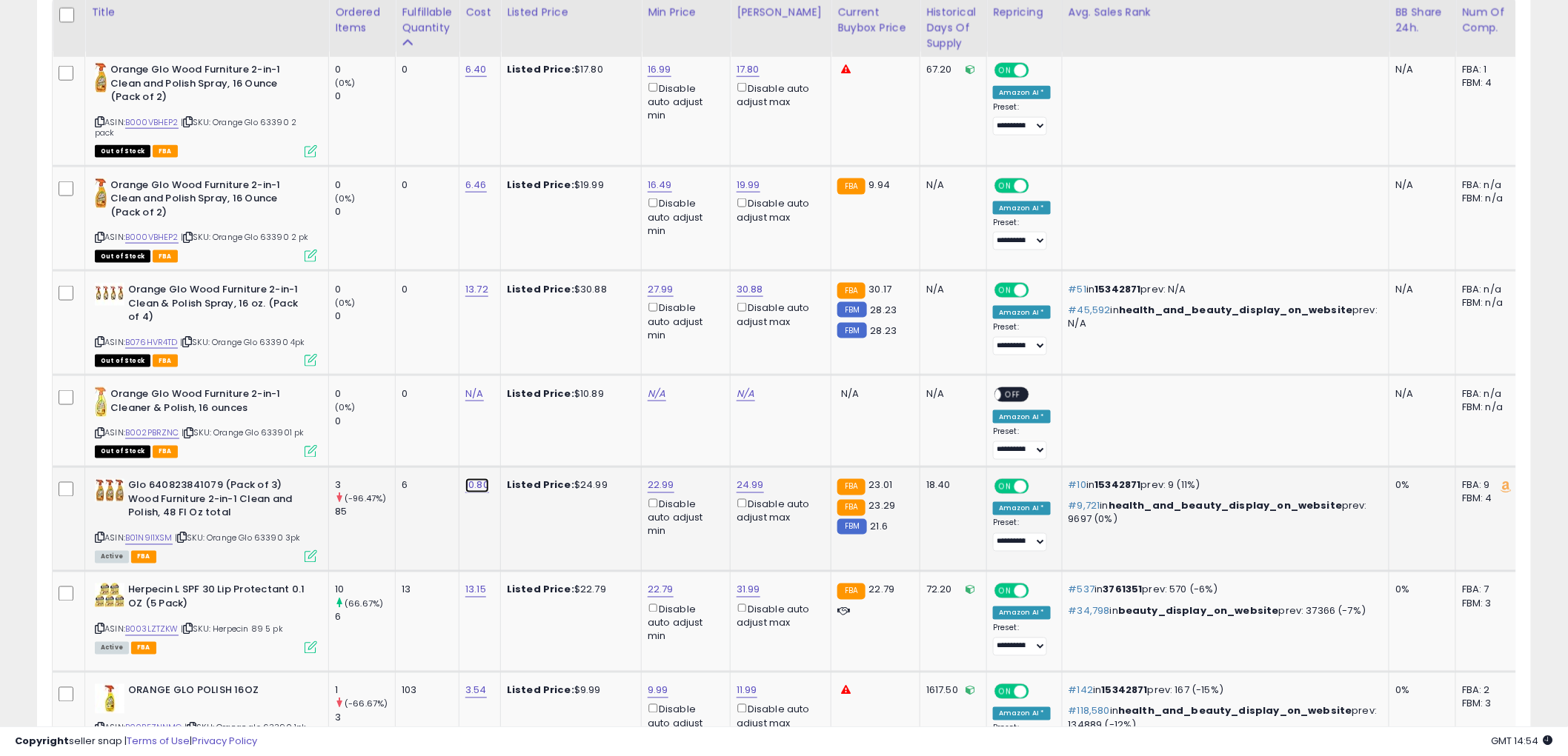
click at [482, 487] on link "10.80" at bounding box center [476, 486] width 23 height 14
type input "*****"
click at [524, 450] on icon "submit" at bounding box center [519, 446] width 9 height 9
click at [314, 554] on icon at bounding box center [311, 557] width 13 height 13
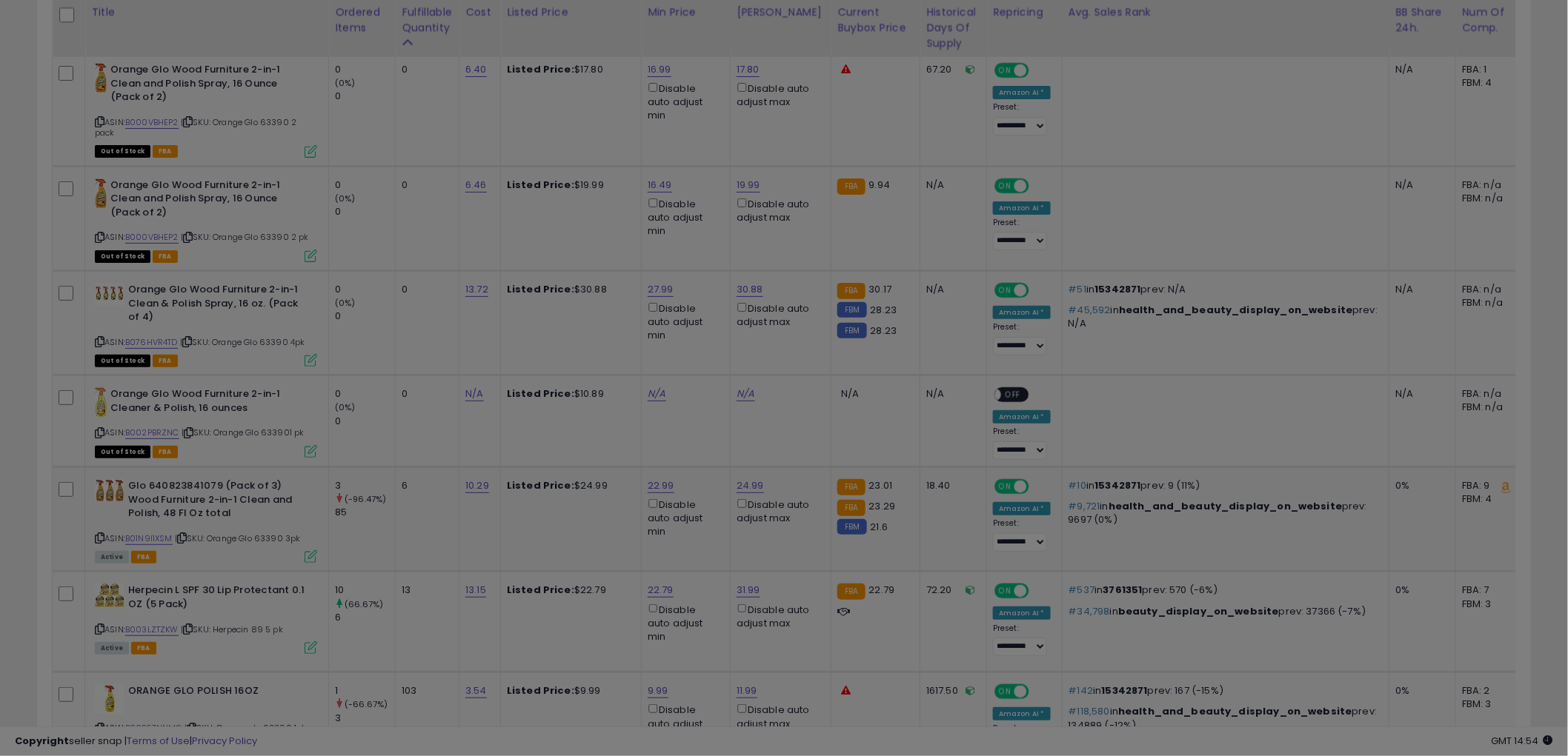
scroll to position [304, 875]
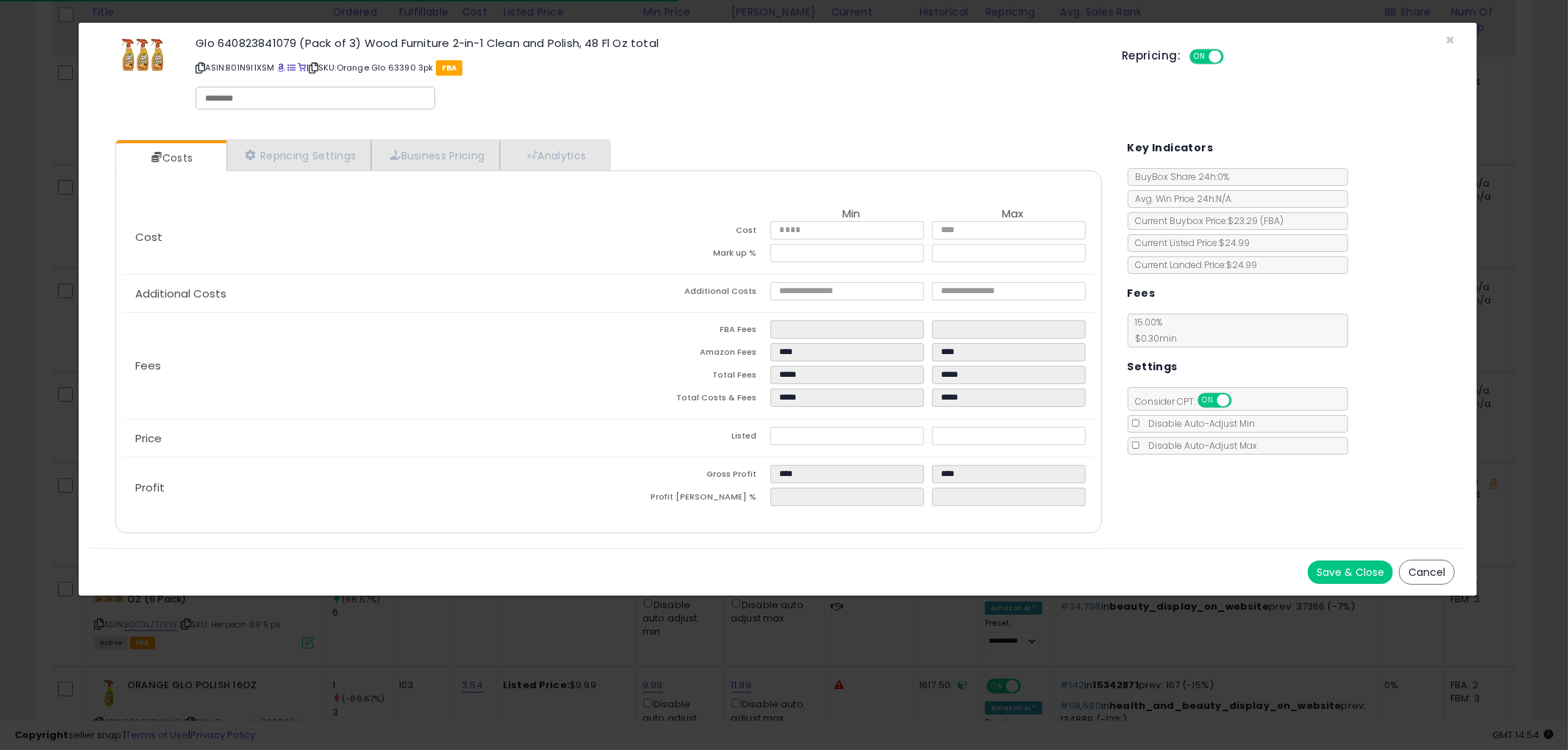
click at [1430, 570] on button "Cancel" at bounding box center [1427, 572] width 56 height 25
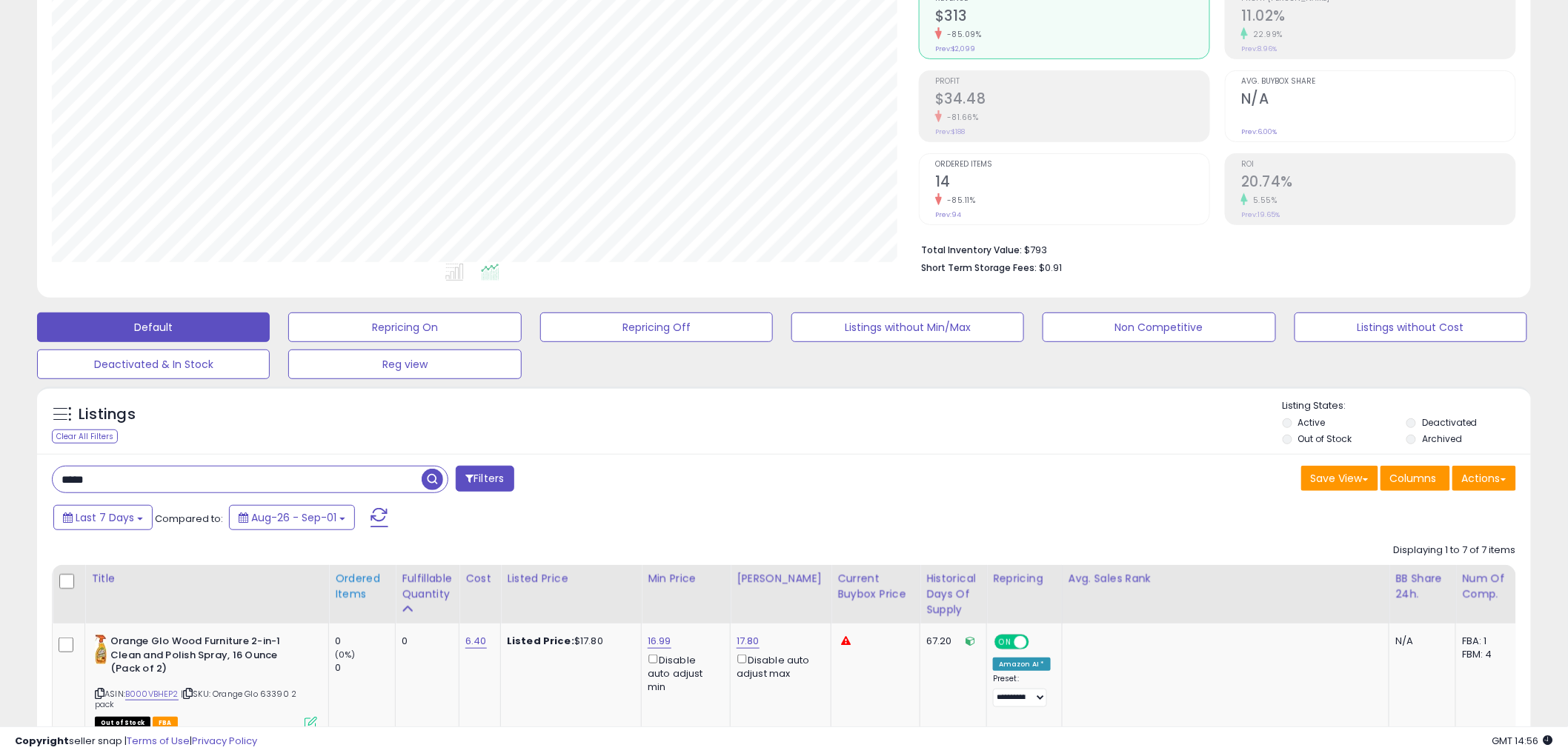
scroll to position [329, 0]
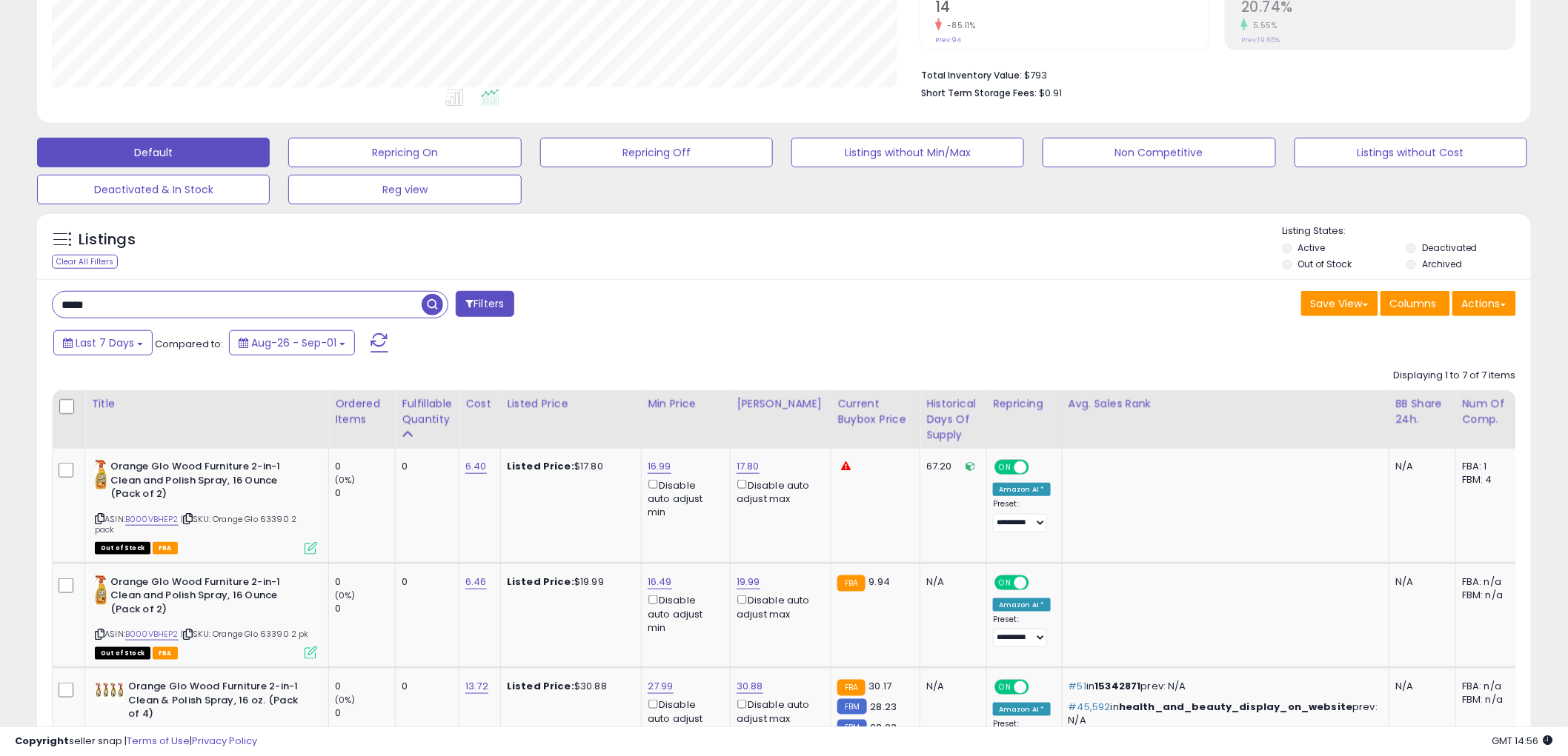
click at [201, 306] on input "*****" at bounding box center [237, 305] width 369 height 26
click at [431, 301] on span "button" at bounding box center [432, 305] width 22 height 22
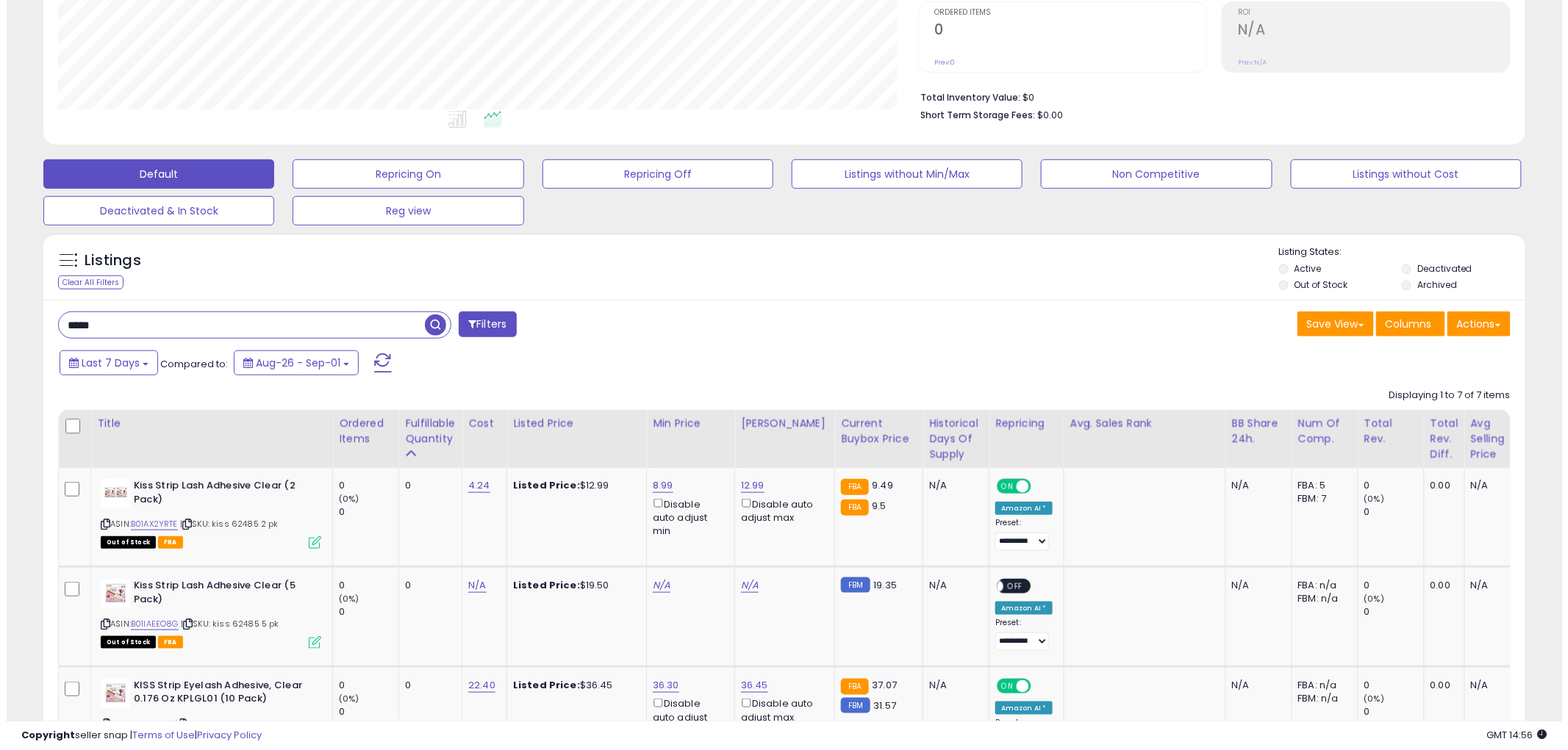
scroll to position [312, 0]
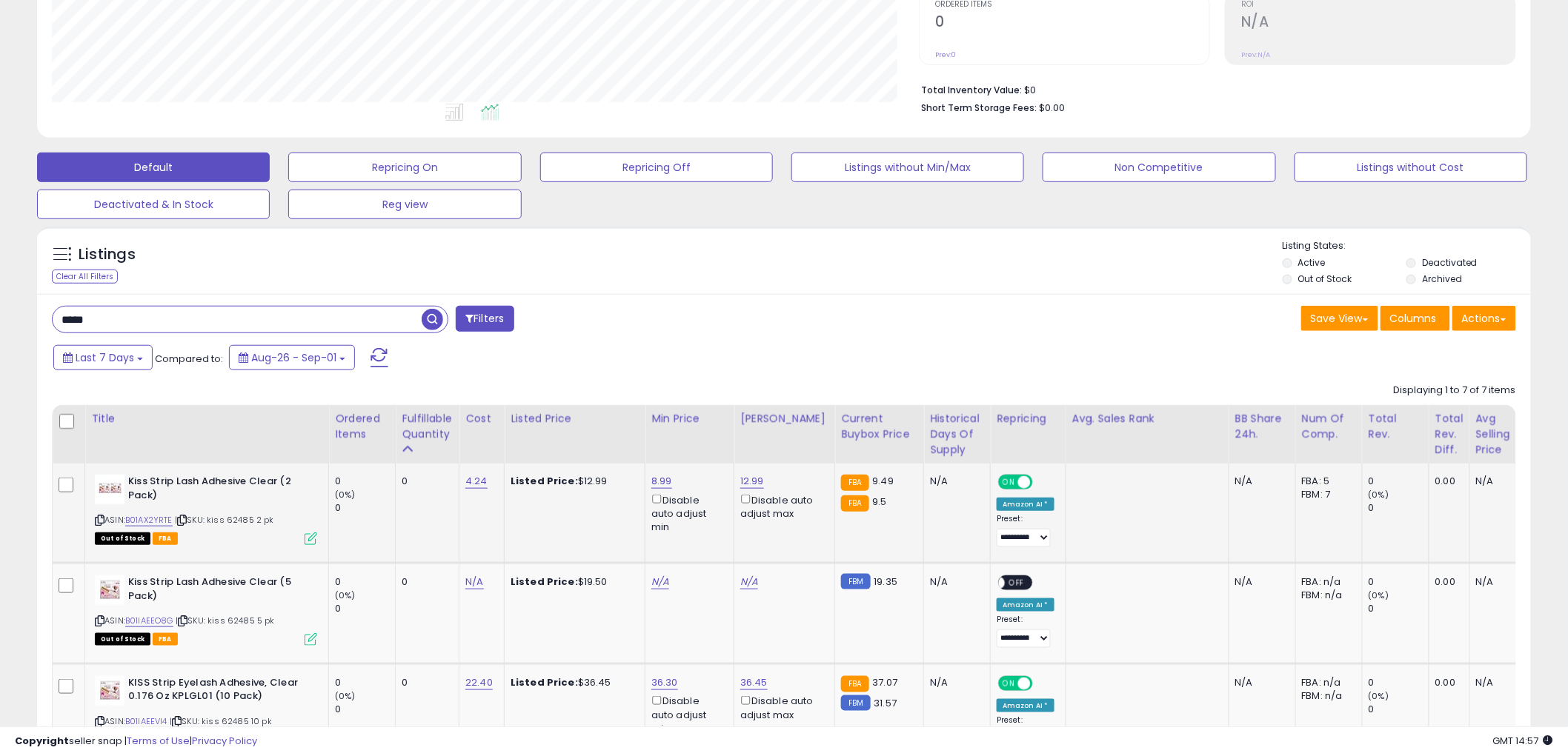
click at [308, 534] on icon at bounding box center [311, 539] width 13 height 13
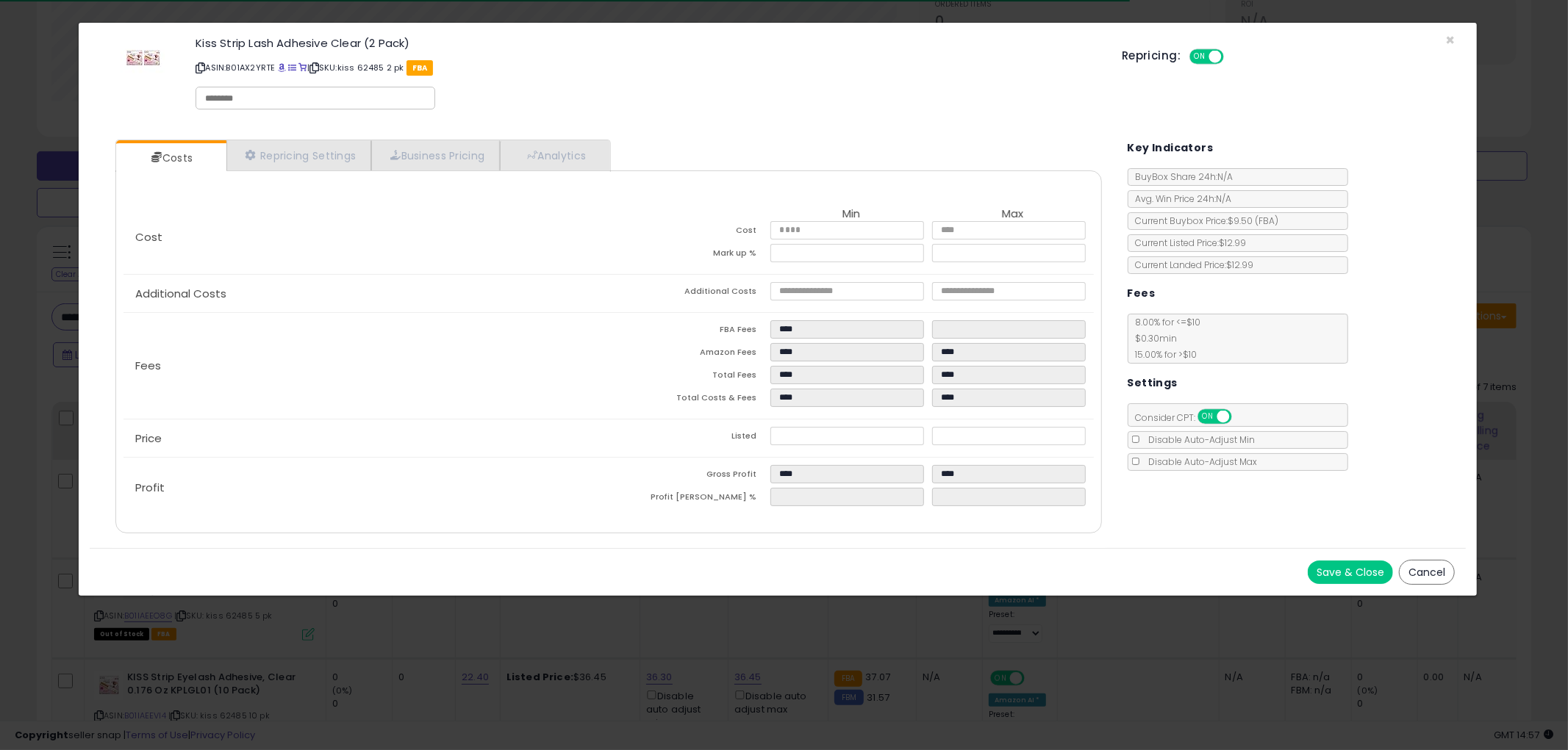
click at [1438, 570] on button "Cancel" at bounding box center [1427, 572] width 56 height 25
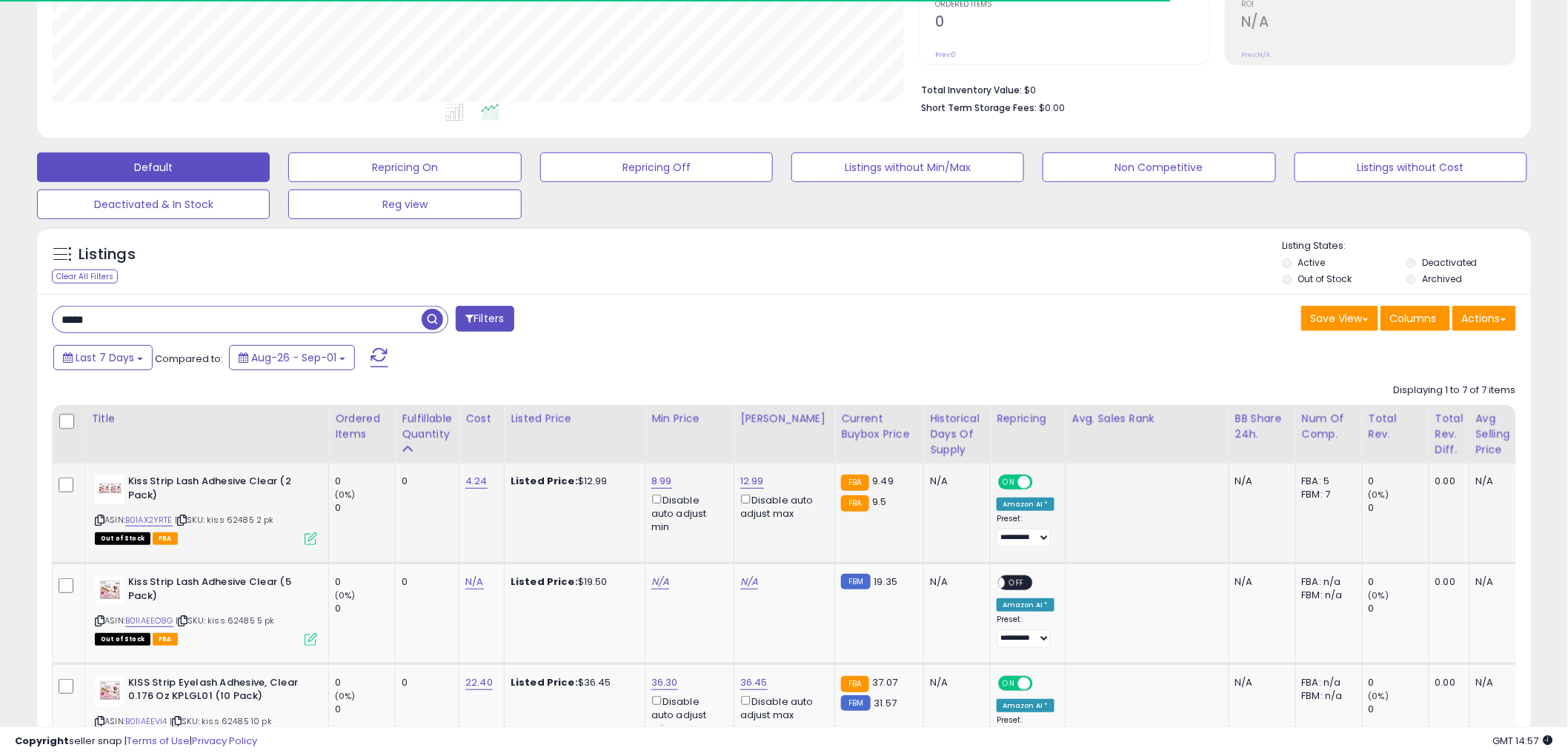
scroll to position [740439, 740114]
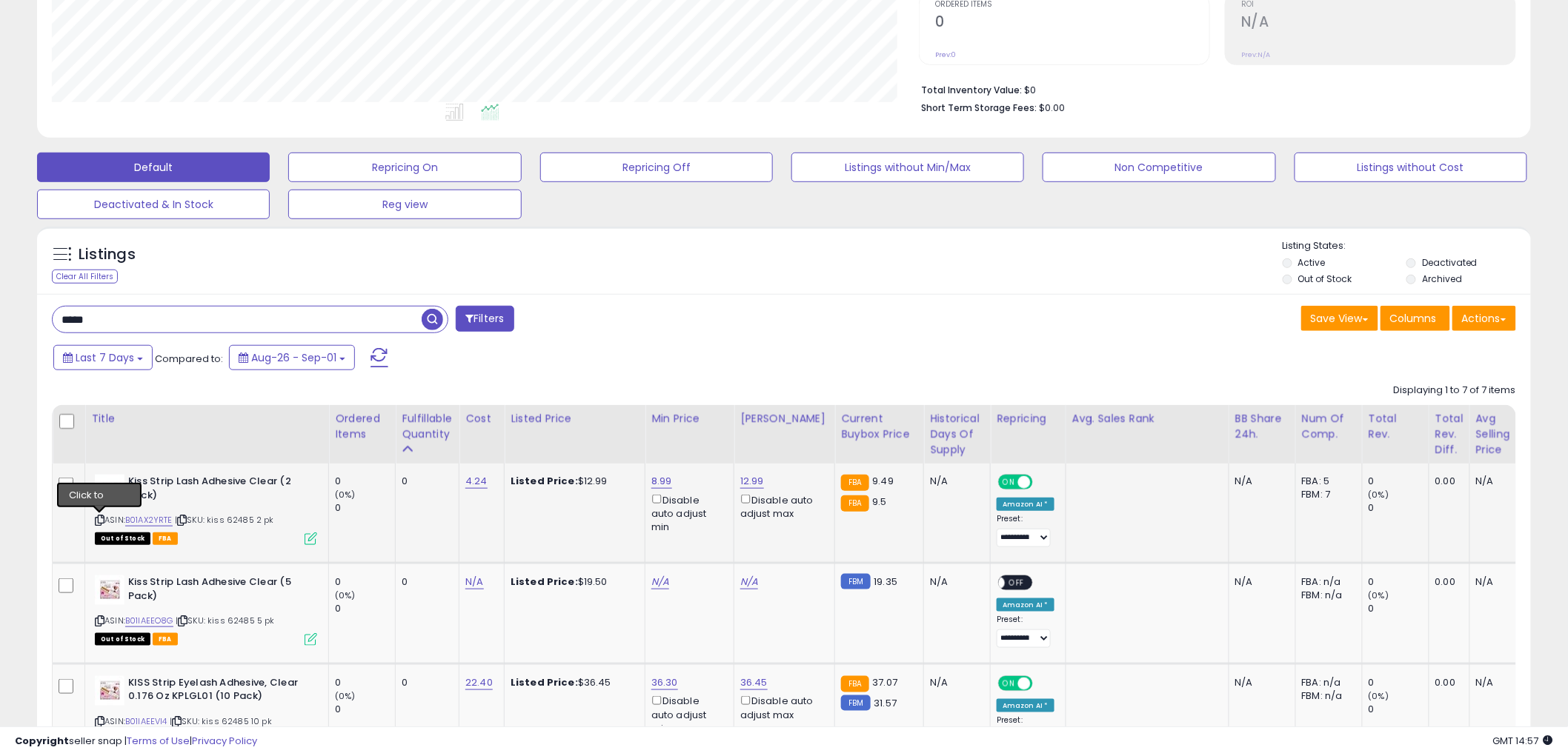
click at [98, 516] on icon at bounding box center [100, 520] width 10 height 8
click at [753, 302] on div "***** Filters Save View Save As New View Update Current View" at bounding box center [784, 756] width 1494 height 924
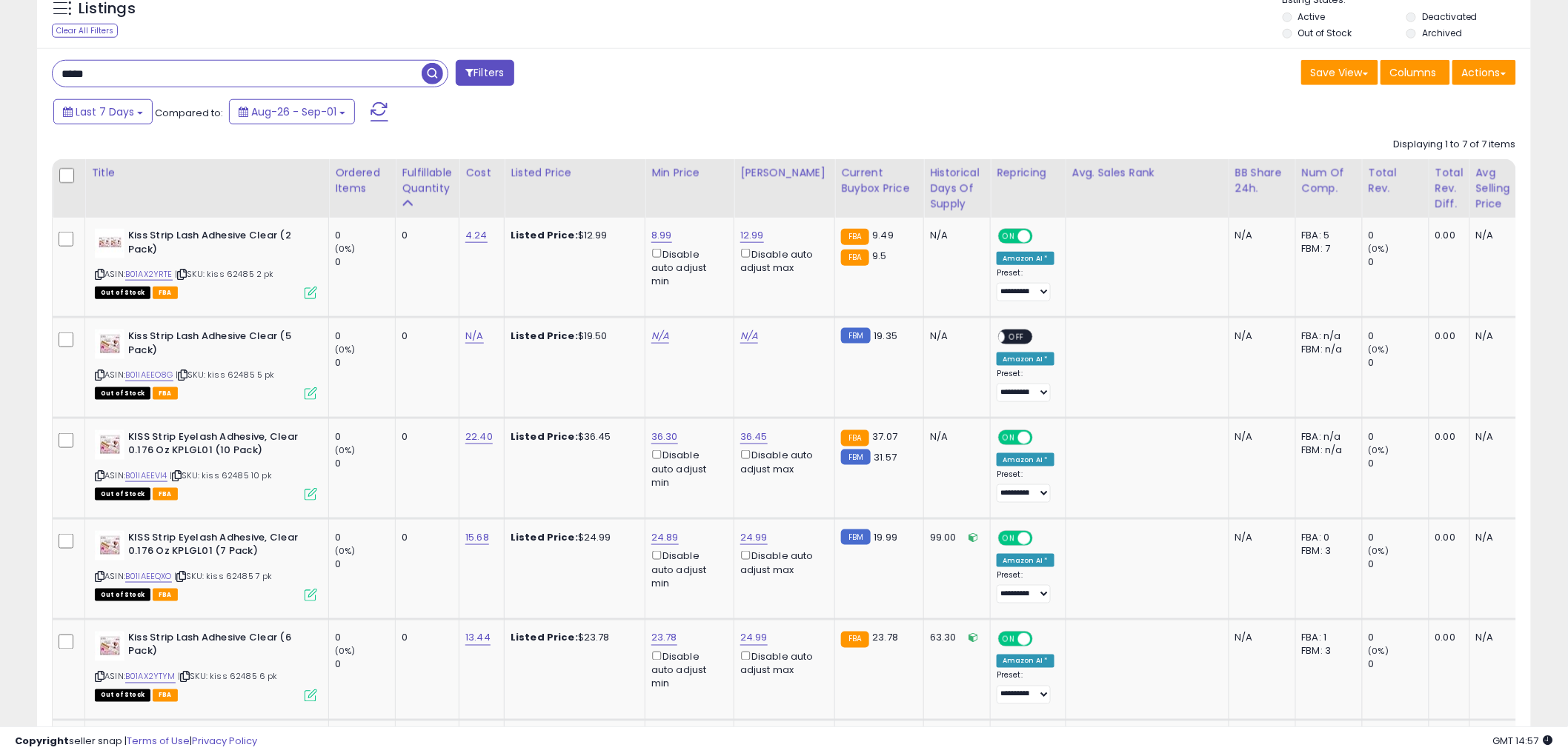
scroll to position [561, 0]
click at [101, 371] on icon at bounding box center [100, 375] width 10 height 8
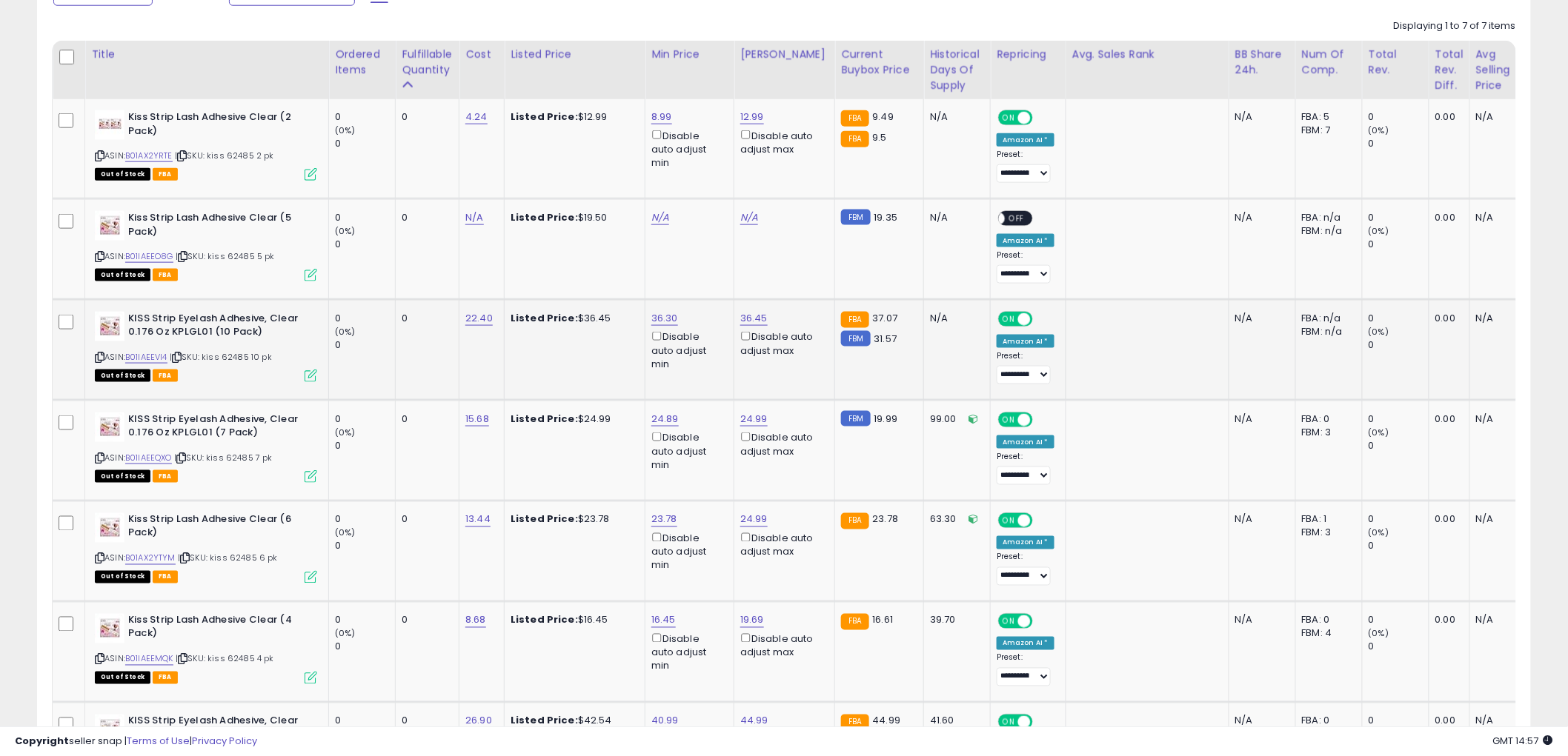
scroll to position [726, 0]
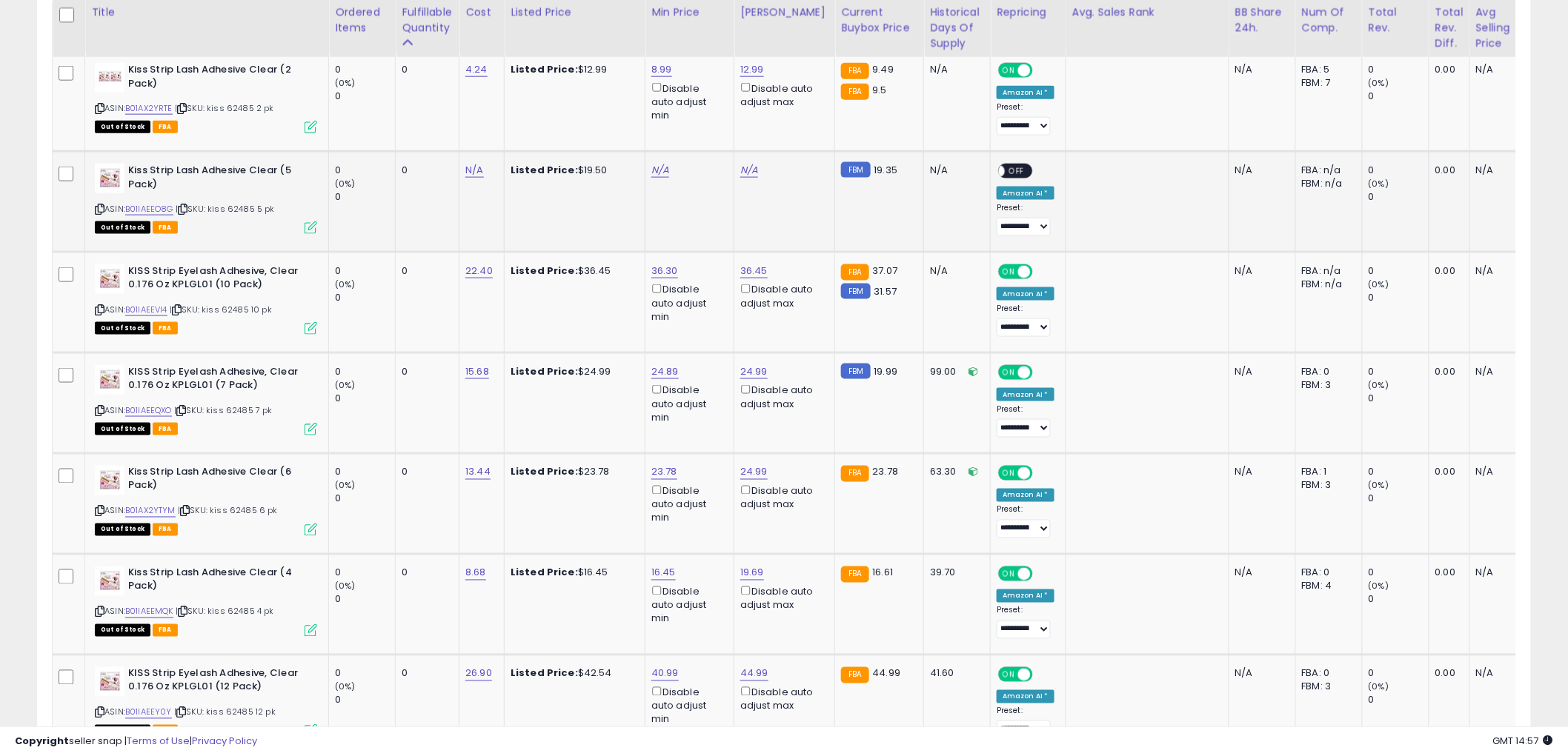
click at [98, 205] on icon at bounding box center [100, 209] width 10 height 8
drag, startPoint x: 98, startPoint y: 406, endPoint x: 38, endPoint y: 411, distance: 60.2
click at [98, 407] on icon at bounding box center [100, 411] width 10 height 8
drag, startPoint x: 97, startPoint y: 504, endPoint x: 0, endPoint y: 512, distance: 97.3
click at [97, 507] on icon at bounding box center [100, 512] width 10 height 8
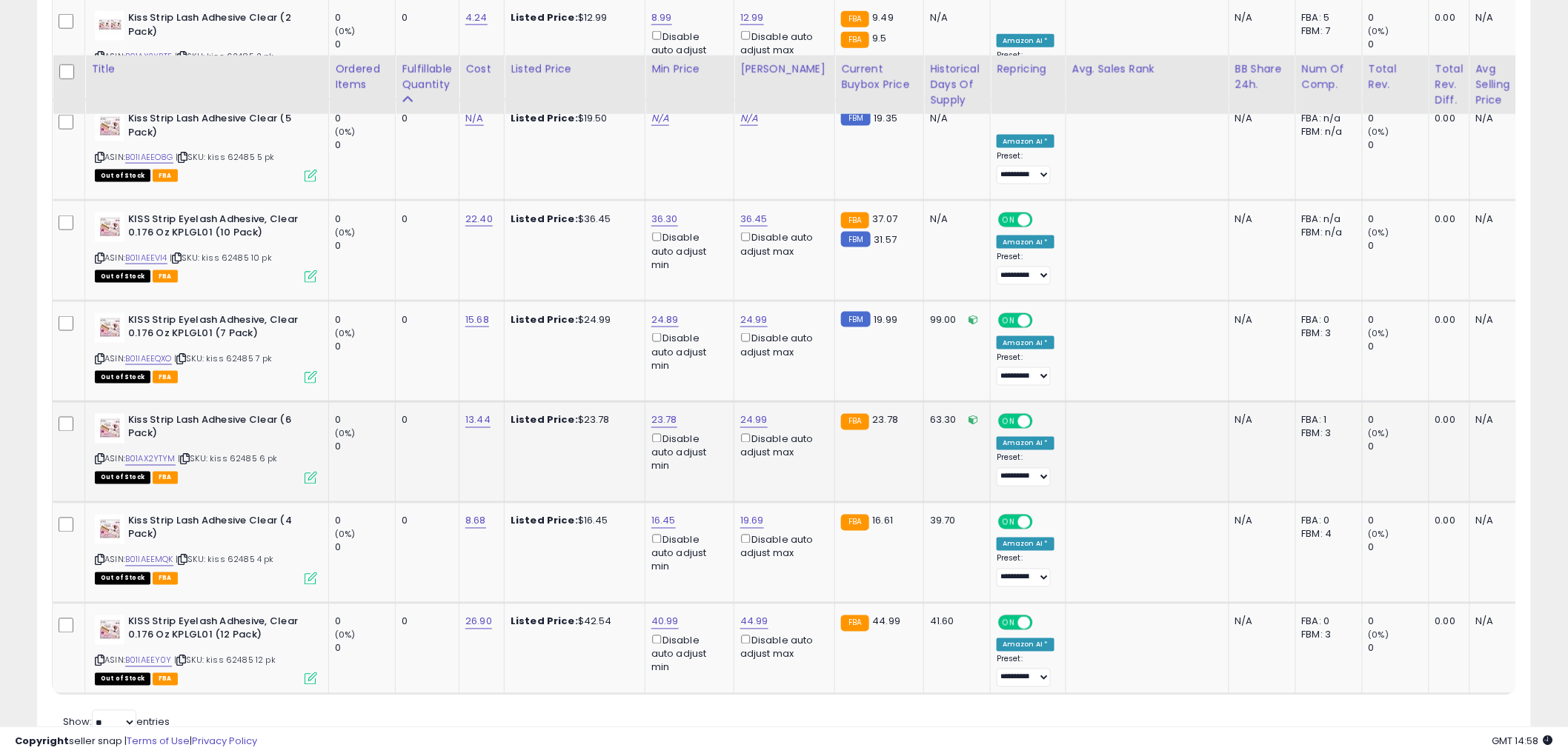
scroll to position [840, 0]
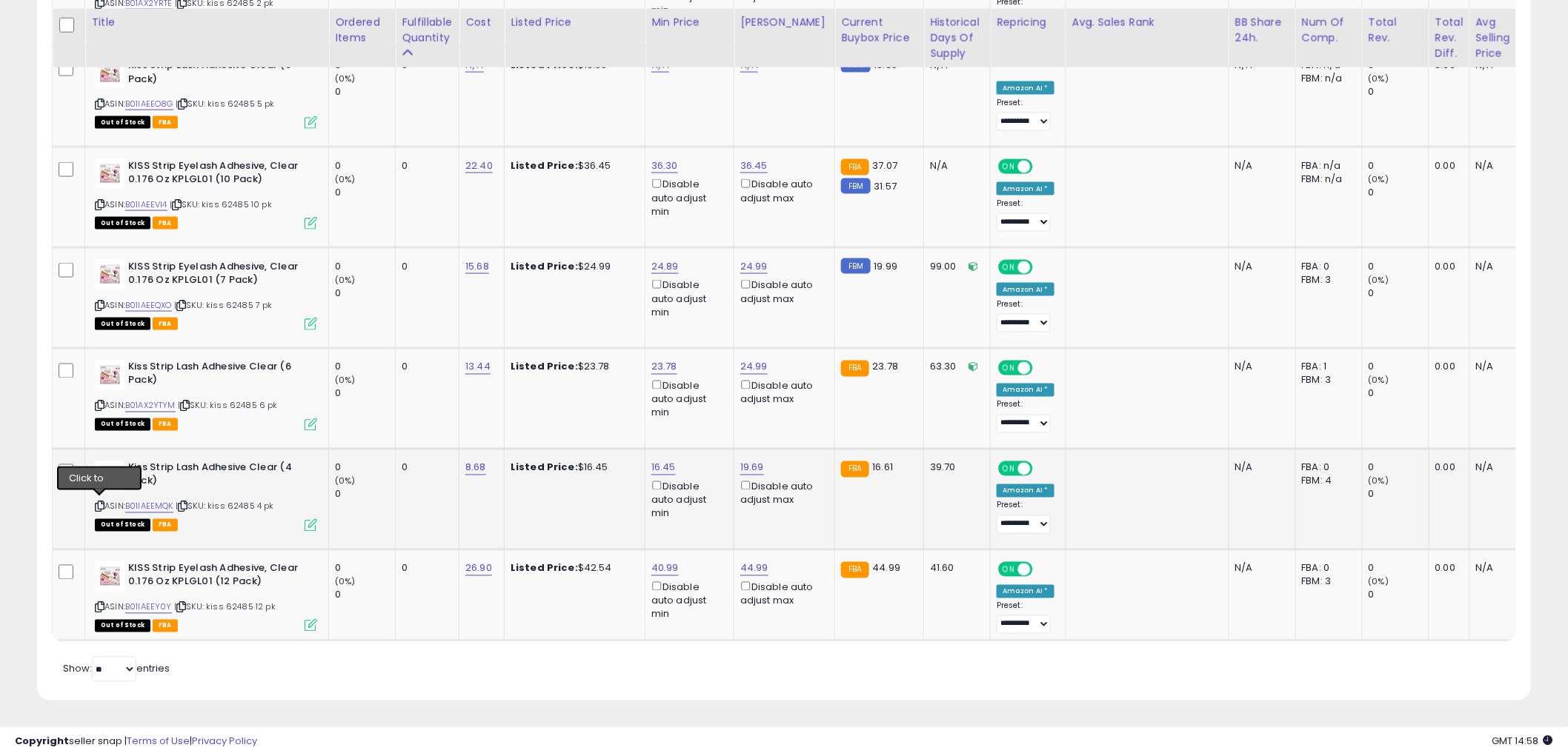
click at [98, 503] on icon at bounding box center [100, 507] width 10 height 8
click at [784, 549] on td "44.99 Disable auto adjust max" at bounding box center [784, 595] width 101 height 92
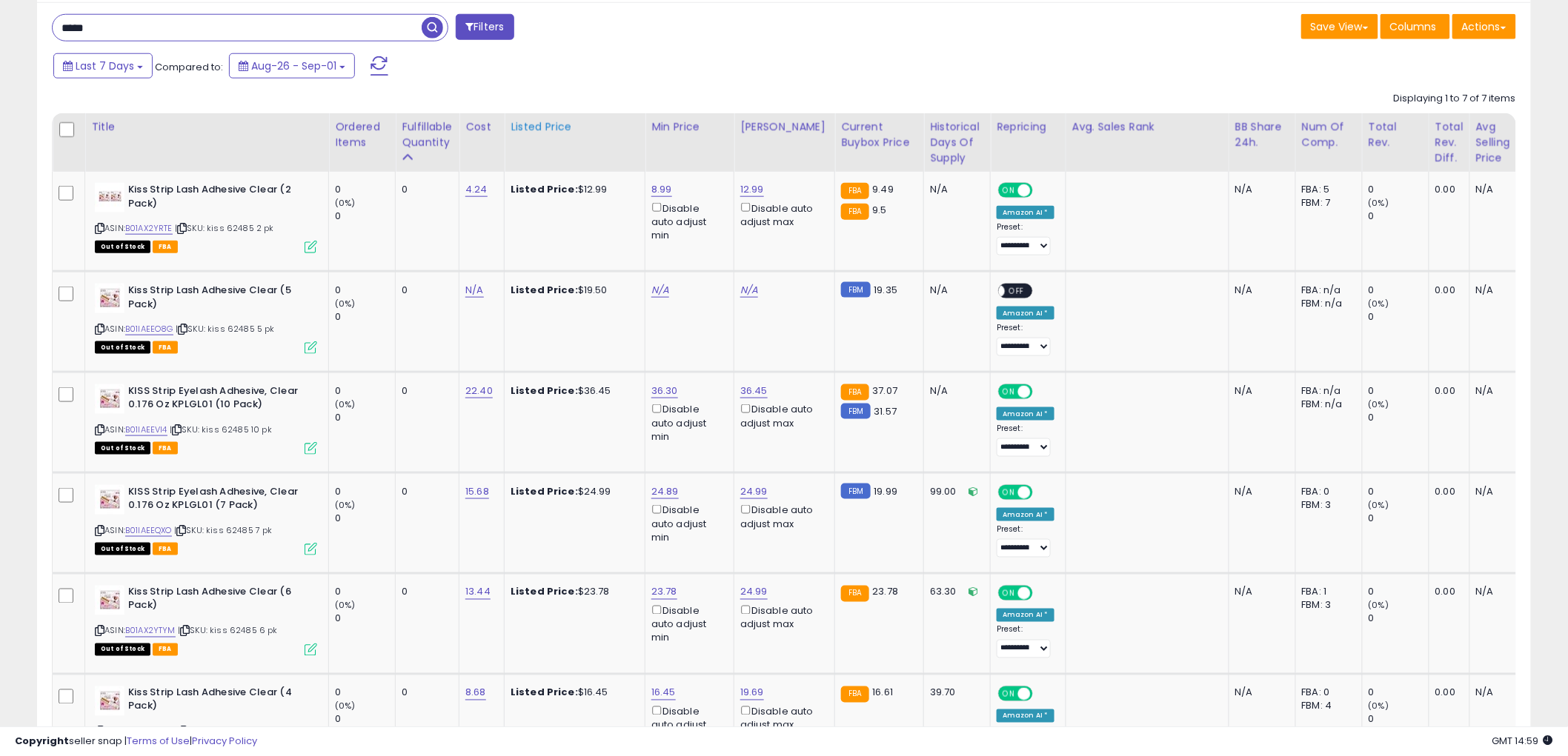
scroll to position [347, 0]
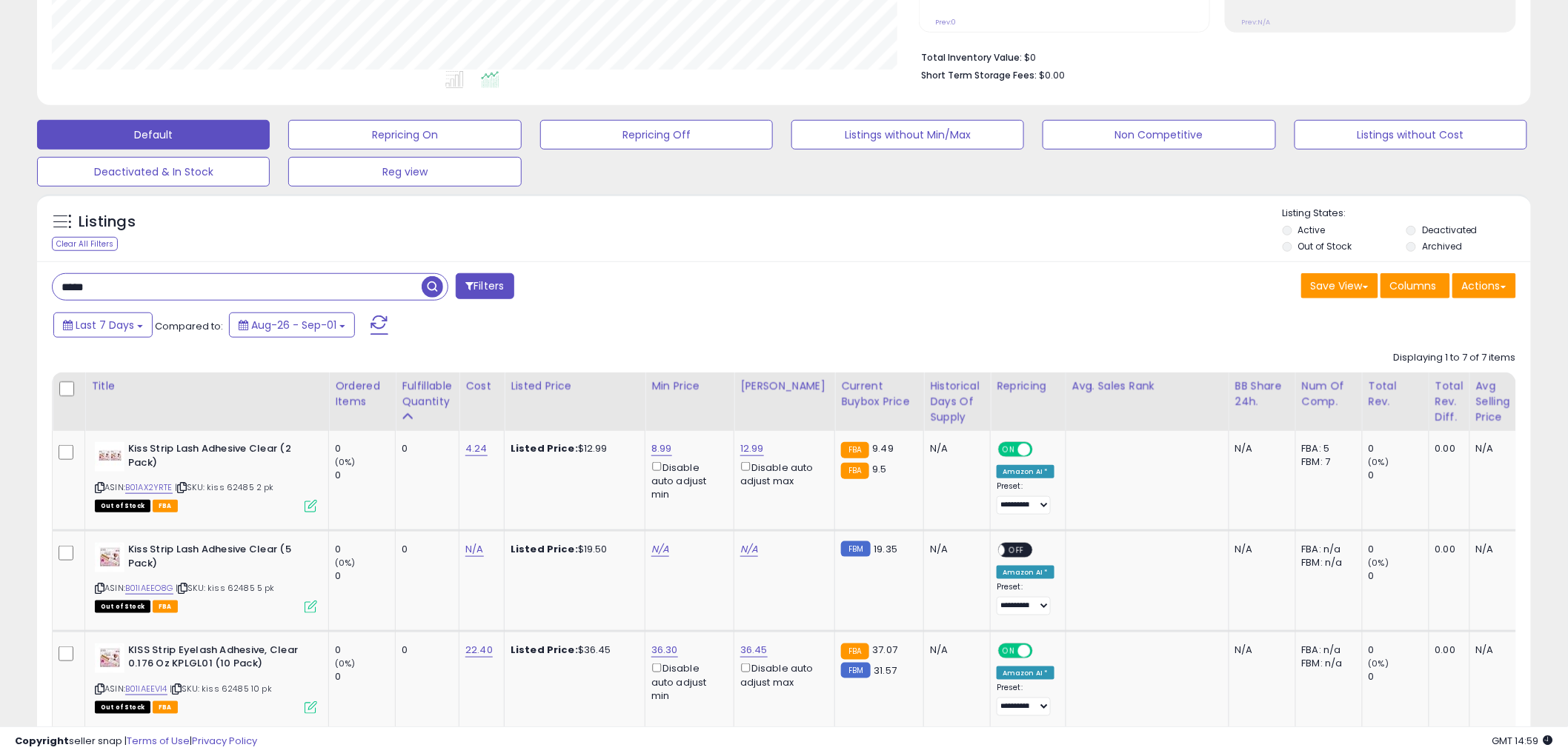
click at [245, 282] on input "*****" at bounding box center [237, 287] width 369 height 26
drag, startPoint x: 425, startPoint y: 284, endPoint x: 436, endPoint y: 280, distance: 11.7
click at [430, 282] on span "button" at bounding box center [432, 287] width 22 height 22
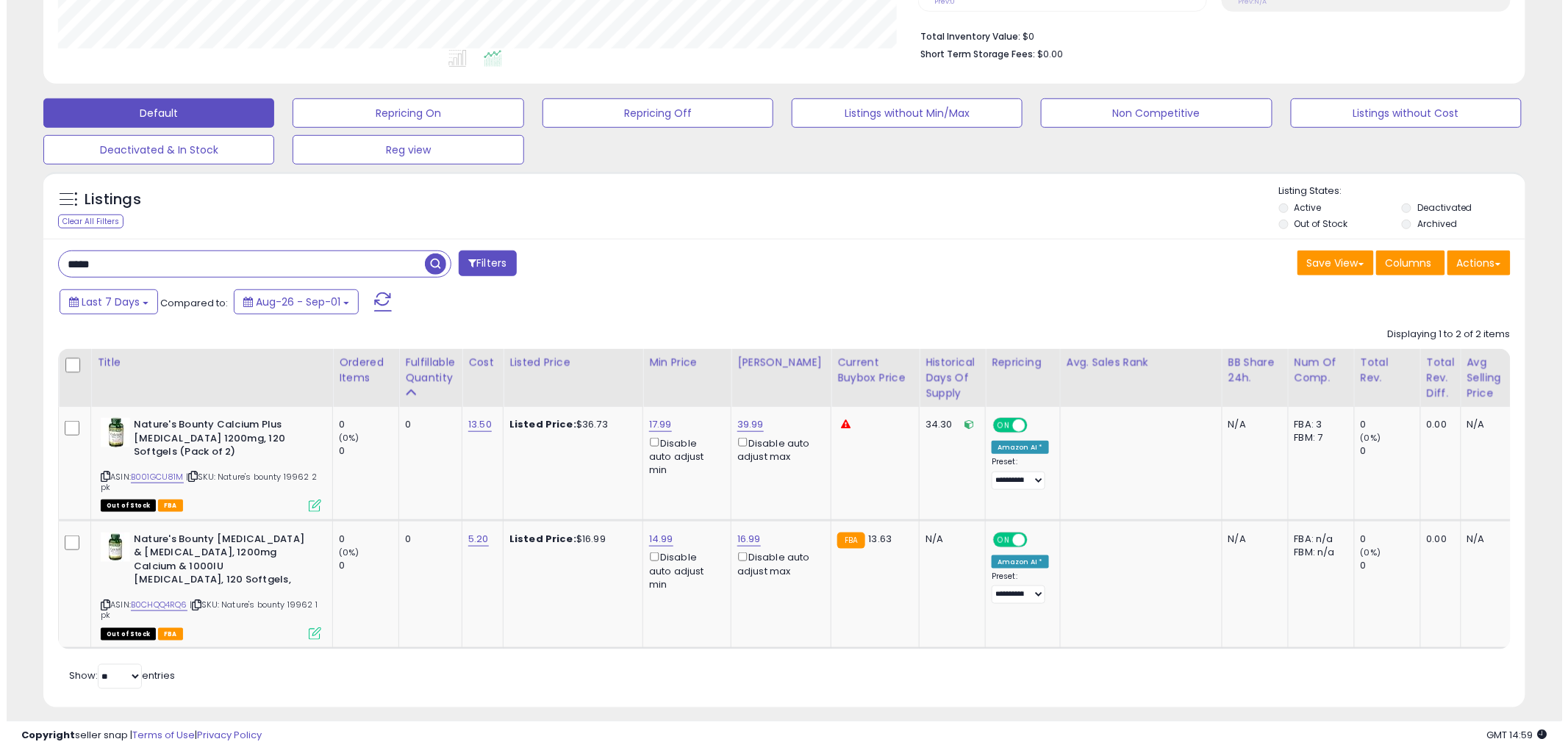
scroll to position [389, 0]
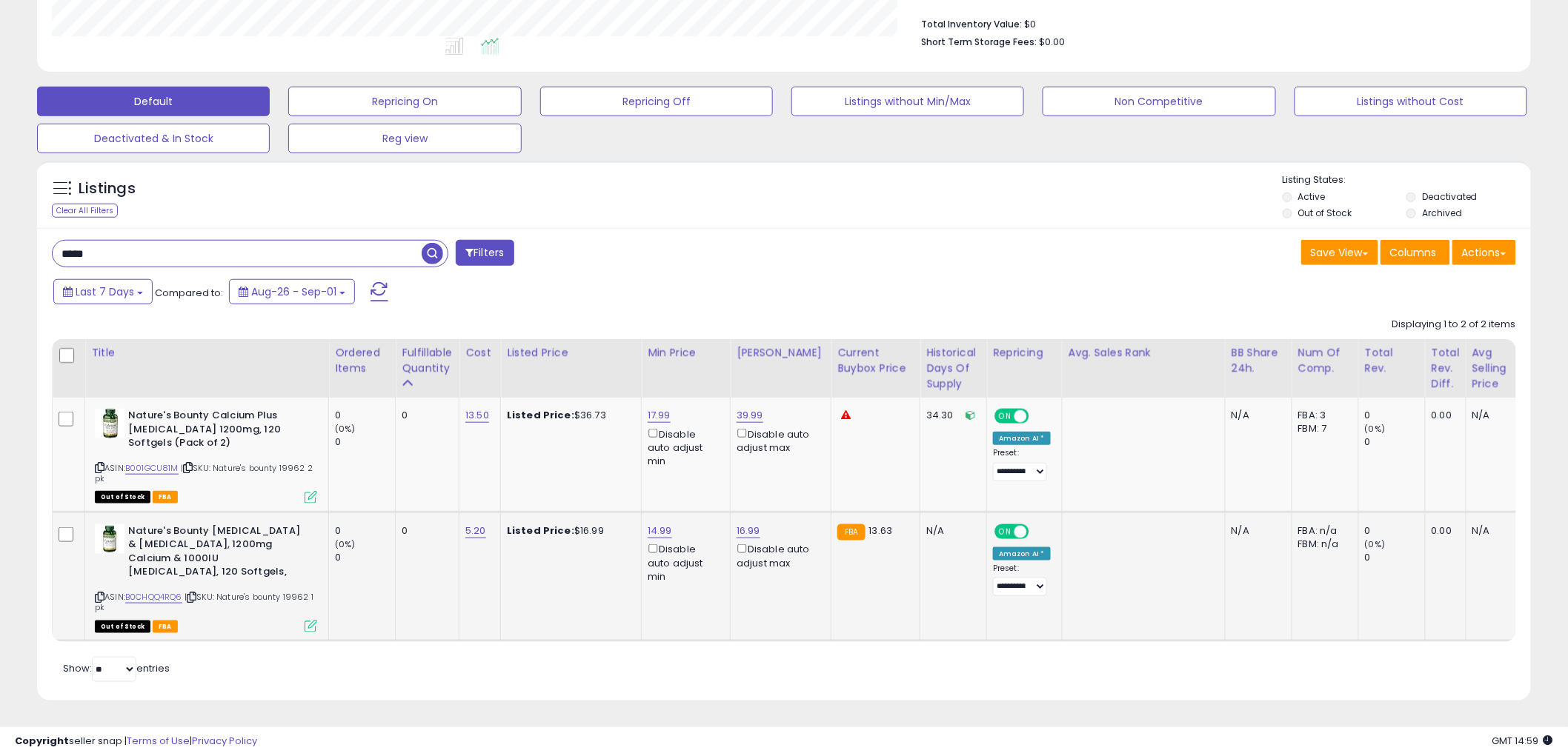
click at [315, 620] on icon at bounding box center [311, 627] width 13 height 13
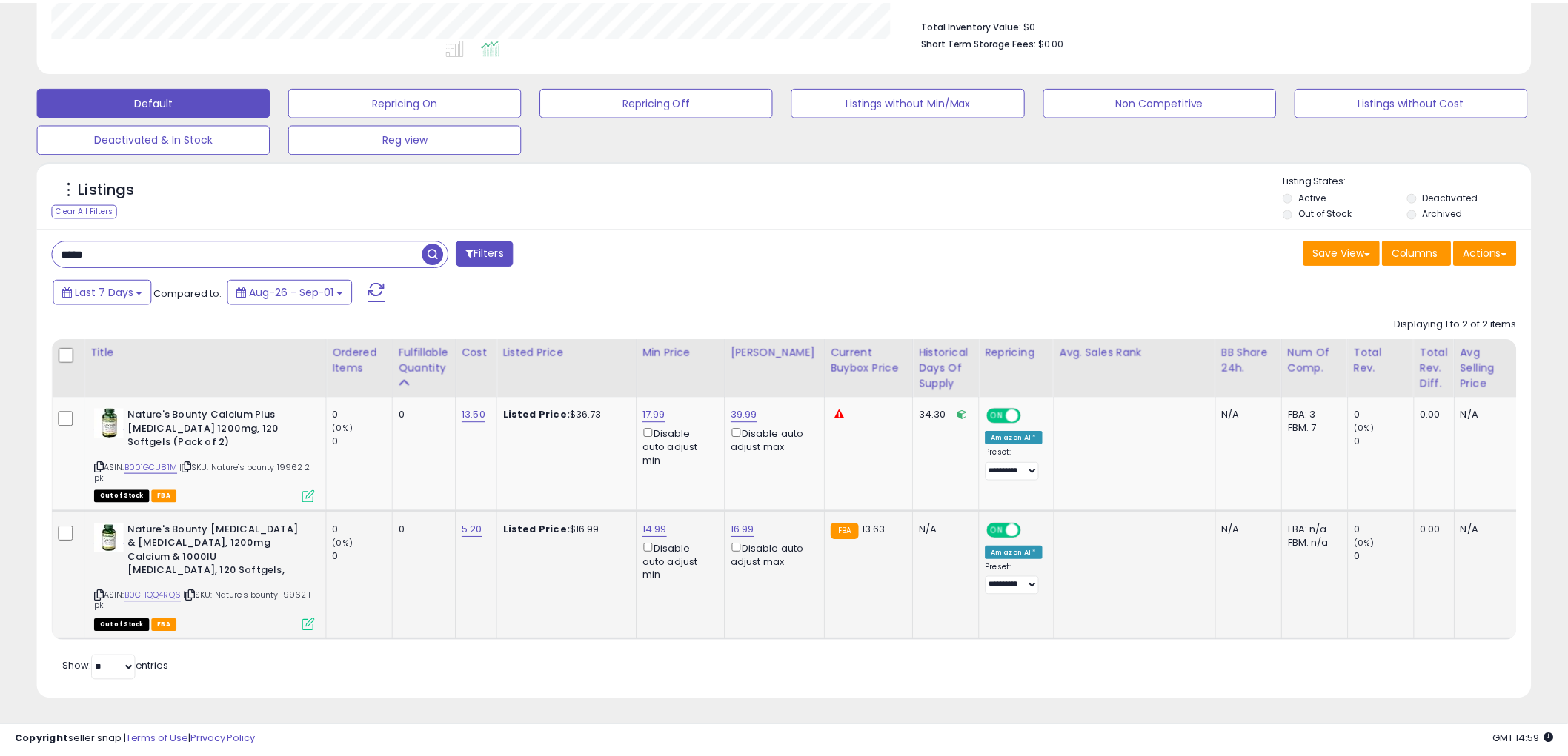
scroll to position [304, 875]
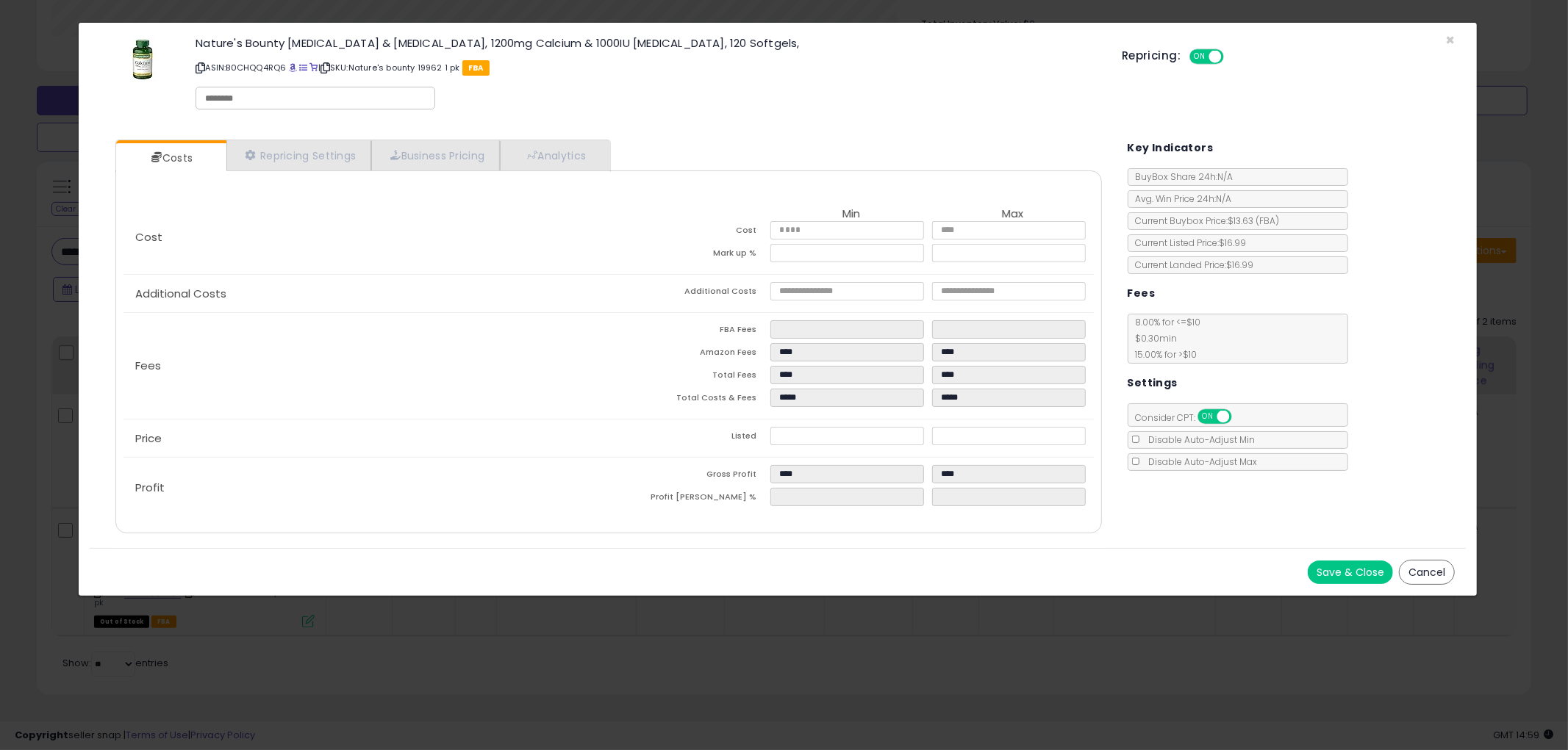
click at [1400, 572] on button "Cancel" at bounding box center [1427, 572] width 56 height 25
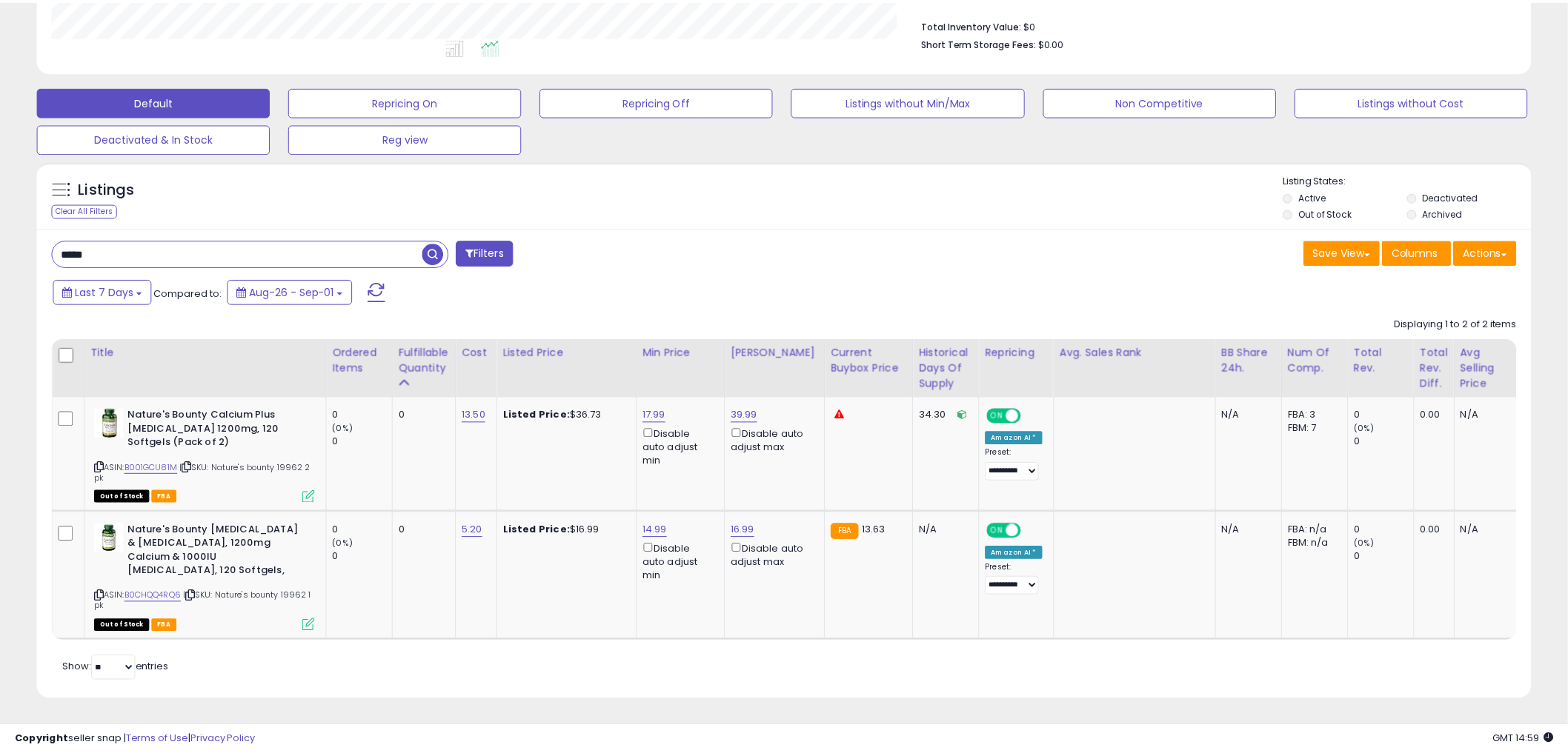
scroll to position [740439, 740114]
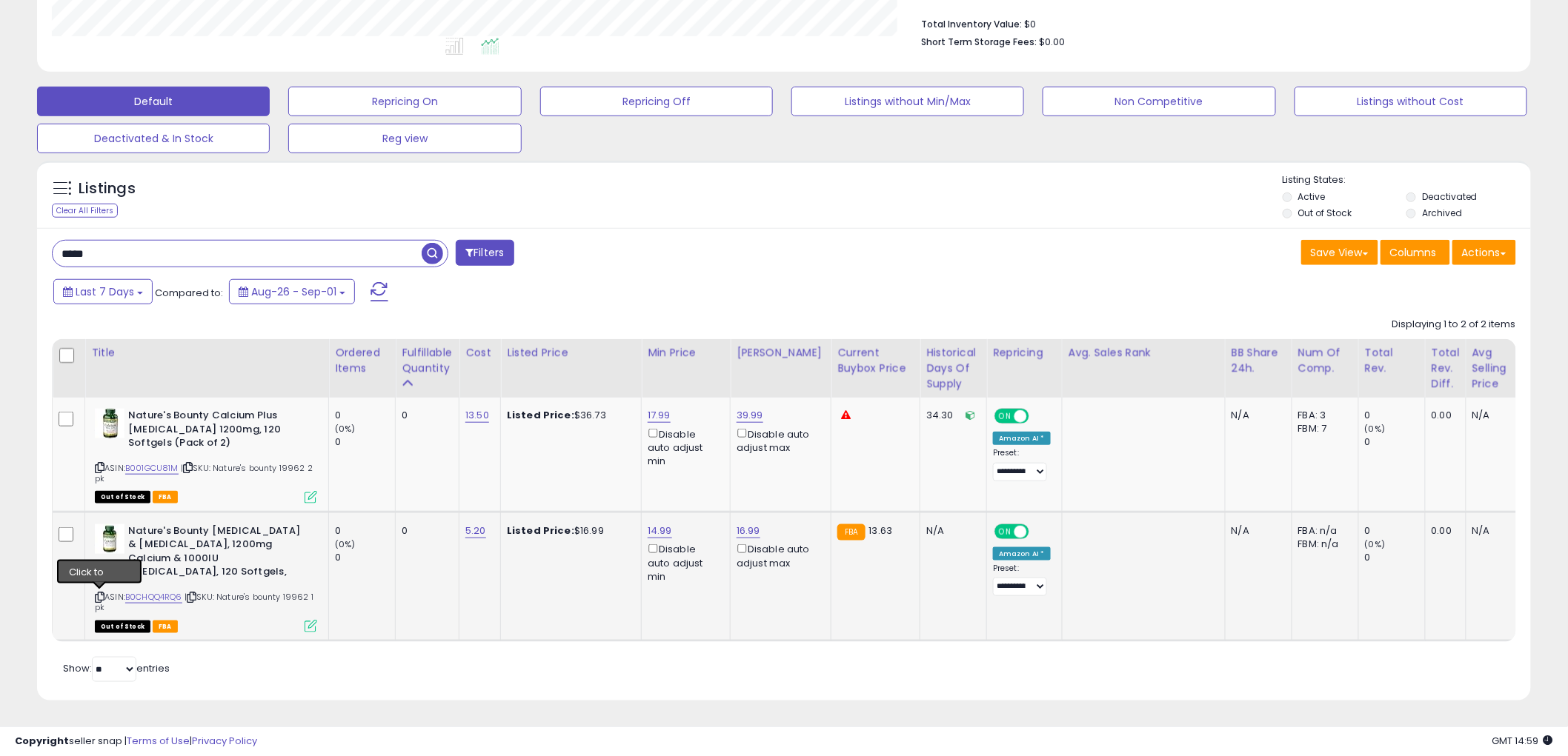
click at [97, 594] on icon at bounding box center [100, 598] width 10 height 8
click at [228, 247] on input "*****" at bounding box center [237, 253] width 369 height 26
type input "*****"
click at [434, 243] on span "button" at bounding box center [432, 253] width 22 height 22
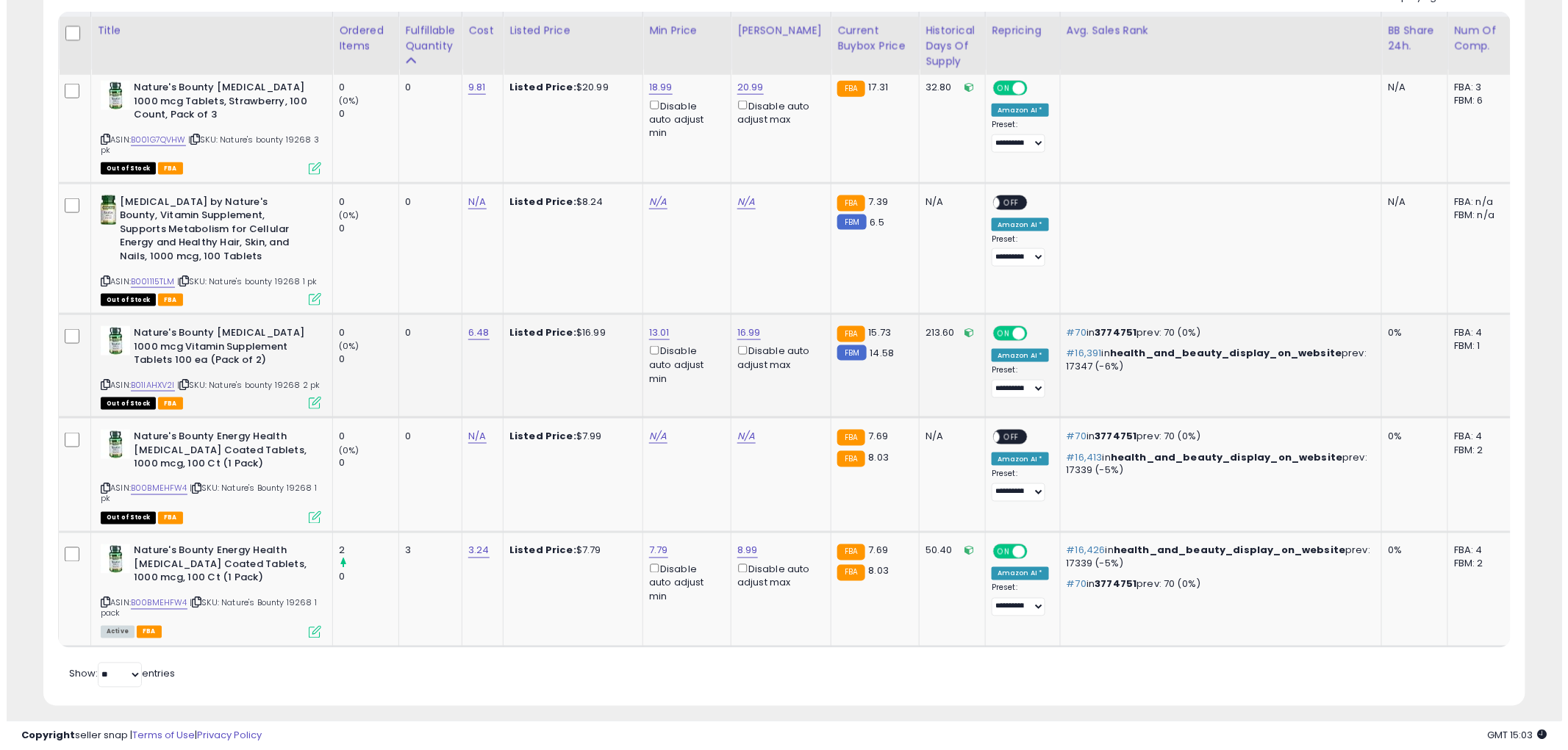
scroll to position [720, 0]
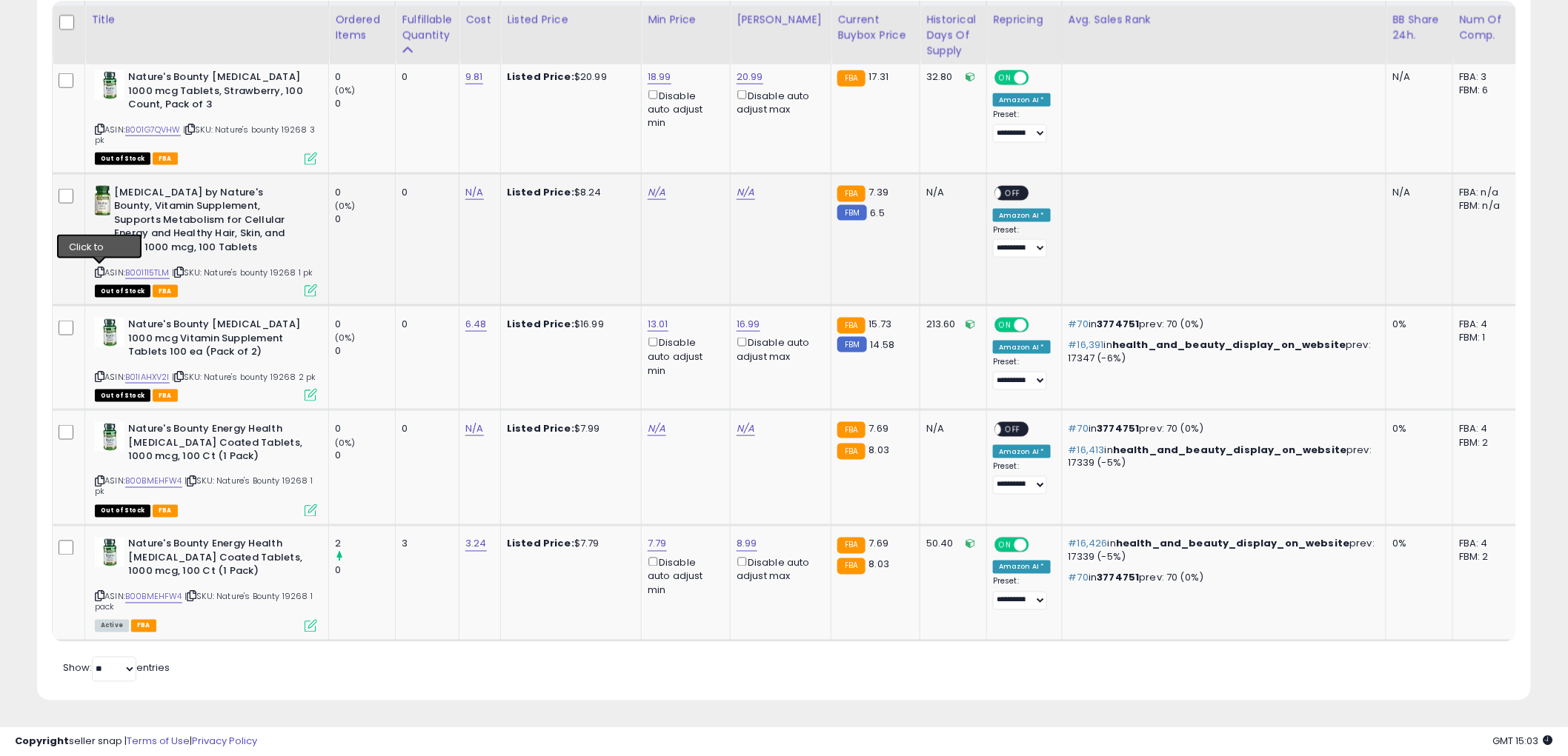
click at [101, 268] on icon at bounding box center [100, 272] width 10 height 8
click at [478, 186] on link "N/A" at bounding box center [474, 192] width 18 height 14
type input "***"
click at [529, 148] on button "submit" at bounding box center [516, 155] width 25 height 23
click at [661, 186] on link "N/A" at bounding box center [656, 192] width 18 height 14
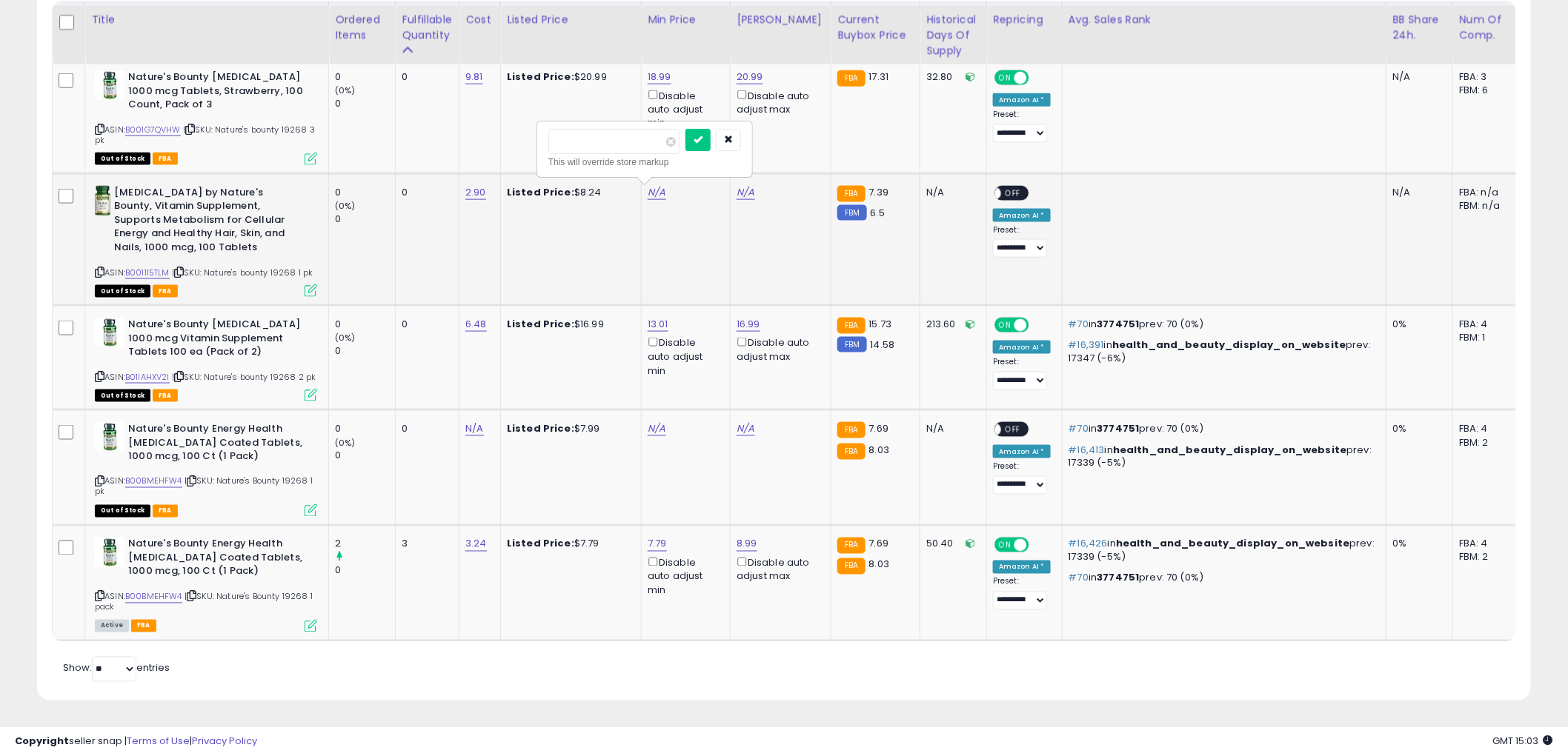
type input "*"
click button "submit" at bounding box center [698, 140] width 25 height 23
click at [655, 185] on link "7.00" at bounding box center [657, 192] width 20 height 14
type input "****"
click at [703, 135] on icon "submit" at bounding box center [698, 139] width 9 height 9
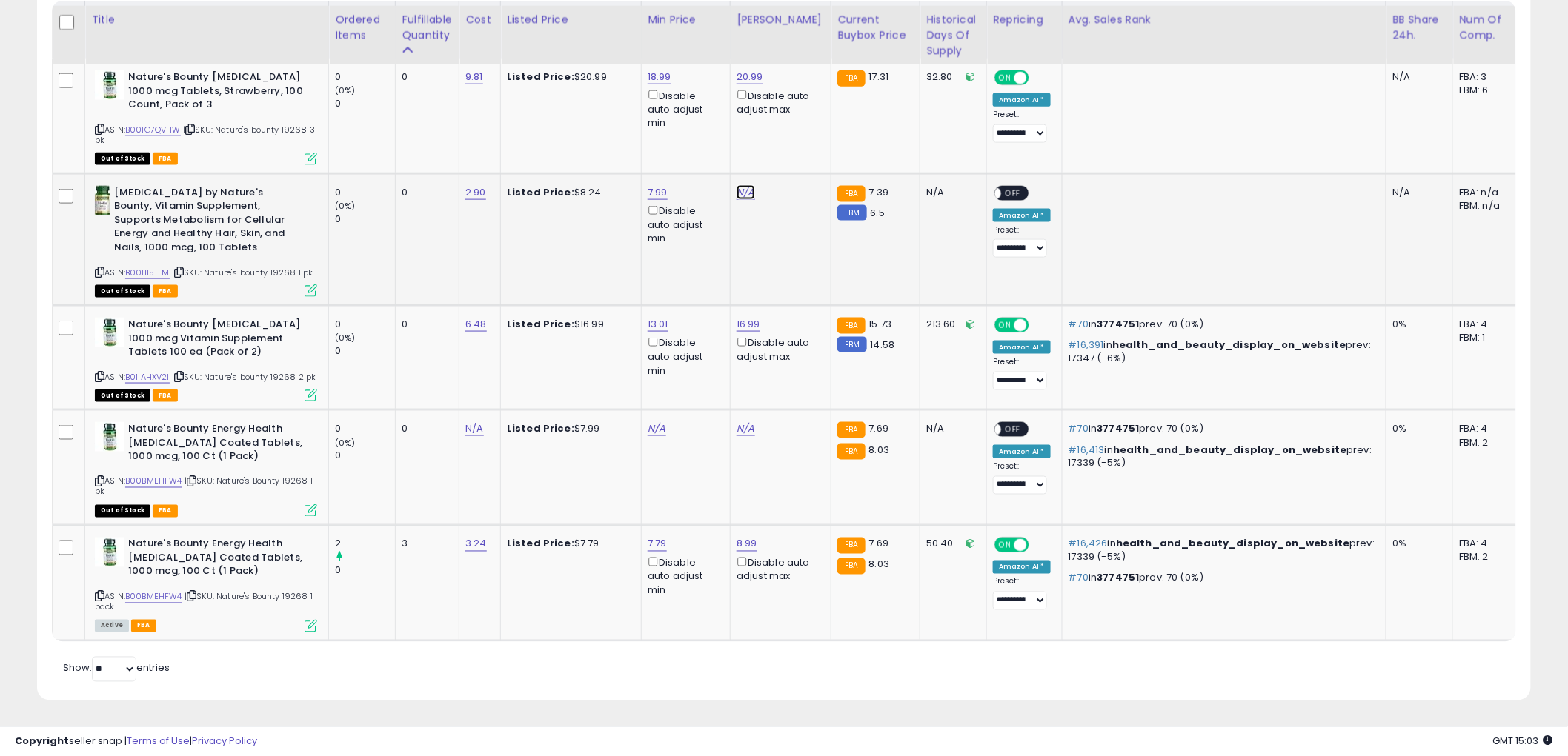
click at [751, 187] on link "N/A" at bounding box center [746, 192] width 18 height 14
type input "****"
click at [792, 135] on icon "submit" at bounding box center [787, 139] width 9 height 9
click at [1003, 193] on div "ON OFF" at bounding box center [1011, 192] width 35 height 15
click at [1004, 187] on span "OFF" at bounding box center [1013, 193] width 23 height 13
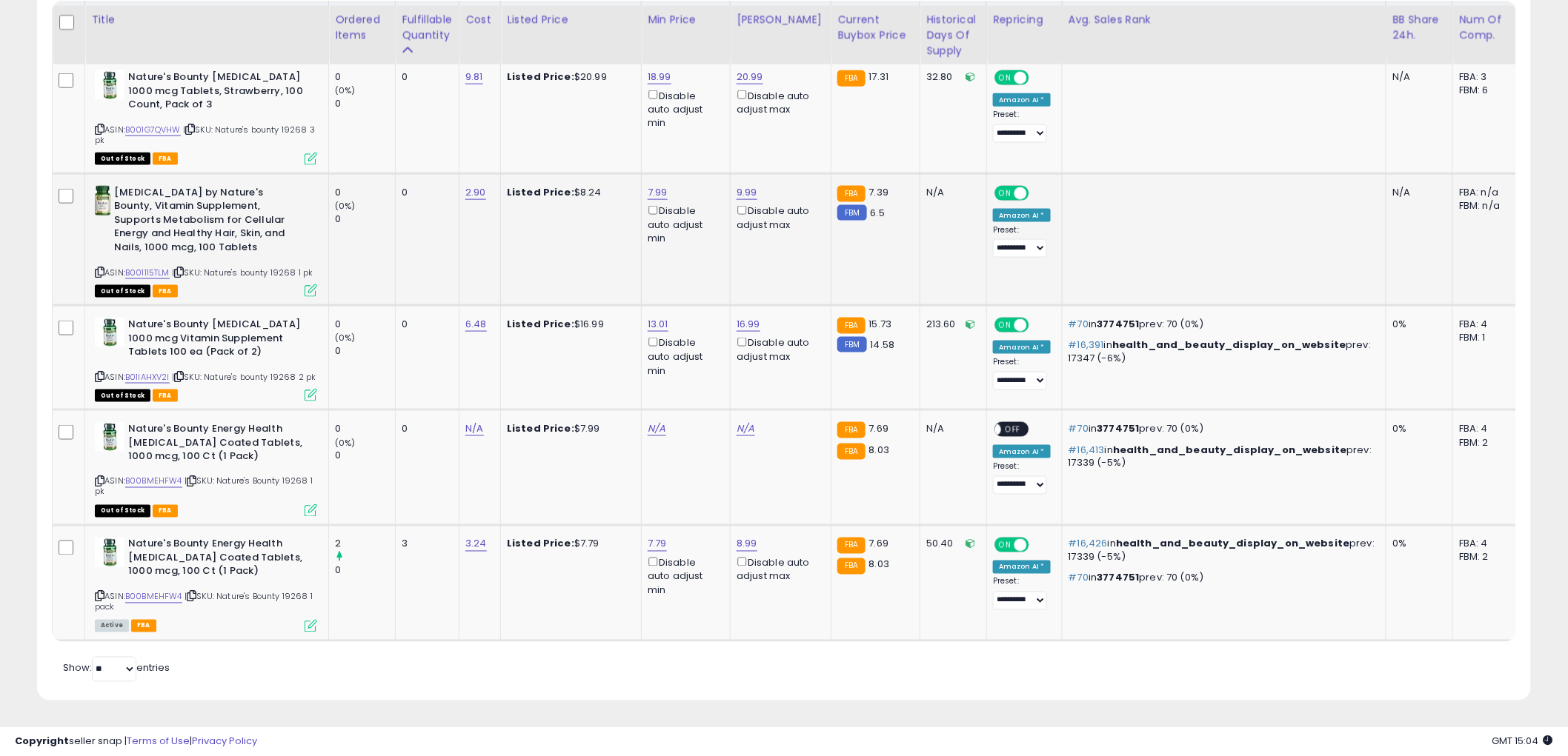
click at [308, 285] on icon at bounding box center [311, 291] width 13 height 13
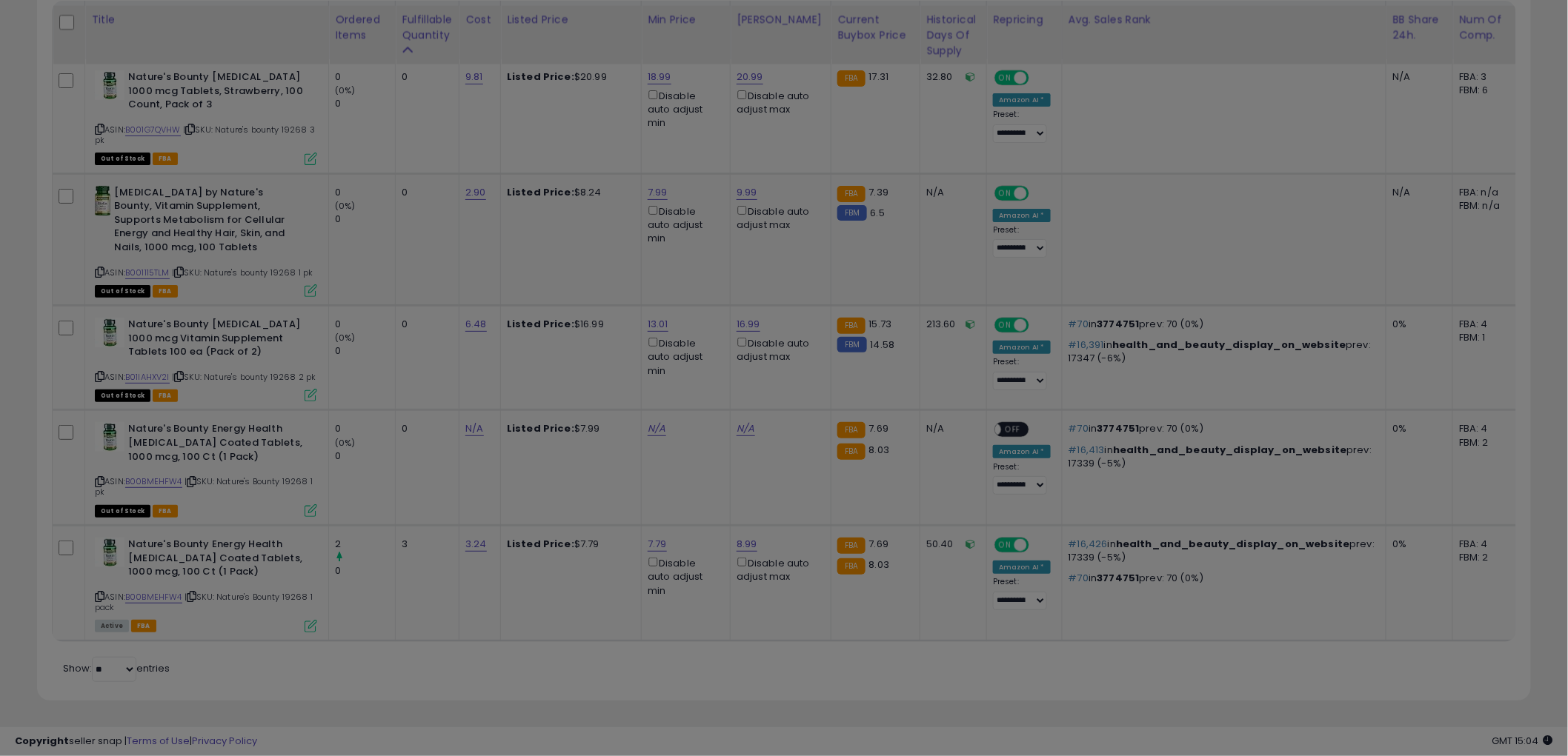
scroll to position [304, 875]
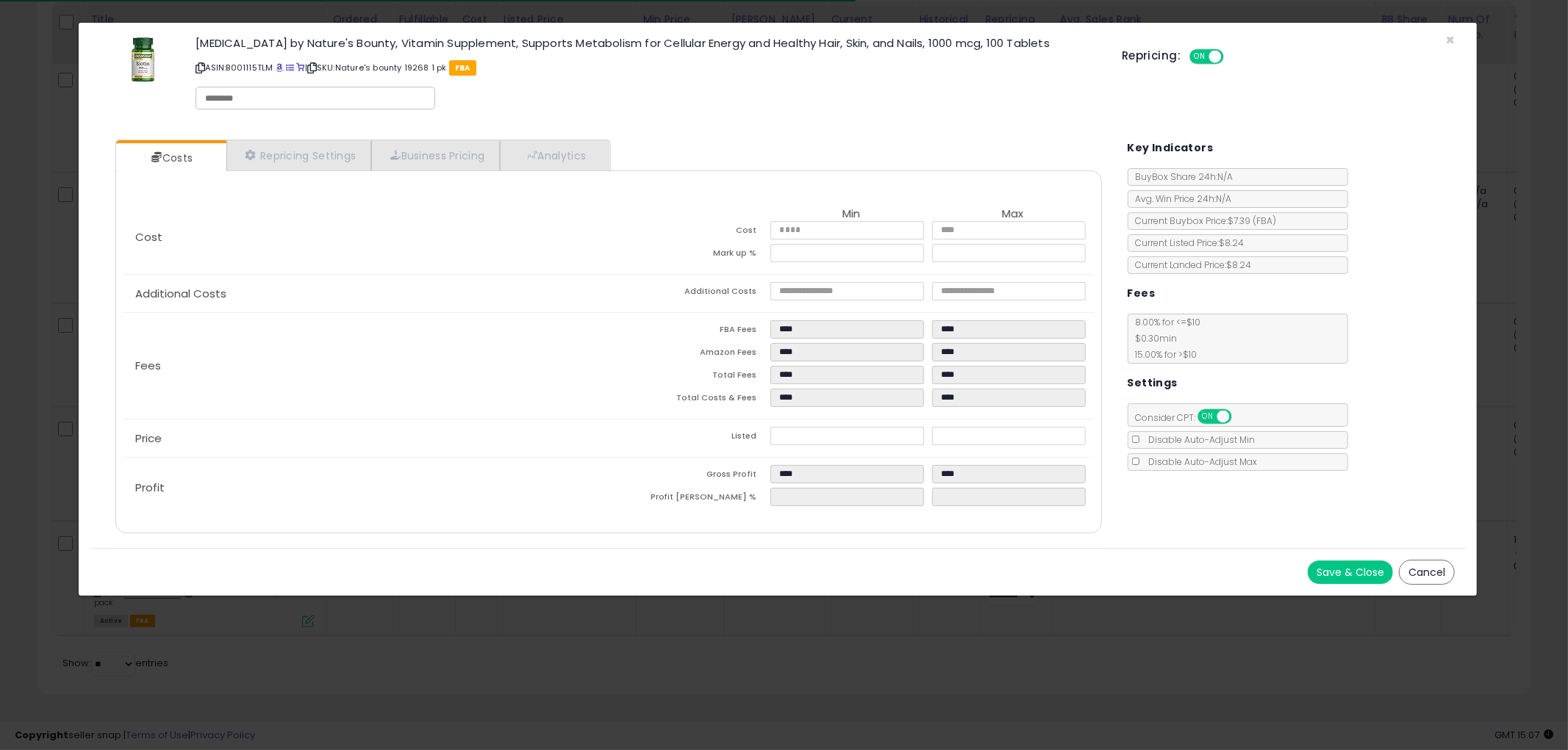
click at [1424, 570] on button "Cancel" at bounding box center [1427, 572] width 56 height 25
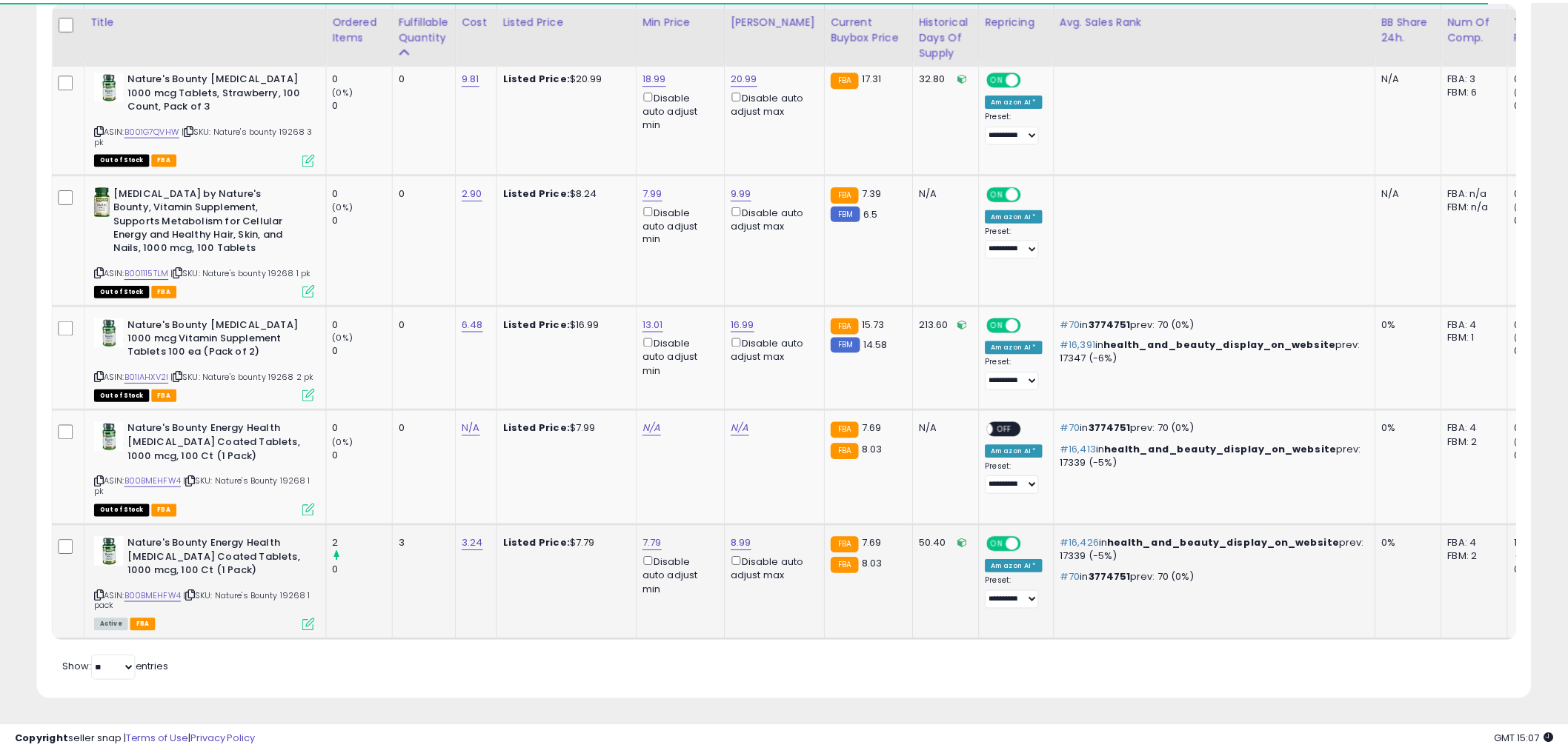
scroll to position [740439, 740114]
